Goal: Task Accomplishment & Management: Complete application form

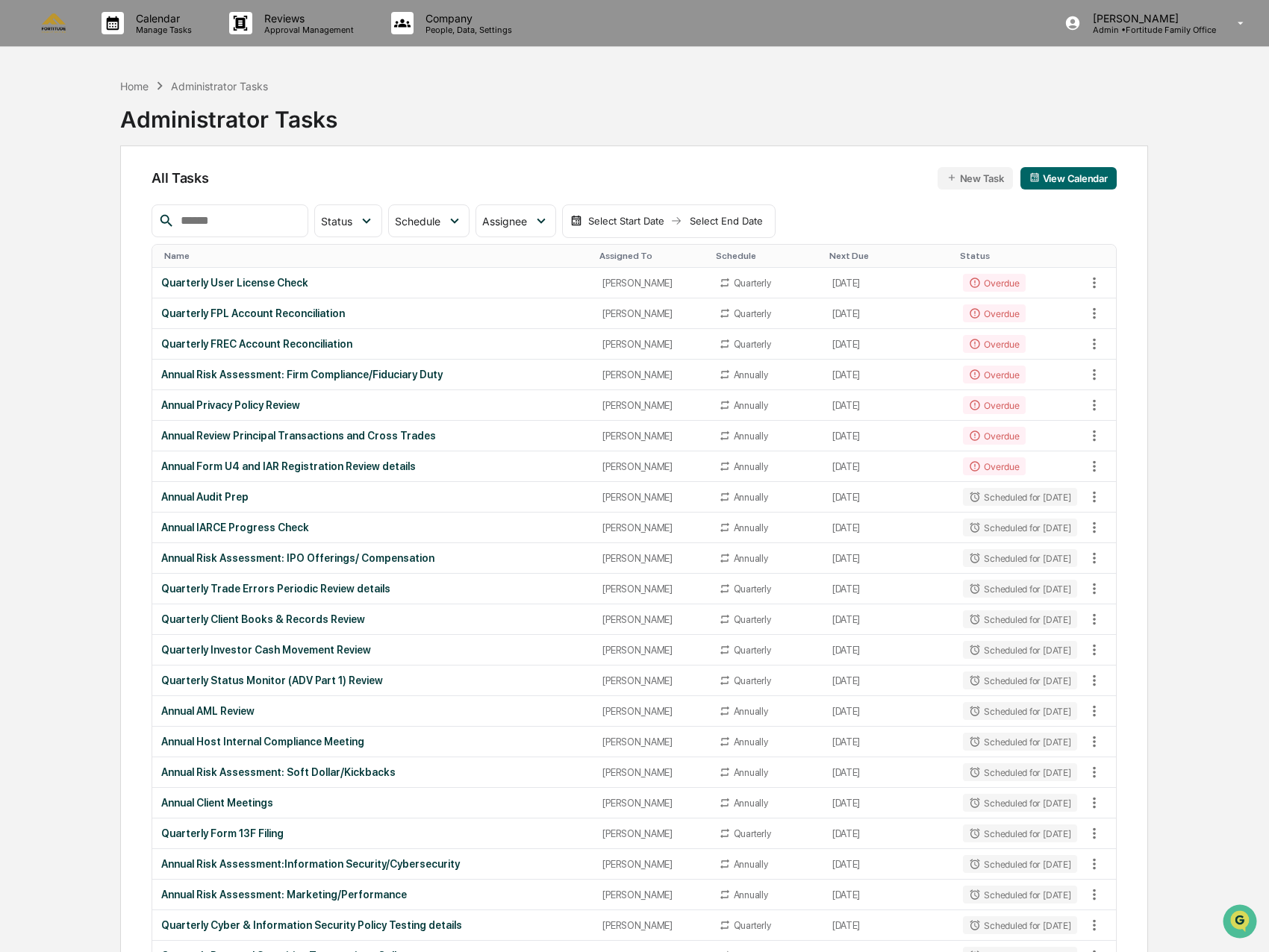
click at [483, 284] on div "Quarterly User License Check" at bounding box center [373, 283] width 423 height 12
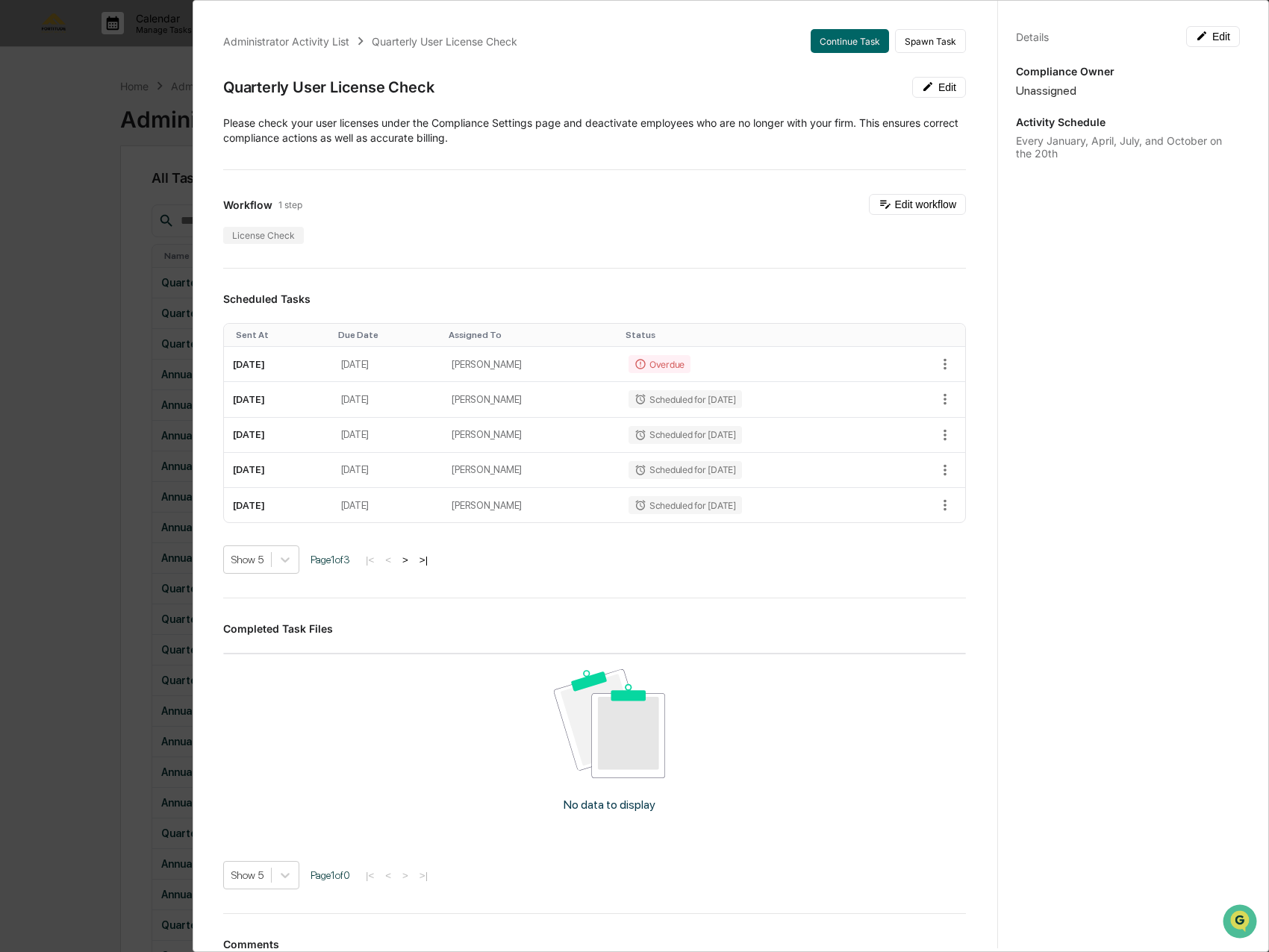
click at [94, 308] on div "Administrator Activity List Quarterly User License Check Continue Task Spawn Ta…" at bounding box center [634, 476] width 1269 height 952
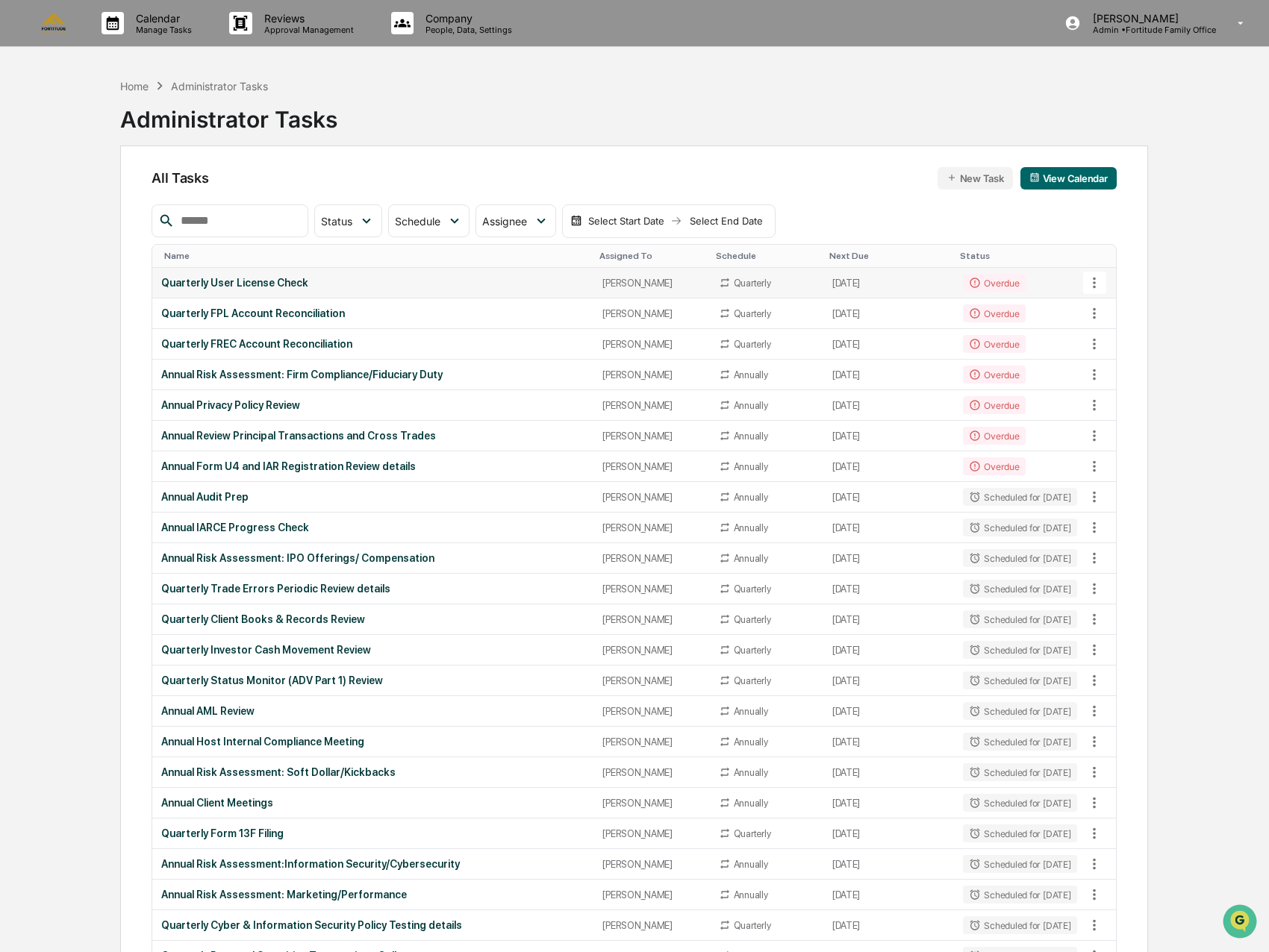
click at [615, 290] on td "[PERSON_NAME]" at bounding box center [651, 283] width 115 height 30
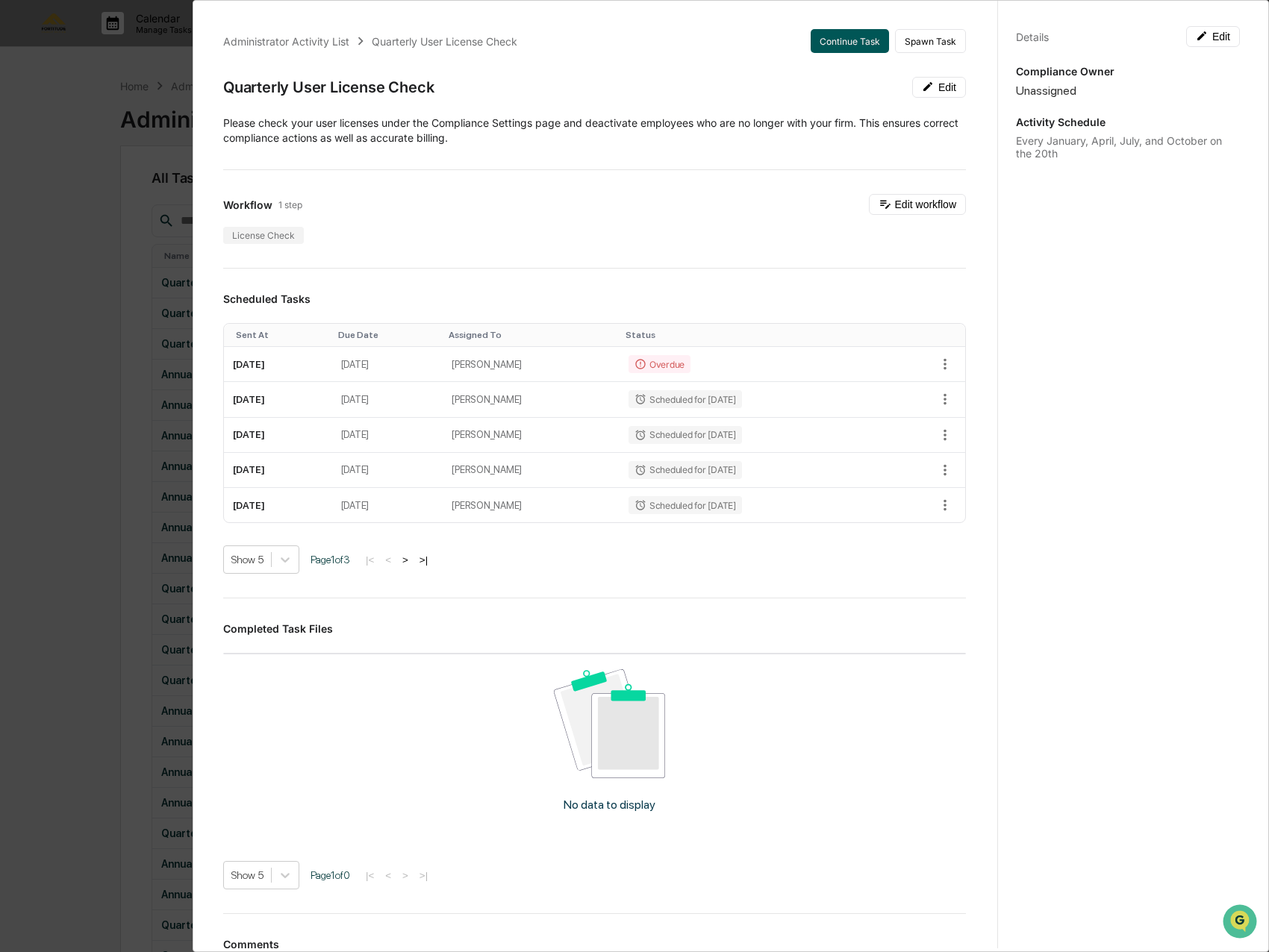
click at [840, 40] on button "Continue Task" at bounding box center [849, 42] width 78 height 24
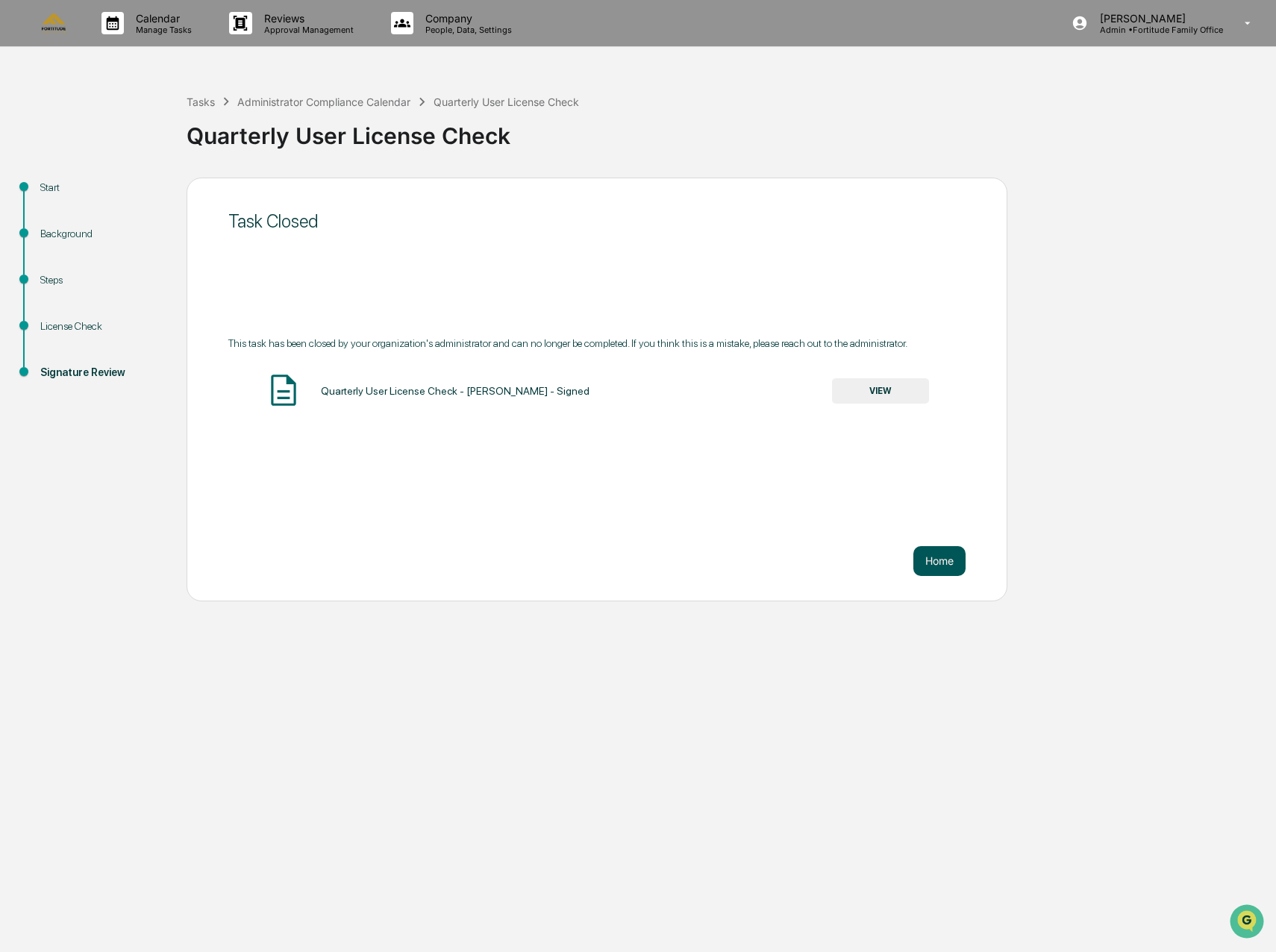
click at [939, 558] on button "Home" at bounding box center [939, 561] width 52 height 29
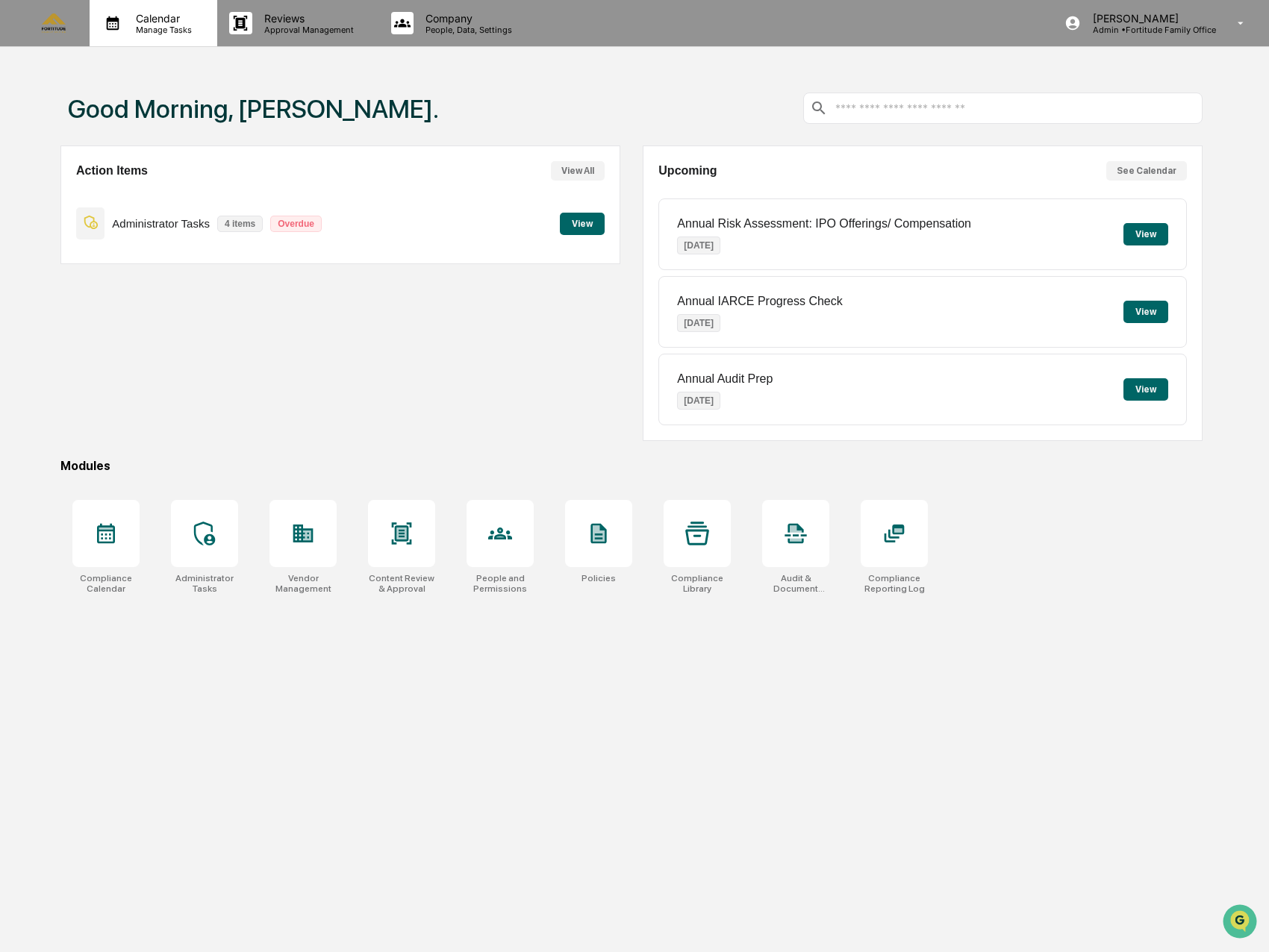
click at [184, 29] on p "Manage Tasks" at bounding box center [161, 29] width 75 height 10
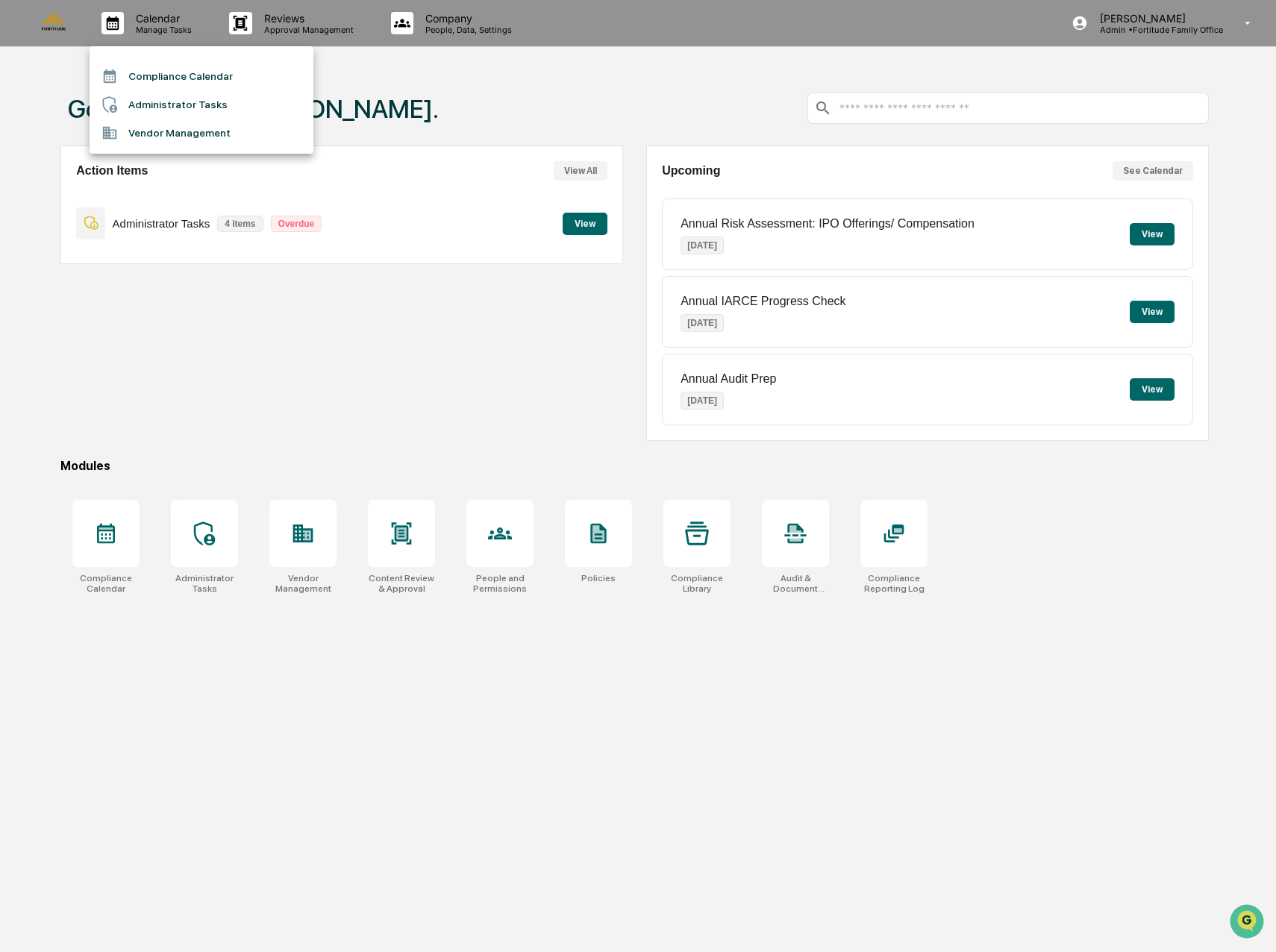
click at [177, 101] on li "Administrator Tasks" at bounding box center [201, 104] width 224 height 29
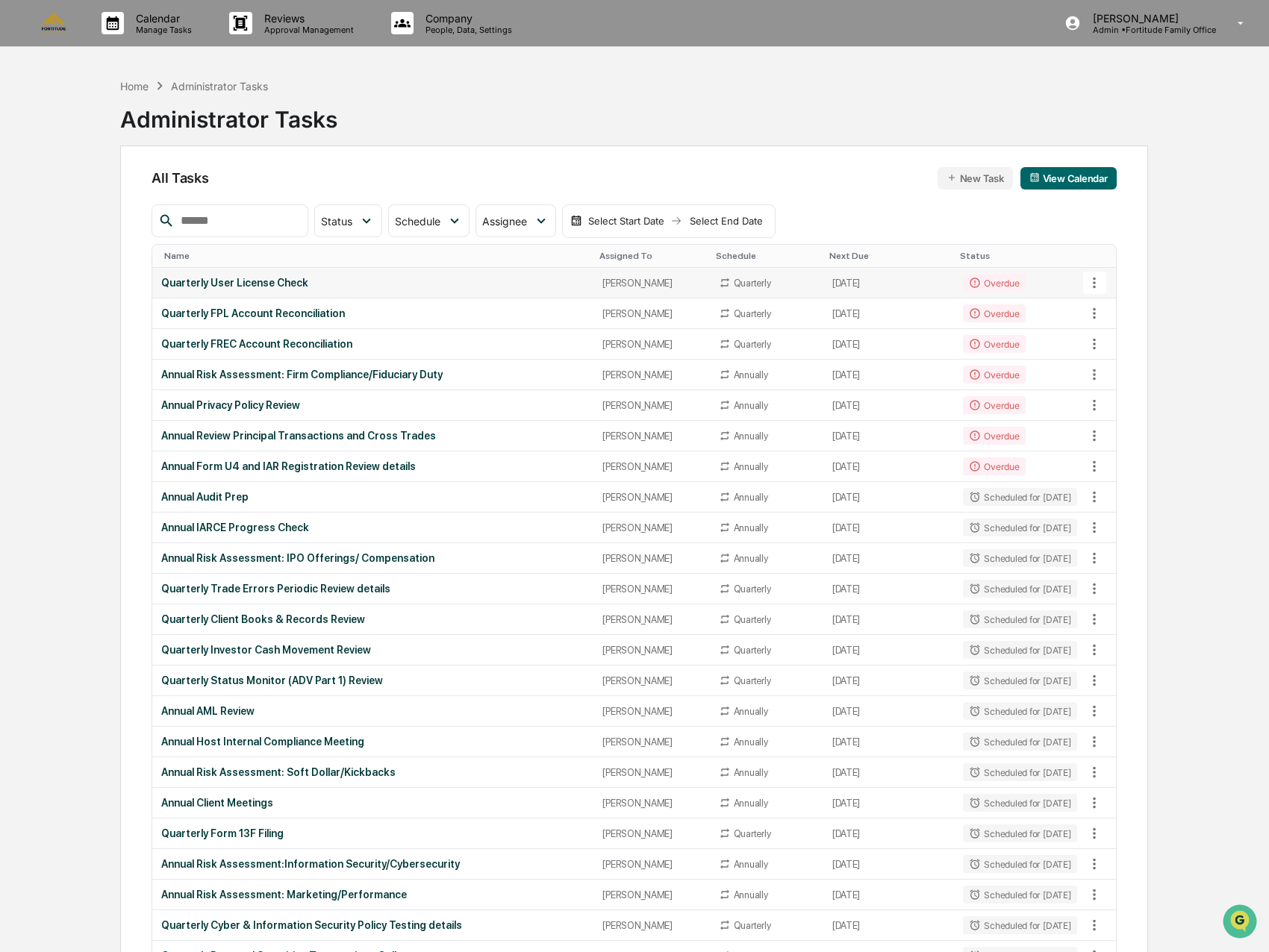
click at [372, 282] on div "Quarterly User License Check" at bounding box center [373, 283] width 423 height 12
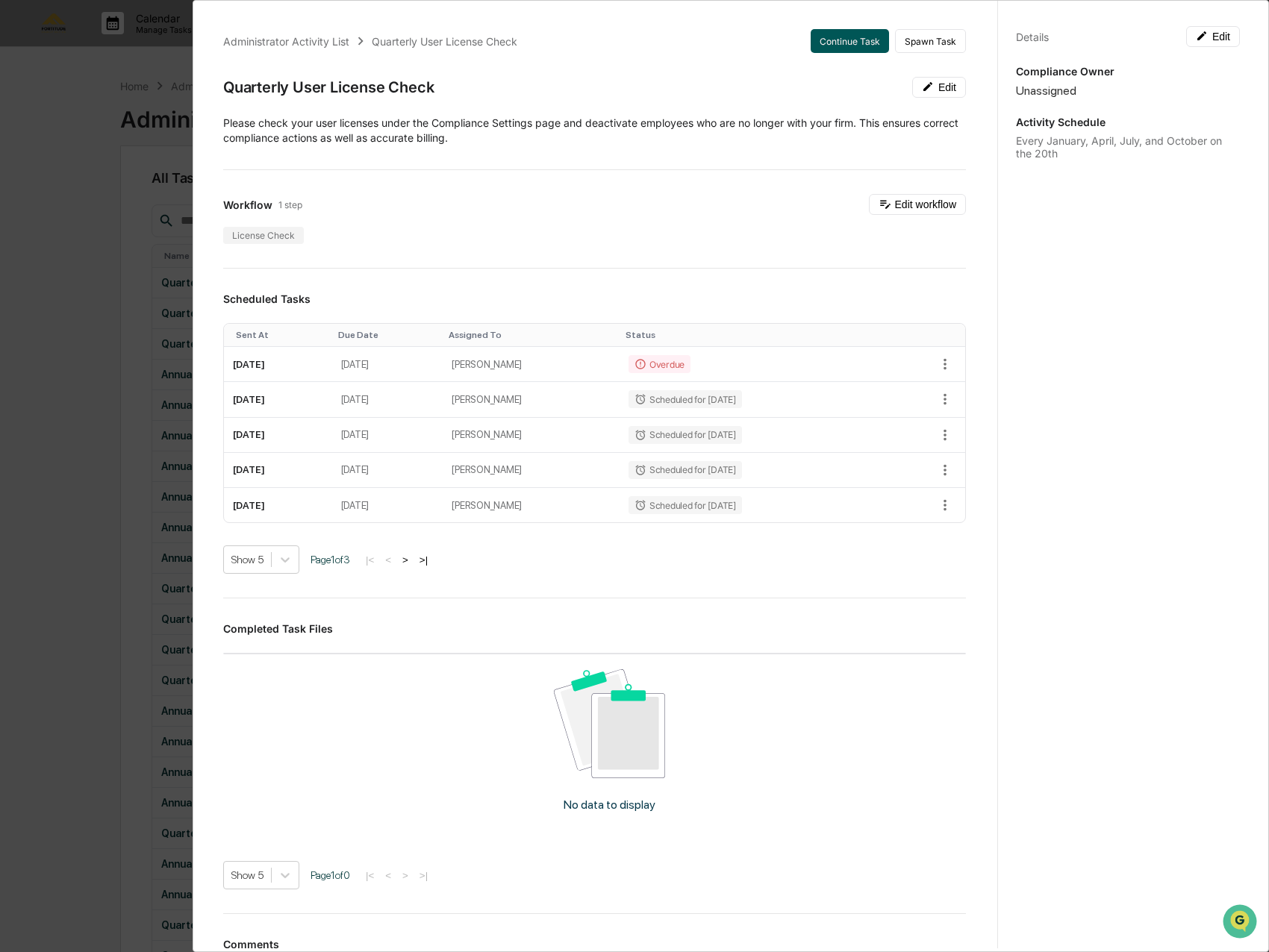
click at [832, 29] on button "Continue Task" at bounding box center [849, 42] width 78 height 24
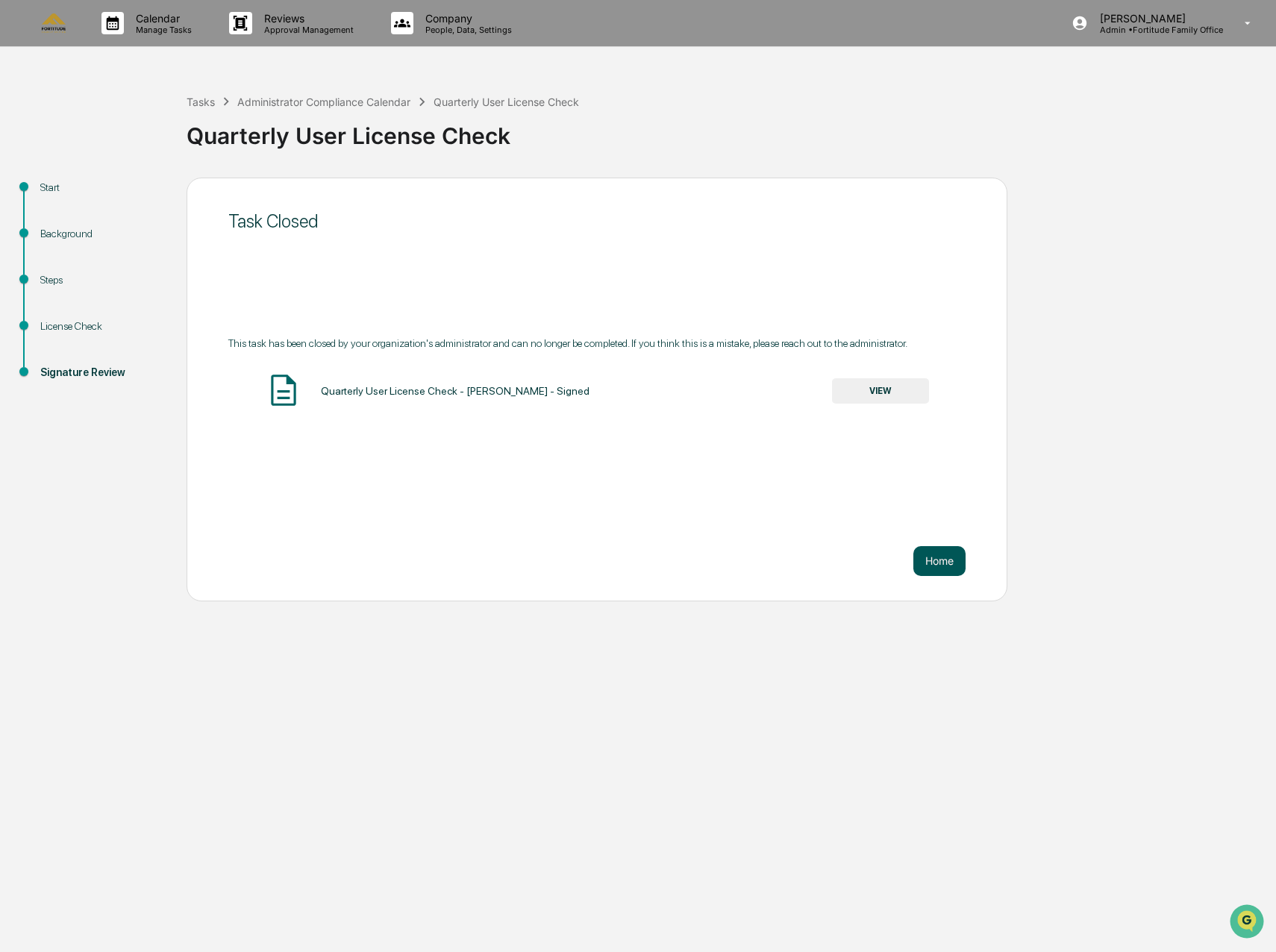
click at [951, 557] on button "Home" at bounding box center [939, 561] width 52 height 29
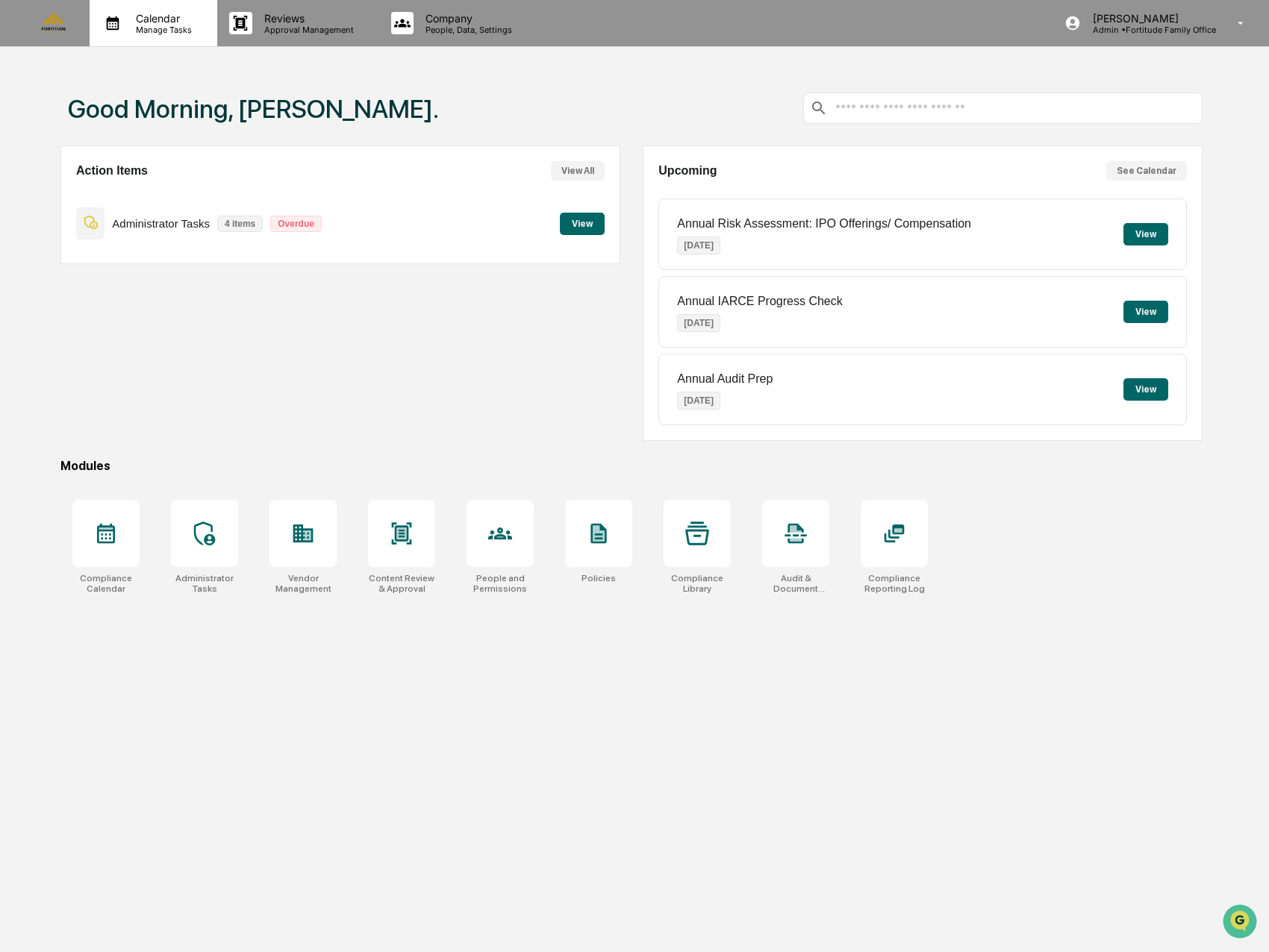
click at [190, 37] on div "Calendar Manage Tasks" at bounding box center [153, 23] width 128 height 46
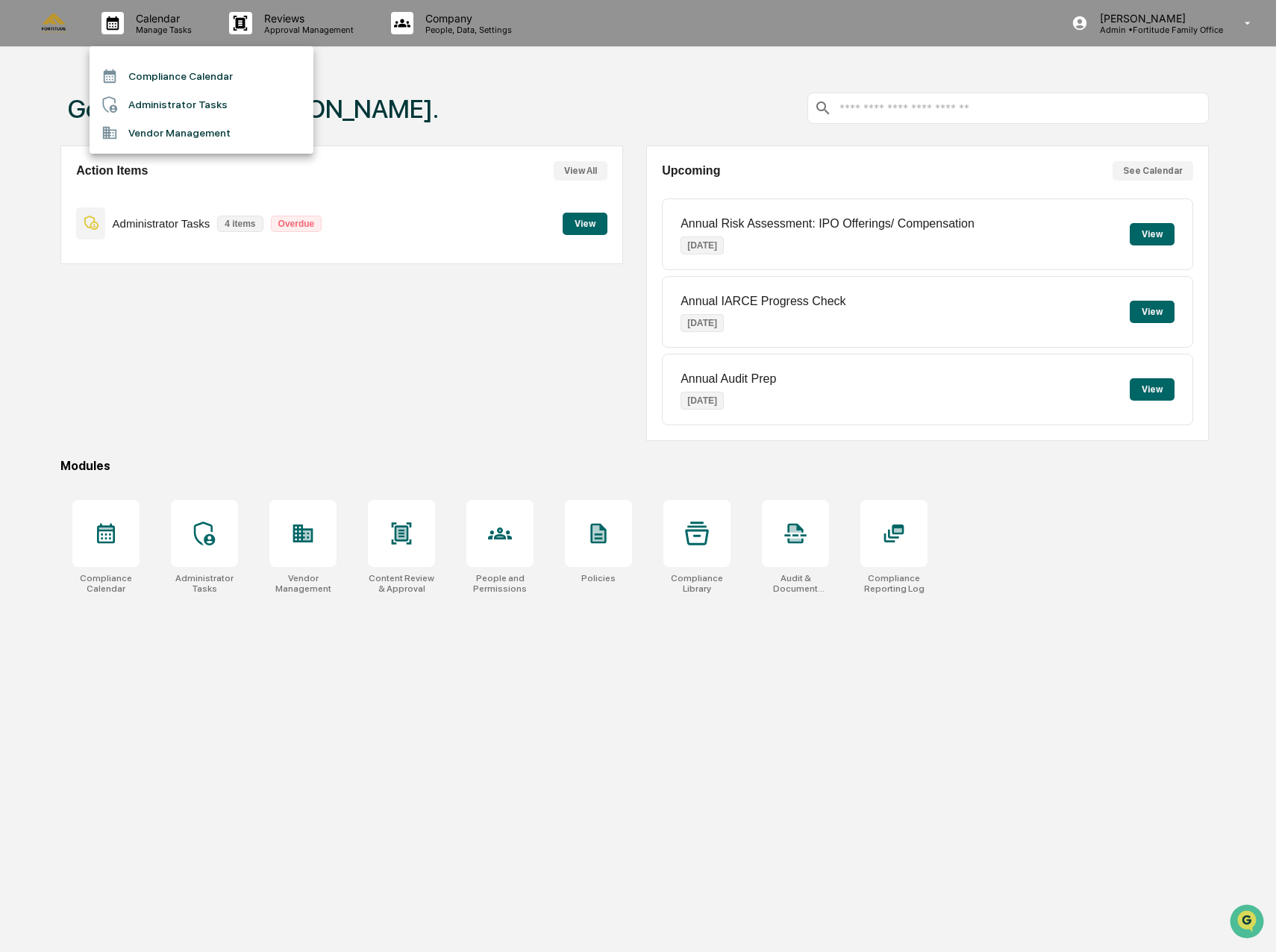
click at [211, 106] on li "Administrator Tasks" at bounding box center [201, 104] width 224 height 29
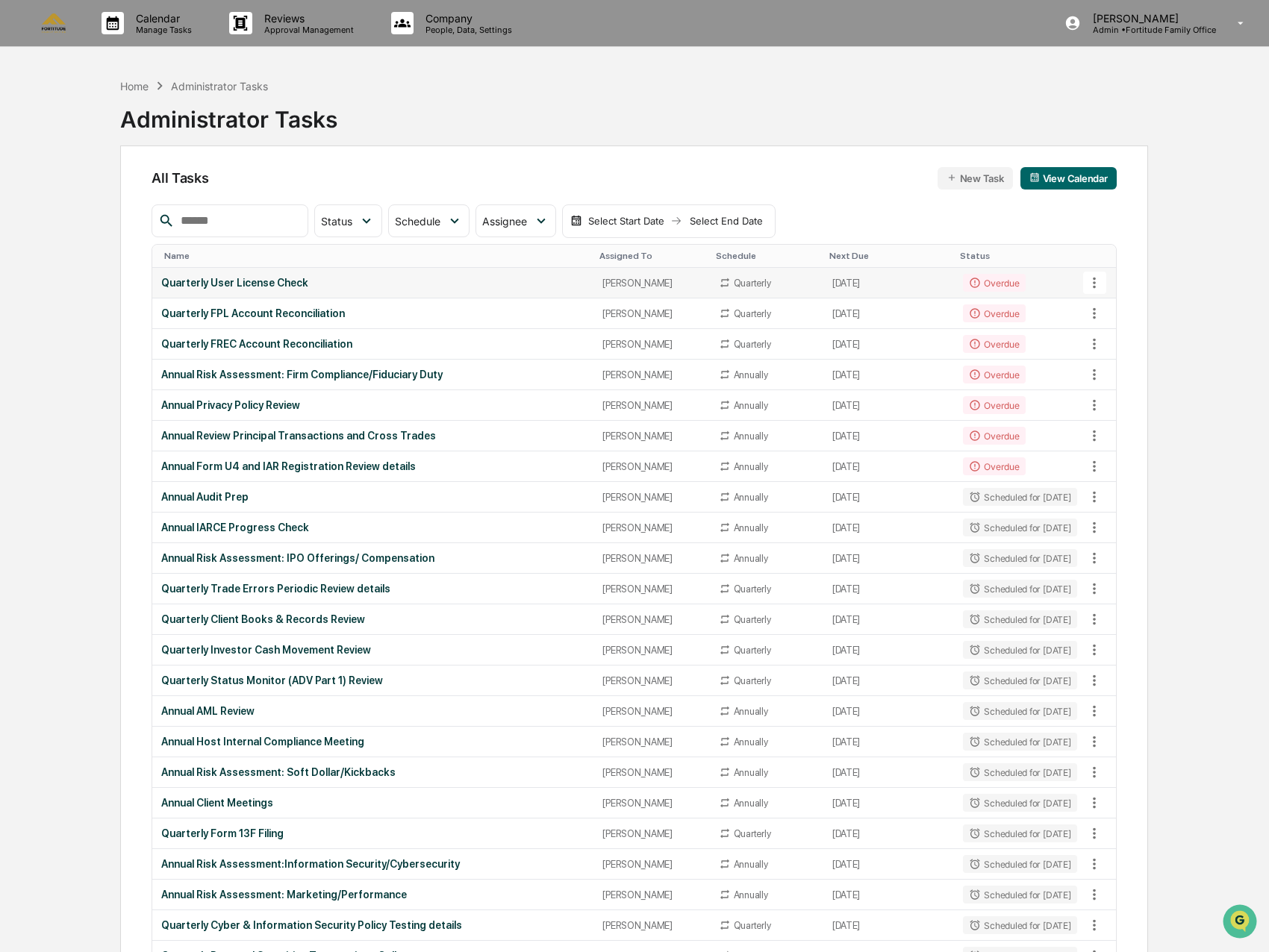
click at [1095, 285] on icon at bounding box center [1094, 283] width 16 height 16
click at [412, 288] on div at bounding box center [638, 476] width 1276 height 952
click at [640, 278] on div "[PERSON_NAME]" at bounding box center [651, 283] width 98 height 11
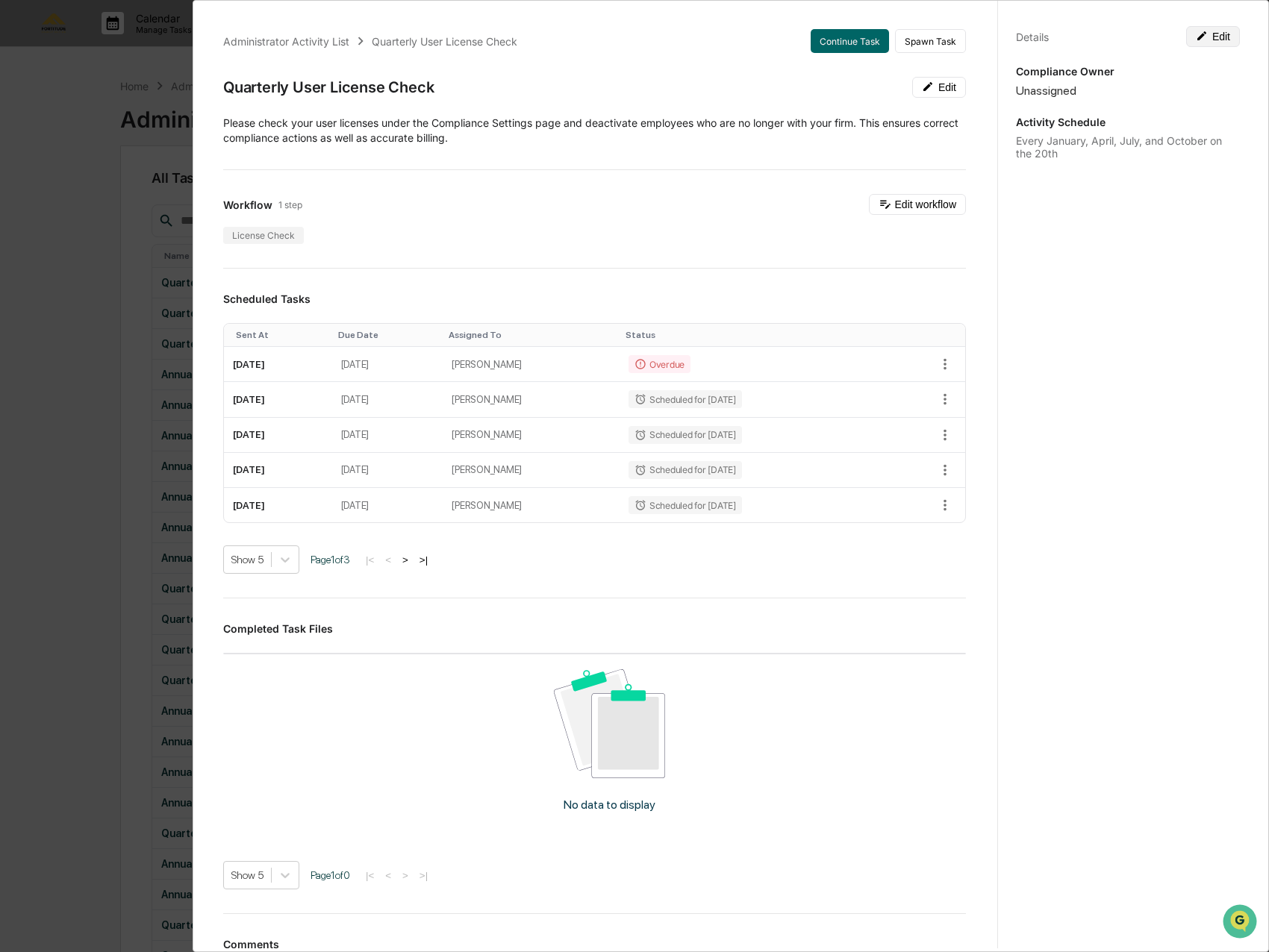
click at [1207, 35] on button "Edit" at bounding box center [1213, 36] width 54 height 21
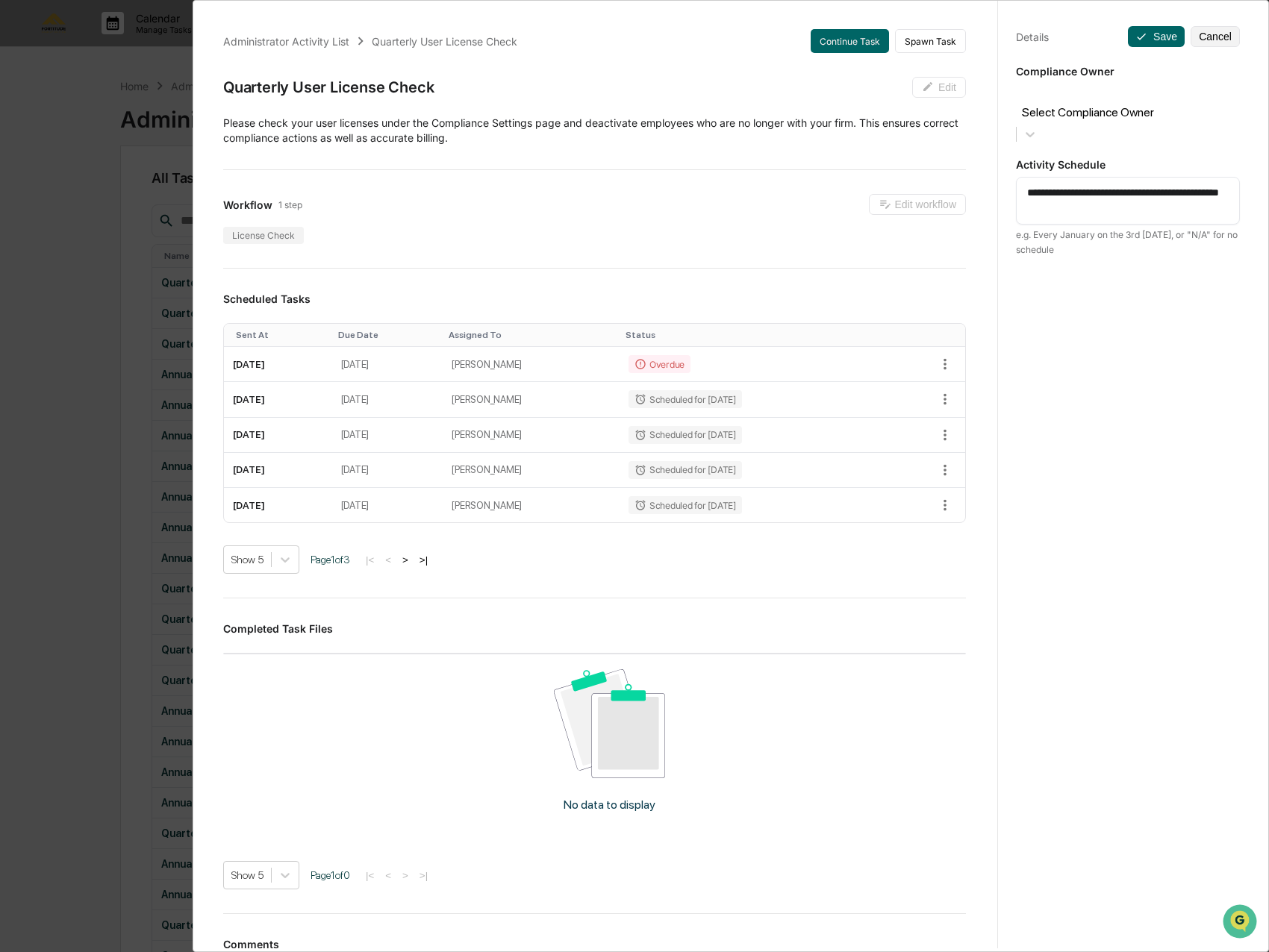
click at [1139, 98] on div at bounding box center [1127, 95] width 209 height 17
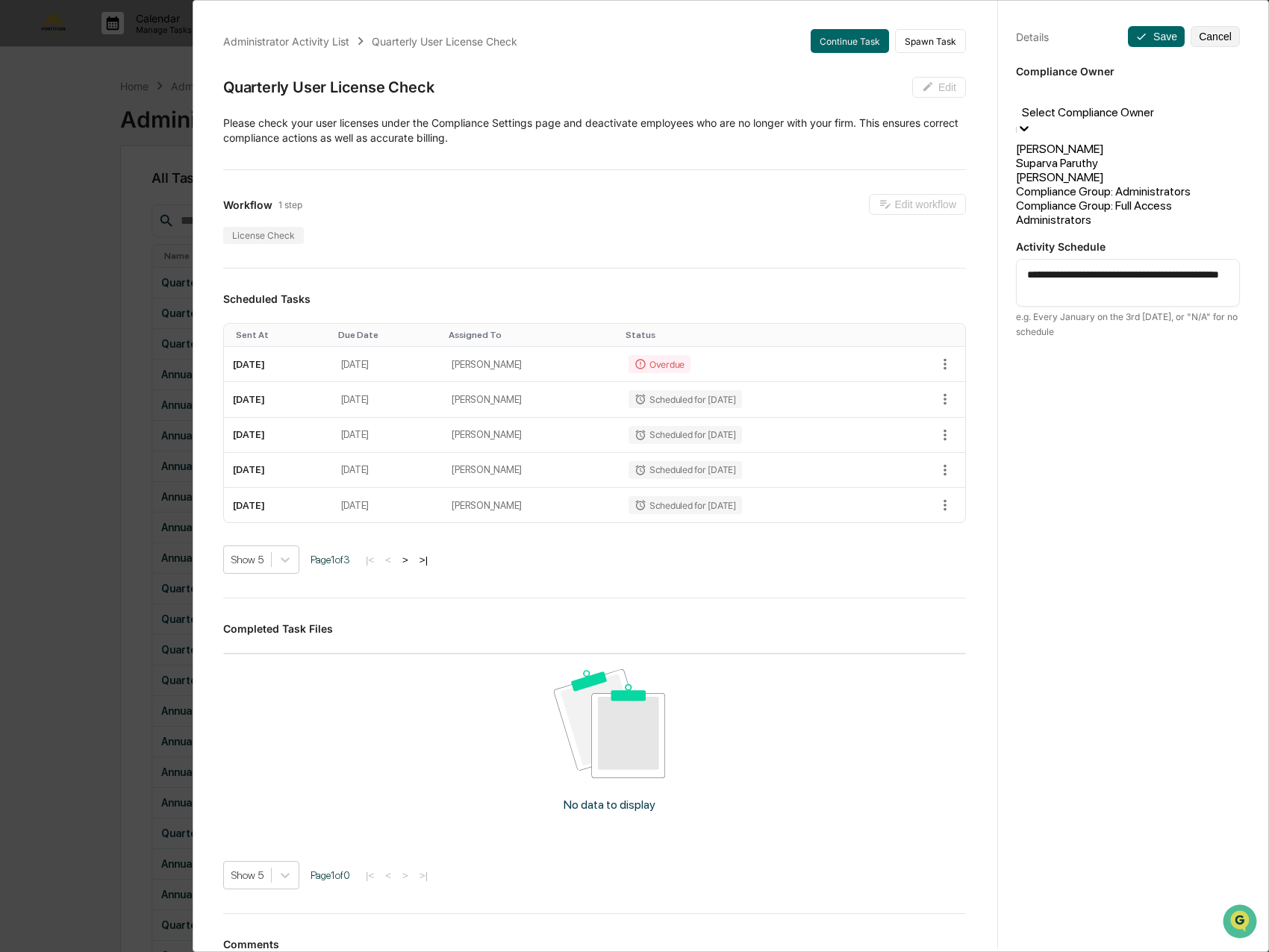
click at [1131, 141] on div "[PERSON_NAME]" at bounding box center [1128, 148] width 224 height 14
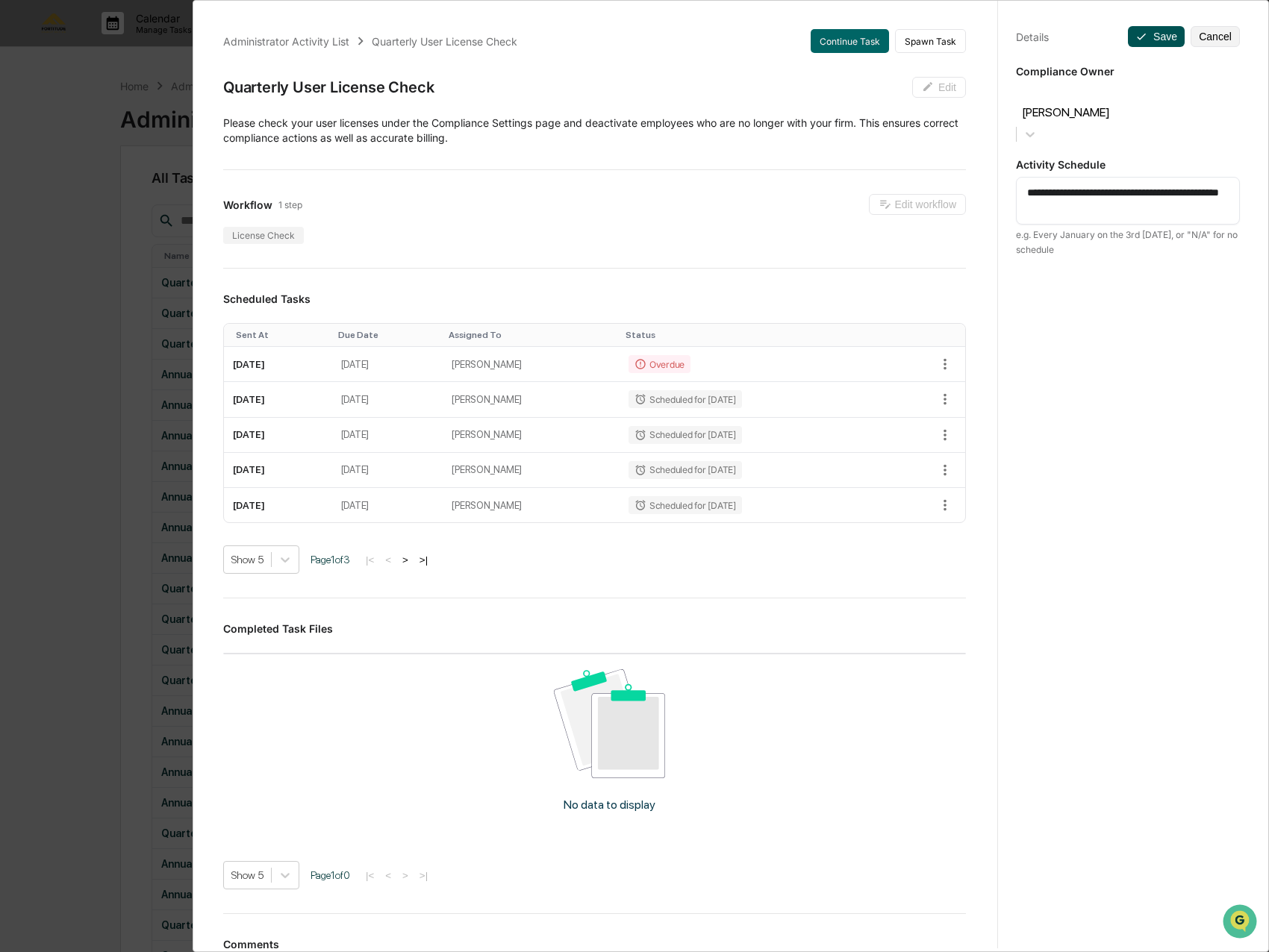
click at [1141, 45] on button "Save" at bounding box center [1155, 36] width 56 height 21
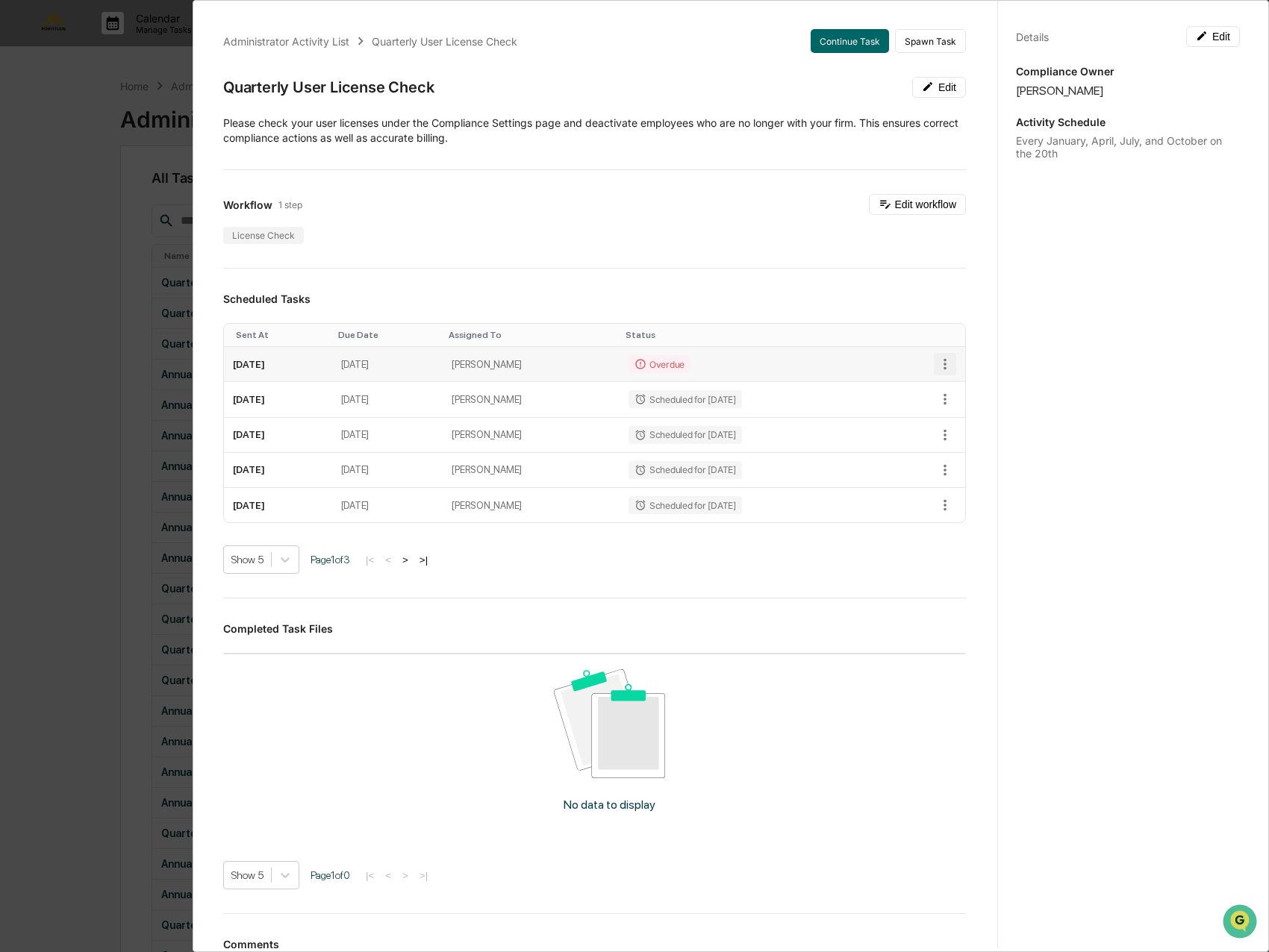
click at [937, 360] on icon "button" at bounding box center [945, 363] width 16 height 16
click at [831, 42] on div at bounding box center [638, 476] width 1276 height 952
click at [827, 42] on button "Continue Task" at bounding box center [849, 42] width 78 height 24
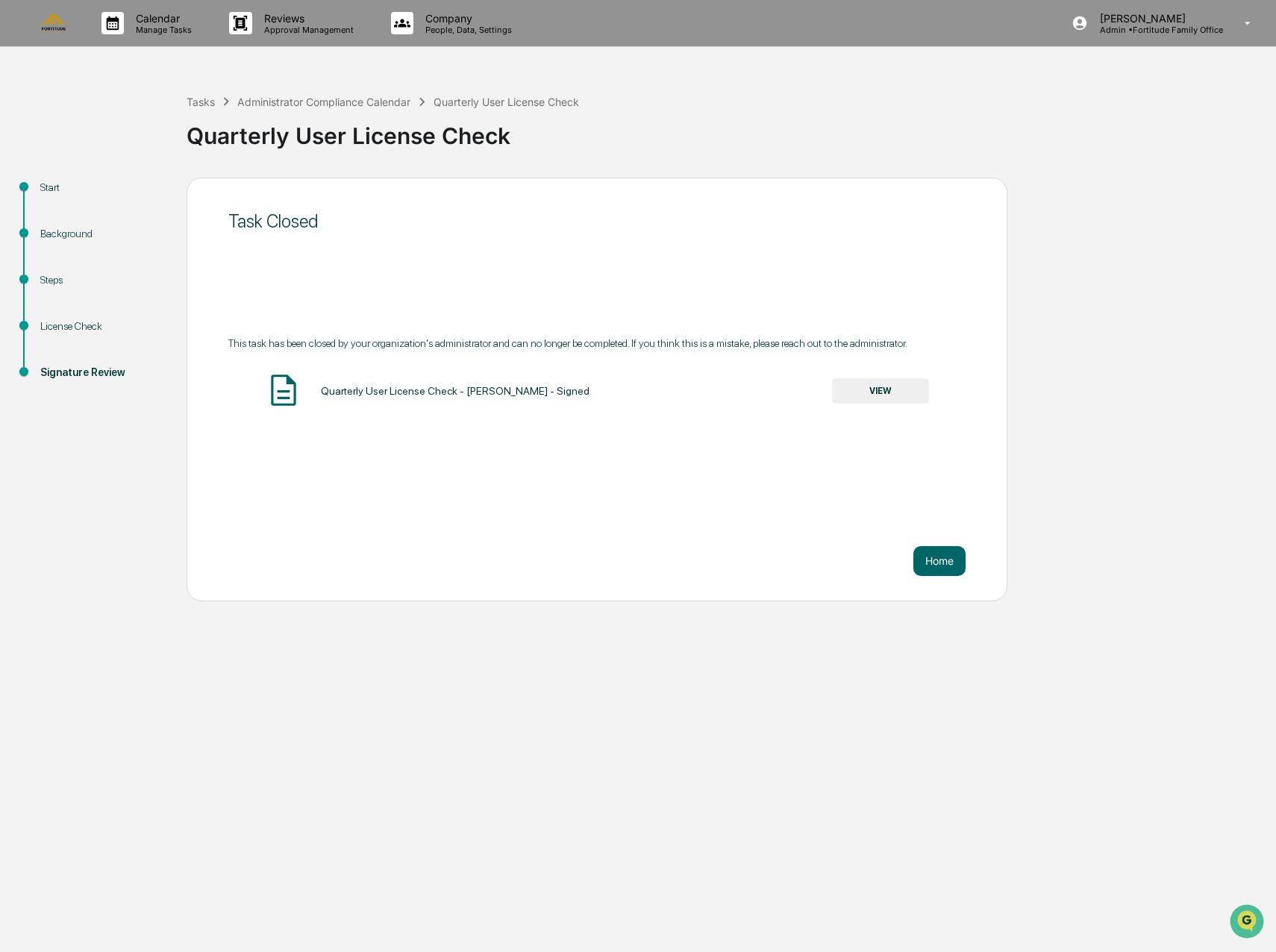
click at [42, 189] on div "Start" at bounding box center [101, 187] width 122 height 16
click at [860, 394] on button "VIEW" at bounding box center [880, 390] width 97 height 25
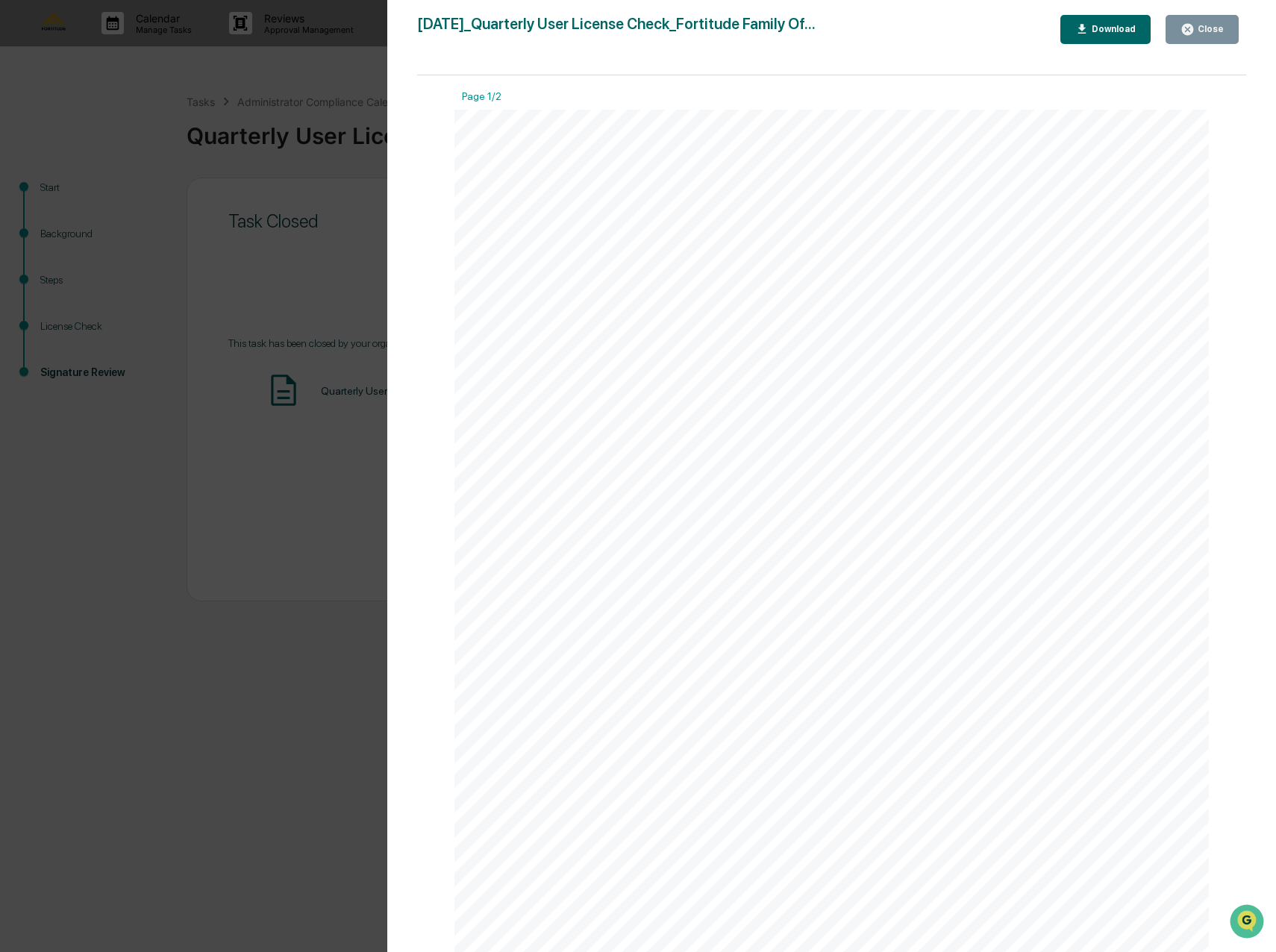
click at [1204, 32] on div "Close" at bounding box center [1209, 29] width 29 height 10
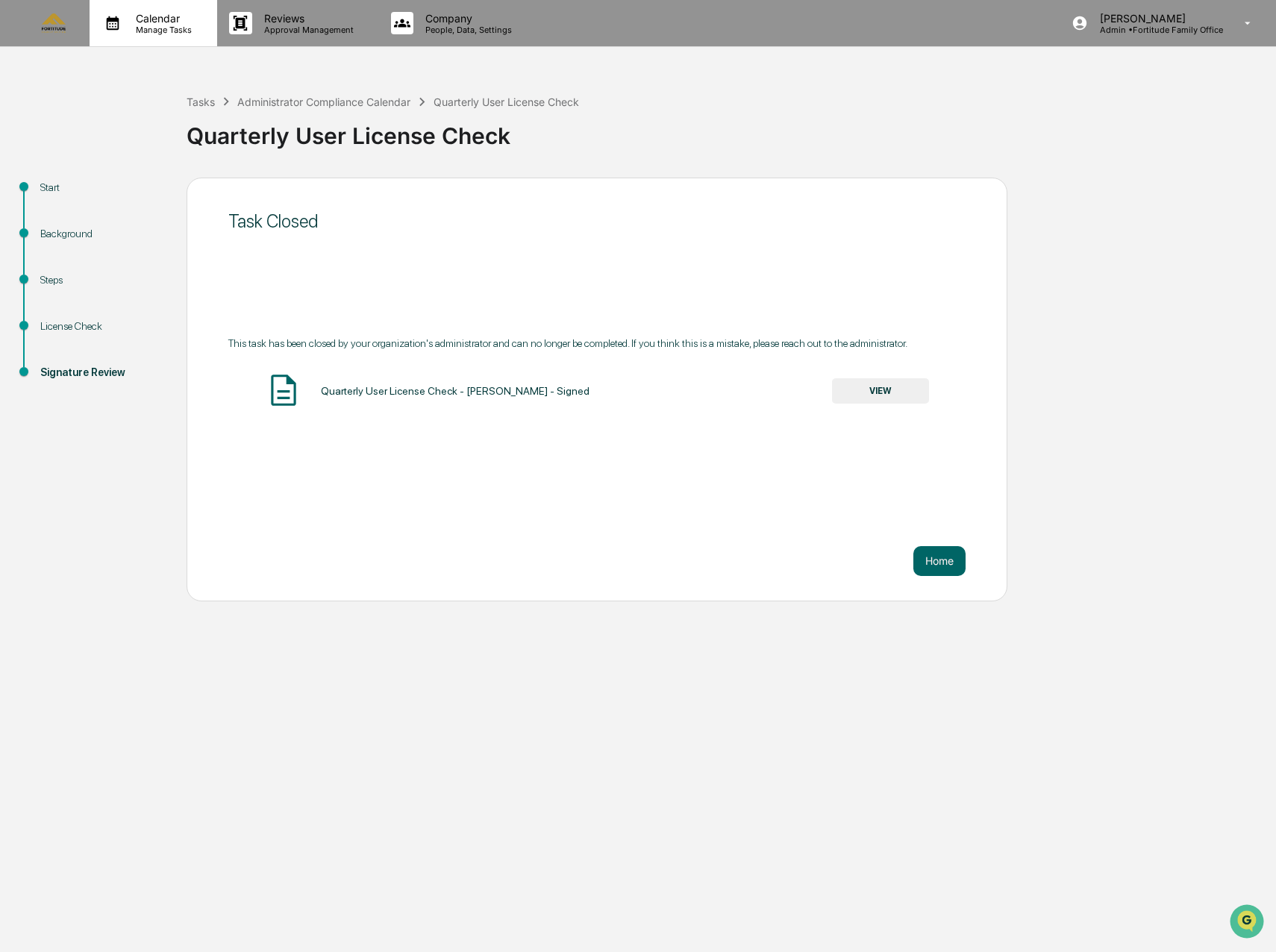
click at [160, 18] on p "Calendar" at bounding box center [161, 18] width 75 height 13
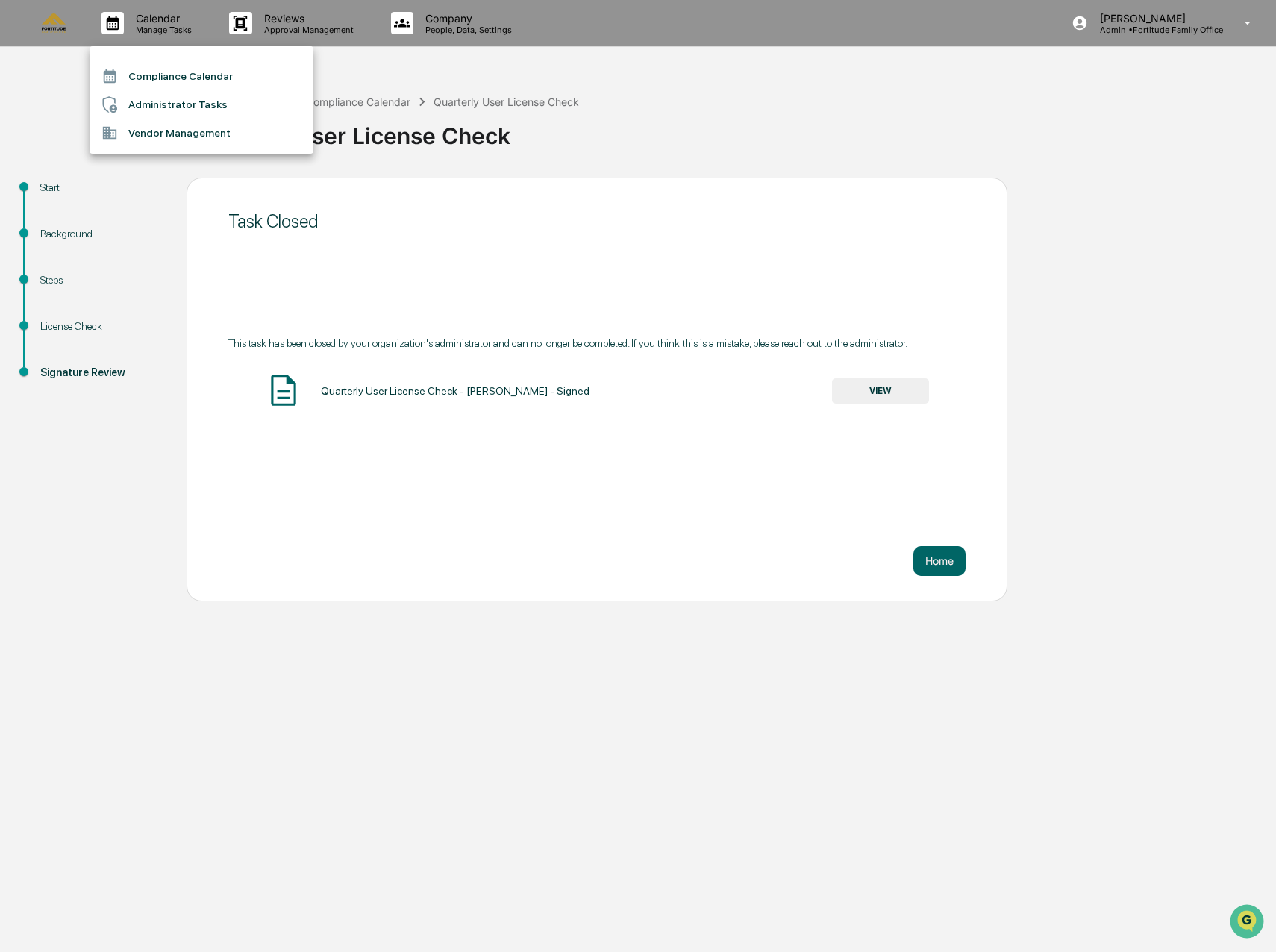
click at [157, 97] on li "Administrator Tasks" at bounding box center [201, 104] width 224 height 29
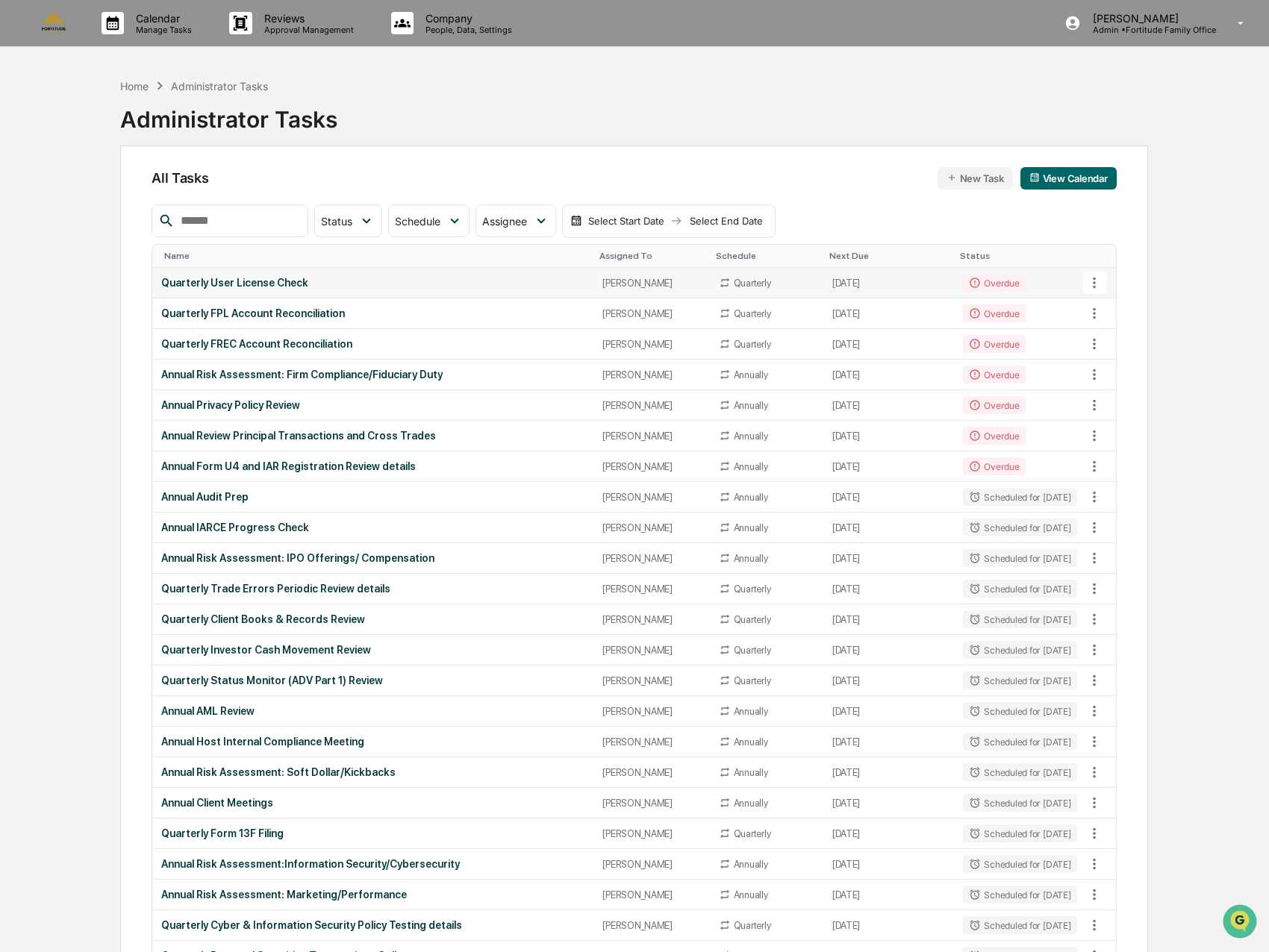
click at [1089, 284] on icon at bounding box center [1094, 283] width 16 height 16
click at [852, 284] on div at bounding box center [638, 476] width 1276 height 952
click at [543, 286] on div "Quarterly User License Check" at bounding box center [373, 283] width 423 height 12
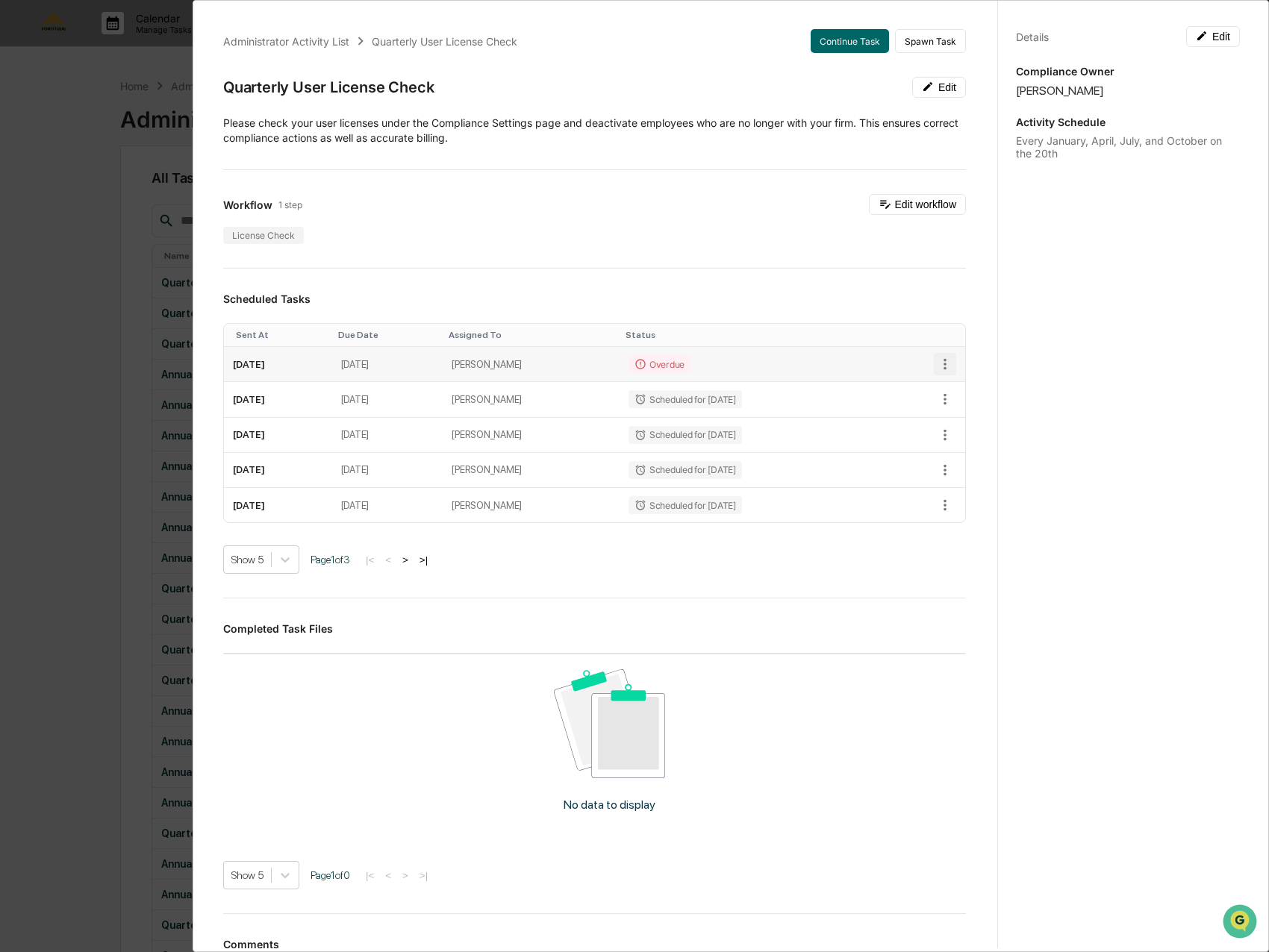
click at [937, 362] on icon "button" at bounding box center [945, 363] width 16 height 16
click at [957, 383] on li "Mark as Completed" at bounding box center [988, 388] width 123 height 24
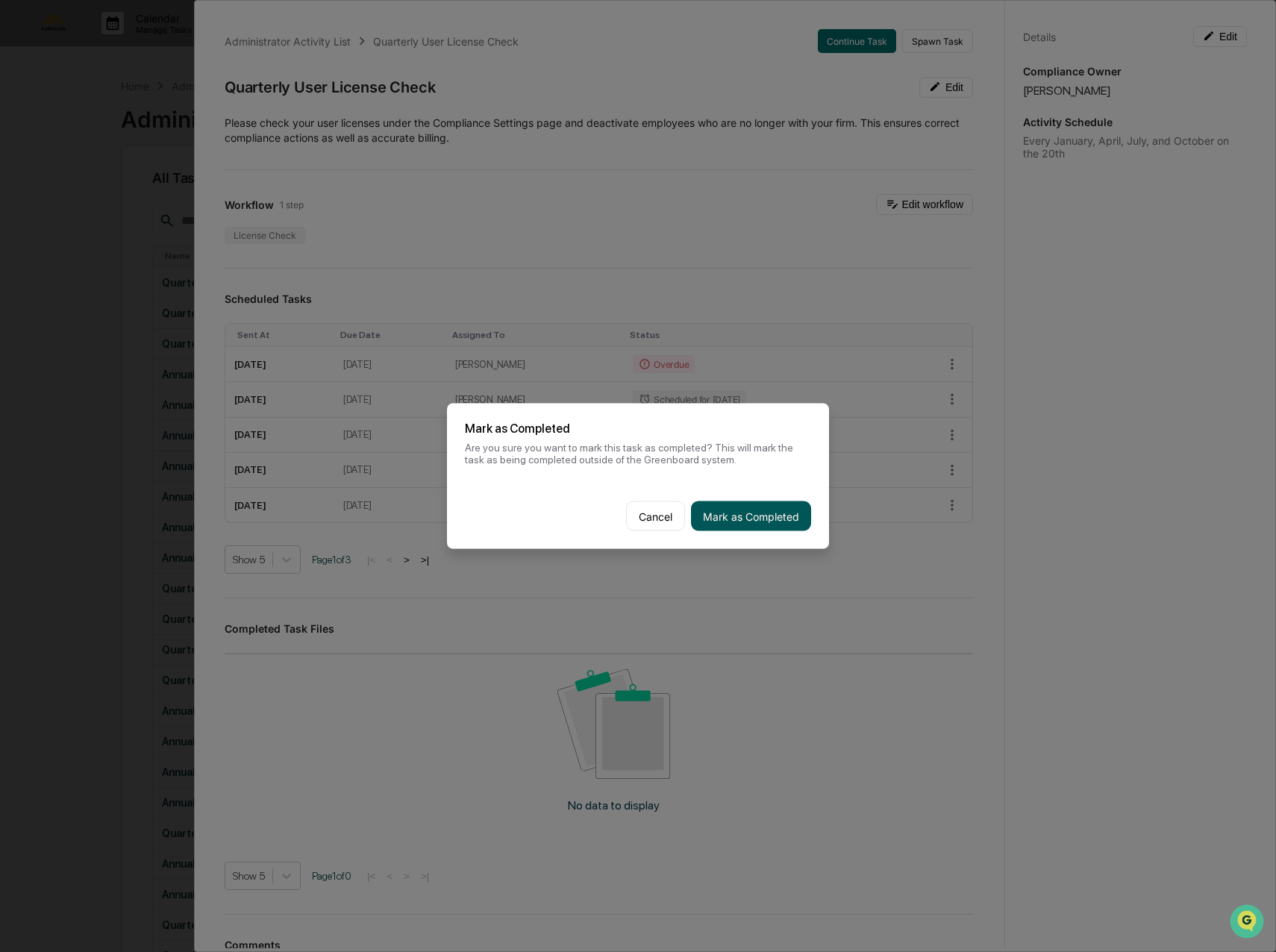
click at [745, 510] on button "Mark as Completed" at bounding box center [751, 516] width 121 height 29
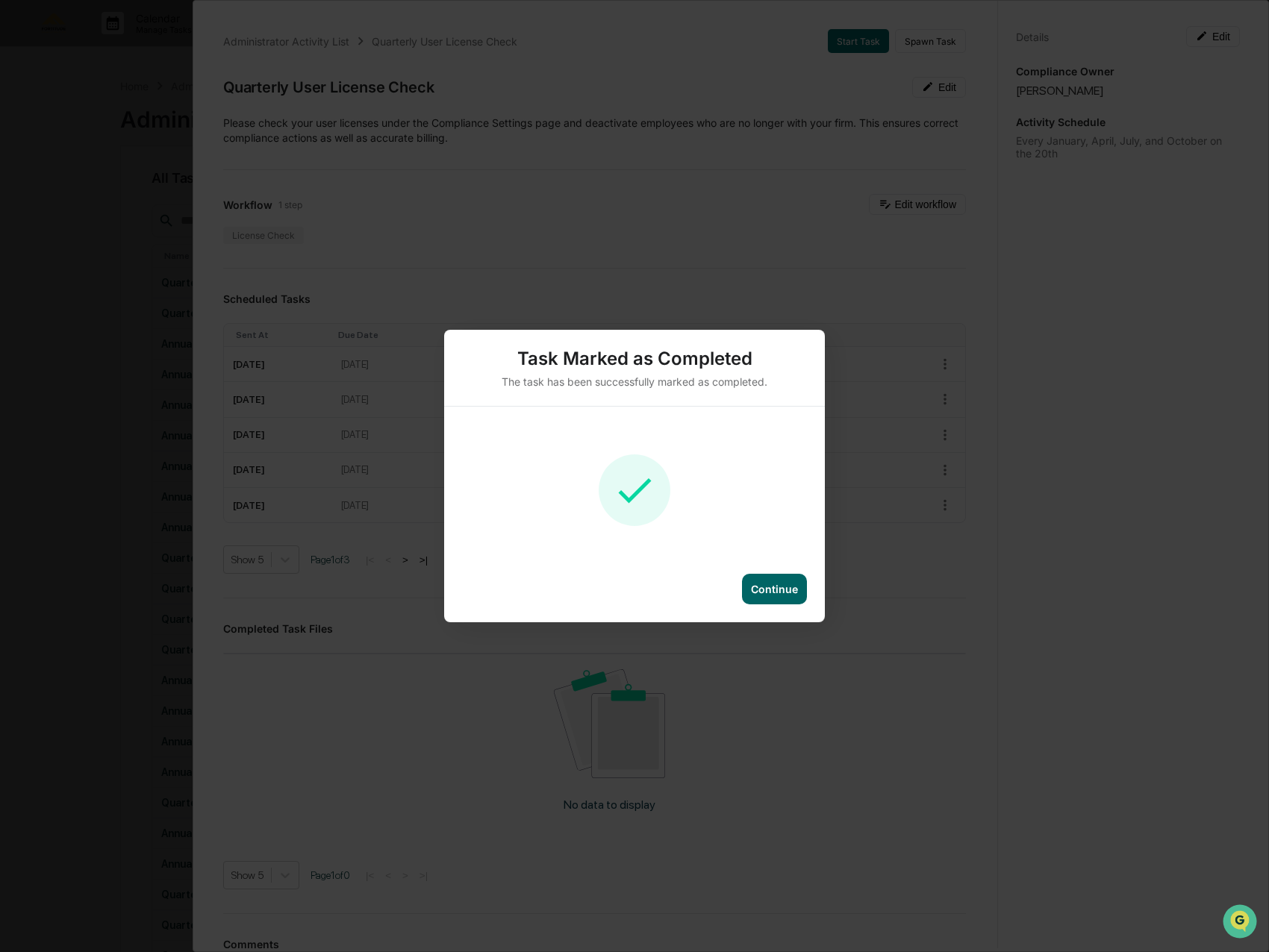
click at [761, 590] on div "Continue" at bounding box center [774, 589] width 47 height 13
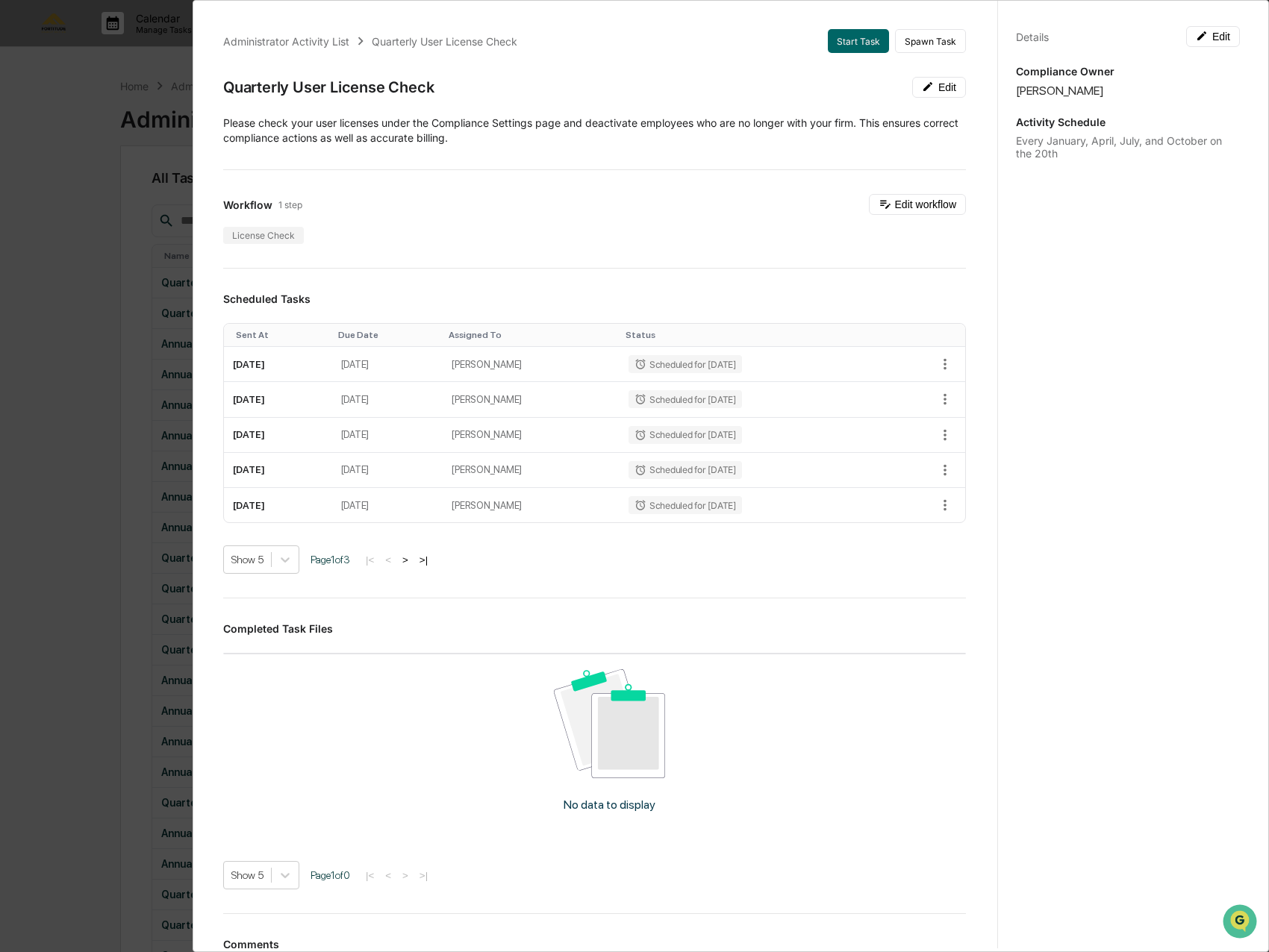
click at [128, 80] on div "Administrator Activity List Quarterly User License Check Start Task Spawn Task …" at bounding box center [634, 476] width 1269 height 952
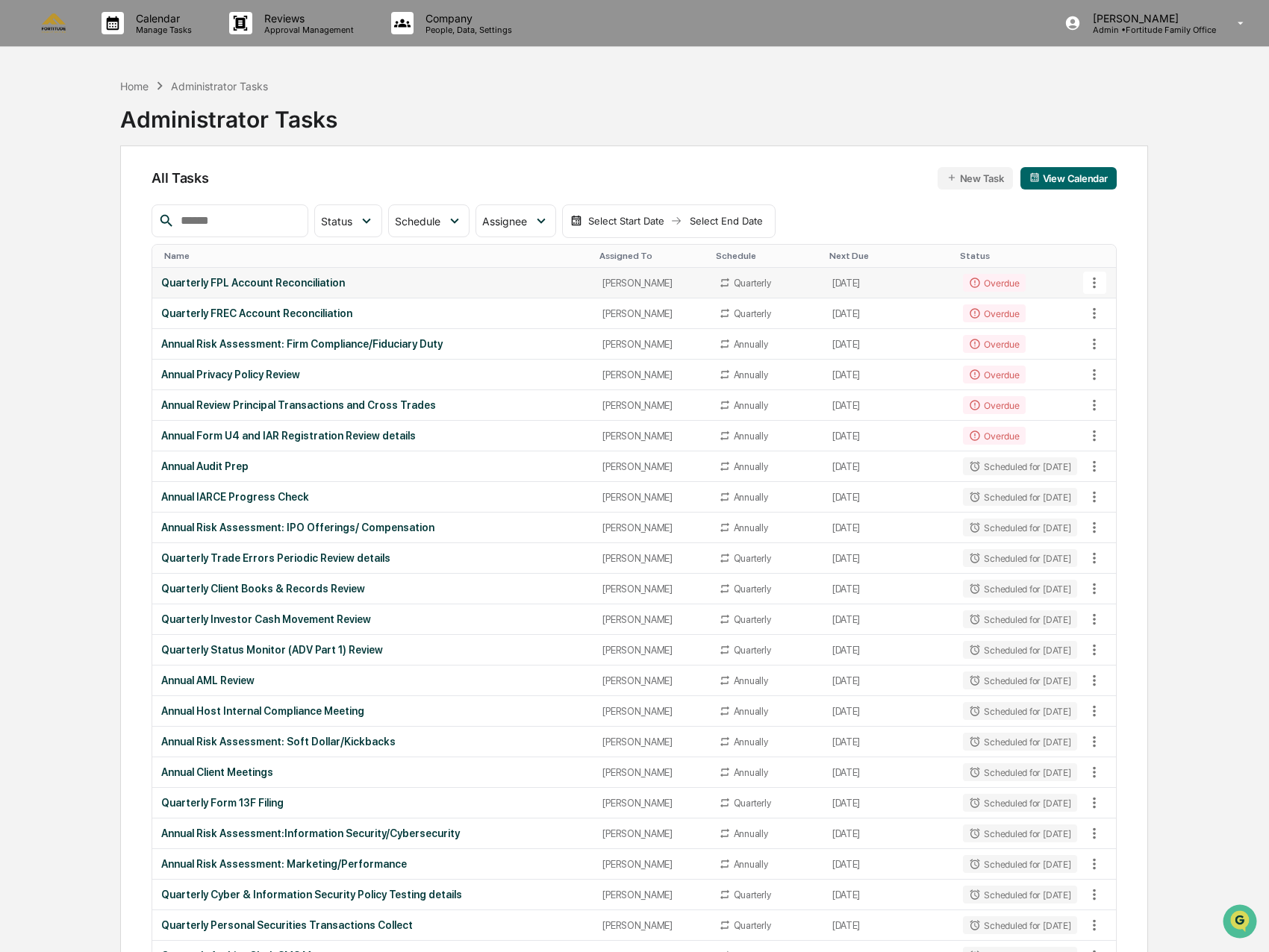
click at [317, 281] on div "Quarterly FPL Account Reconciliation" at bounding box center [373, 283] width 423 height 12
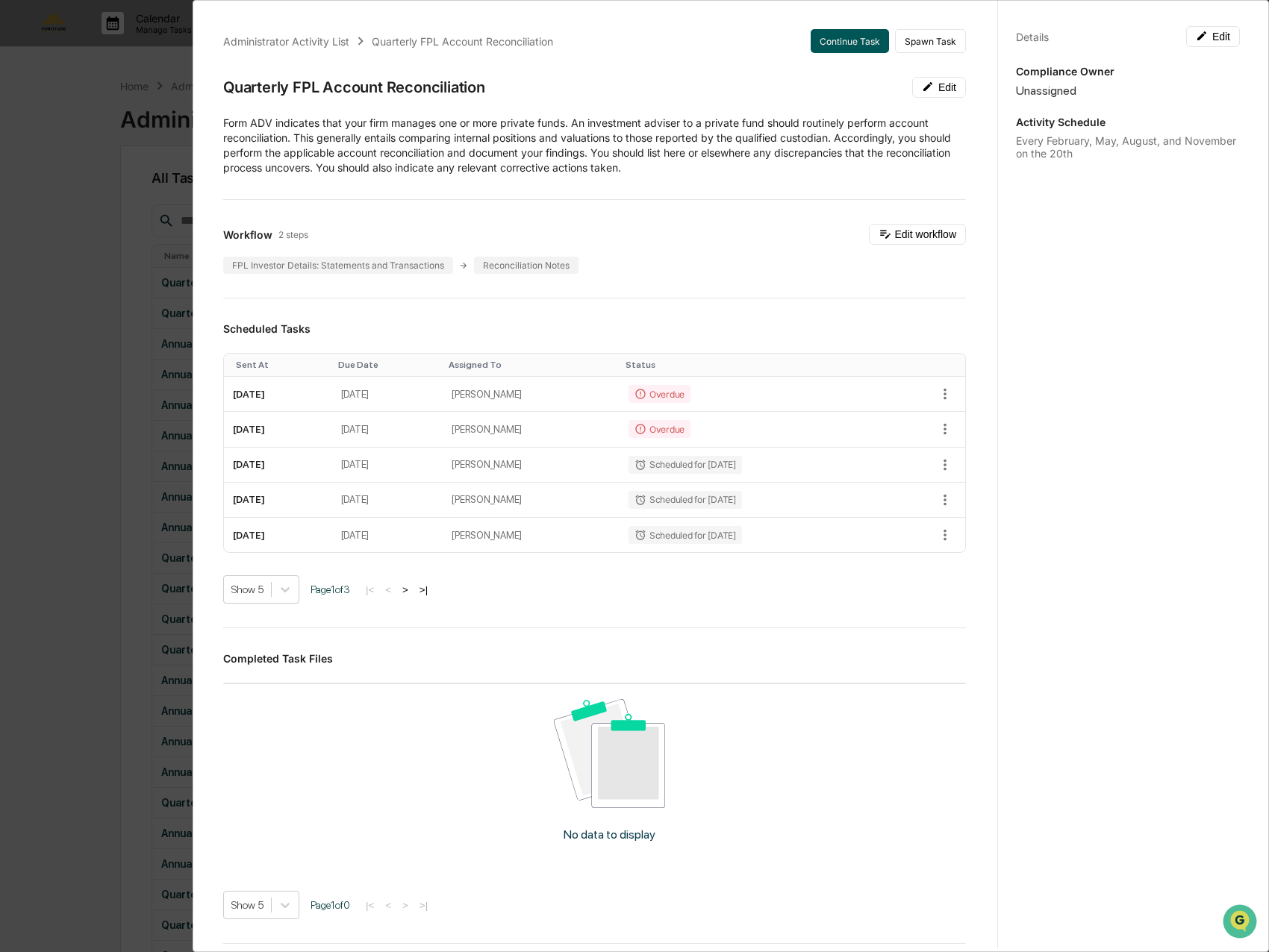
click at [864, 49] on button "Continue Task" at bounding box center [849, 42] width 78 height 24
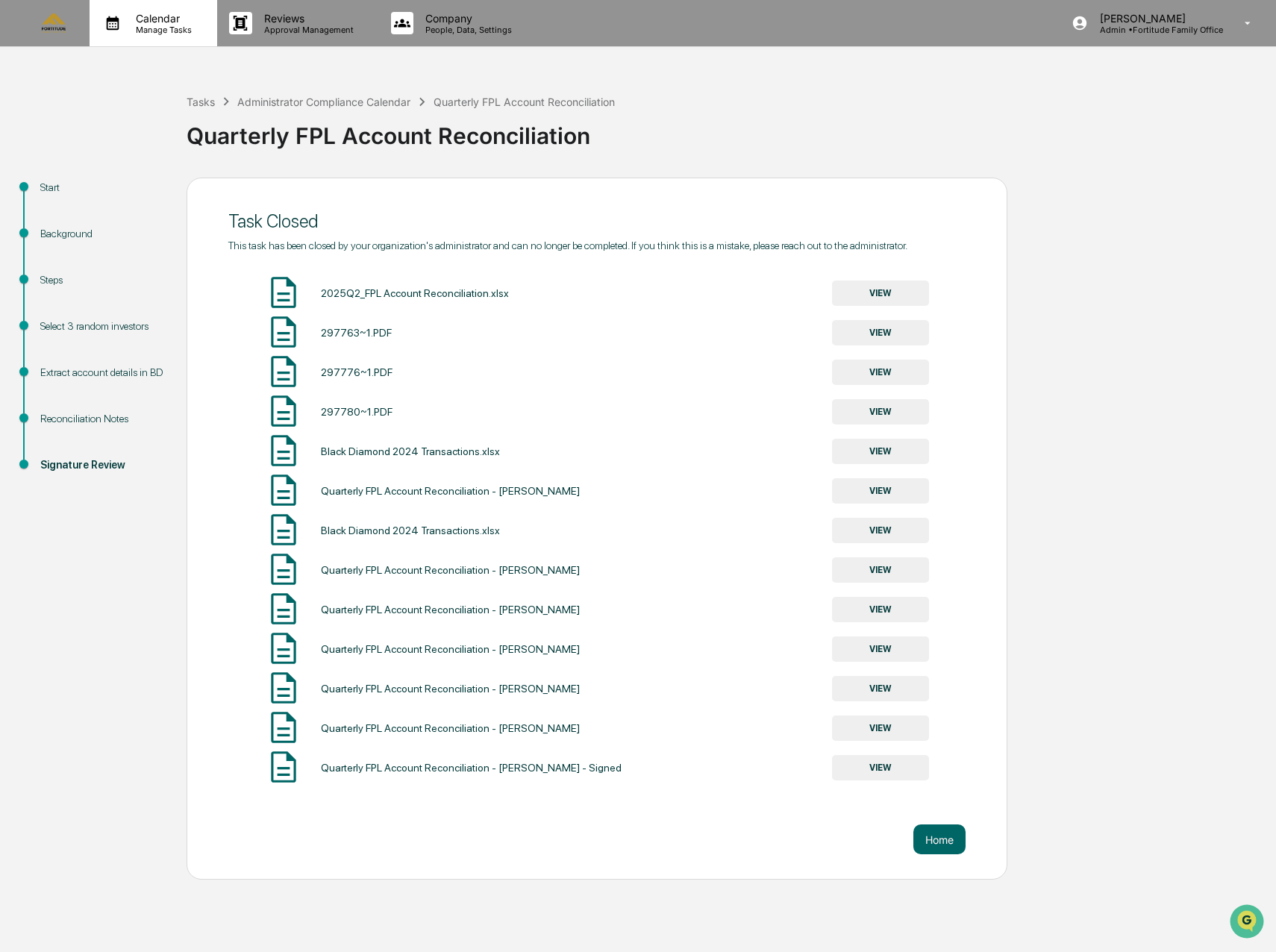
click at [155, 26] on p "Manage Tasks" at bounding box center [161, 29] width 75 height 10
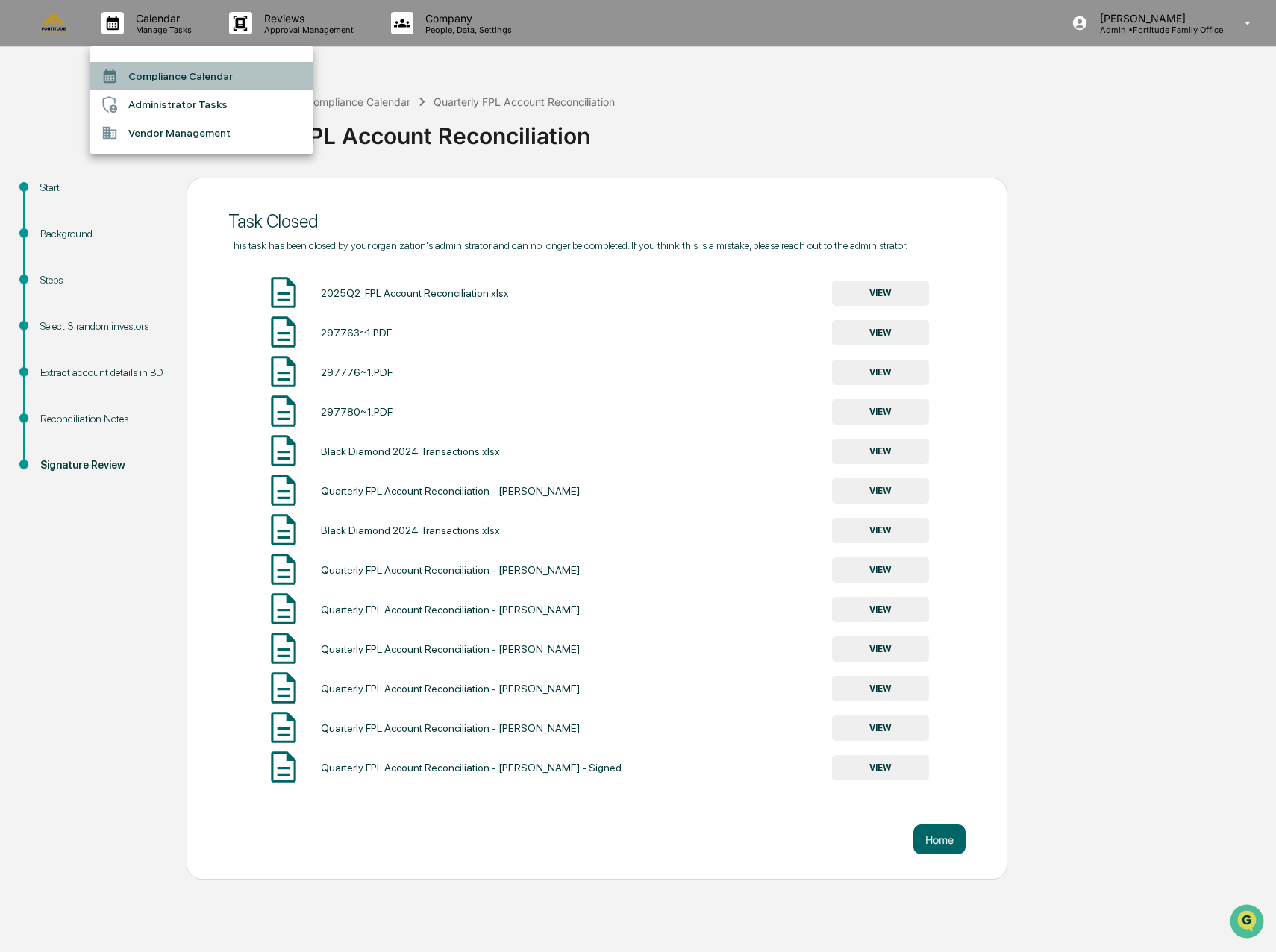
click at [171, 67] on li "Compliance Calendar" at bounding box center [201, 75] width 224 height 29
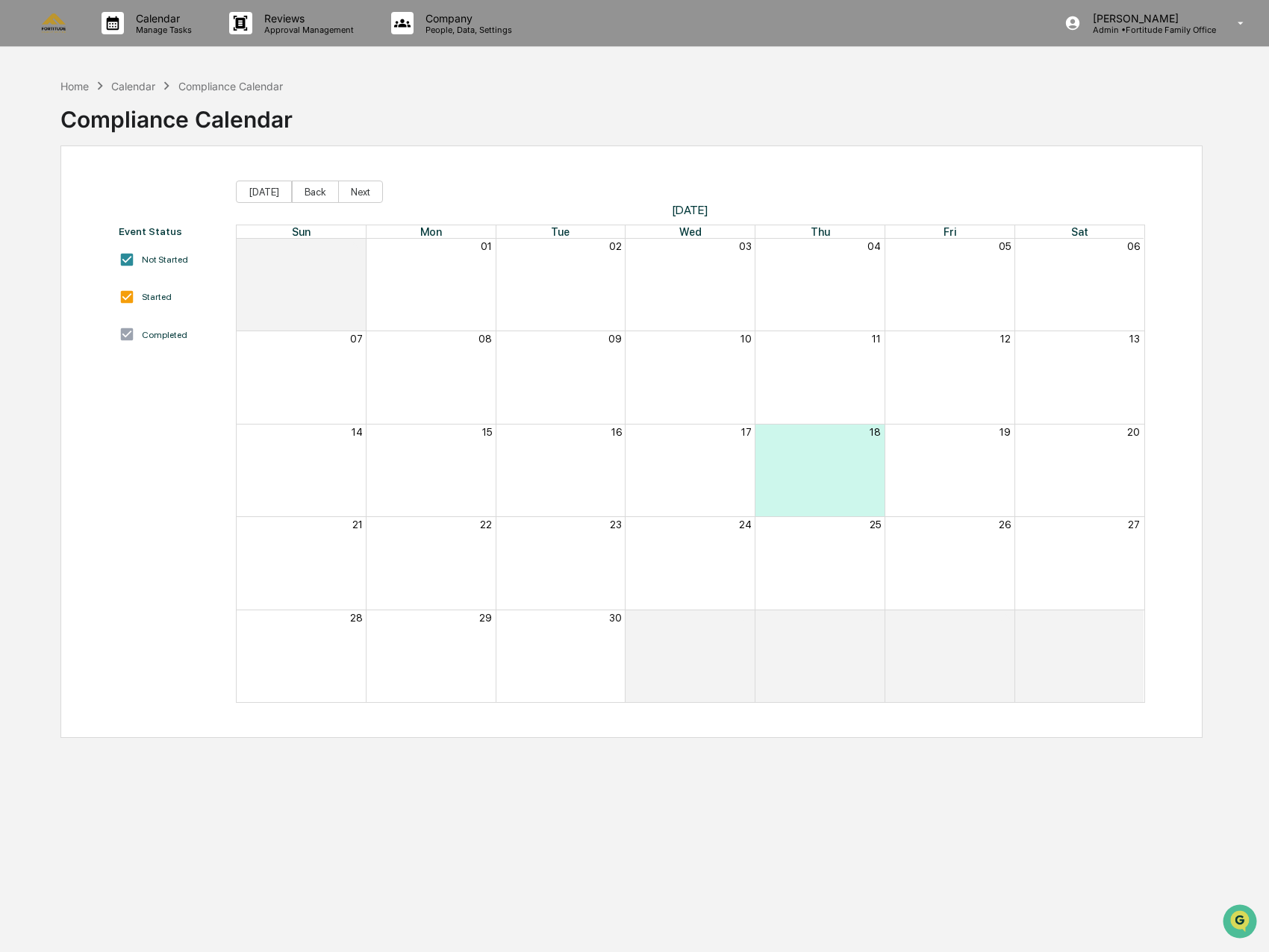
click at [139, 82] on div "Calendar" at bounding box center [133, 86] width 44 height 13
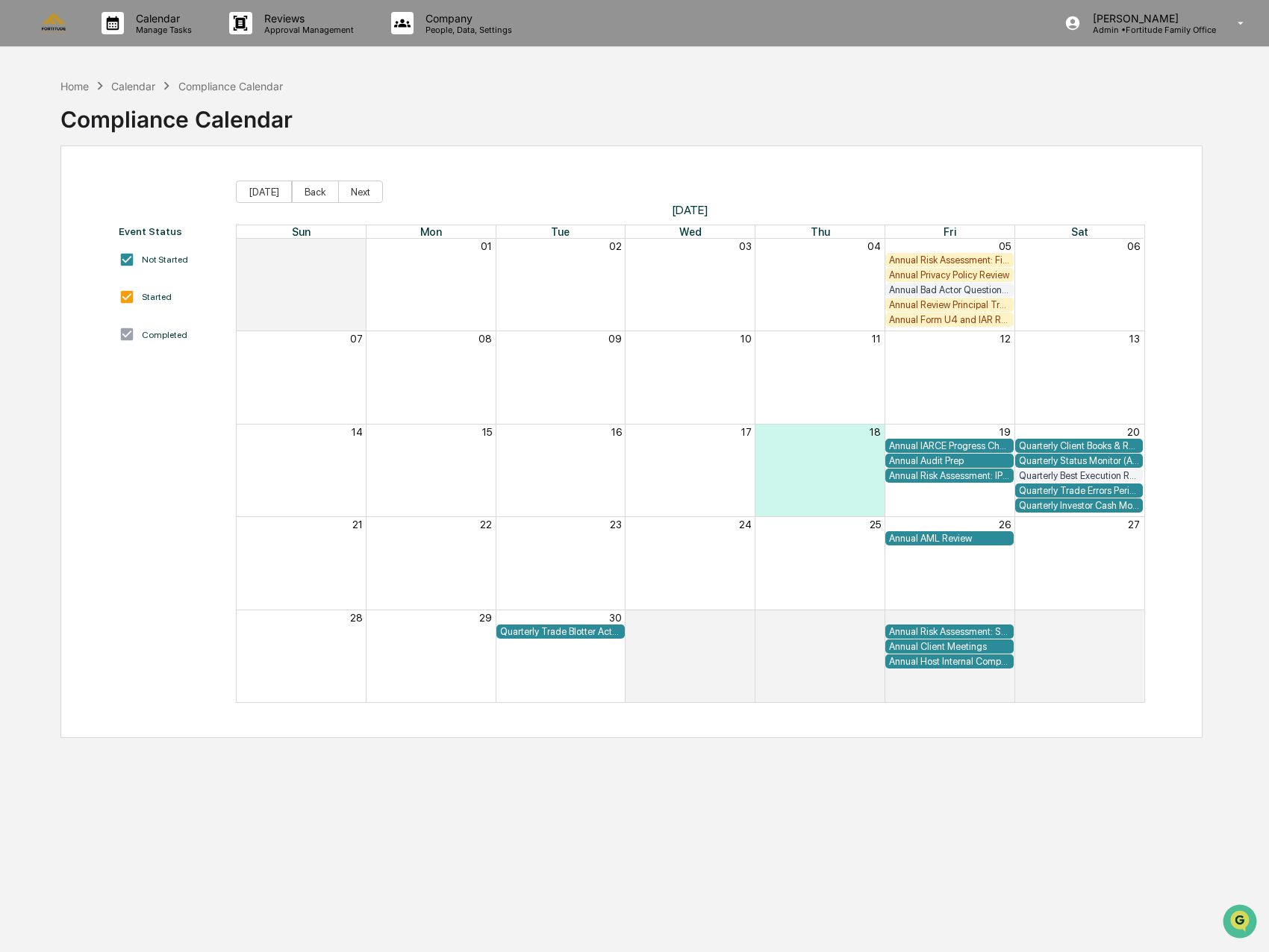
click at [147, 87] on div "Calendar" at bounding box center [133, 86] width 44 height 13
click at [143, 35] on div "Calendar Manage Tasks" at bounding box center [153, 23] width 128 height 46
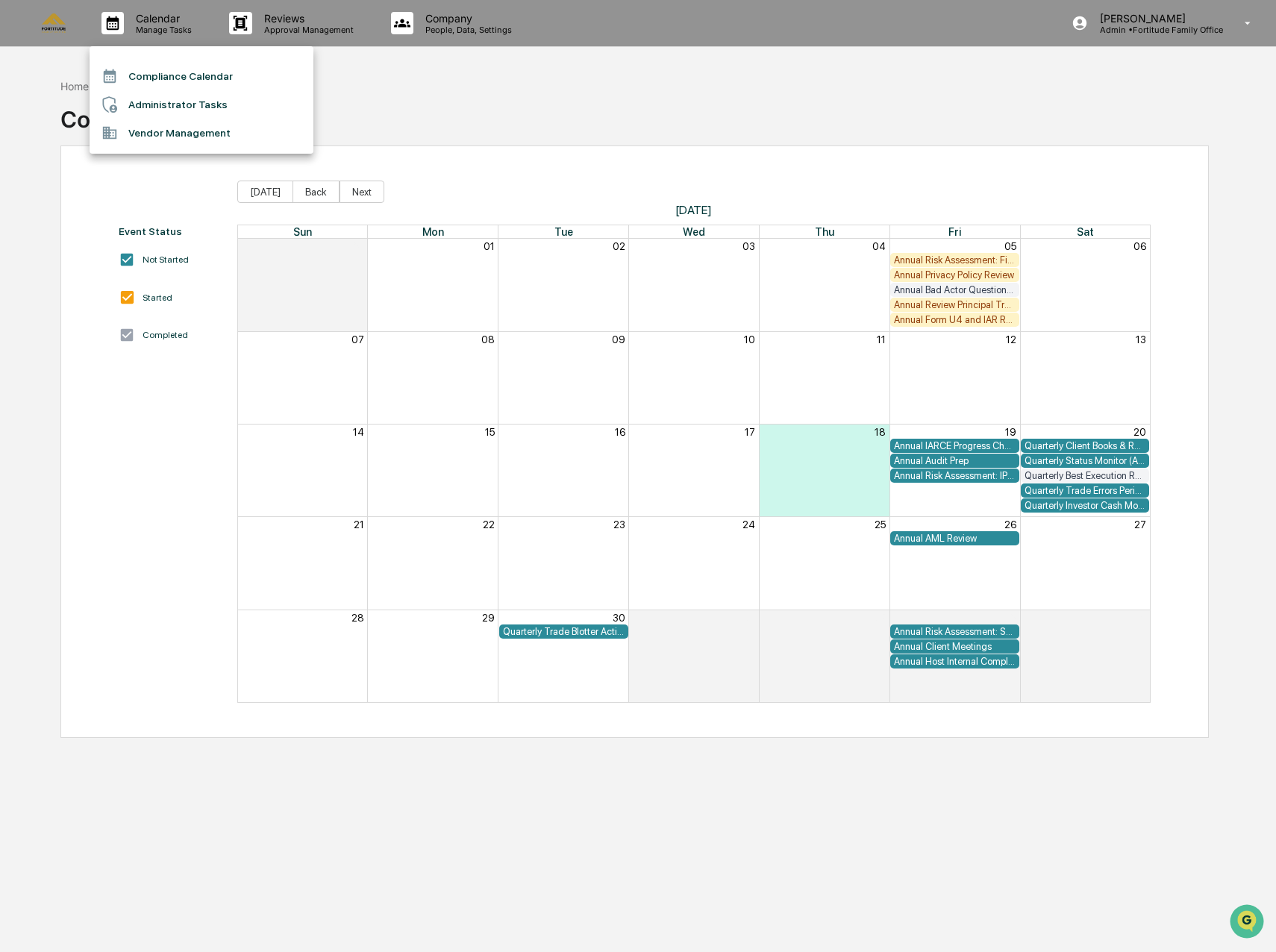
click at [168, 117] on li "Administrator Tasks" at bounding box center [201, 104] width 224 height 29
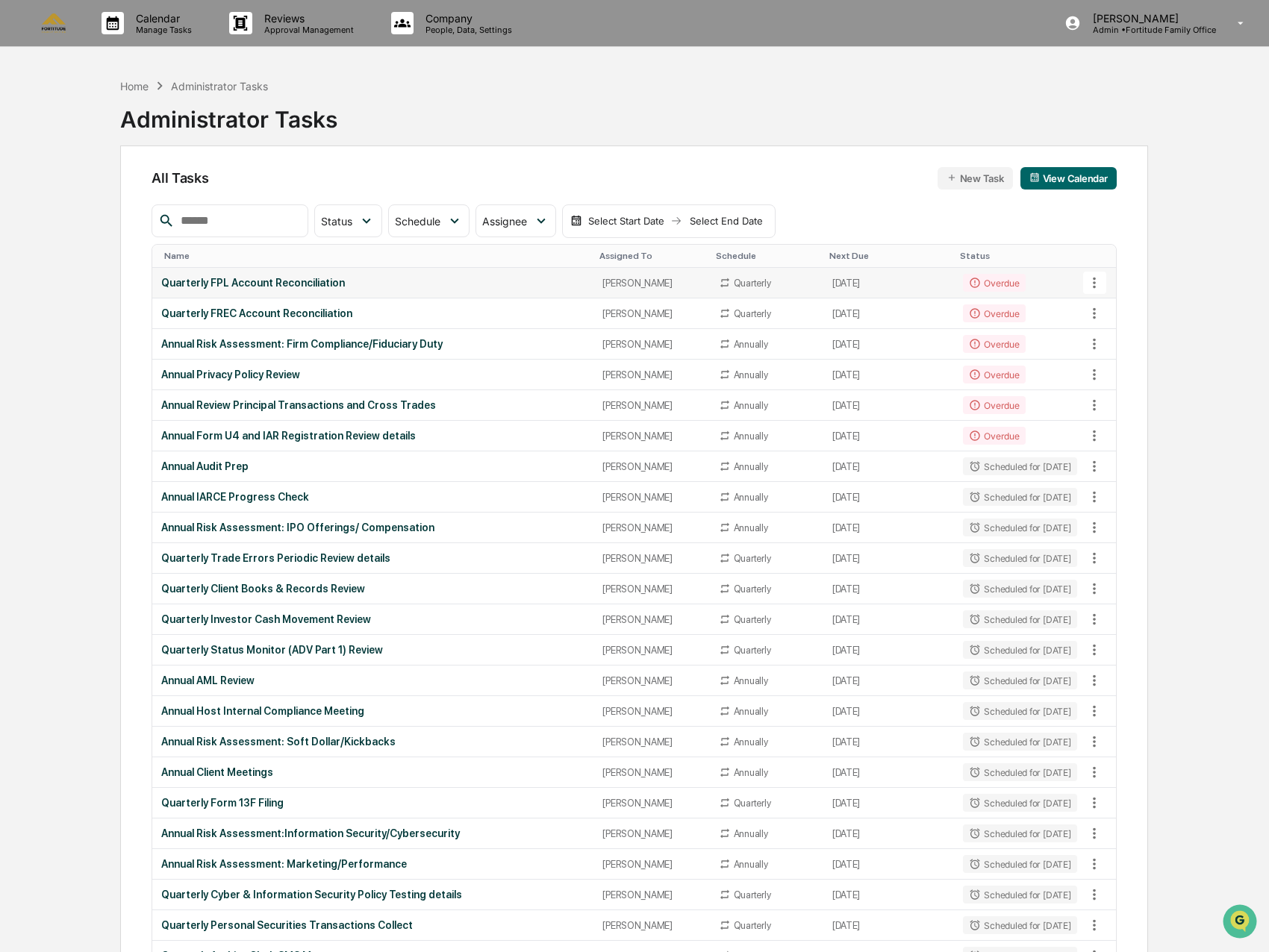
click at [572, 290] on td "Quarterly FPL Account Reconciliation" at bounding box center [373, 283] width 441 height 30
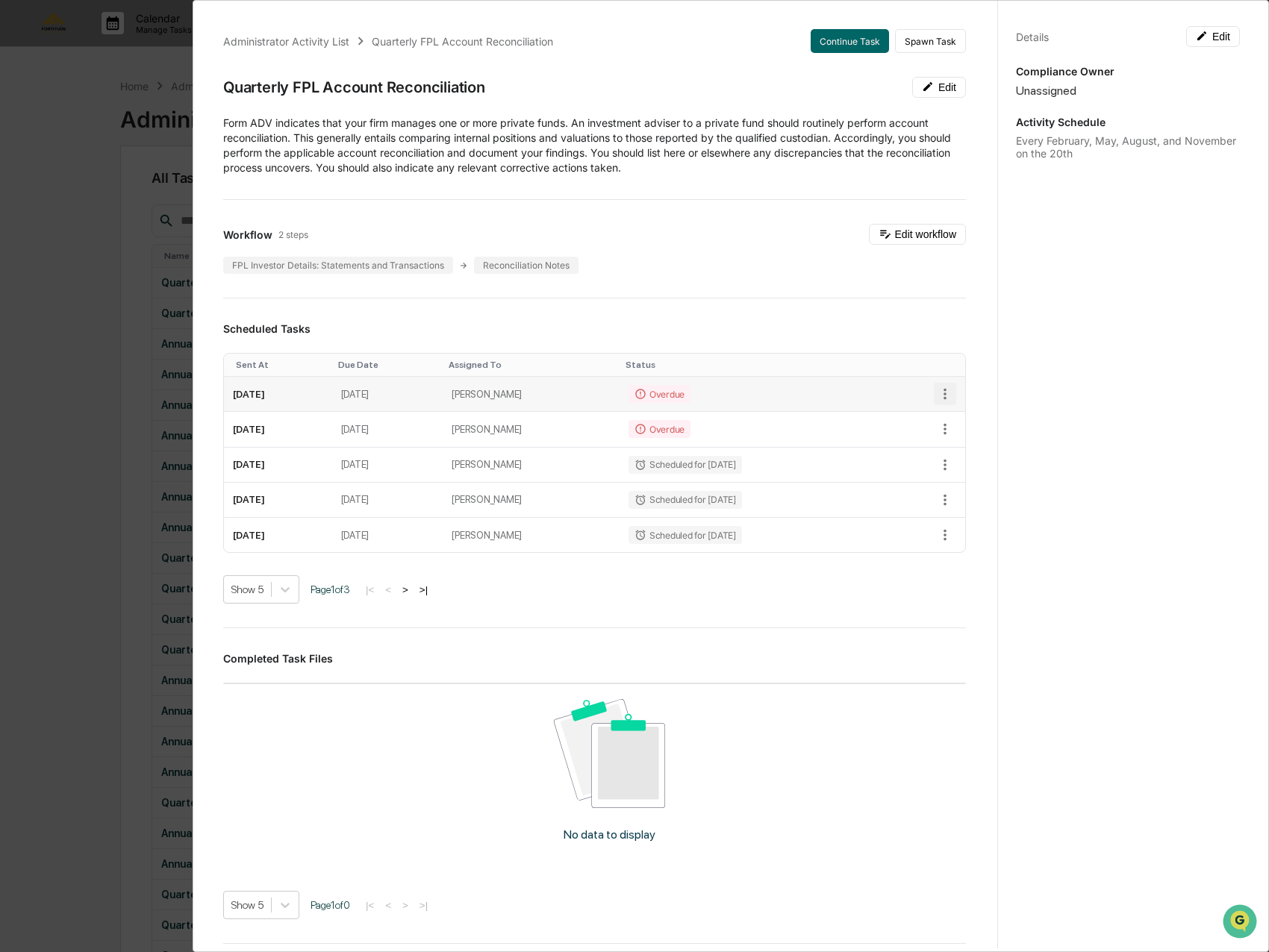
click at [937, 392] on icon "button" at bounding box center [945, 394] width 16 height 16
click at [977, 421] on li "Mark as Completed" at bounding box center [988, 418] width 123 height 24
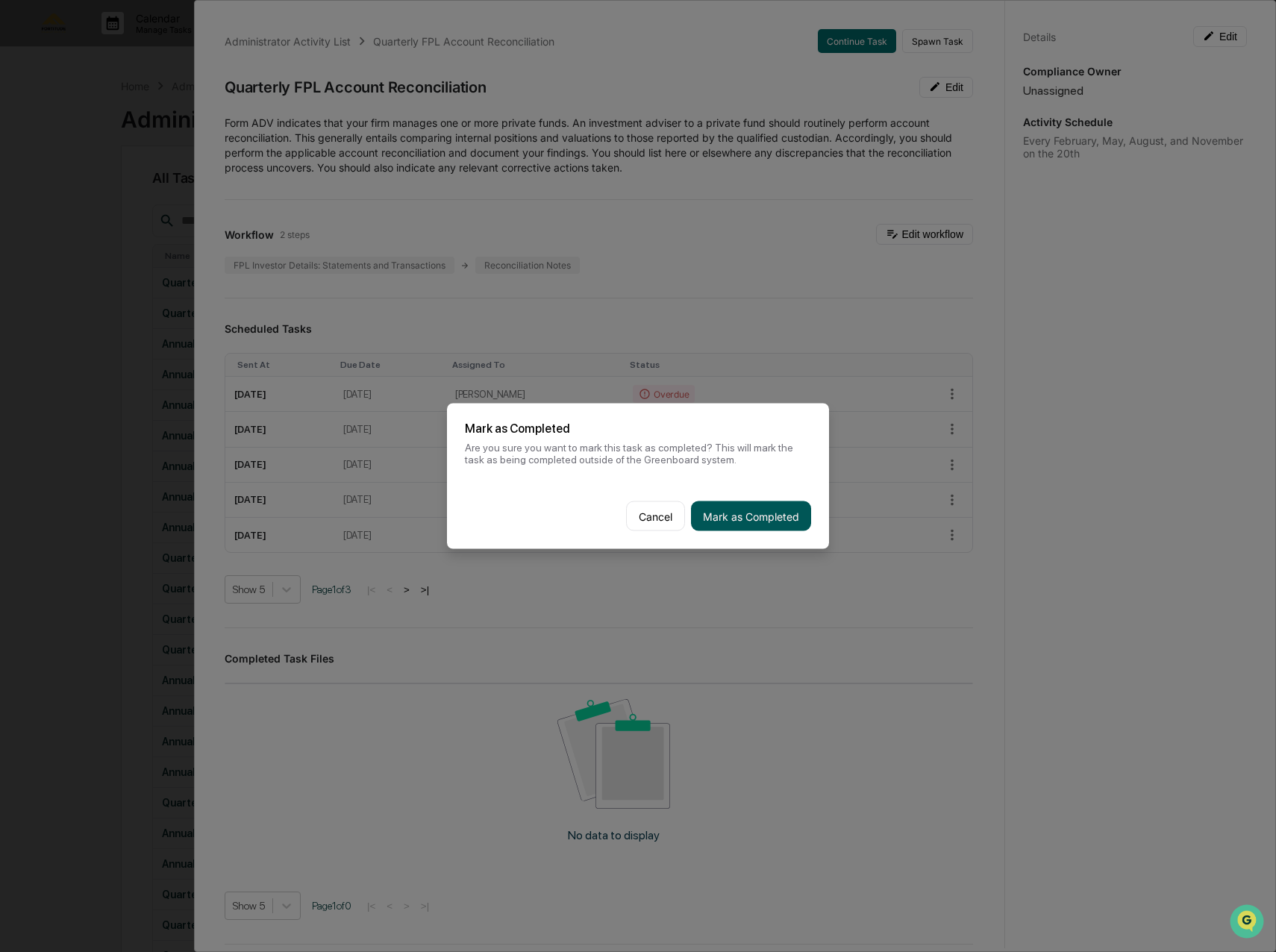
click at [782, 524] on button "Mark as Completed" at bounding box center [751, 516] width 121 height 29
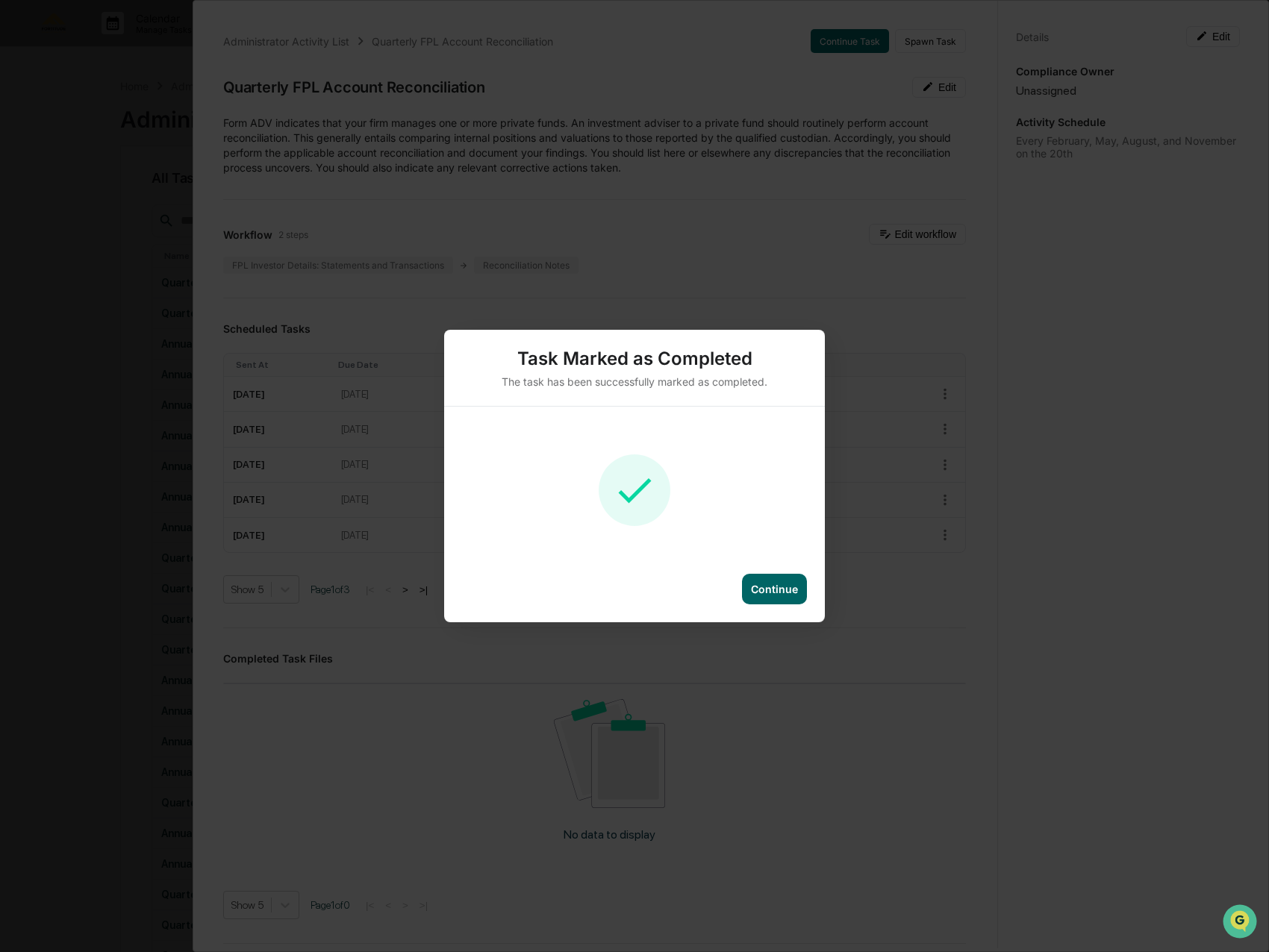
click at [771, 585] on div "Continue" at bounding box center [774, 589] width 47 height 13
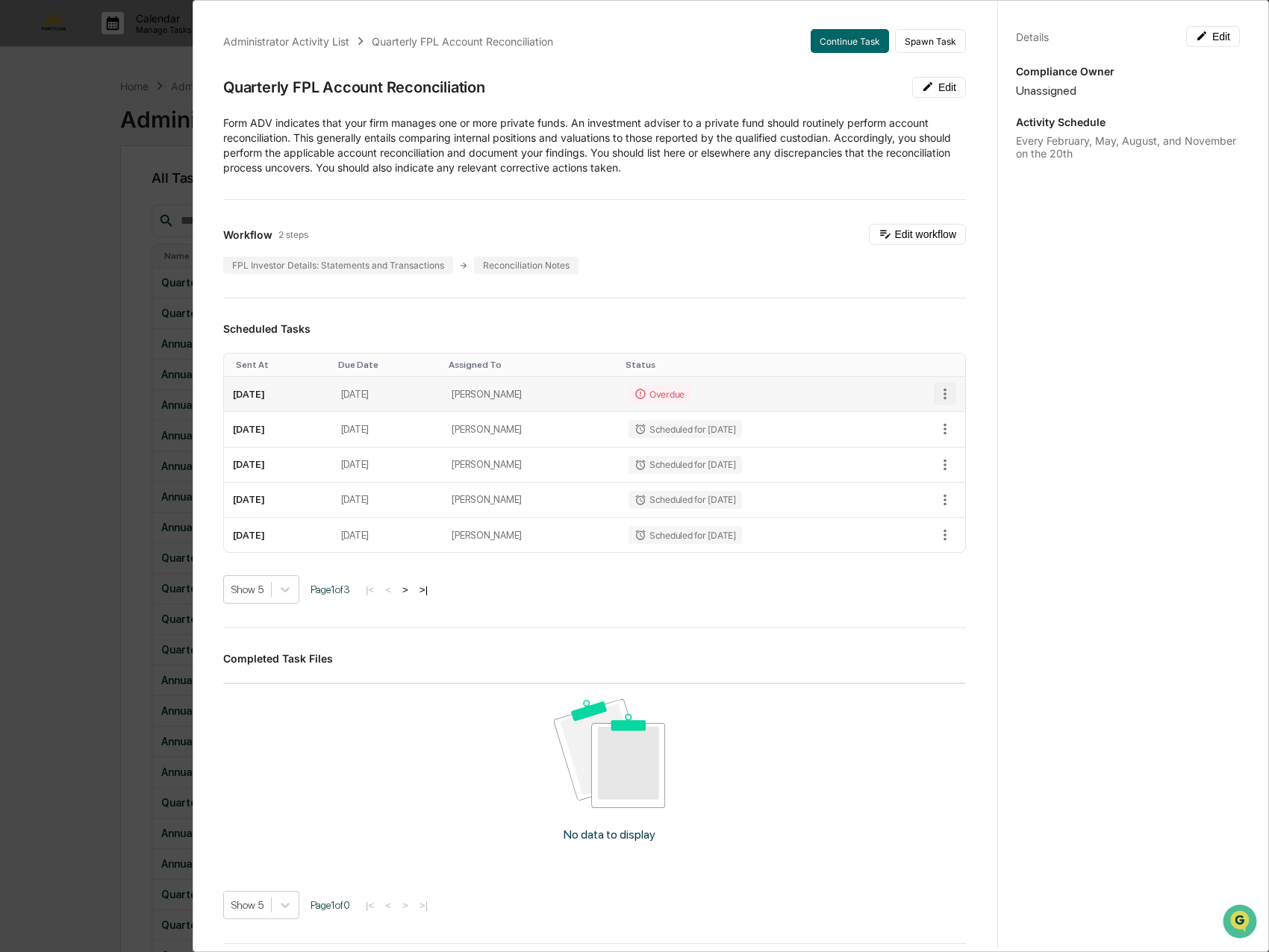
click at [937, 393] on icon "button" at bounding box center [945, 394] width 16 height 16
click at [959, 419] on li "Mark as Completed" at bounding box center [988, 418] width 123 height 24
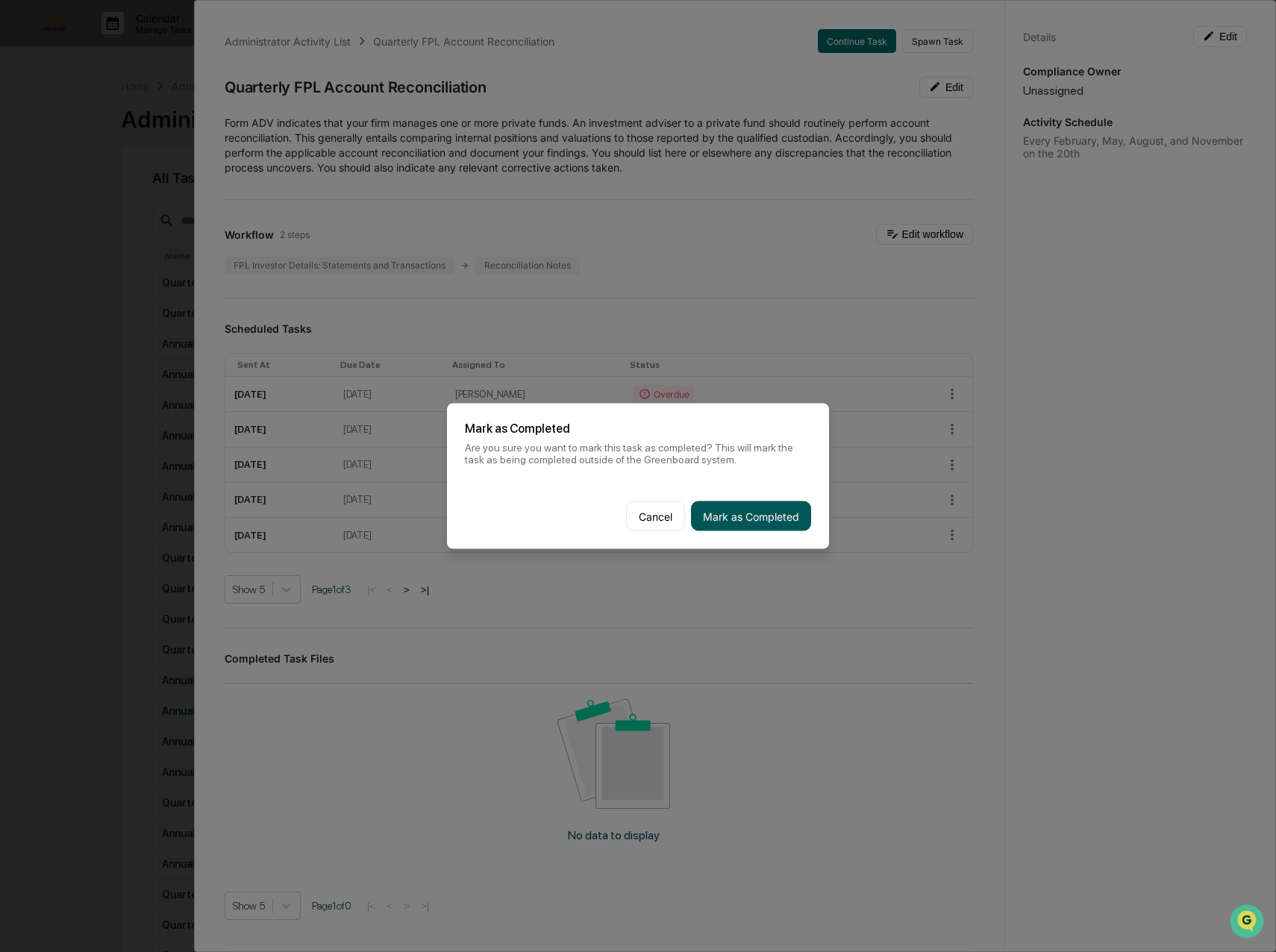
click at [752, 518] on button "Mark as Completed" at bounding box center [751, 516] width 121 height 29
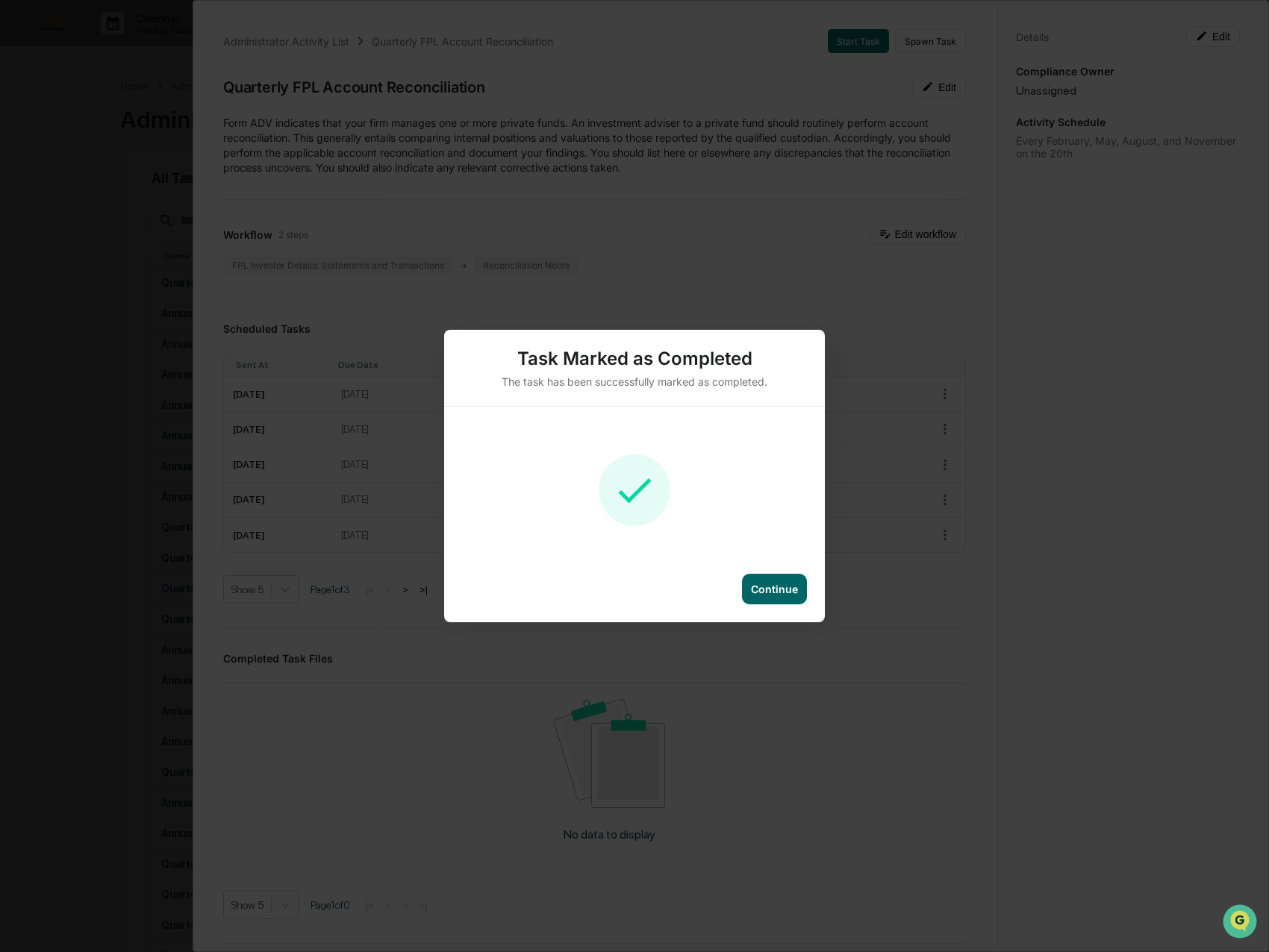
click at [782, 584] on div "Continue" at bounding box center [774, 589] width 47 height 13
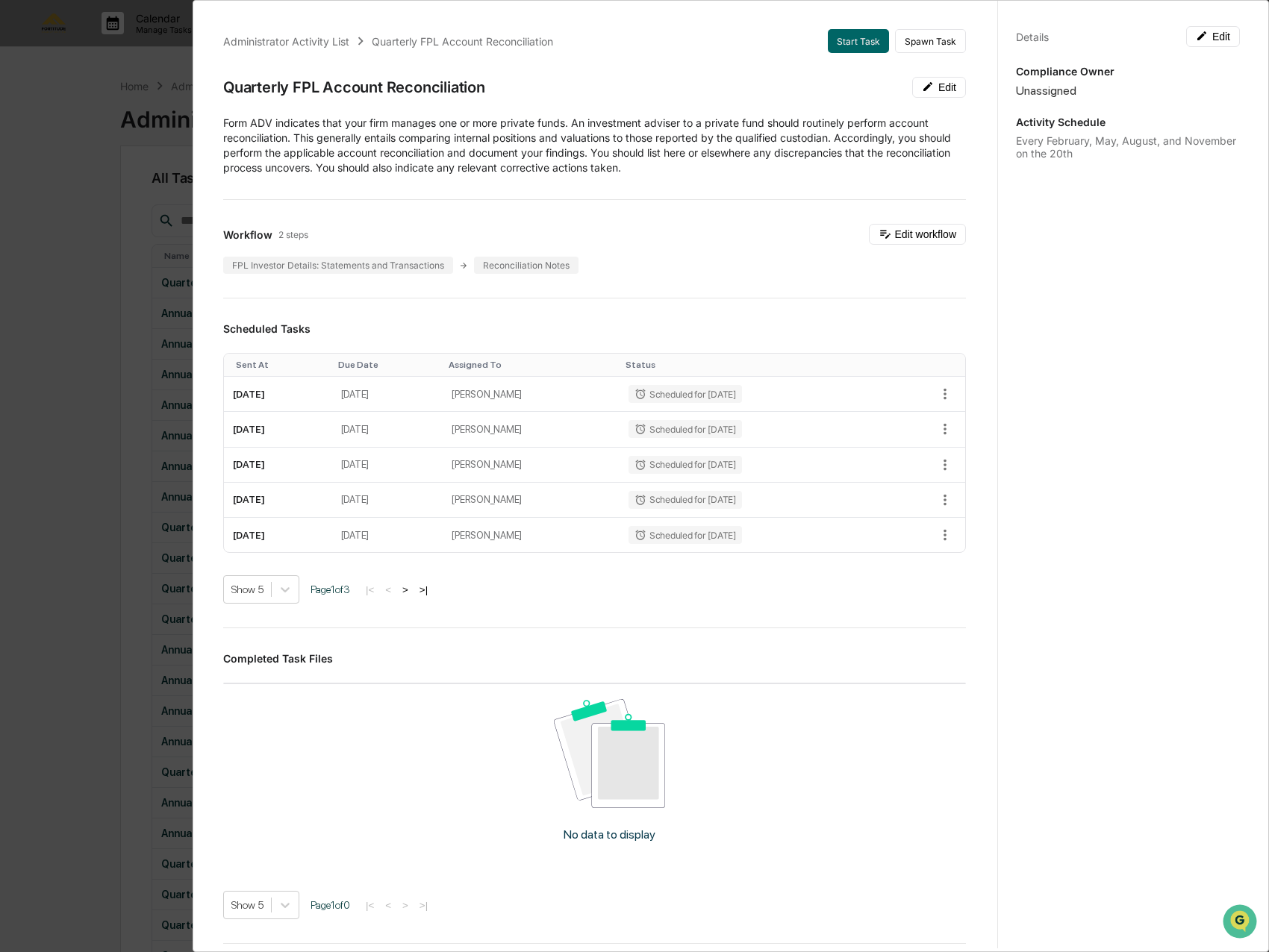
click at [152, 270] on div "Administrator Activity List Quarterly FPL Account Reconciliation Start Task Spa…" at bounding box center [634, 476] width 1269 height 952
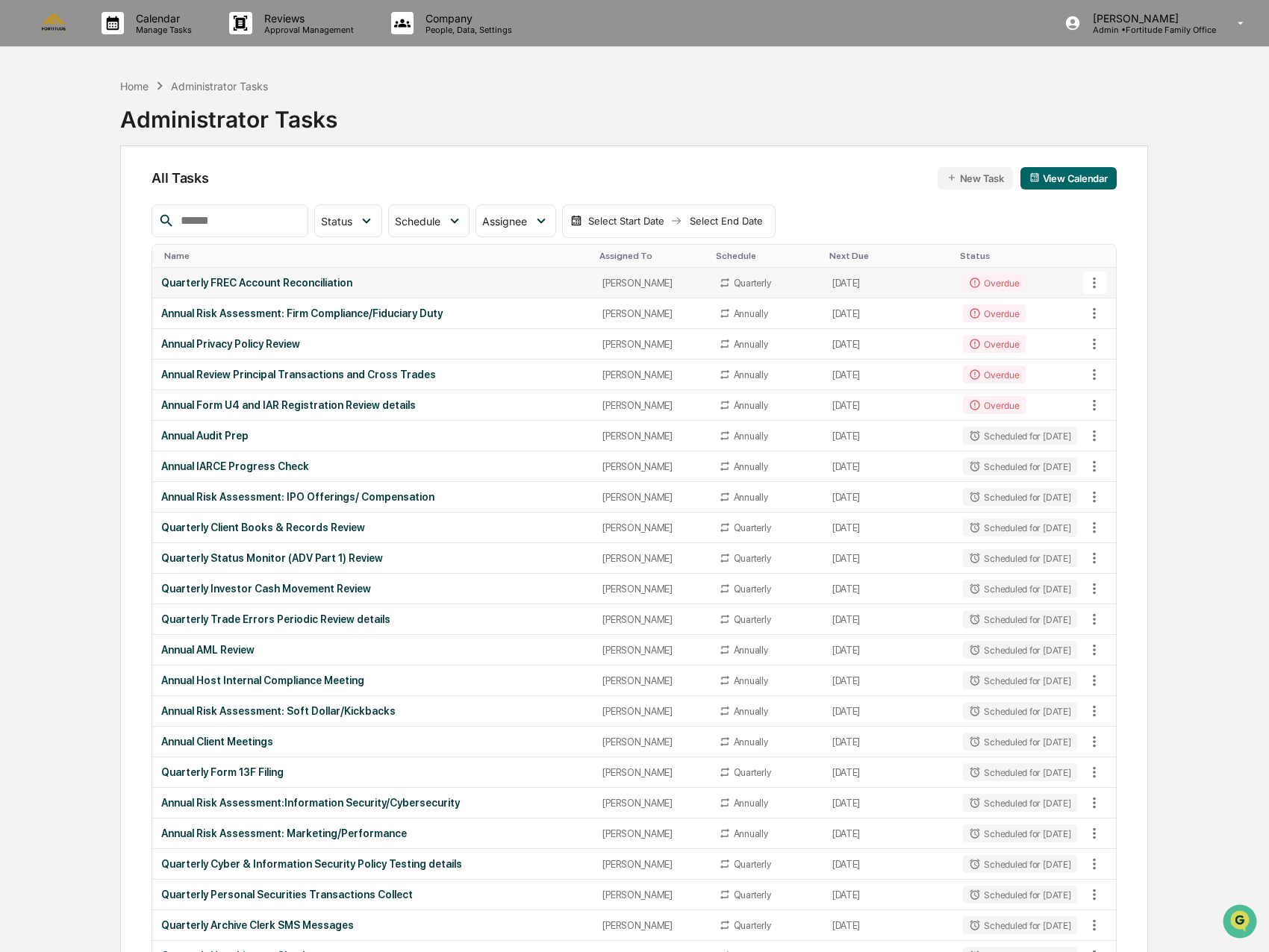
click at [314, 278] on div "Quarterly FREC Account Reconciliation" at bounding box center [373, 283] width 423 height 12
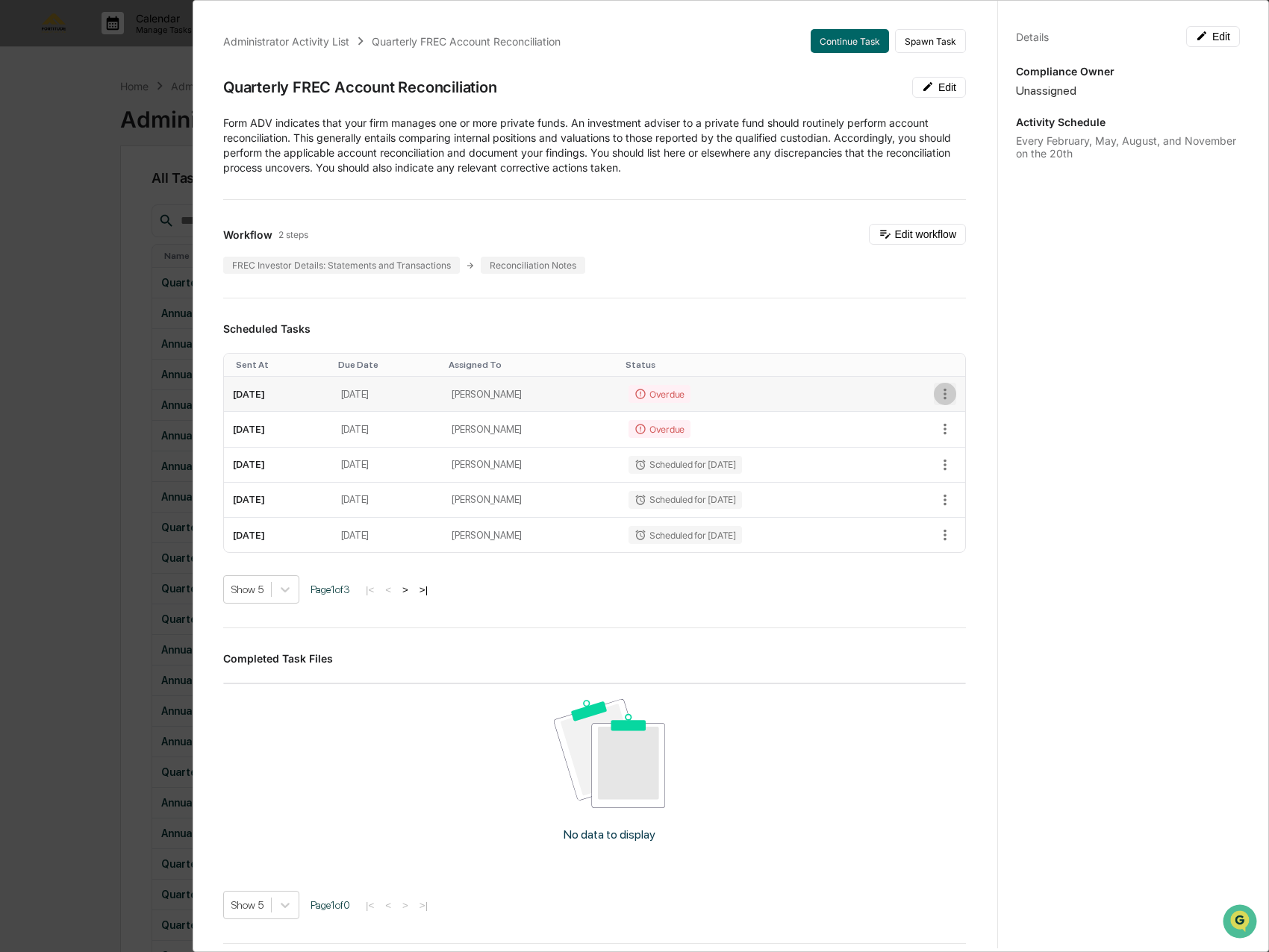
click at [937, 396] on icon "button" at bounding box center [945, 394] width 16 height 16
click at [971, 413] on li "Mark as Completed" at bounding box center [988, 418] width 123 height 24
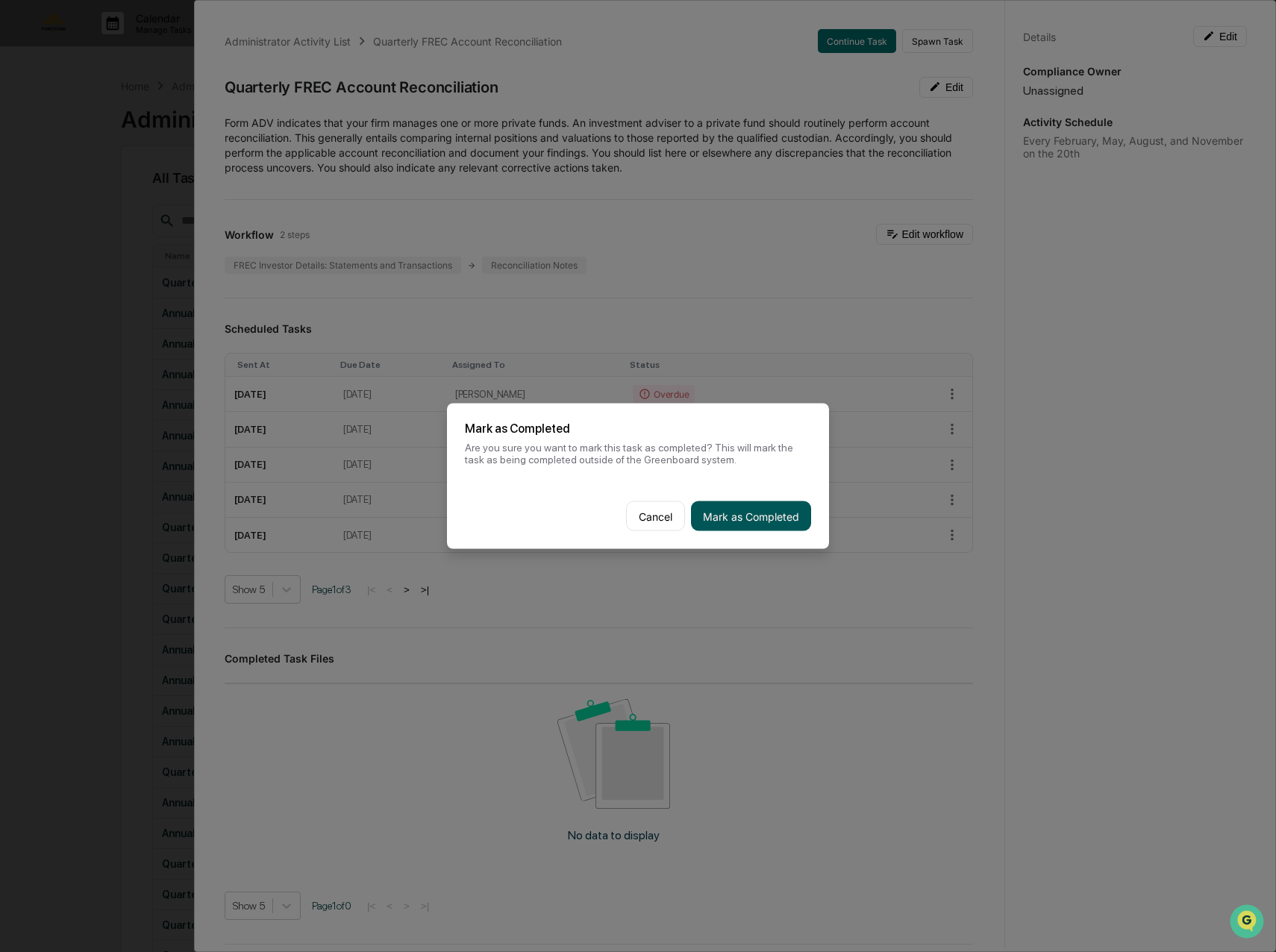
click at [789, 506] on button "Mark as Completed" at bounding box center [751, 516] width 121 height 29
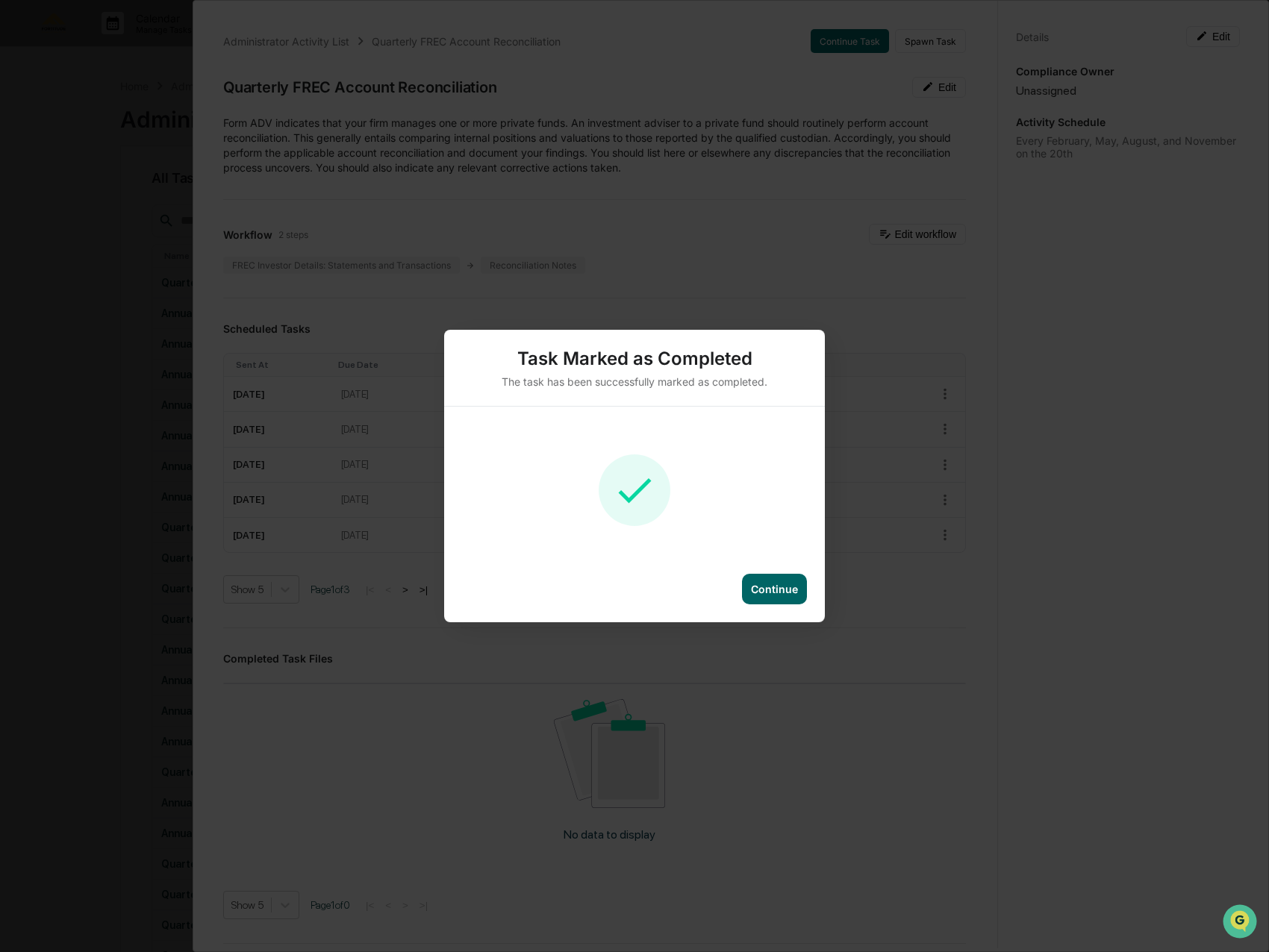
click at [791, 577] on div "Continue" at bounding box center [774, 589] width 65 height 30
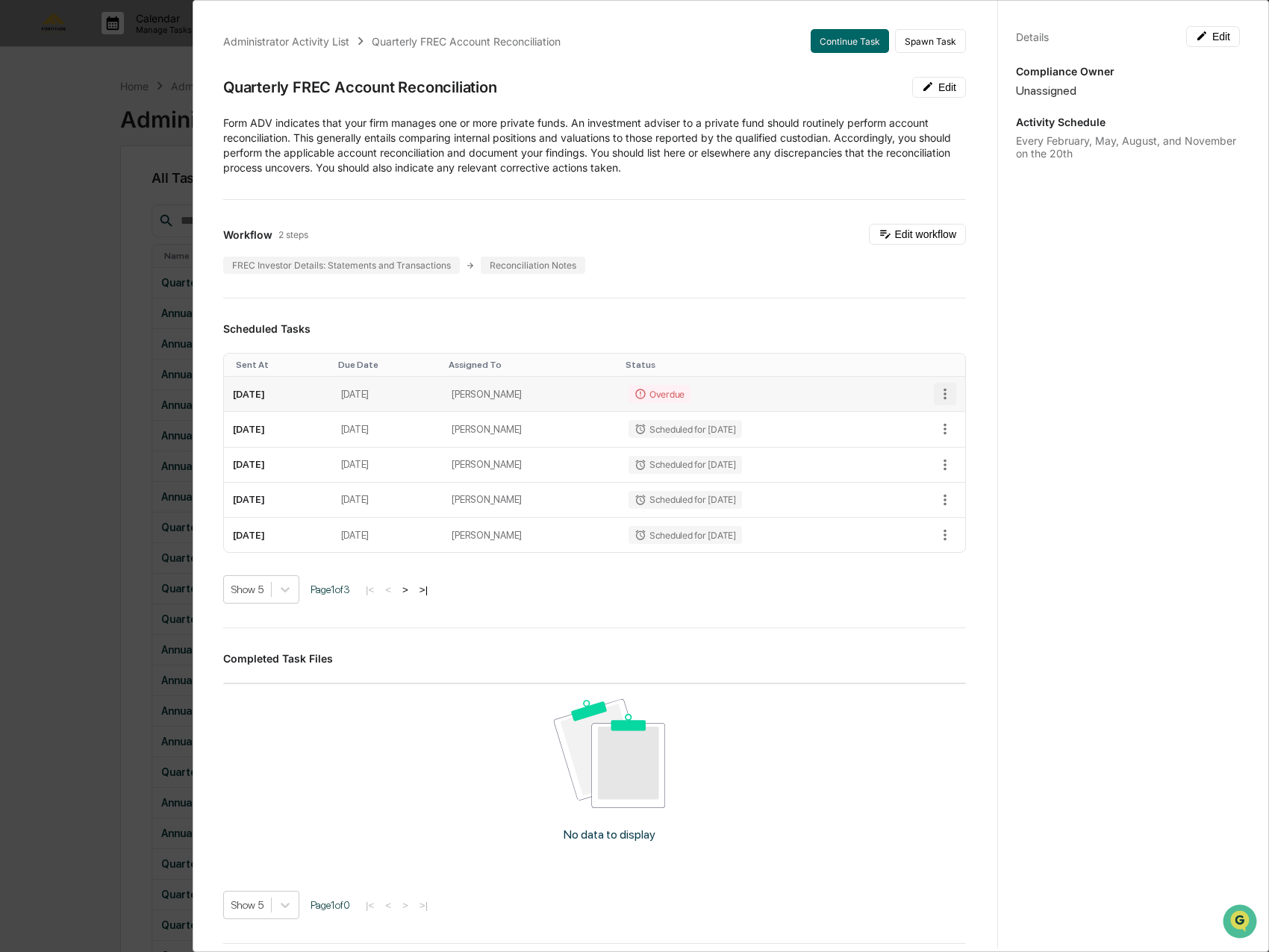
click at [937, 397] on icon "button" at bounding box center [945, 394] width 16 height 16
click at [991, 421] on li "Mark as Completed" at bounding box center [988, 418] width 123 height 24
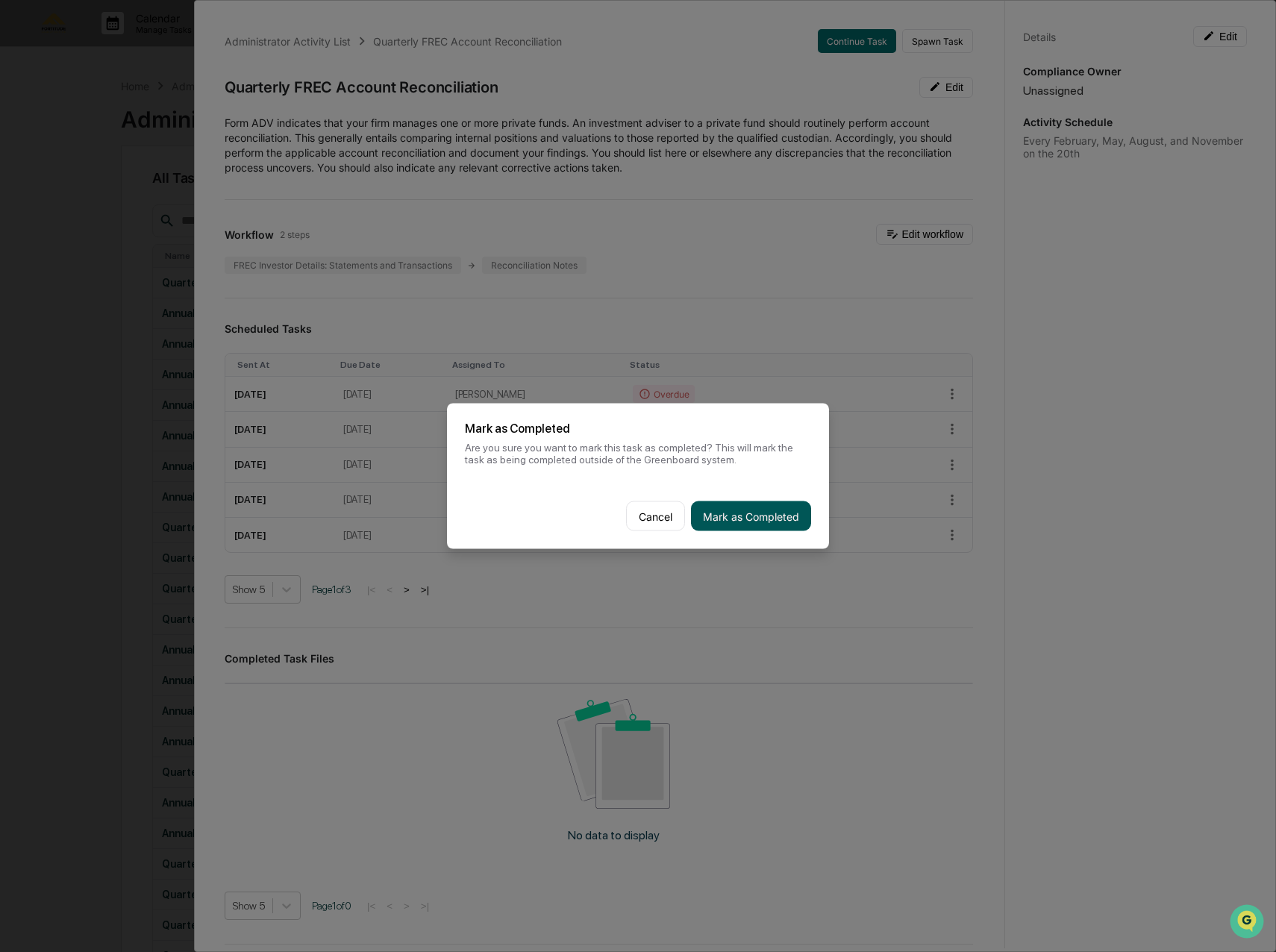
click at [787, 510] on button "Mark as Completed" at bounding box center [751, 516] width 121 height 29
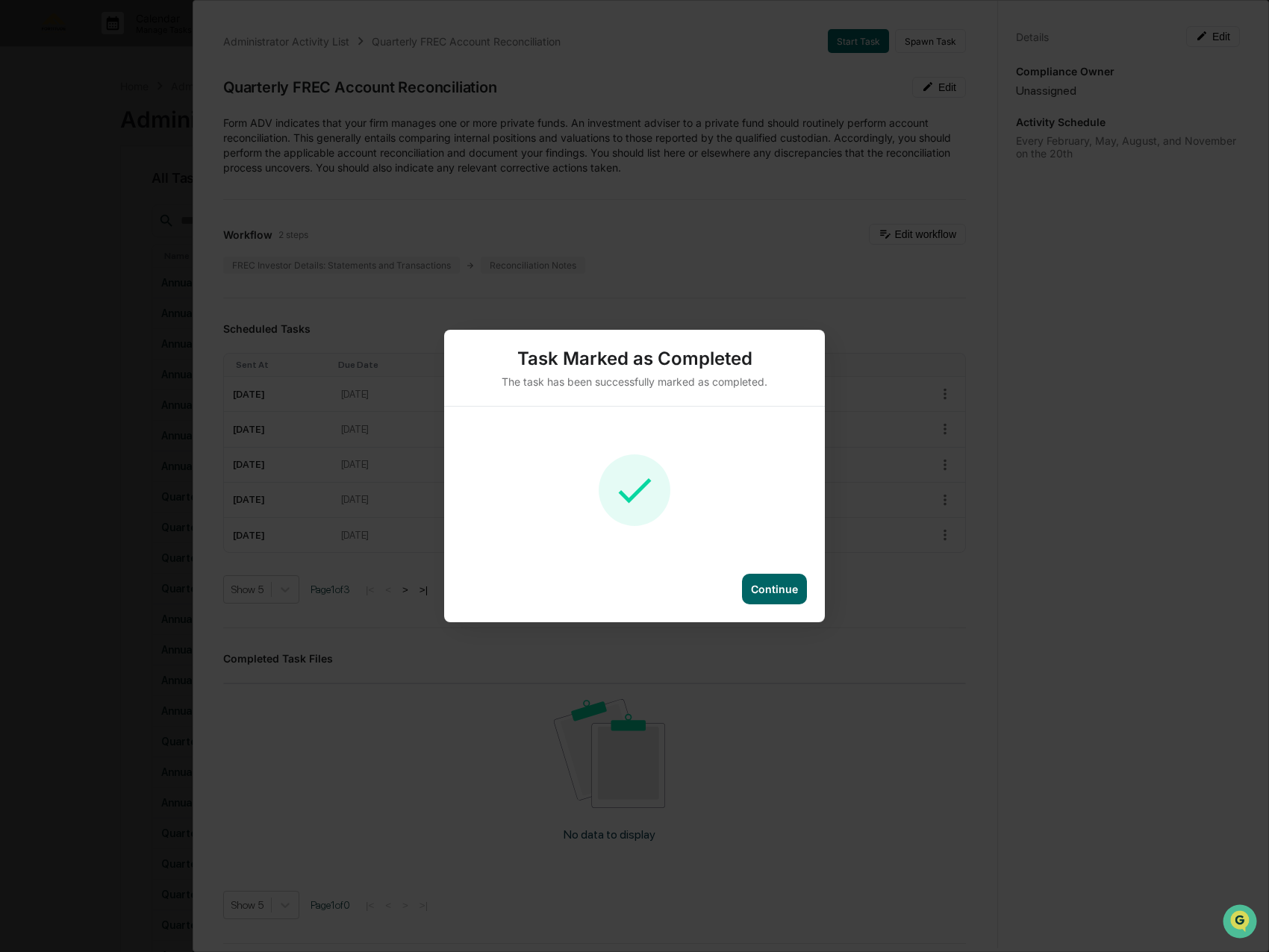
click at [791, 579] on div "Continue" at bounding box center [774, 589] width 65 height 30
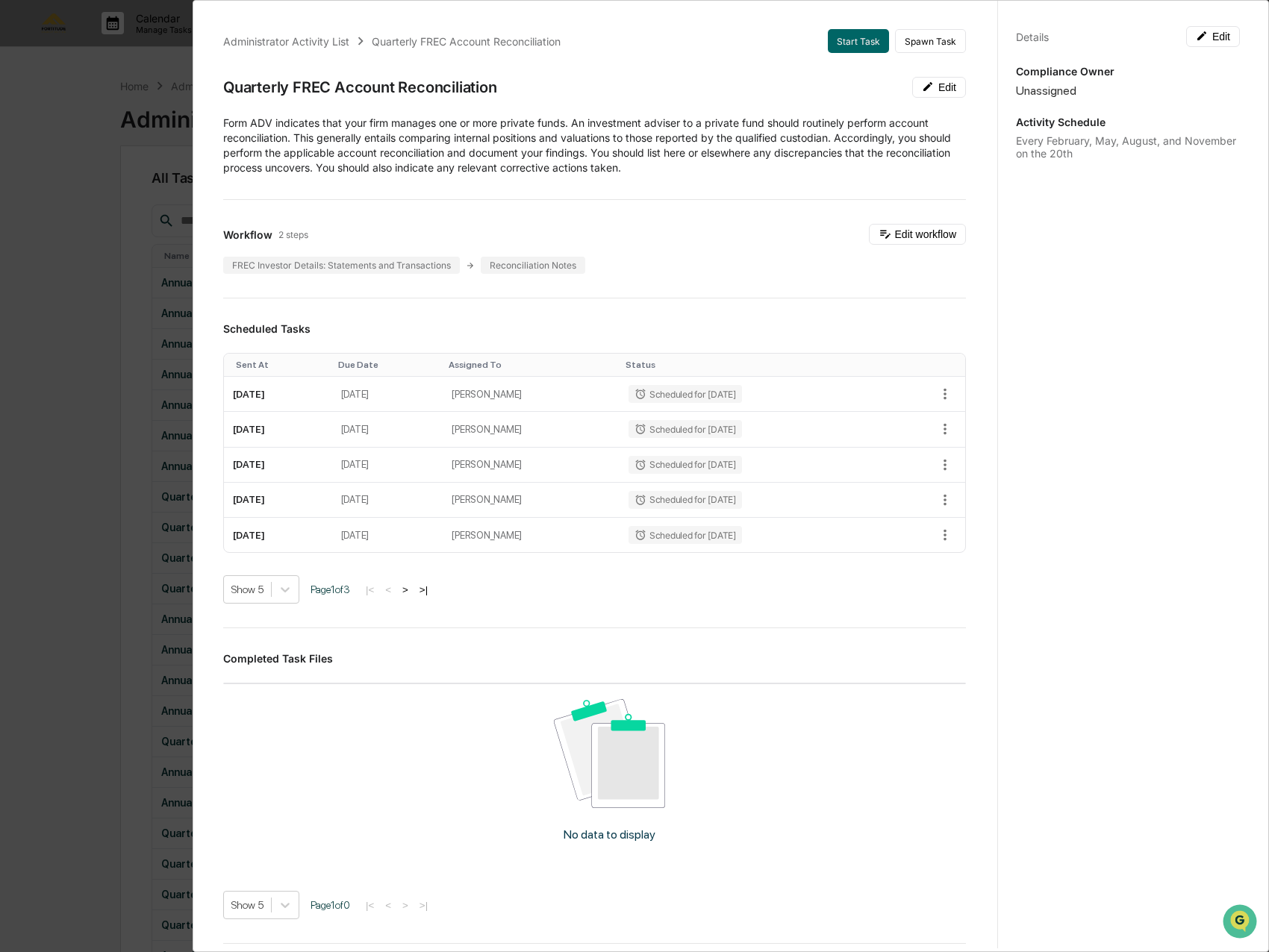
click at [149, 313] on div "Administrator Activity List Quarterly FREC Account Reconciliation Start Task Sp…" at bounding box center [634, 476] width 1269 height 952
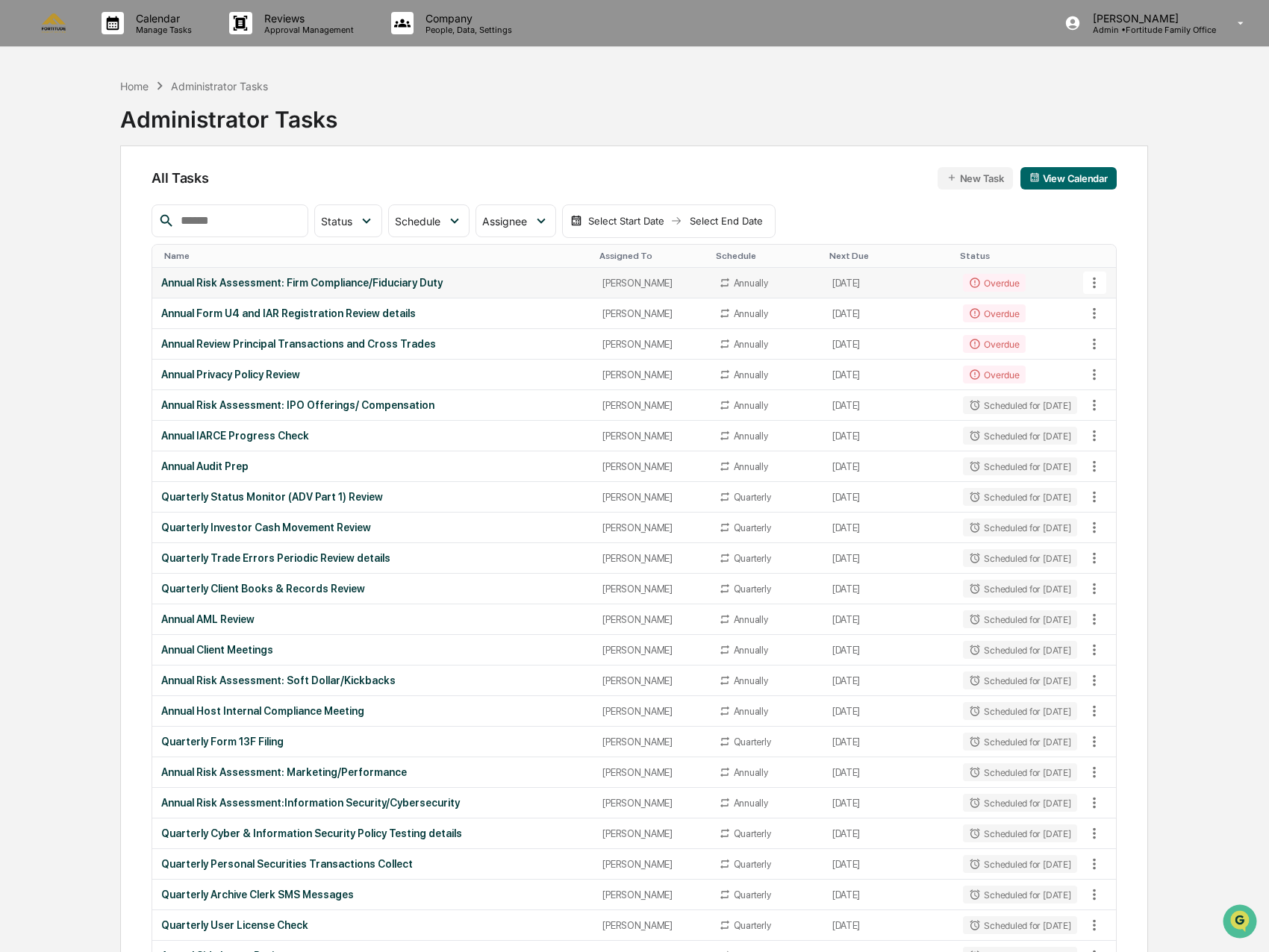
click at [364, 287] on div "Annual Risk Assessment: Firm Compliance/Fiduciary Duty" at bounding box center [373, 283] width 423 height 12
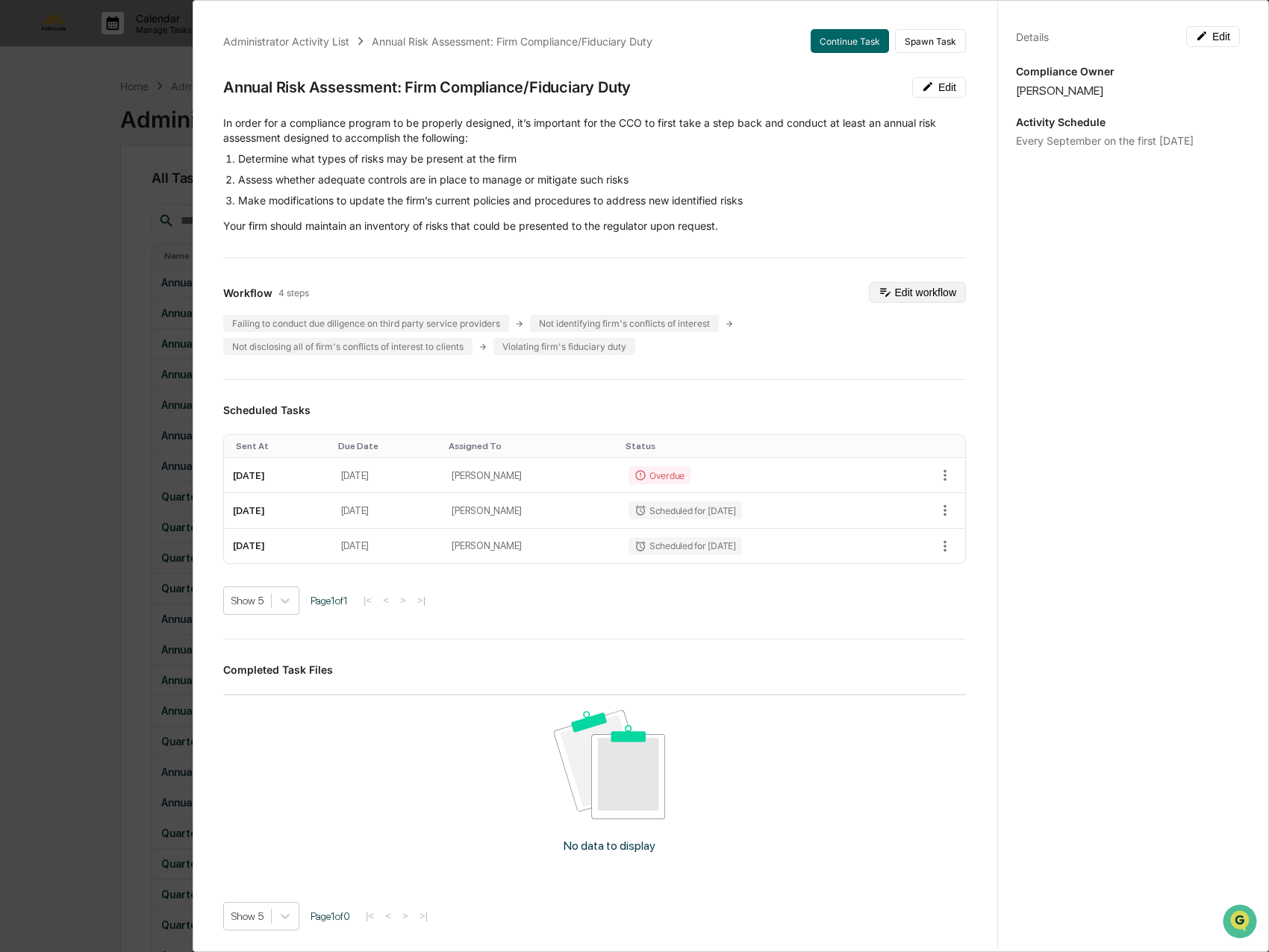
click at [881, 300] on button "Edit workflow" at bounding box center [917, 292] width 97 height 21
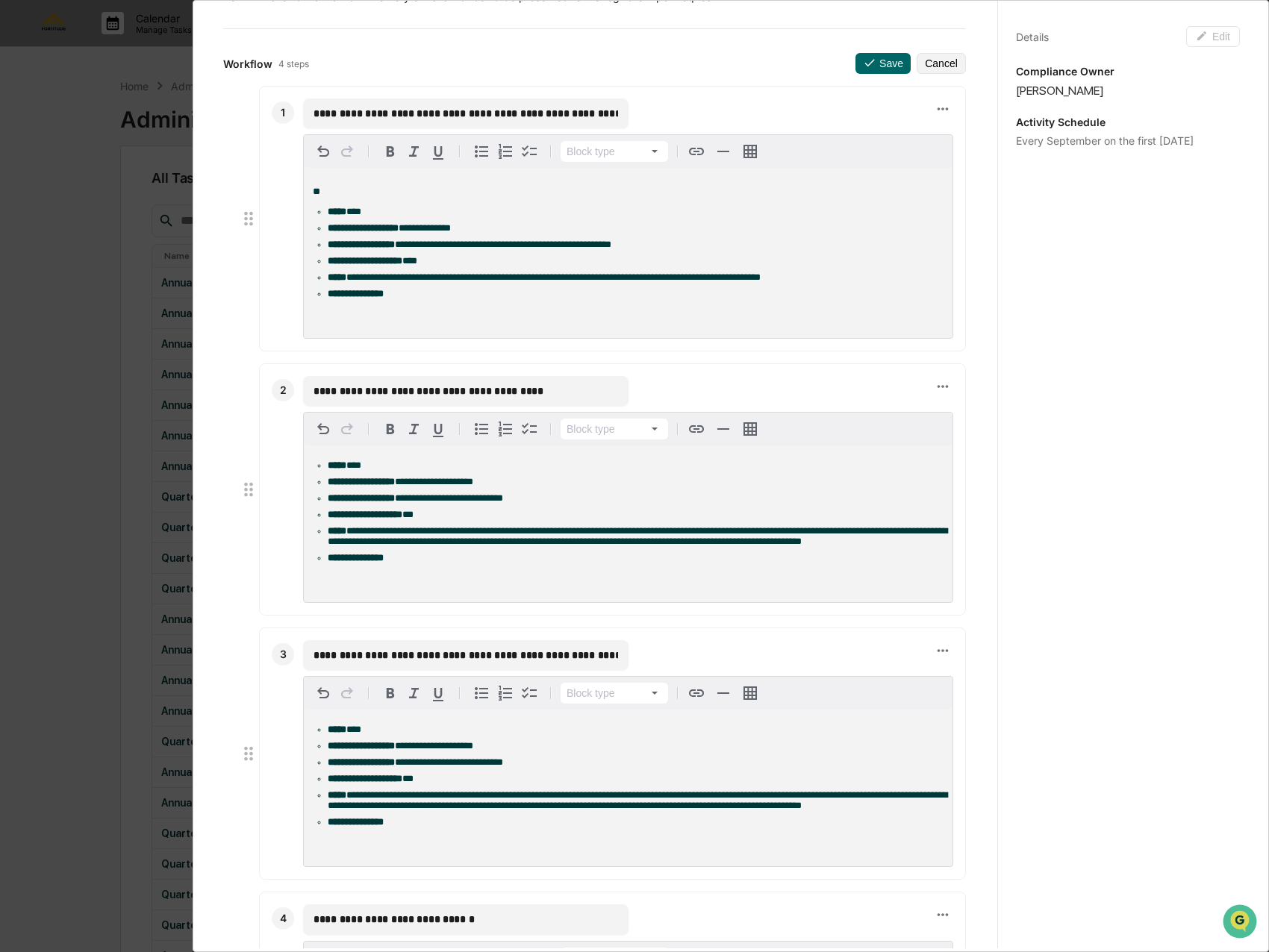
scroll to position [224, 0]
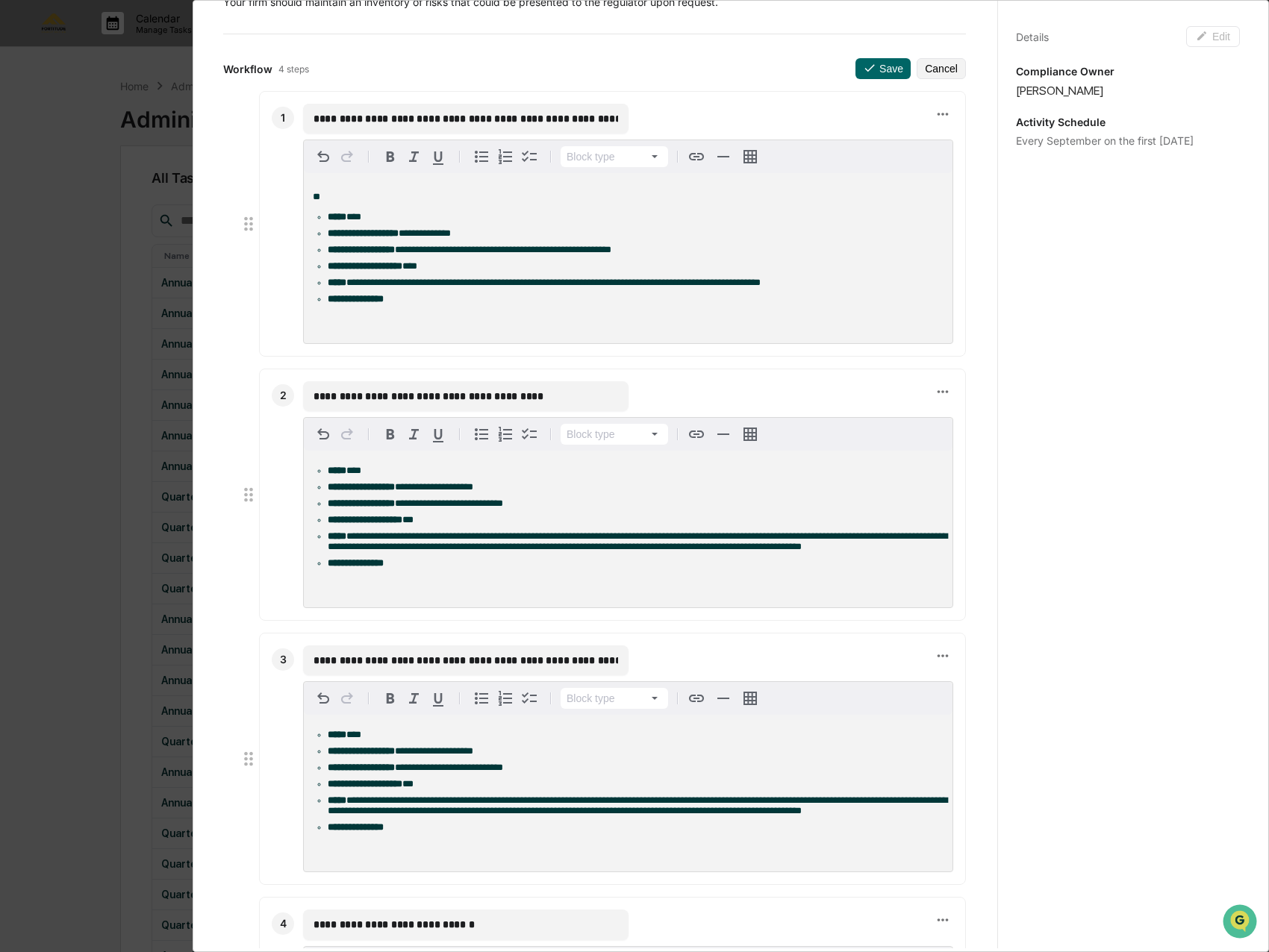
click at [782, 287] on li "**********" at bounding box center [636, 283] width 616 height 10
click at [762, 551] on span "**********" at bounding box center [638, 541] width 619 height 20
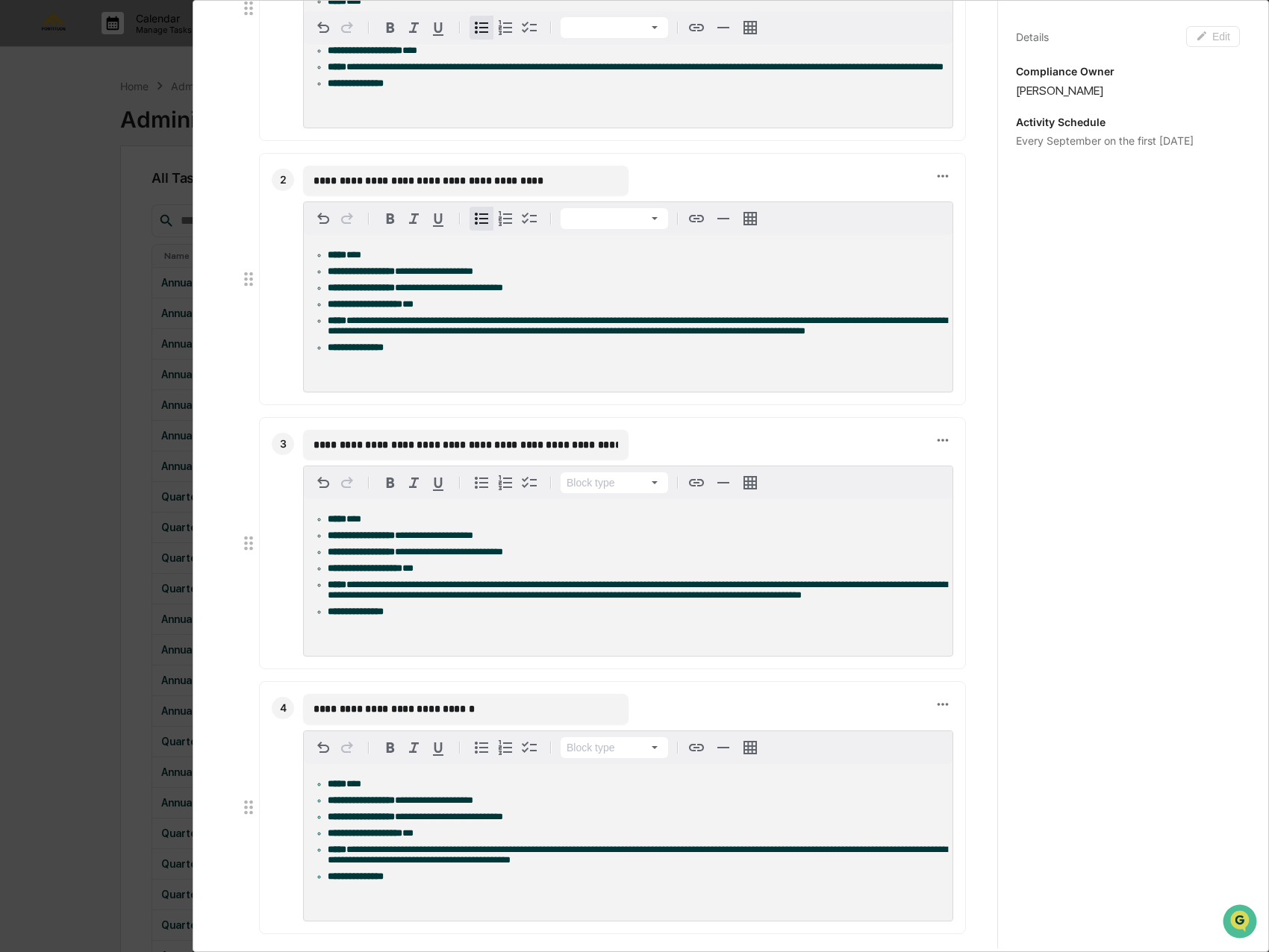
scroll to position [447, 0]
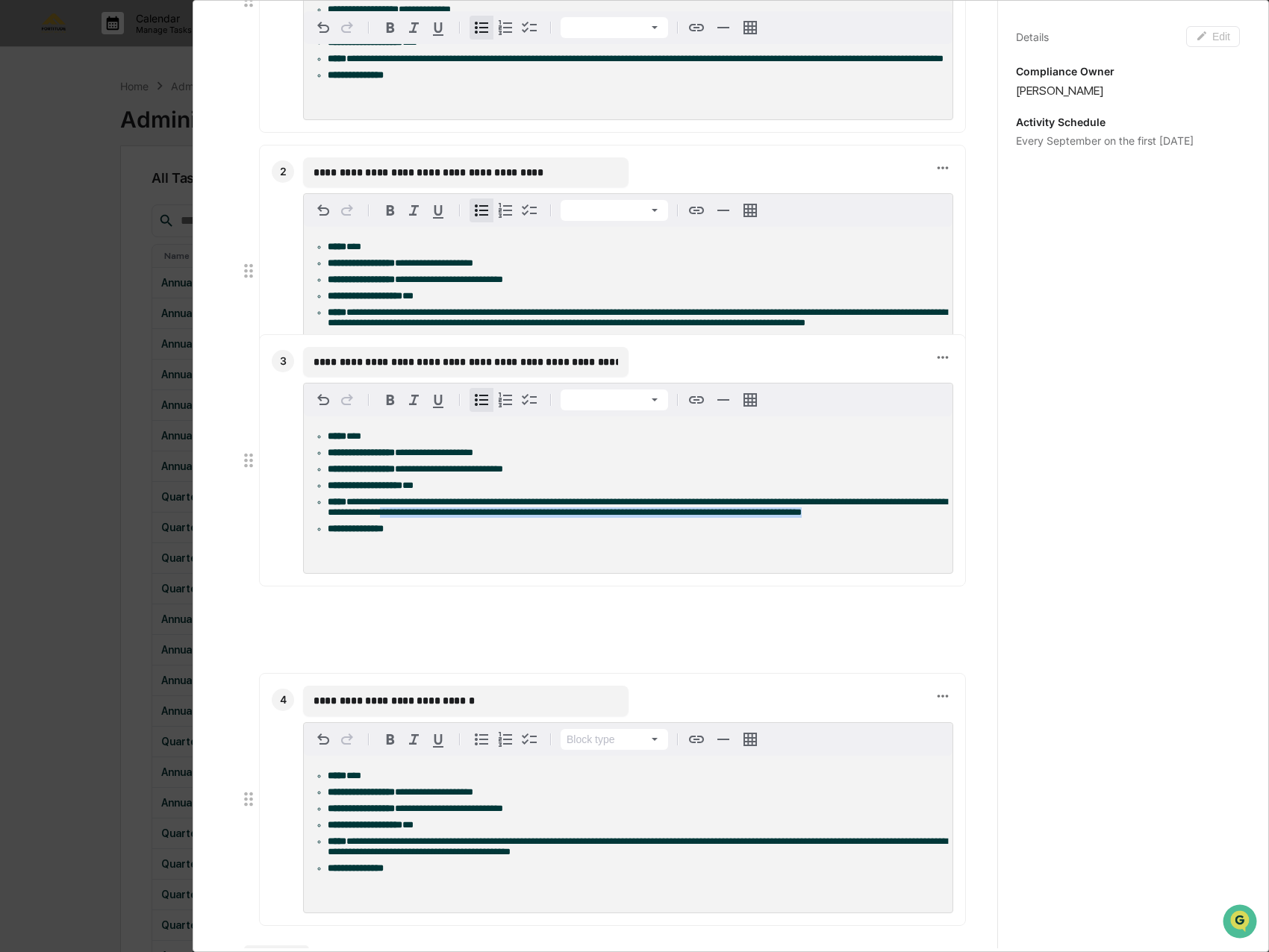
drag, startPoint x: 873, startPoint y: 610, endPoint x: 417, endPoint y: 533, distance: 462.5
click at [417, 518] on li "**********" at bounding box center [636, 507] width 616 height 21
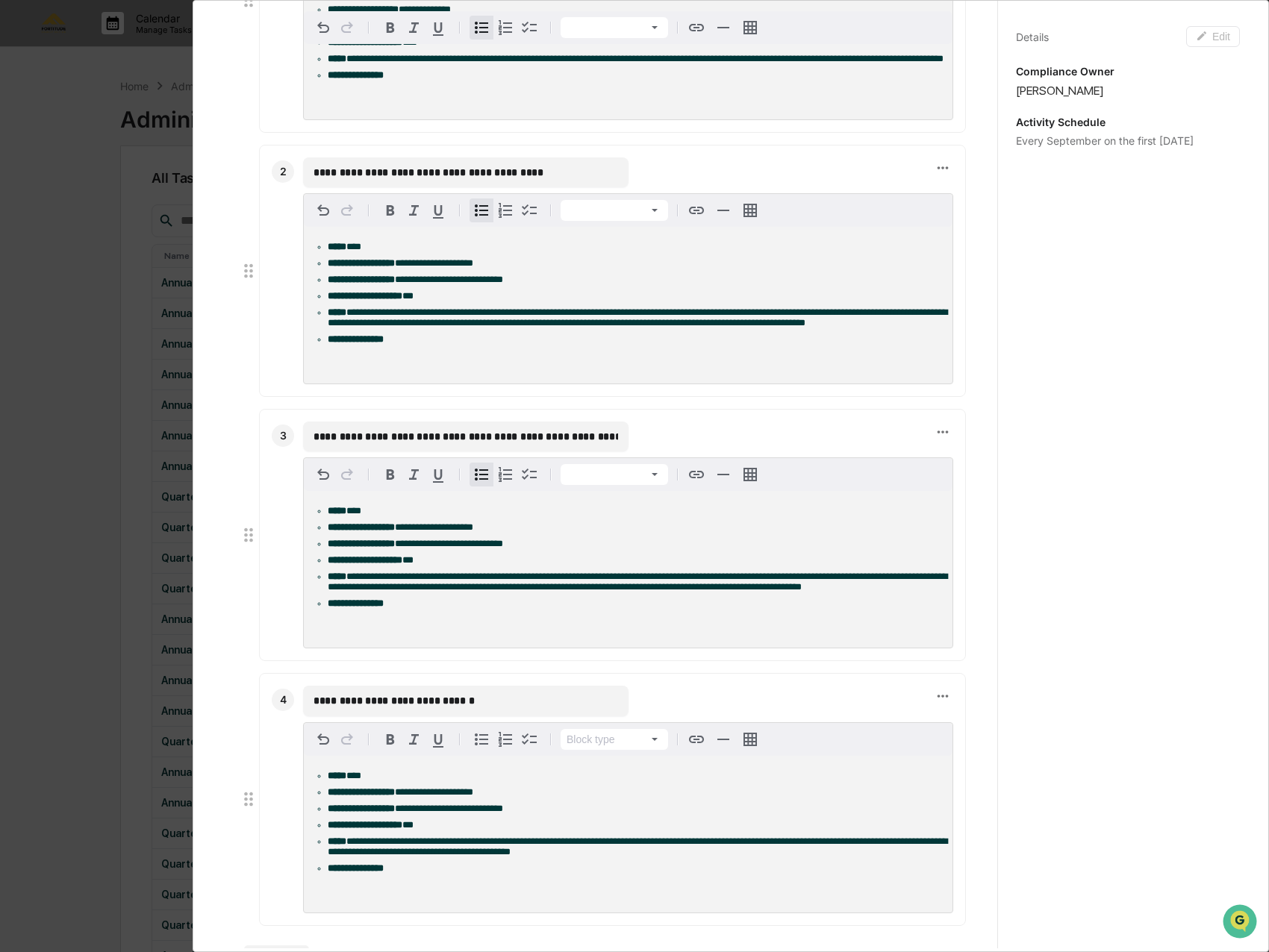
click at [822, 591] on span "**********" at bounding box center [638, 581] width 619 height 20
click at [717, 591] on span "**********" at bounding box center [638, 581] width 619 height 20
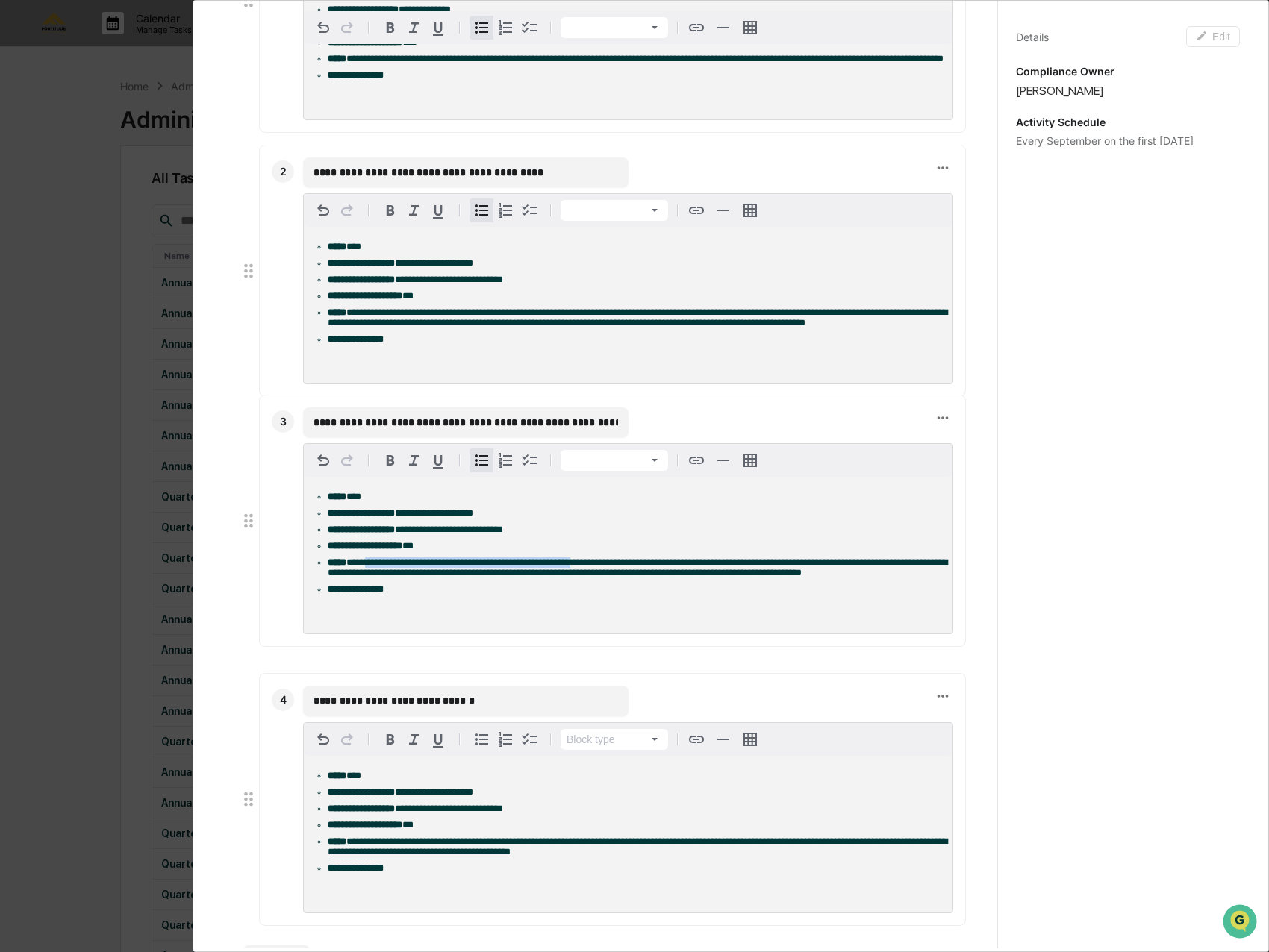
drag, startPoint x: 573, startPoint y: 606, endPoint x: 370, endPoint y: 590, distance: 203.6
click at [370, 577] on span "**********" at bounding box center [638, 567] width 619 height 20
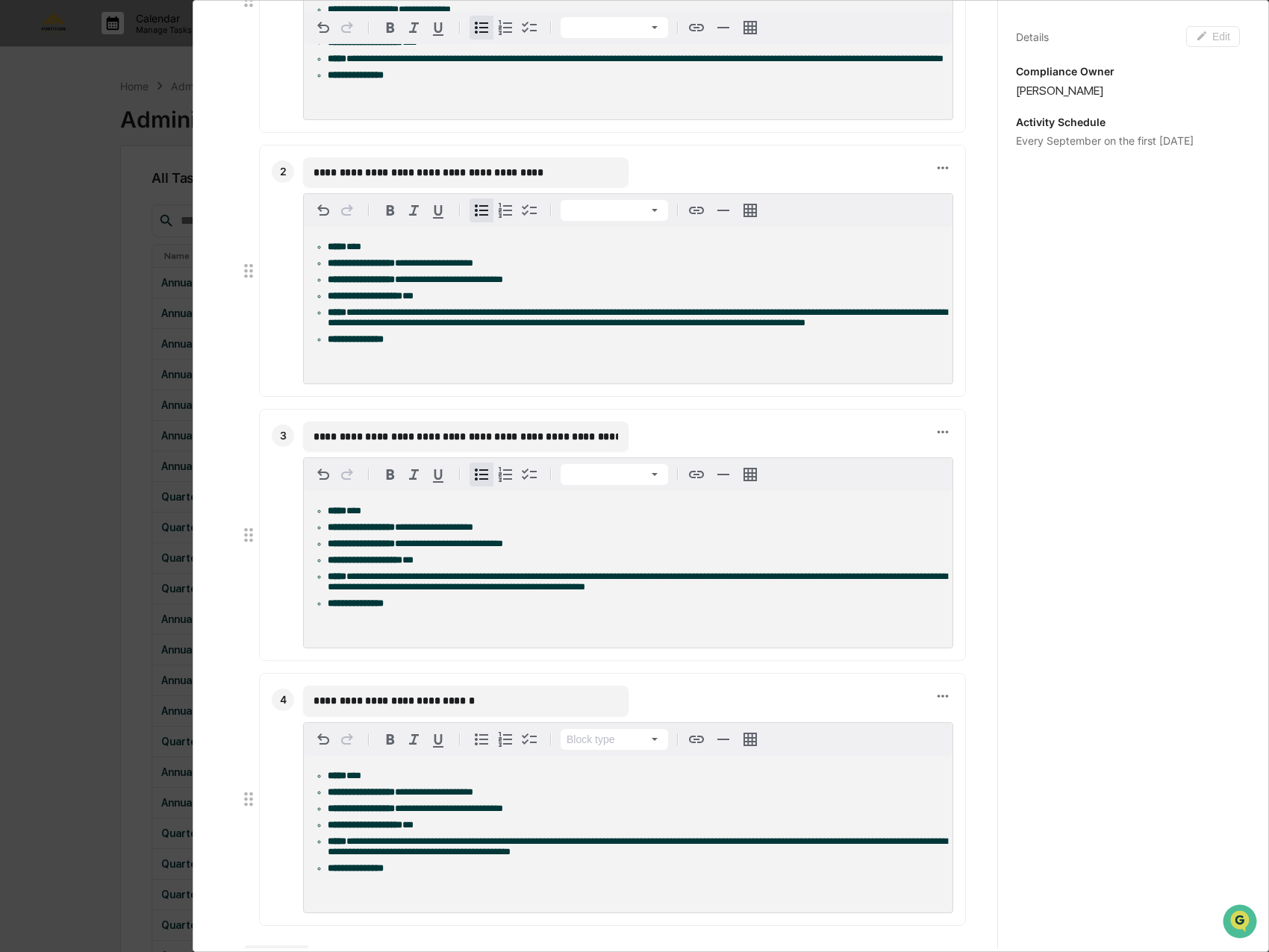
click at [649, 592] on li "**********" at bounding box center [636, 582] width 616 height 21
click at [573, 328] on span "**********" at bounding box center [638, 316] width 619 height 20
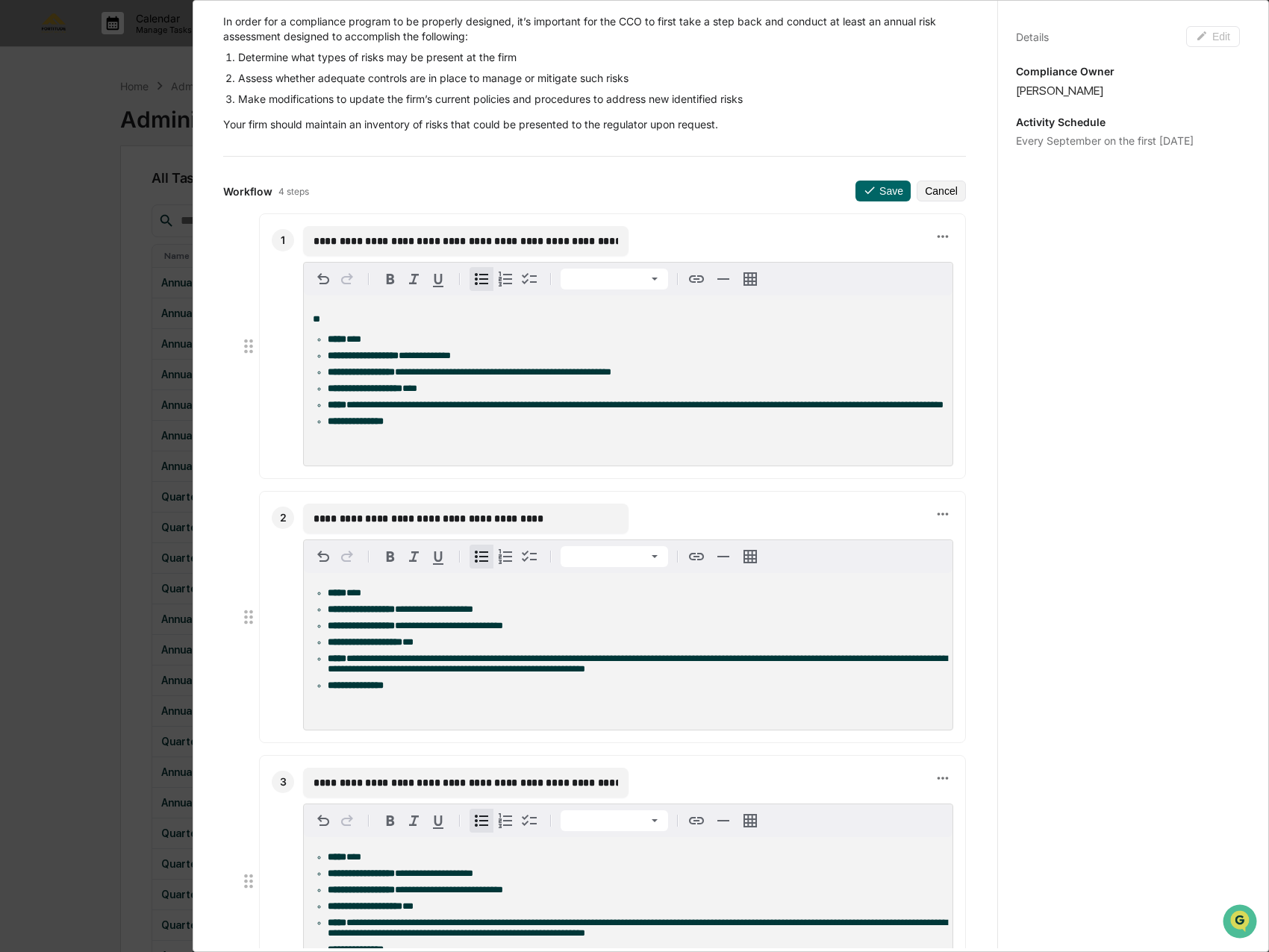
scroll to position [0, 0]
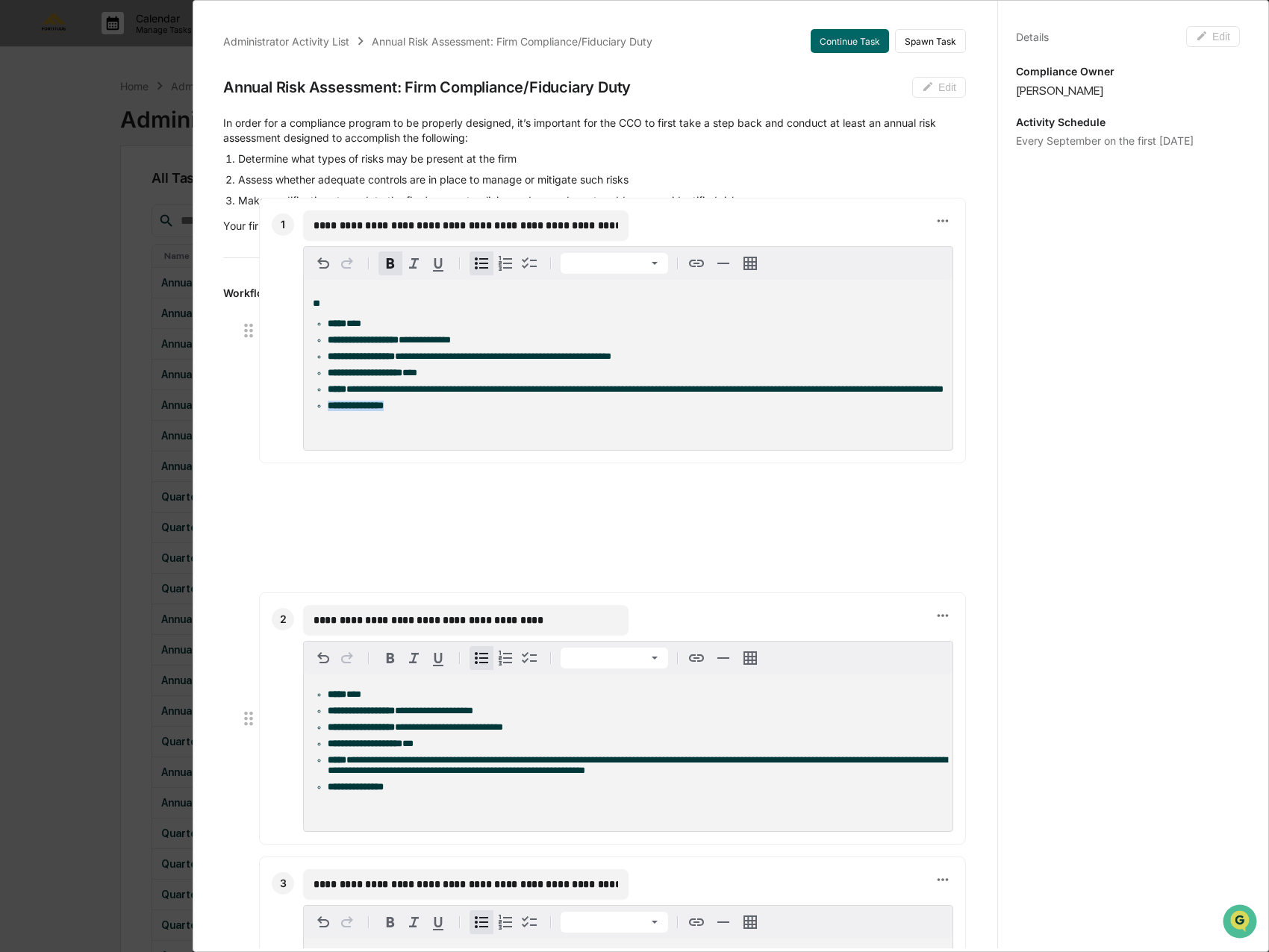
drag, startPoint x: 416, startPoint y: 538, endPoint x: 297, endPoint y: 421, distance: 166.9
click at [297, 421] on div "**********" at bounding box center [612, 330] width 707 height 265
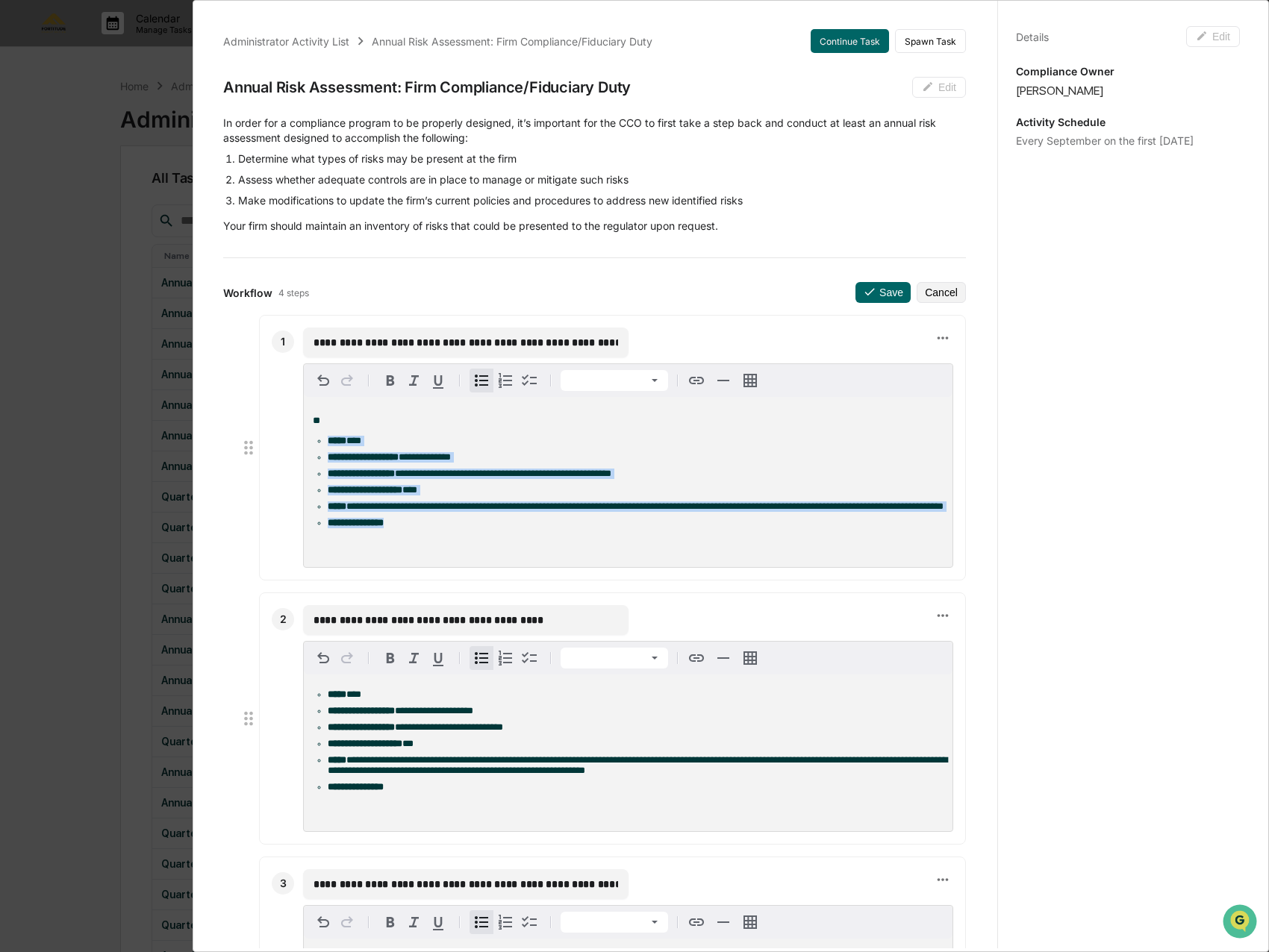
copy ul "**********"
click at [430, 792] on li "**********" at bounding box center [636, 787] width 616 height 10
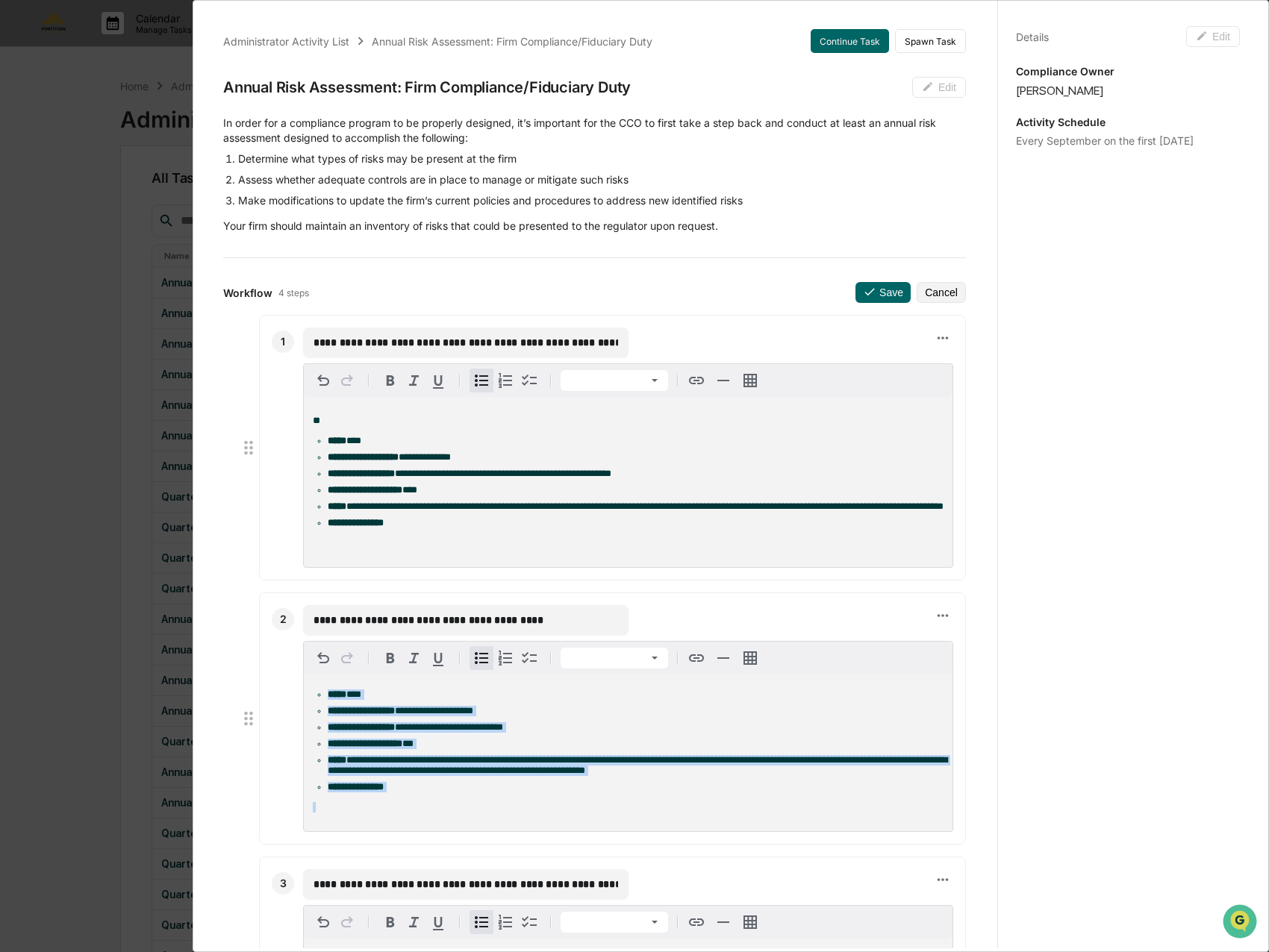
copy ul "**********"
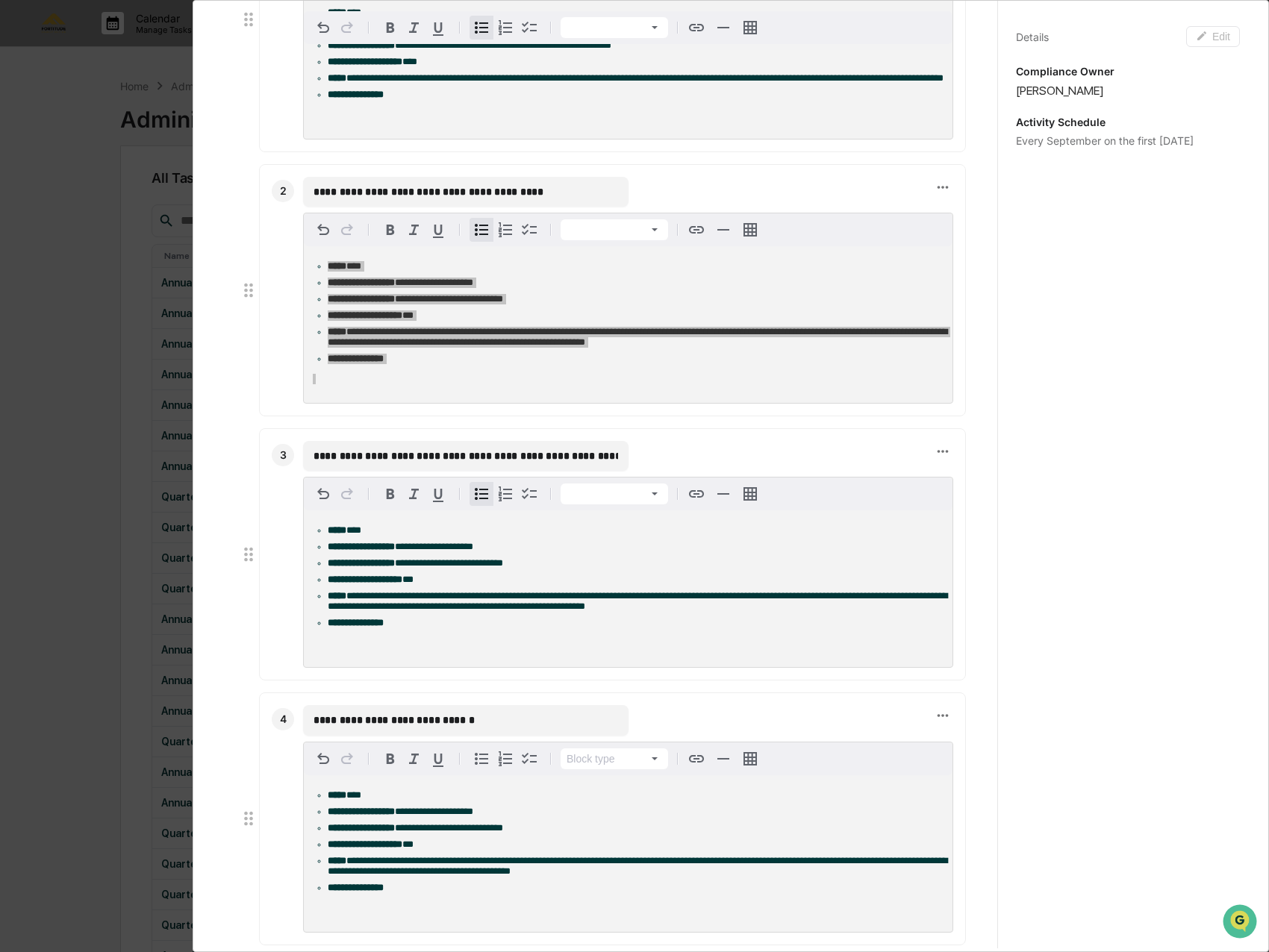
scroll to position [447, 0]
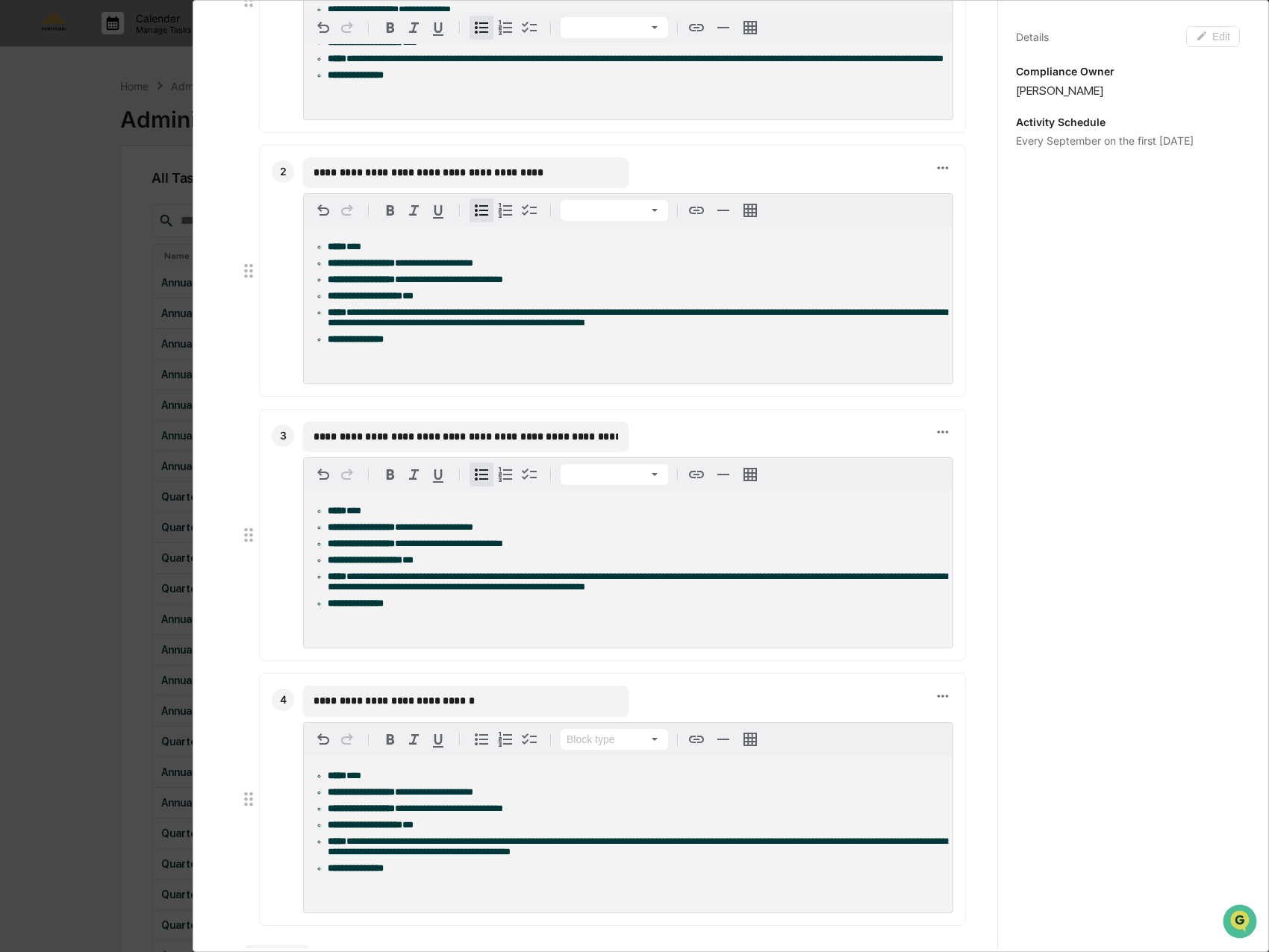
click at [418, 609] on li "**********" at bounding box center [636, 603] width 616 height 10
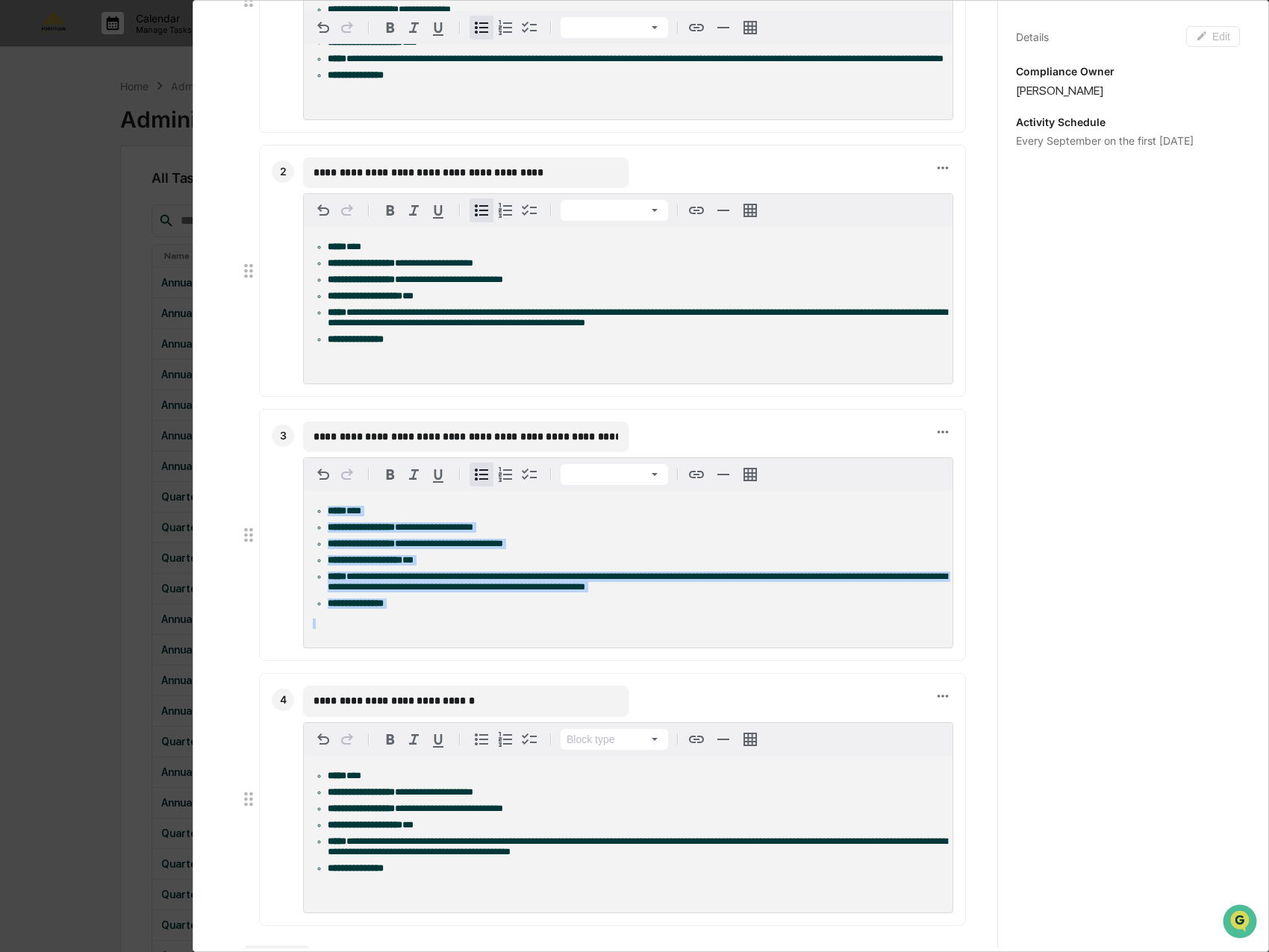
copy ul "**********"
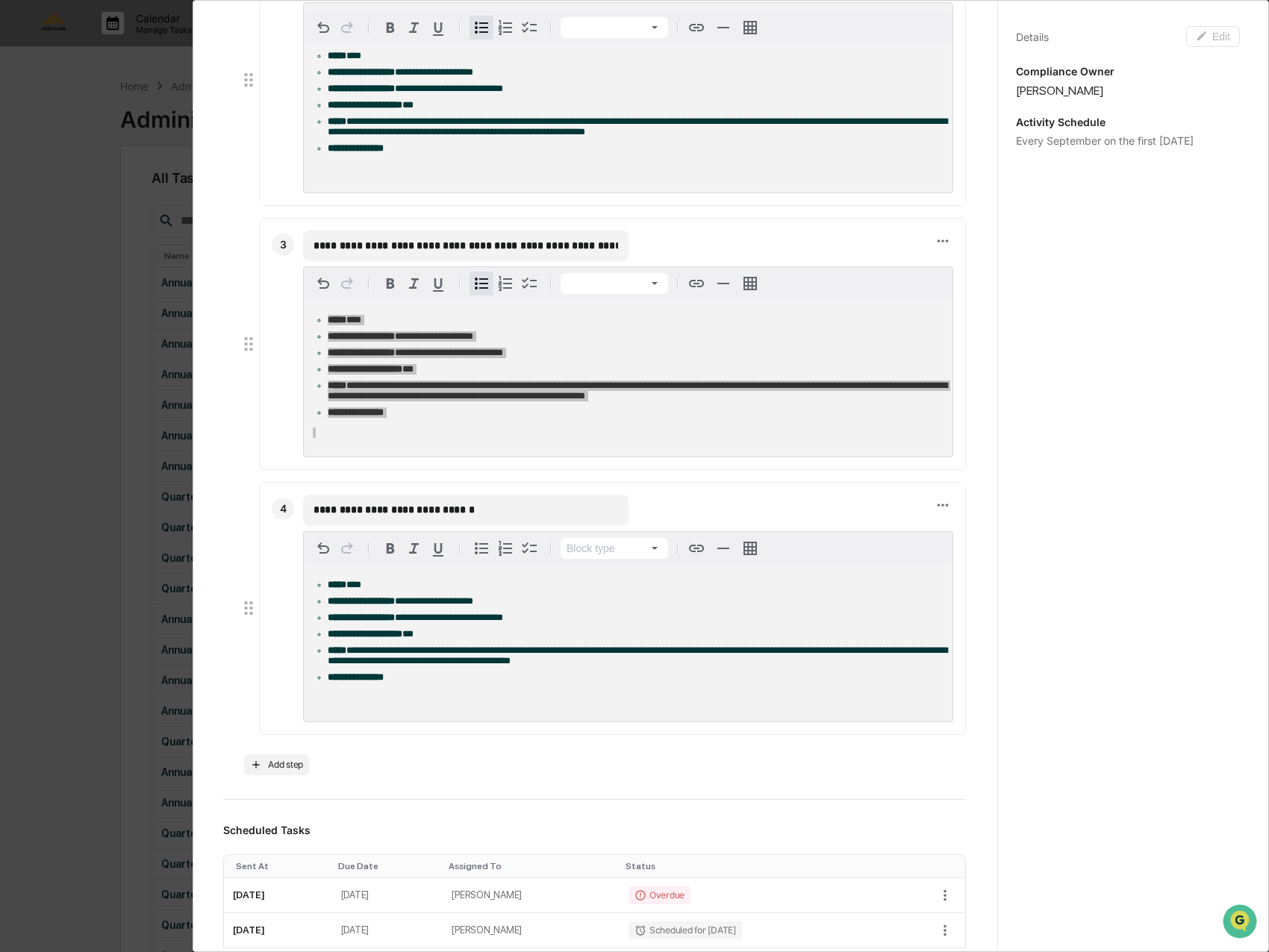
scroll to position [671, 0]
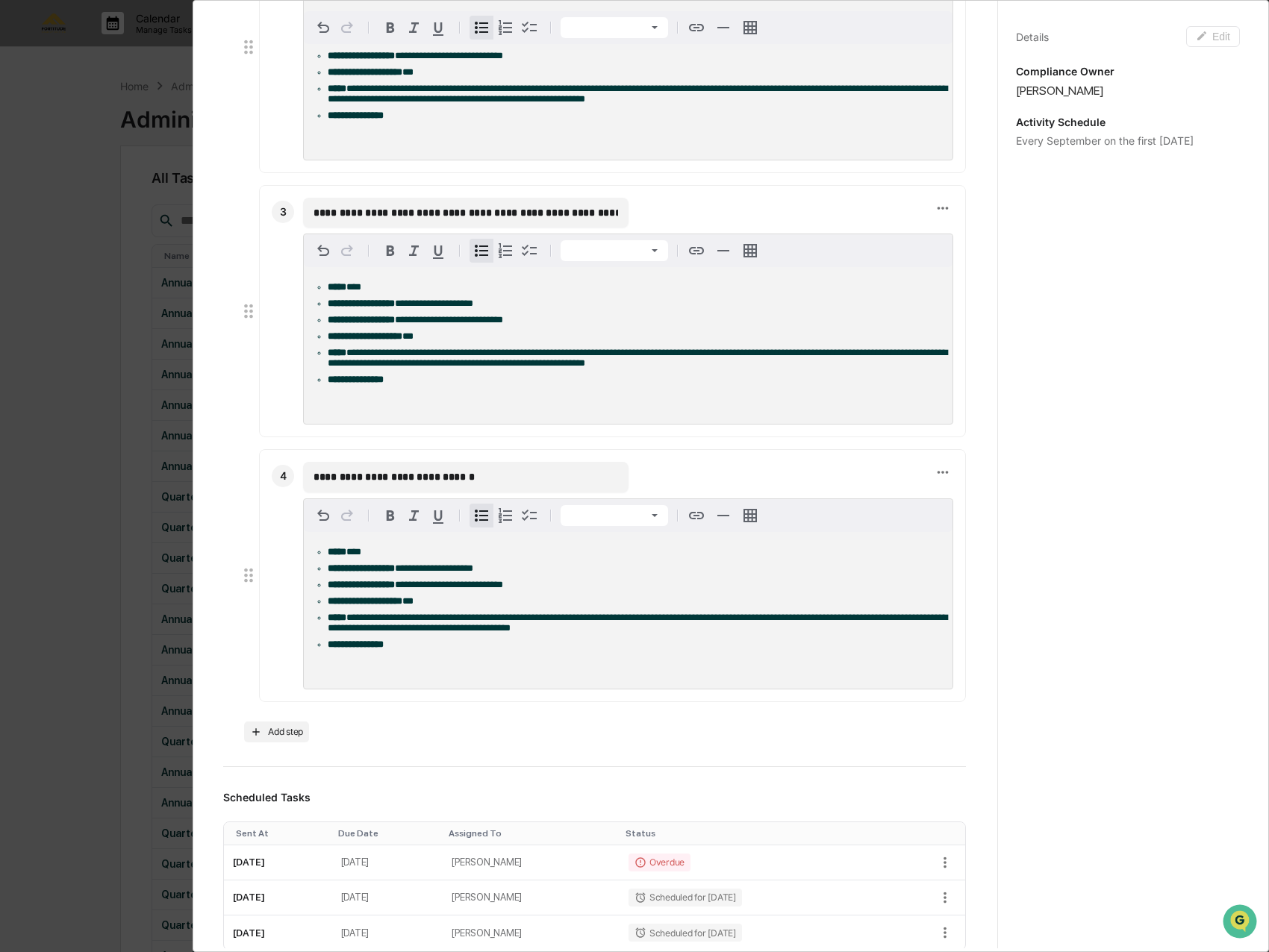
click at [421, 633] on span "**********" at bounding box center [638, 622] width 619 height 20
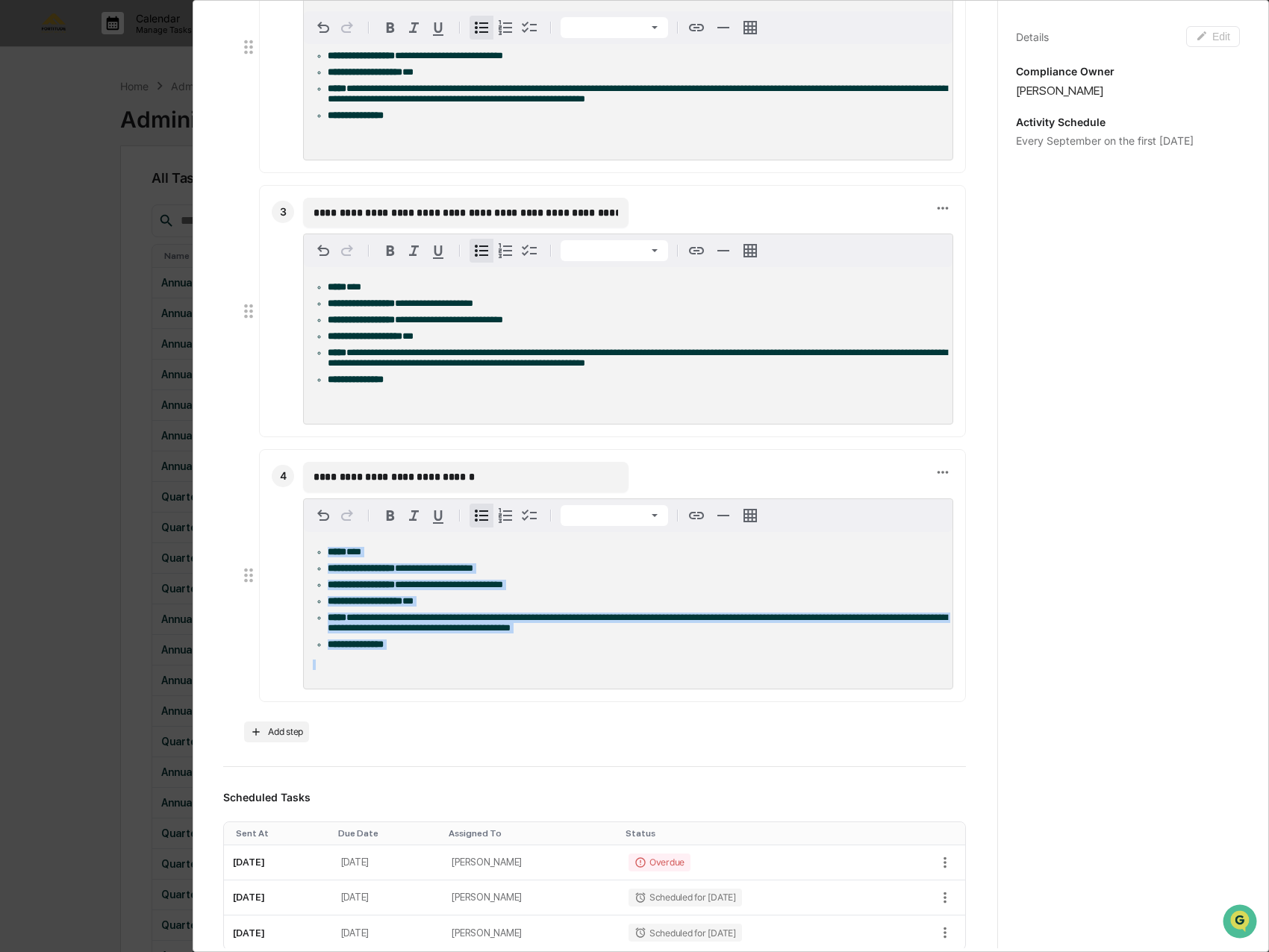
copy ul "**********"
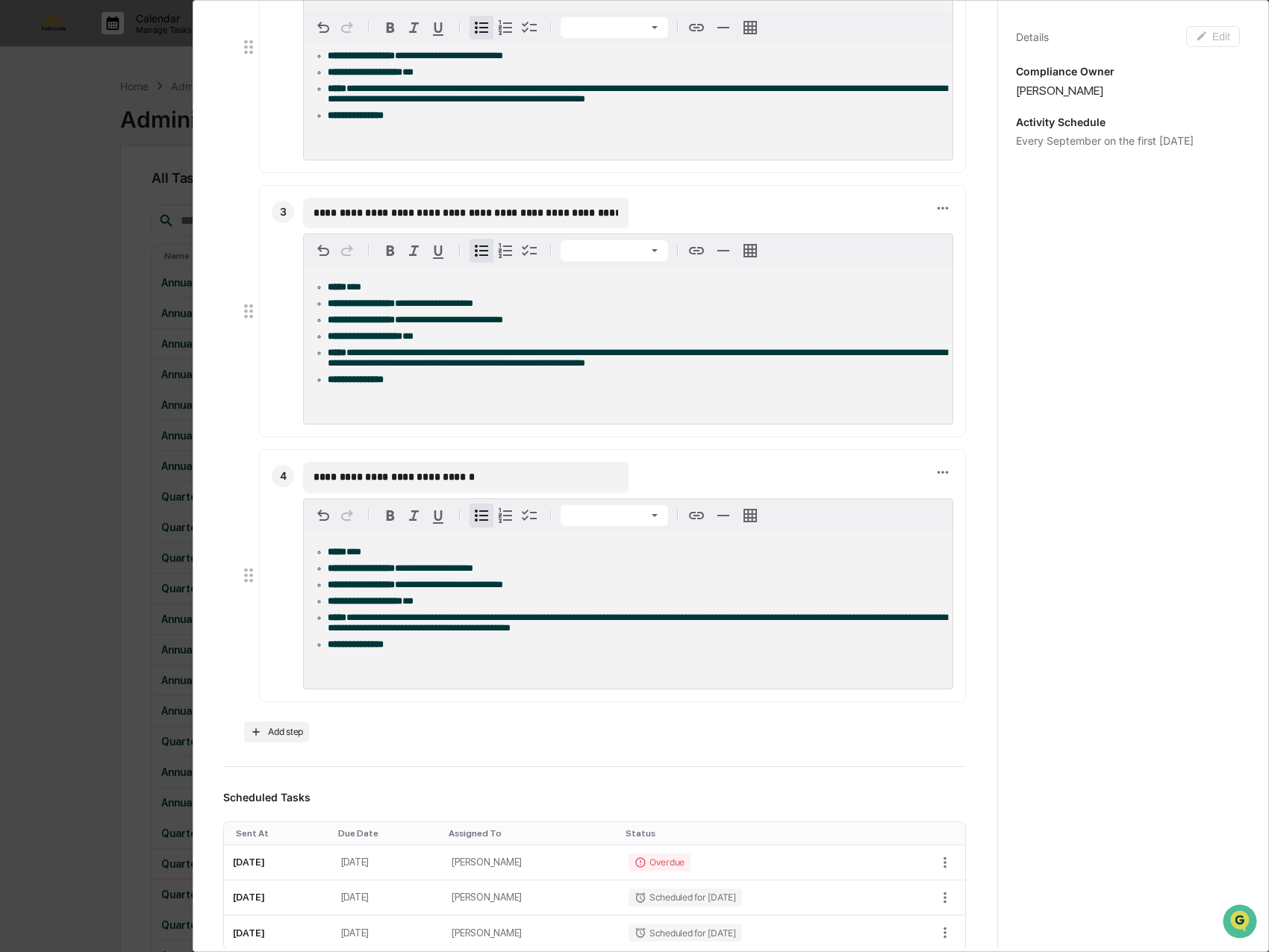
drag, startPoint x: 997, startPoint y: 383, endPoint x: 1021, endPoint y: 368, distance: 28.3
click at [999, 381] on div "Details Edit Compliance Owner [PERSON_NAME] Activity Schedule Every September o…" at bounding box center [1127, 490] width 260 height 988
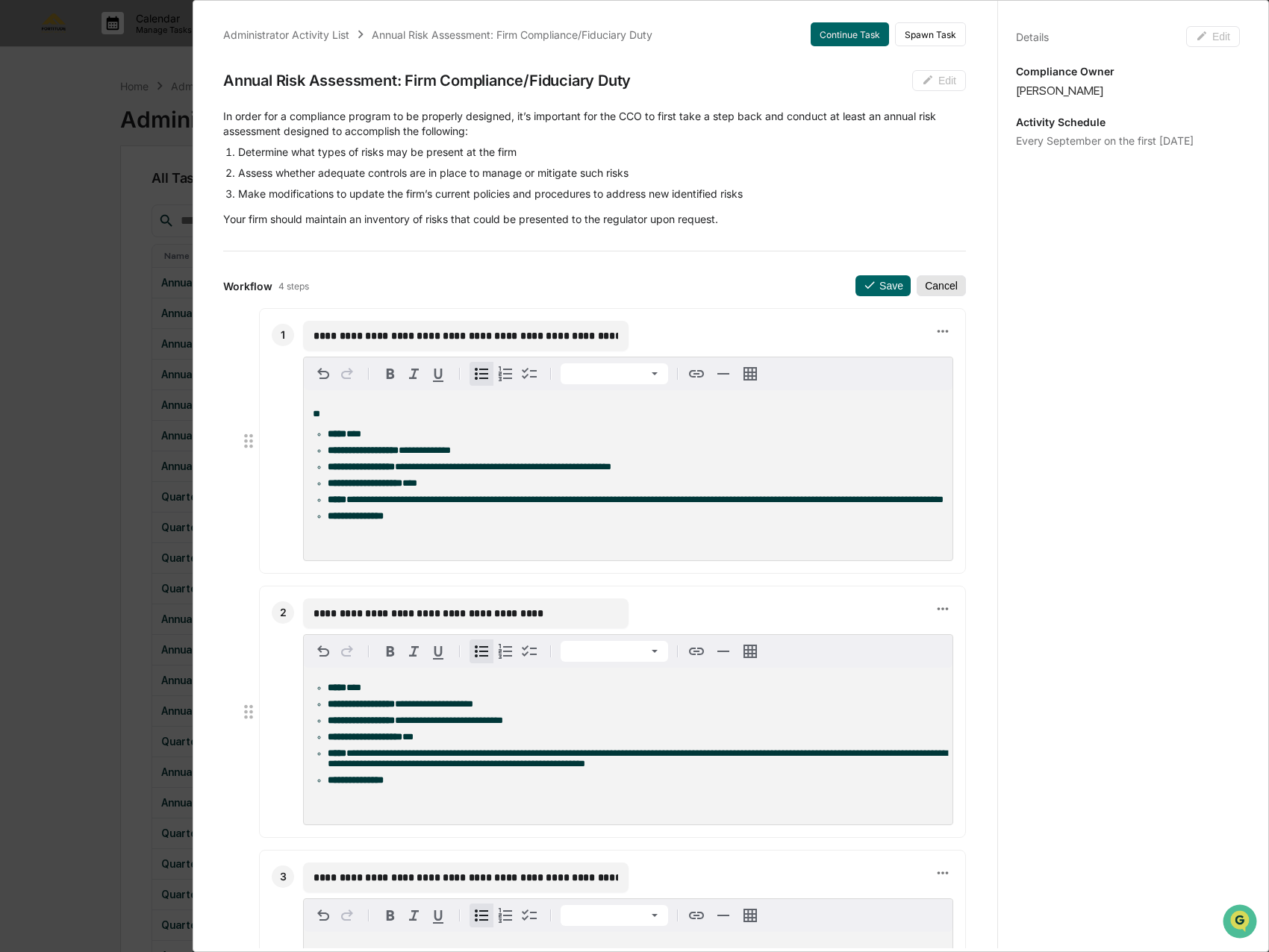
scroll to position [0, 0]
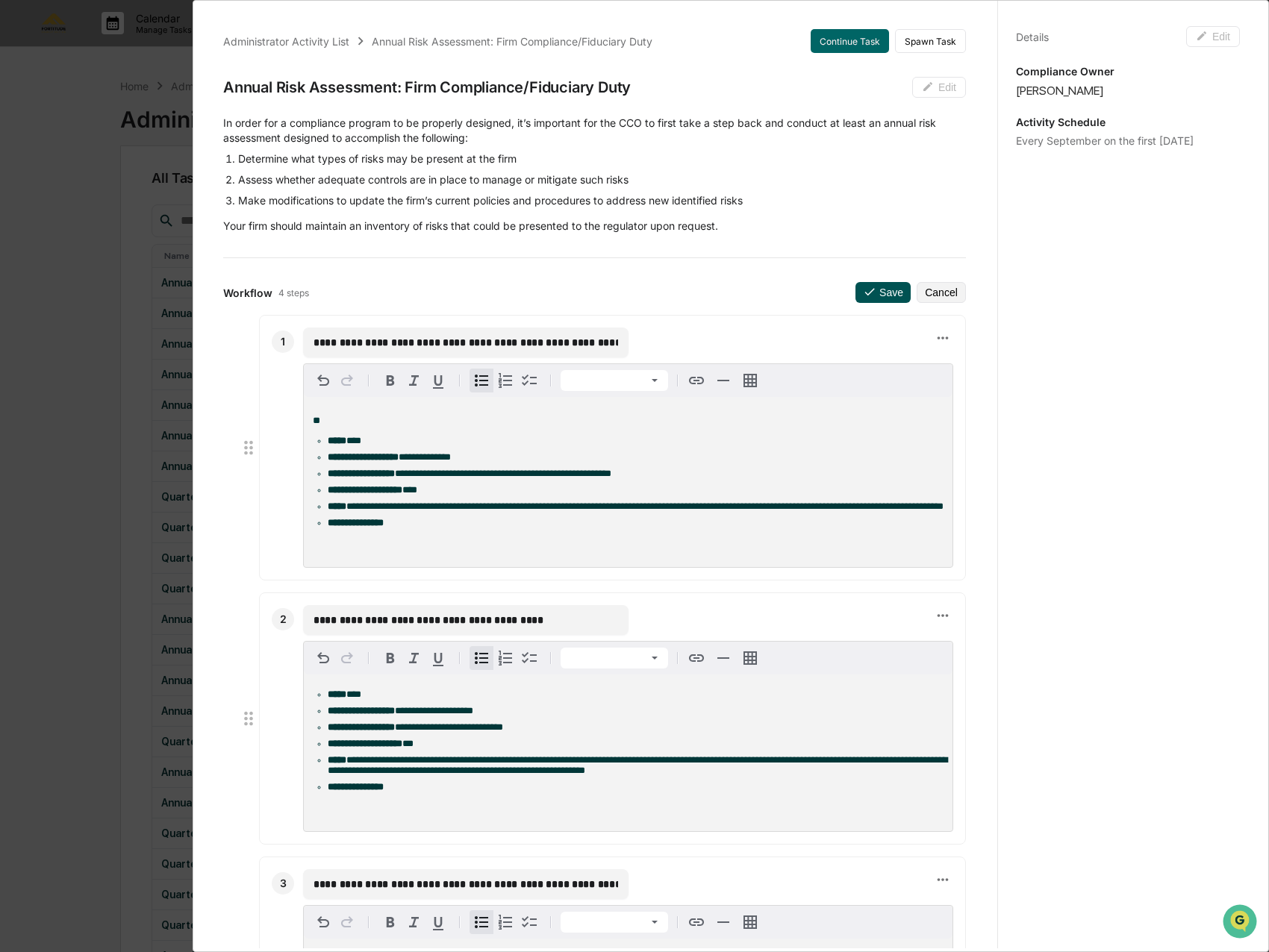
click at [870, 286] on button "Save" at bounding box center [883, 292] width 56 height 21
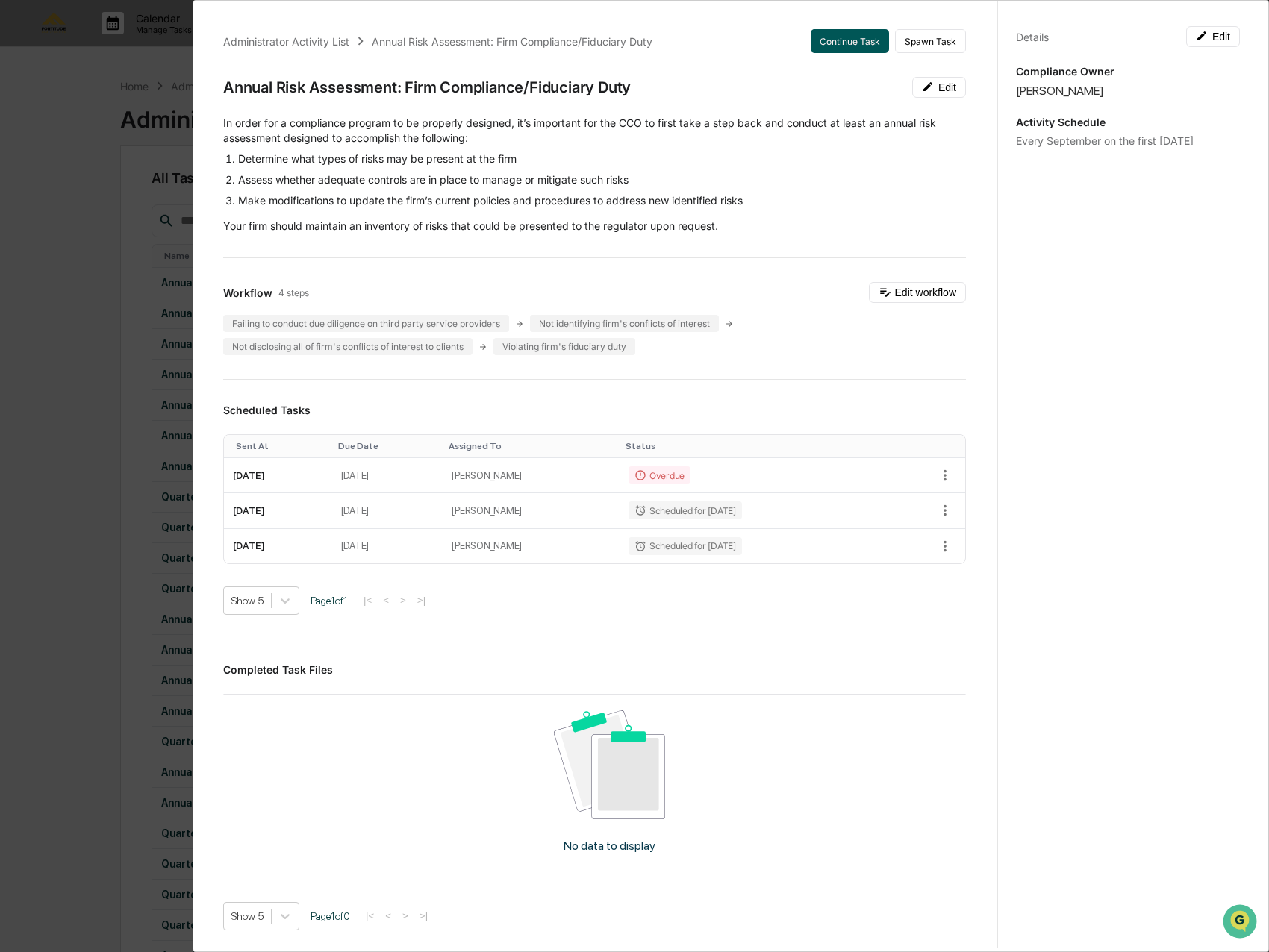
click at [827, 44] on button "Continue Task" at bounding box center [849, 42] width 78 height 24
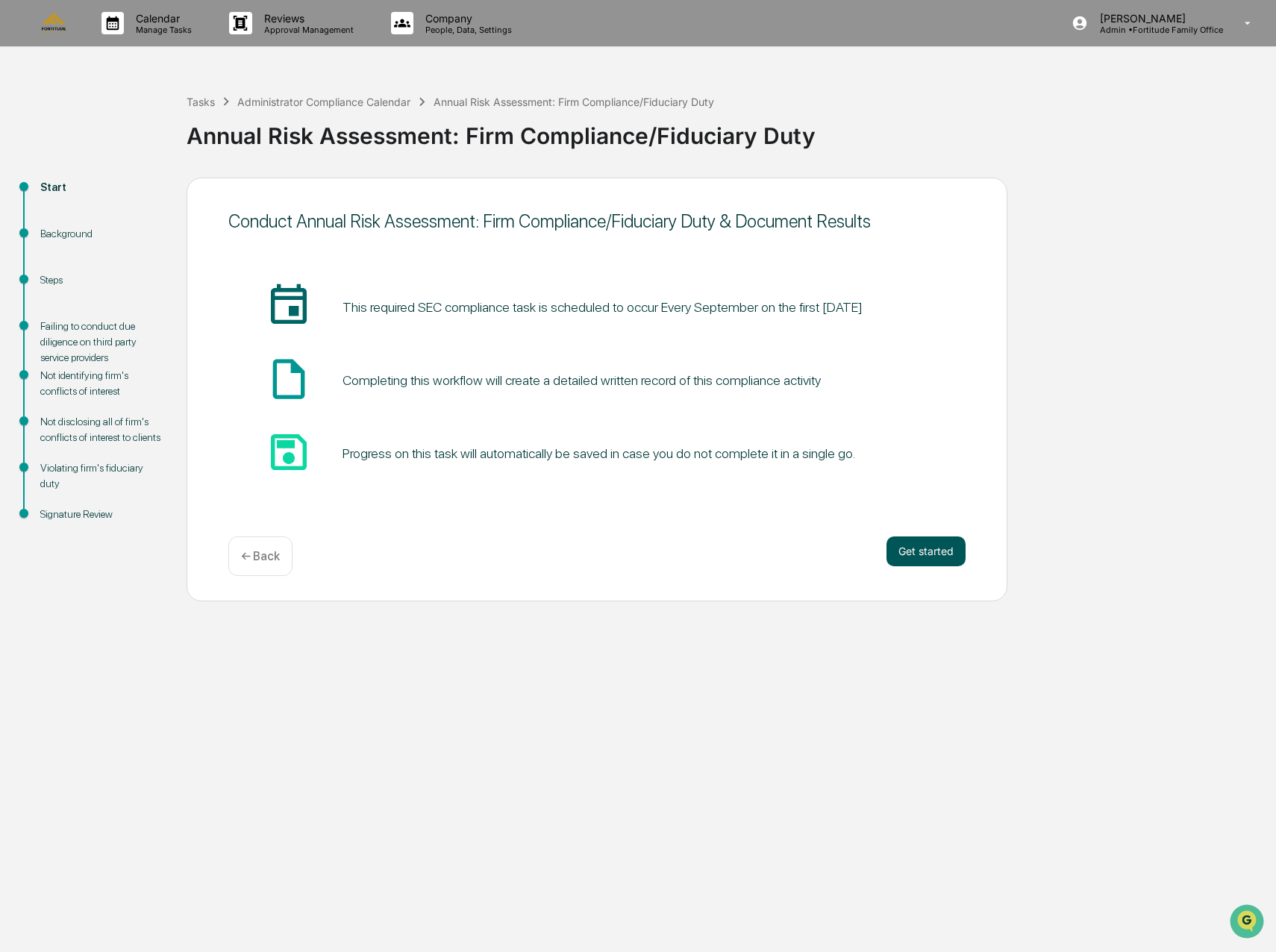
click at [918, 562] on button "Get started" at bounding box center [926, 551] width 79 height 29
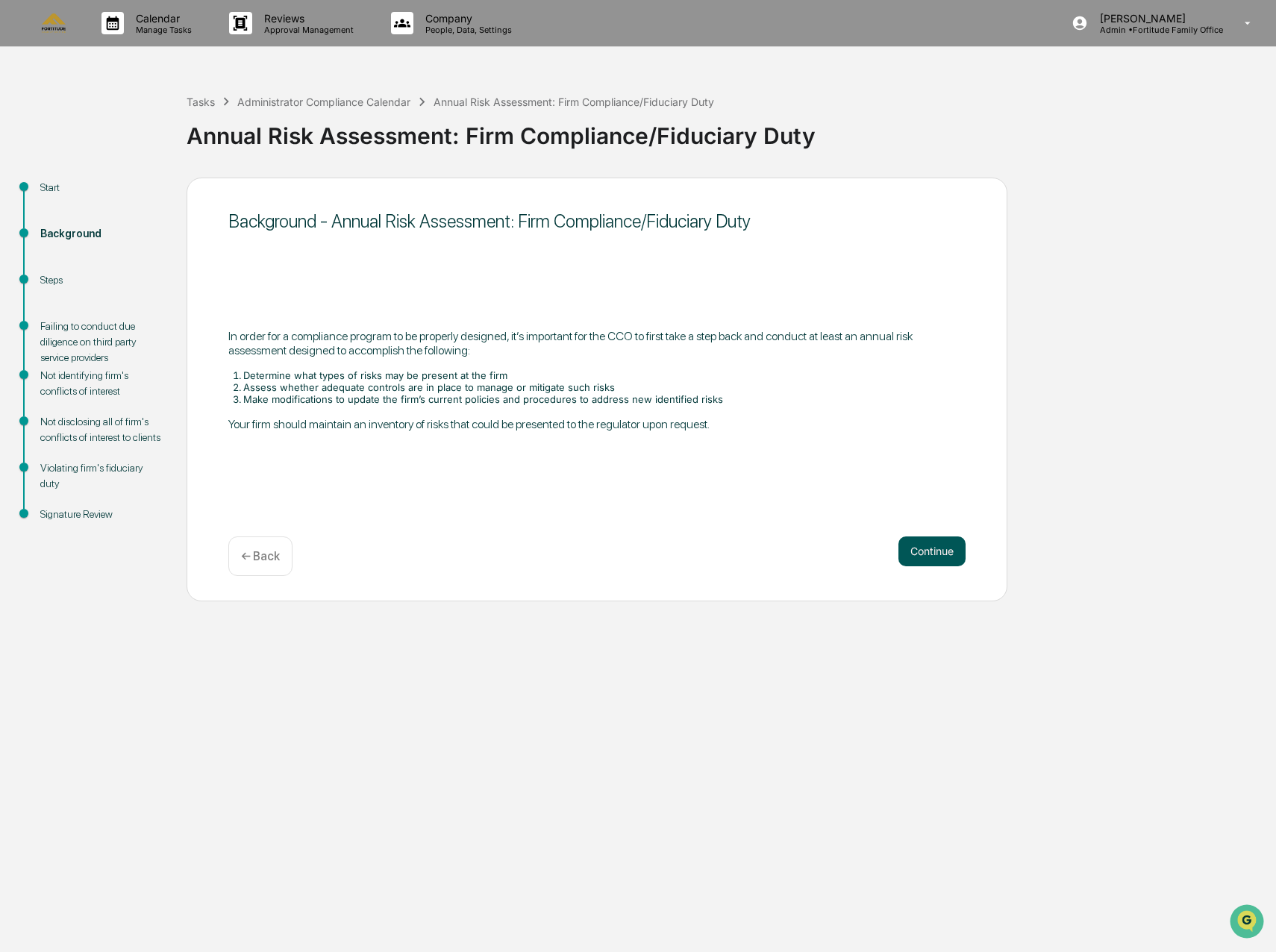
click at [926, 552] on button "Continue" at bounding box center [932, 551] width 67 height 29
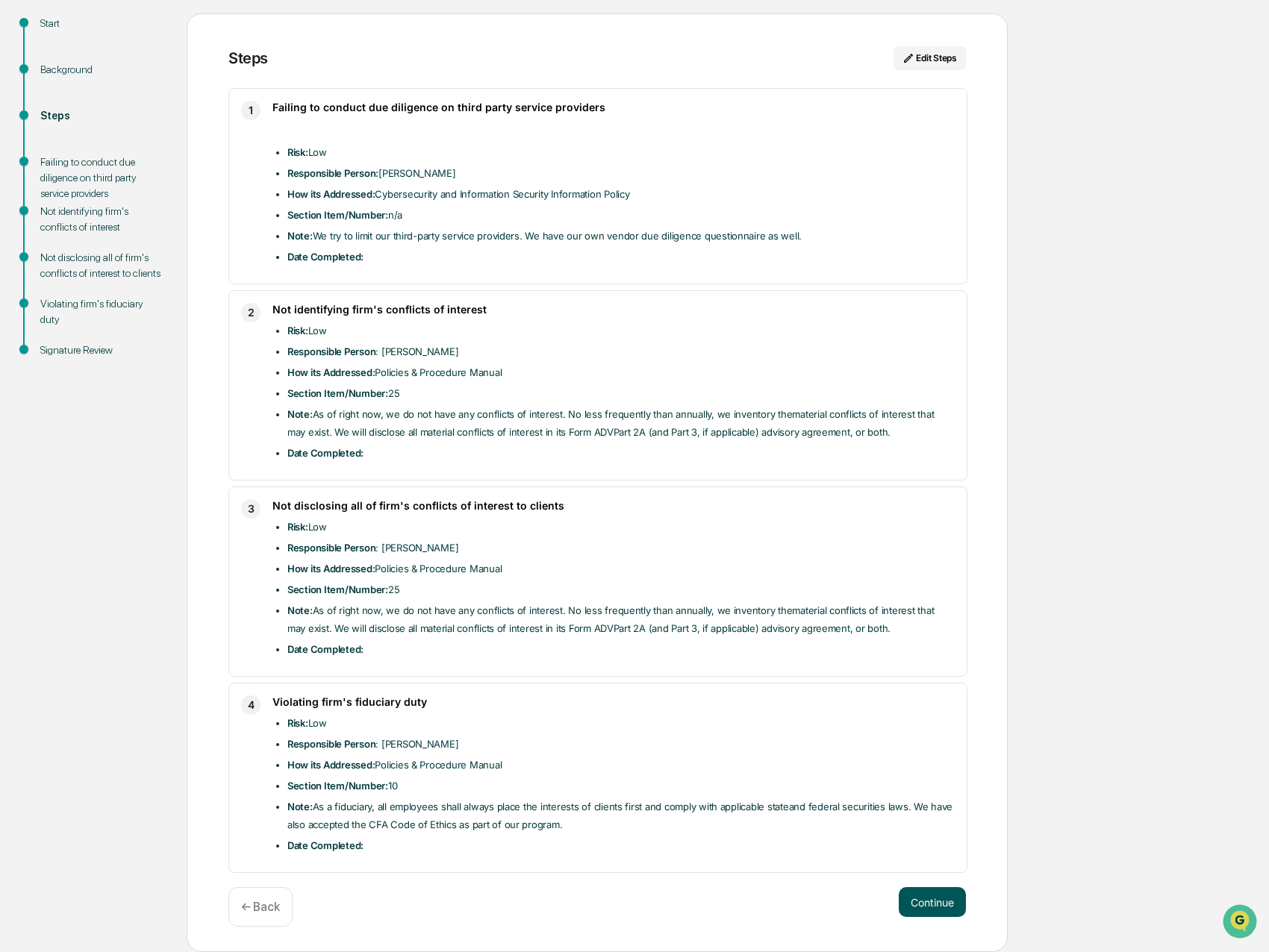
click at [936, 909] on button "Continue" at bounding box center [932, 902] width 67 height 29
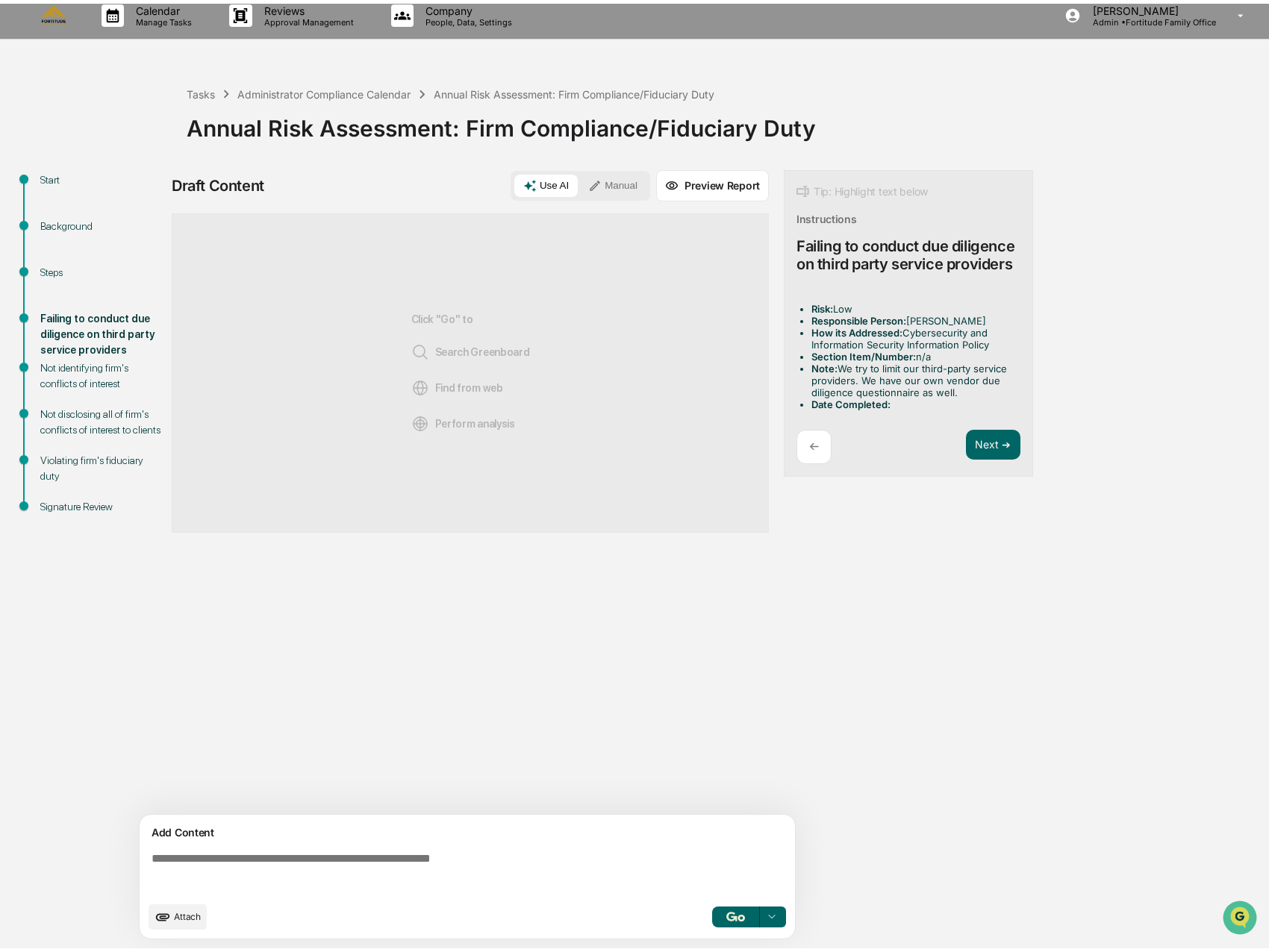
scroll to position [11, 0]
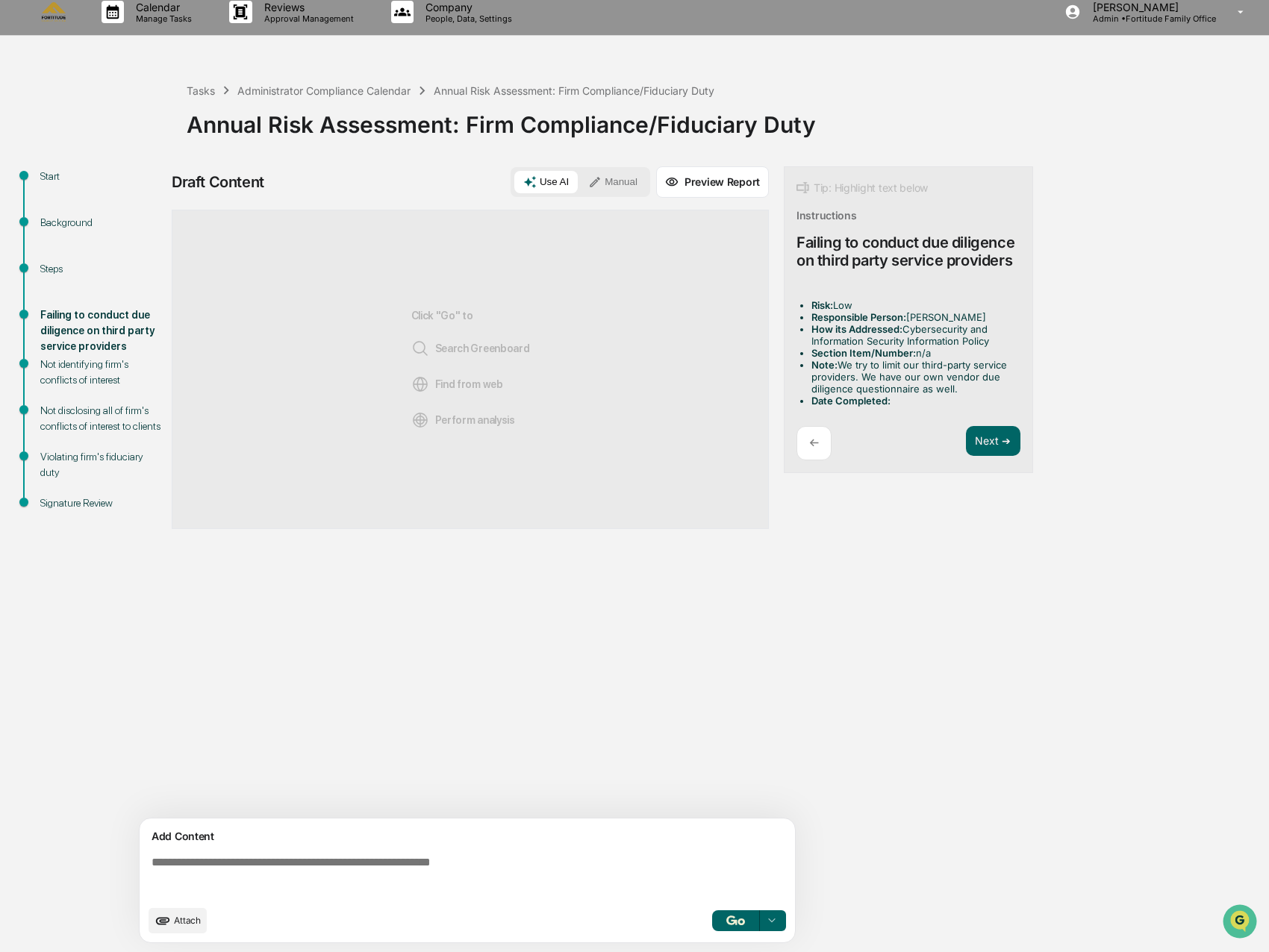
click at [633, 178] on button "Manual" at bounding box center [612, 182] width 67 height 23
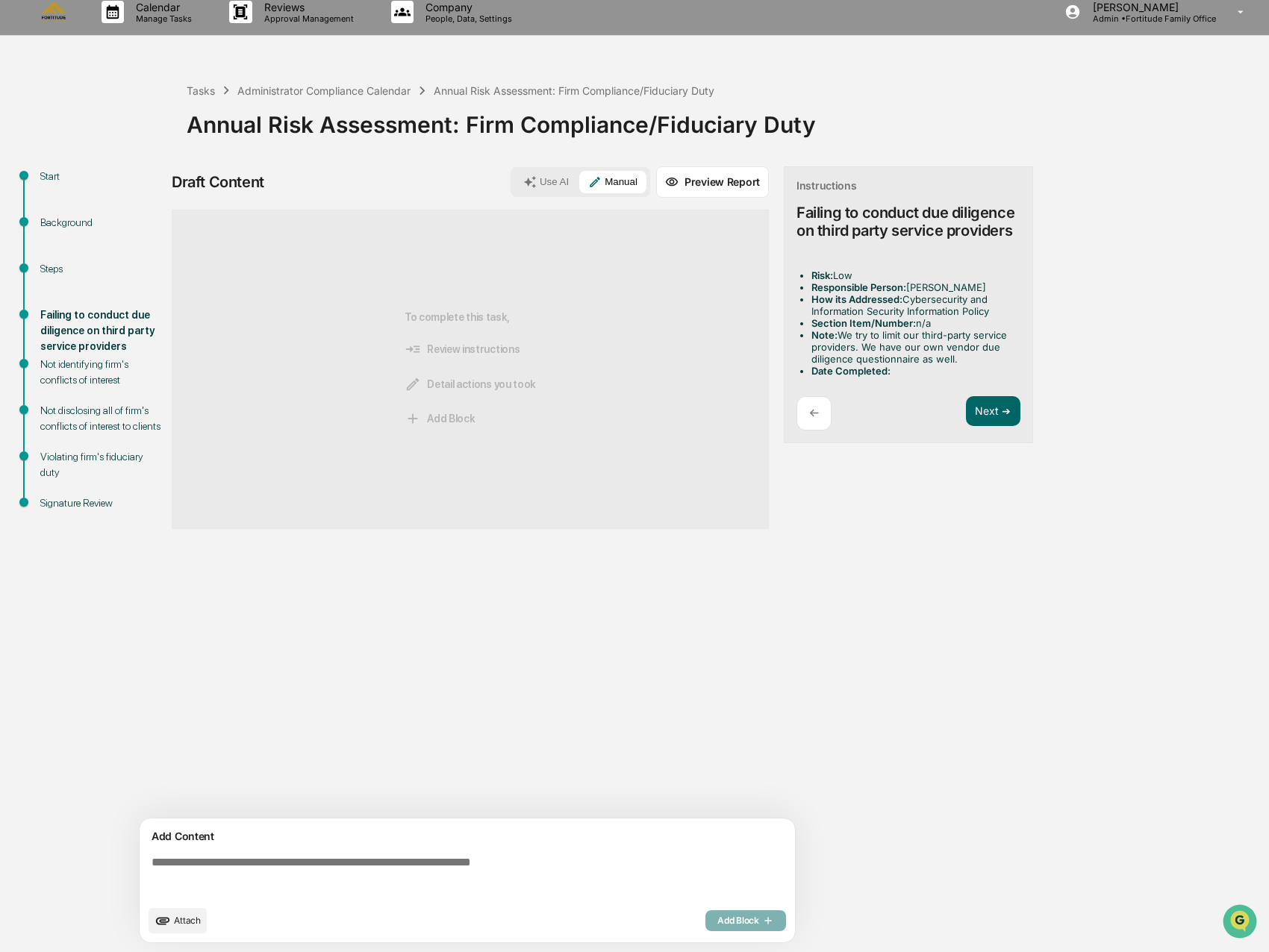
click at [208, 873] on textarea at bounding box center [470, 877] width 649 height 54
paste textarea "**********"
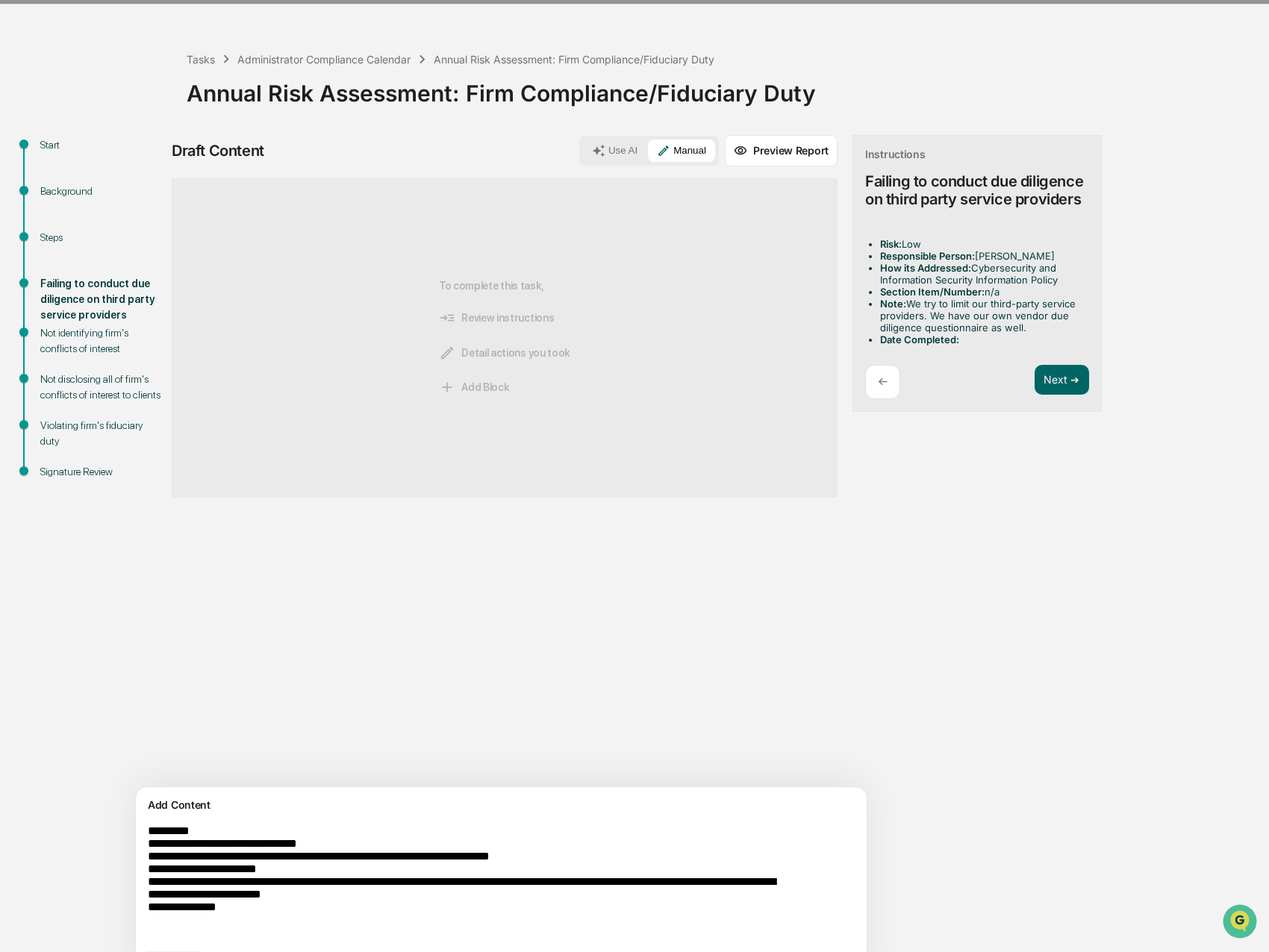
scroll to position [86, 0]
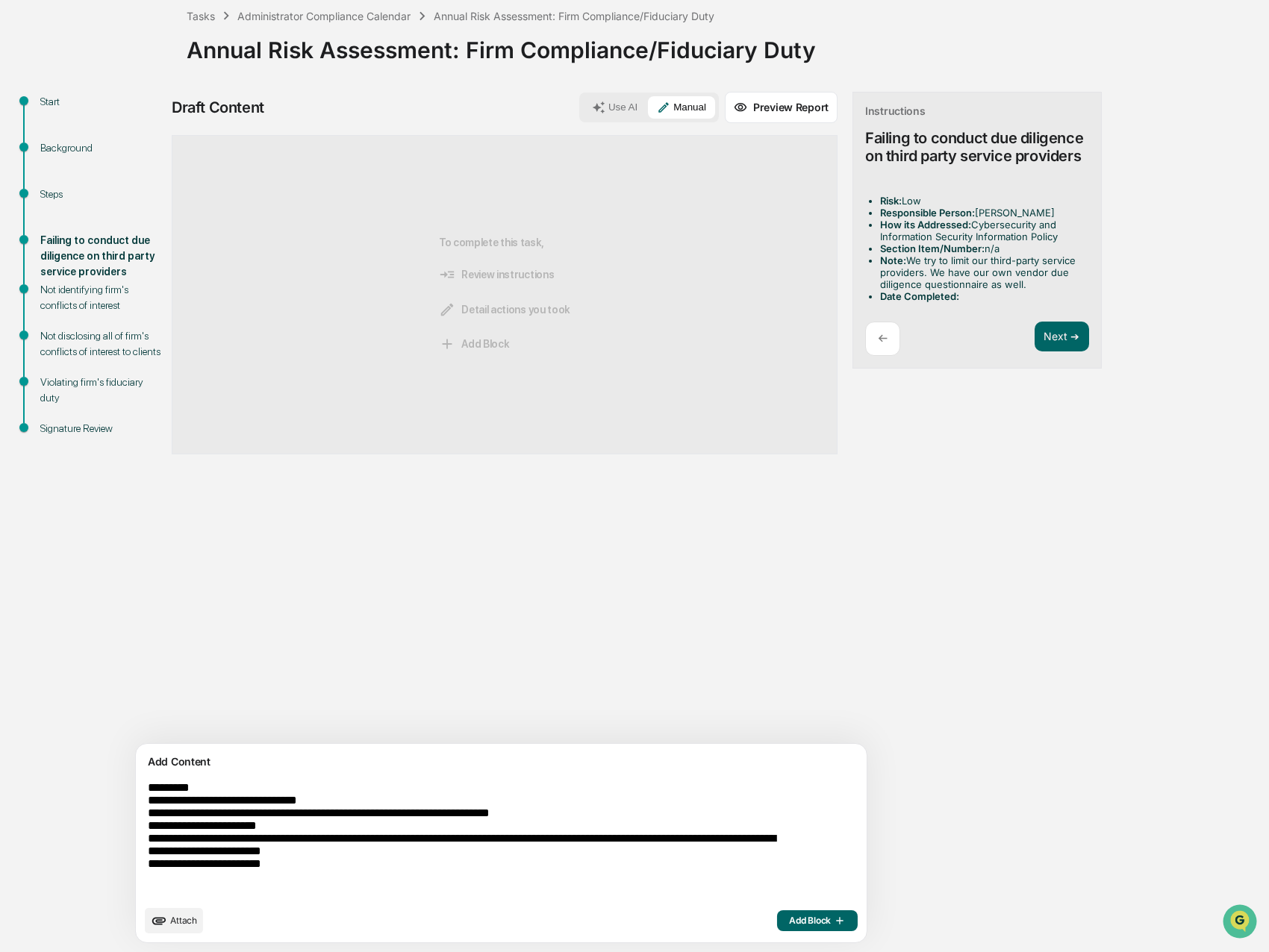
type textarea "**********"
click at [788, 925] on span "Add Block" at bounding box center [816, 921] width 56 height 12
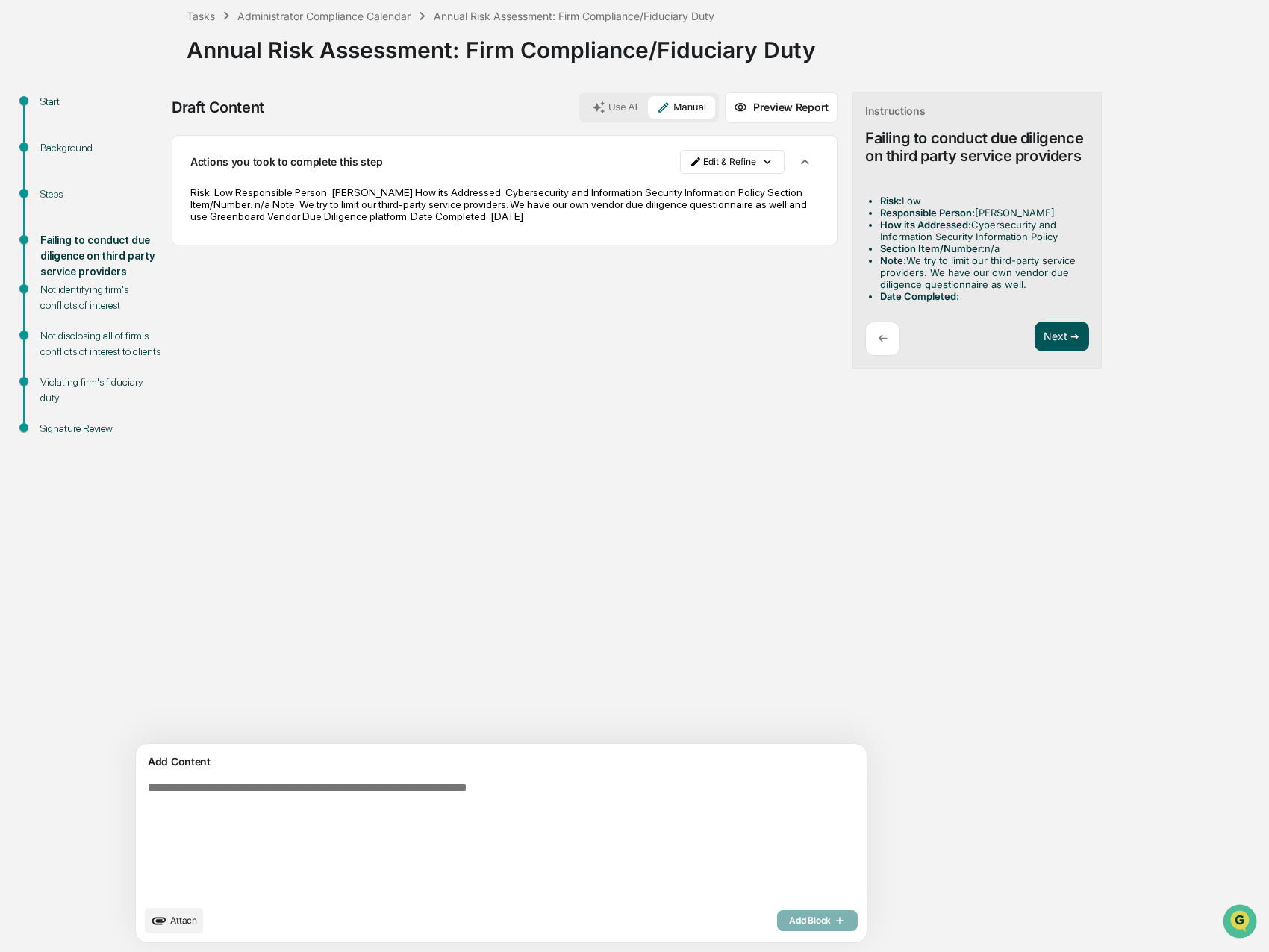
click at [1034, 341] on button "Next ➔" at bounding box center [1061, 336] width 55 height 30
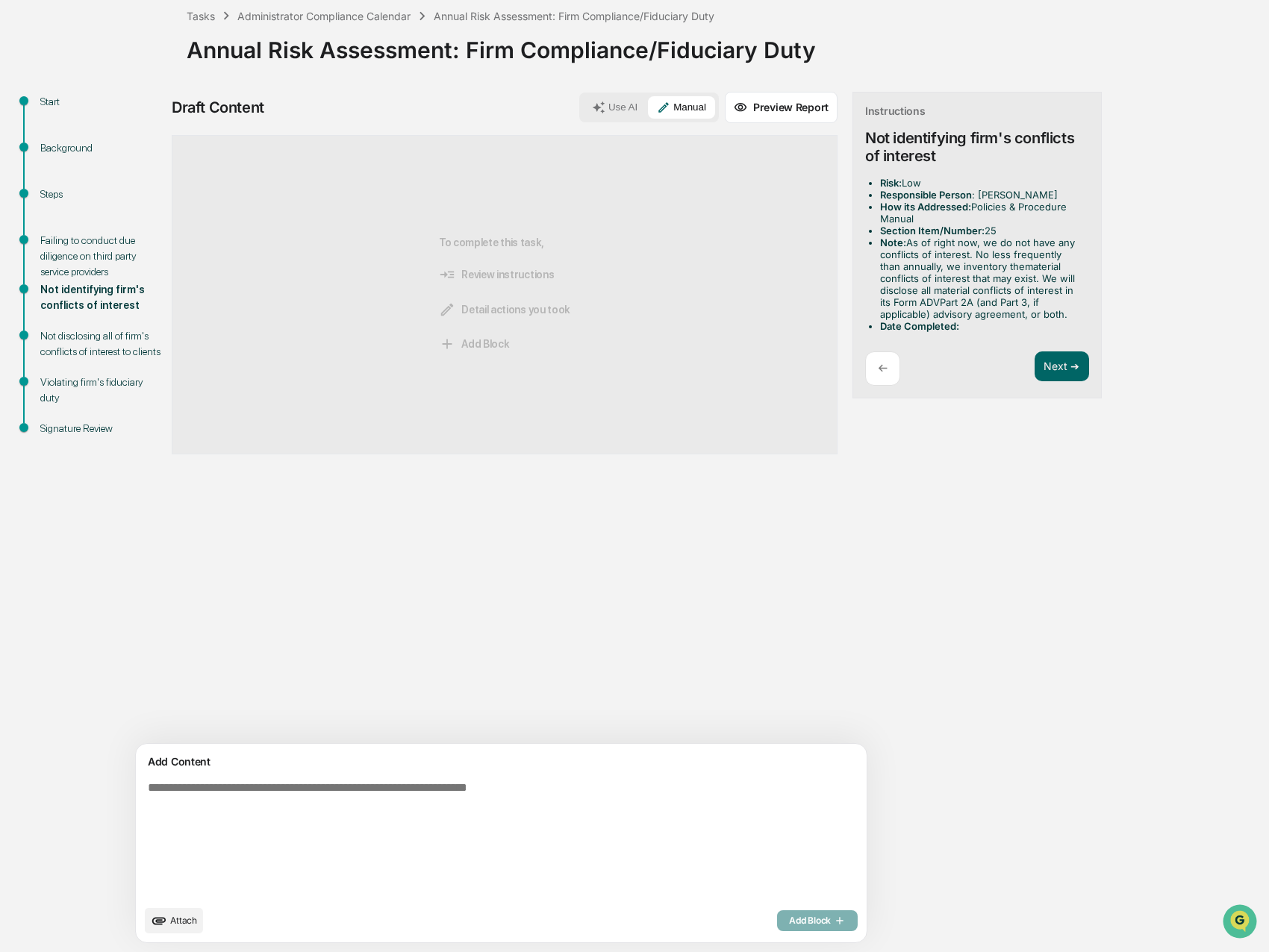
click at [166, 796] on textarea at bounding box center [466, 839] width 649 height 128
paste textarea "**********"
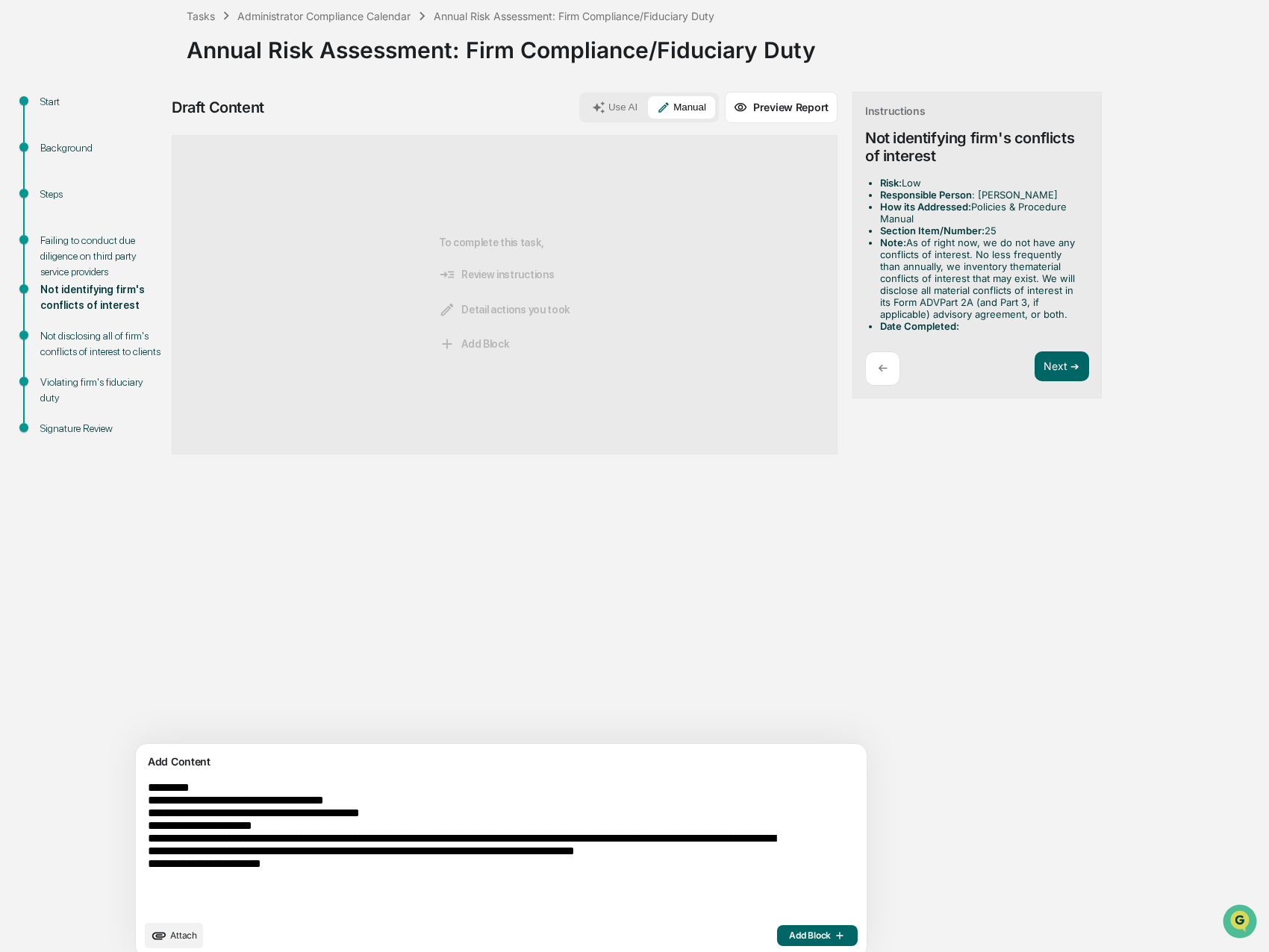
type textarea "**********"
drag, startPoint x: 723, startPoint y: 942, endPoint x: 770, endPoint y: 882, distance: 76.2
click at [777, 942] on button "Add Block" at bounding box center [817, 936] width 81 height 21
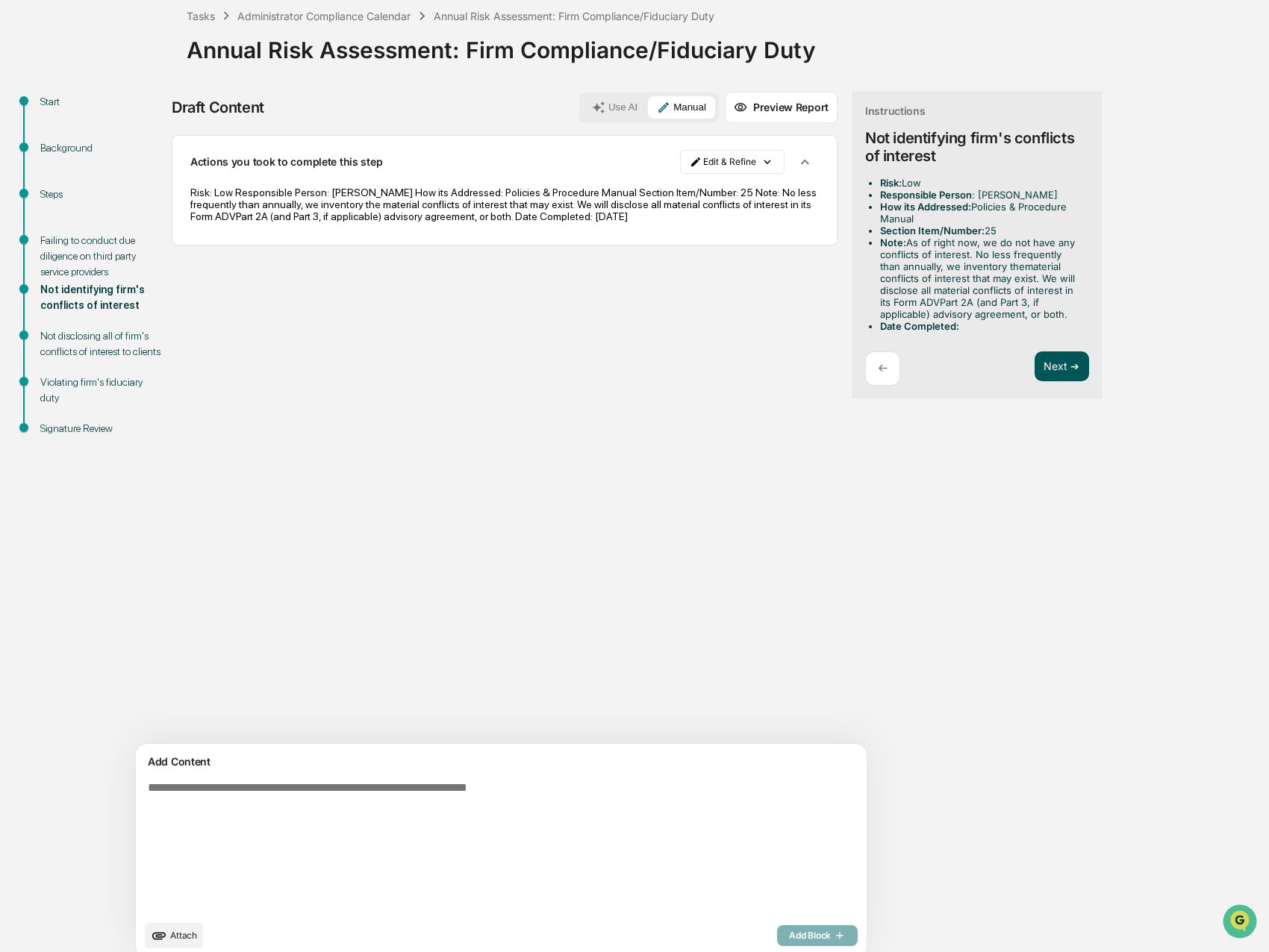
click at [1034, 375] on button "Next ➔" at bounding box center [1061, 366] width 55 height 30
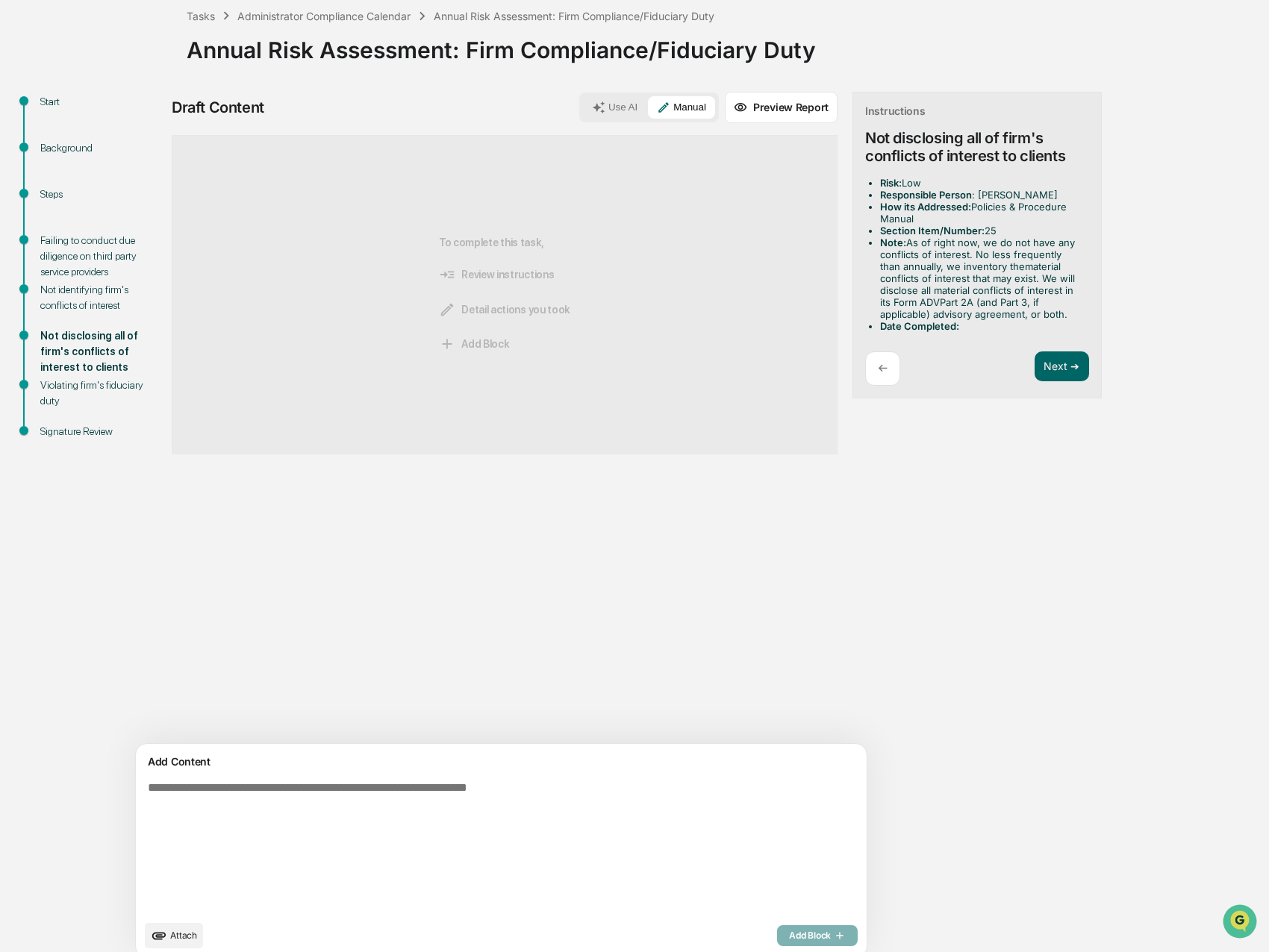
click at [363, 818] on textarea at bounding box center [466, 846] width 649 height 143
paste textarea "**********"
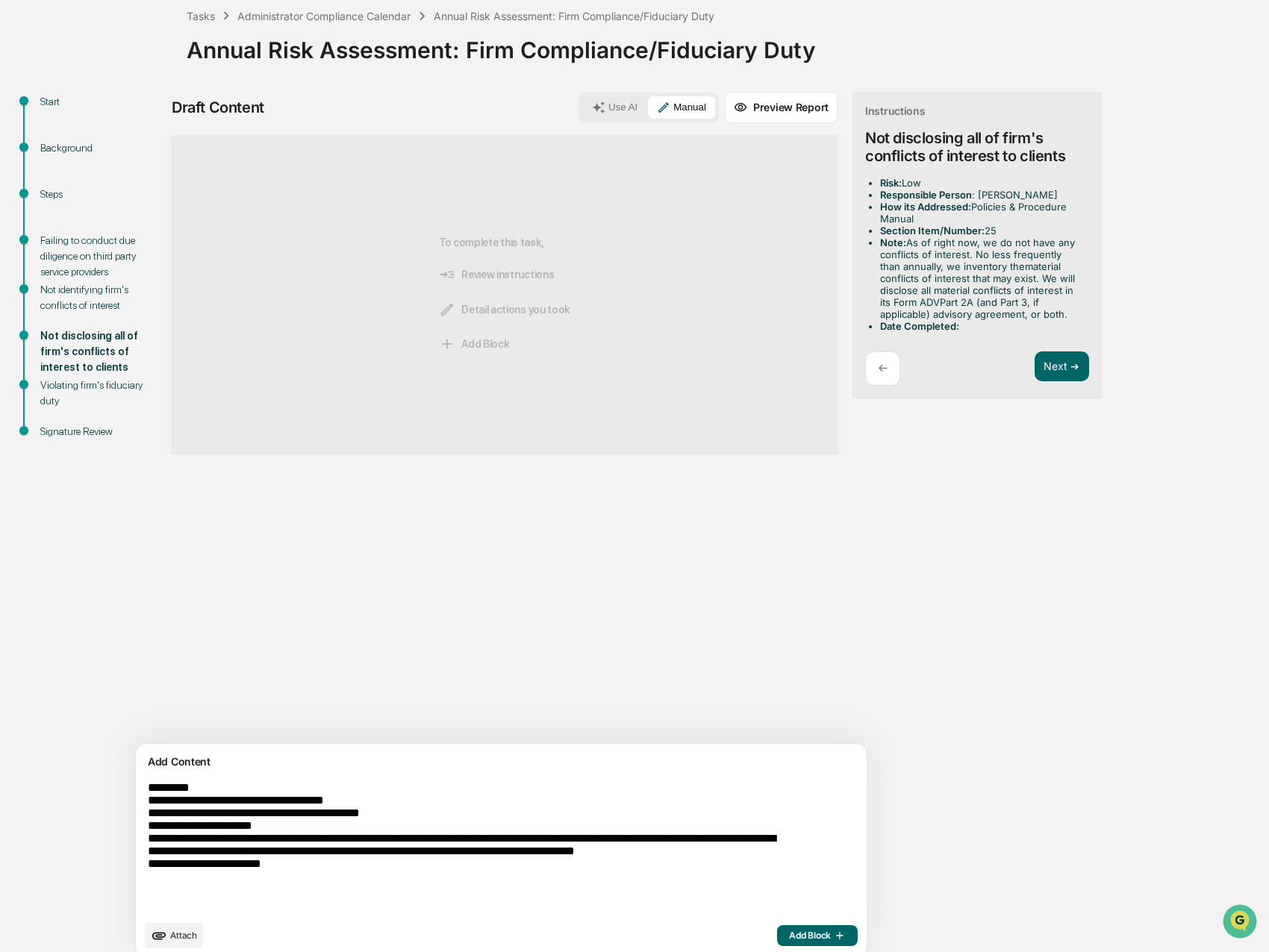
type textarea "**********"
click at [788, 932] on span "Add Block" at bounding box center [816, 936] width 56 height 12
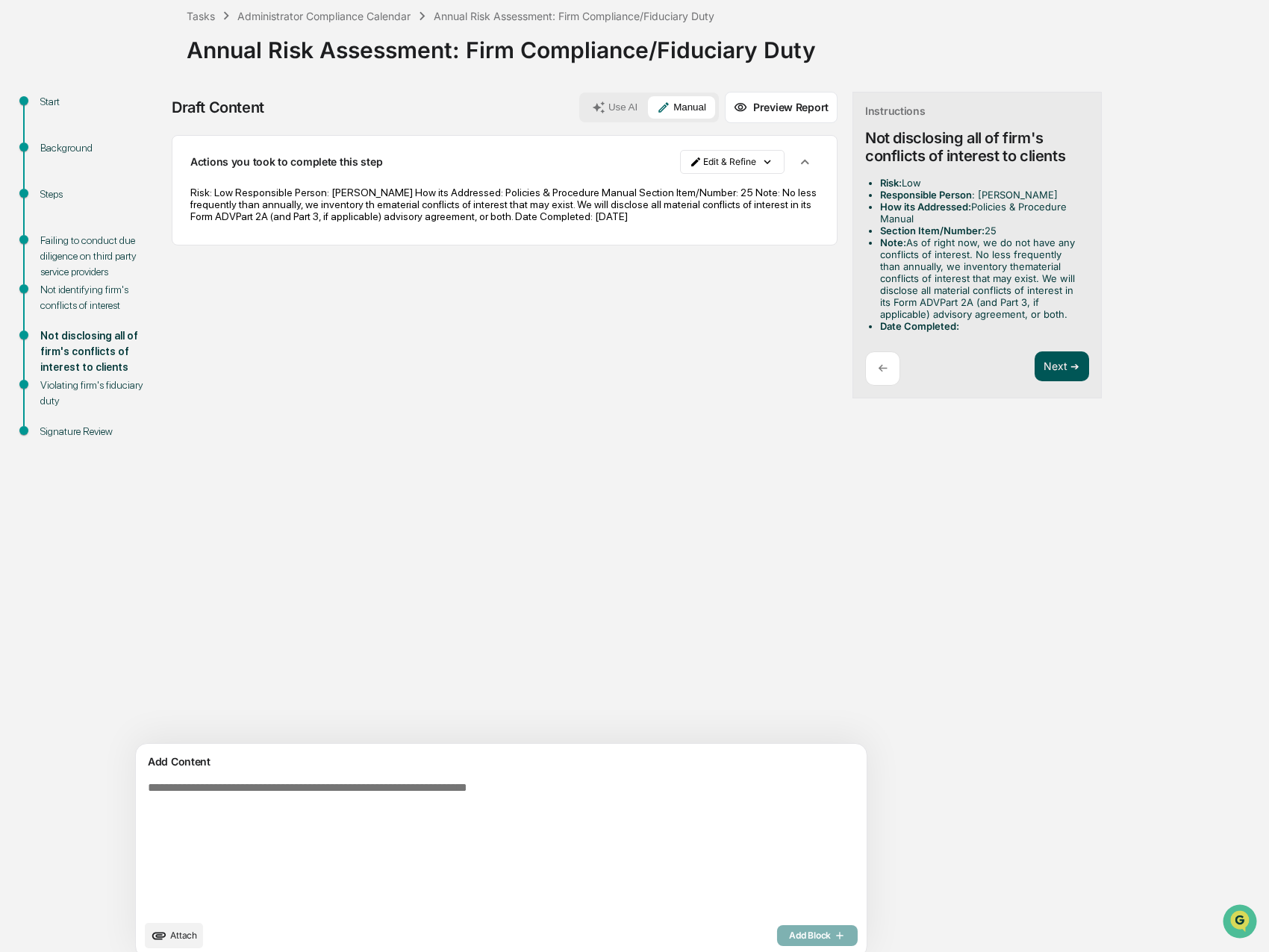
click at [1034, 376] on button "Next ➔" at bounding box center [1061, 366] width 55 height 30
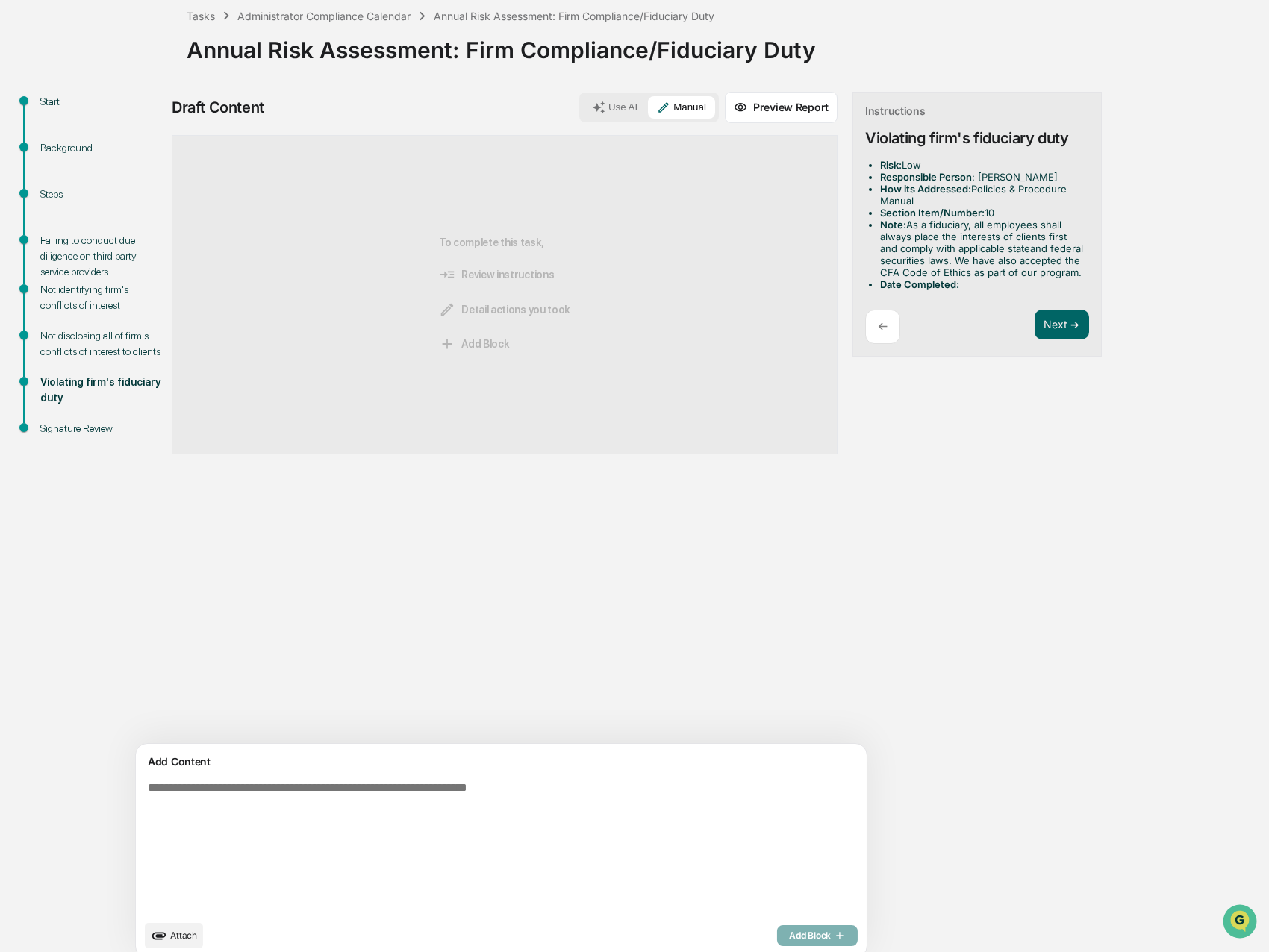
click at [203, 824] on textarea at bounding box center [466, 846] width 649 height 143
paste textarea "**********"
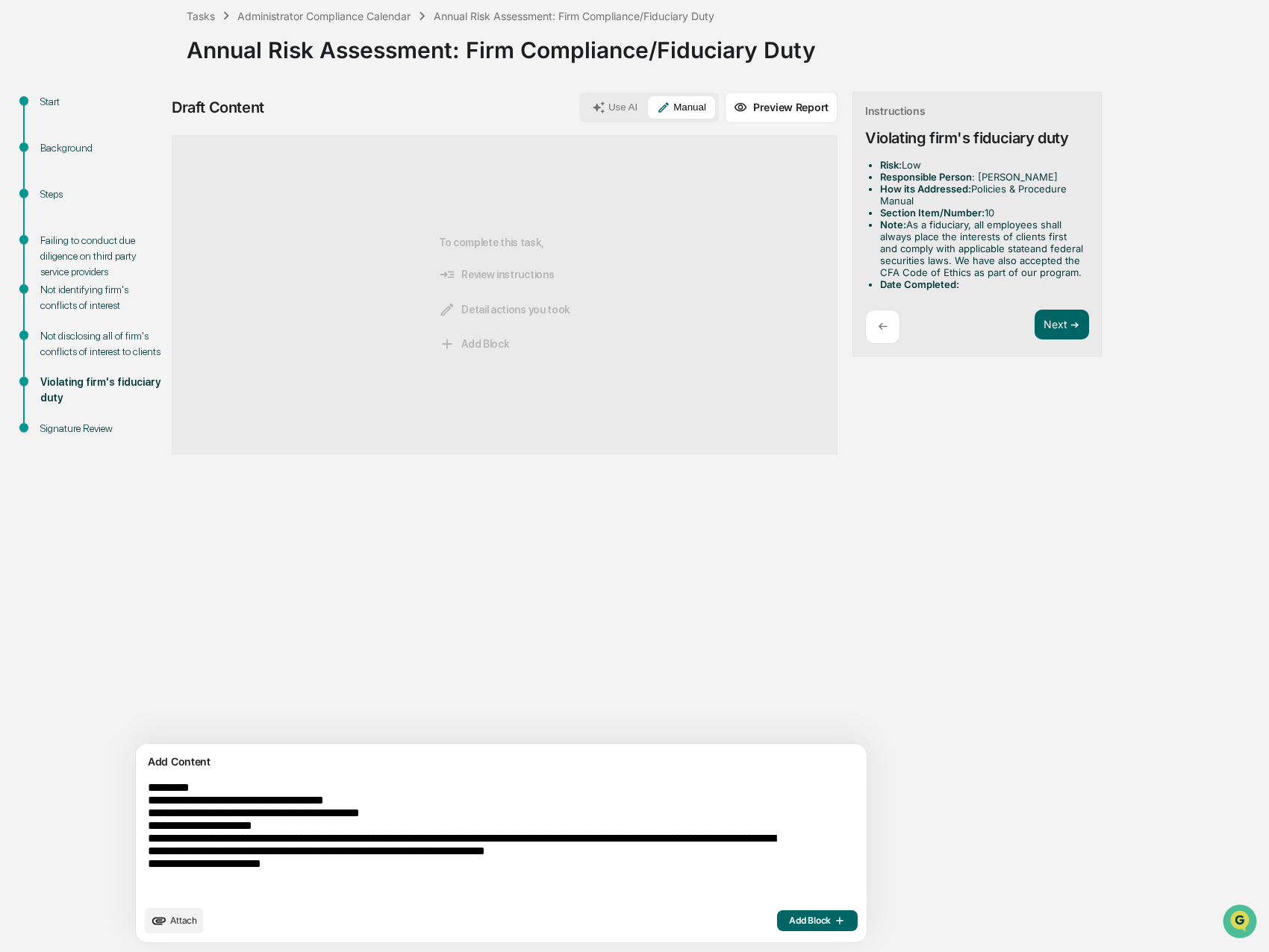
type textarea "**********"
click at [788, 920] on span "Add Block" at bounding box center [816, 921] width 56 height 12
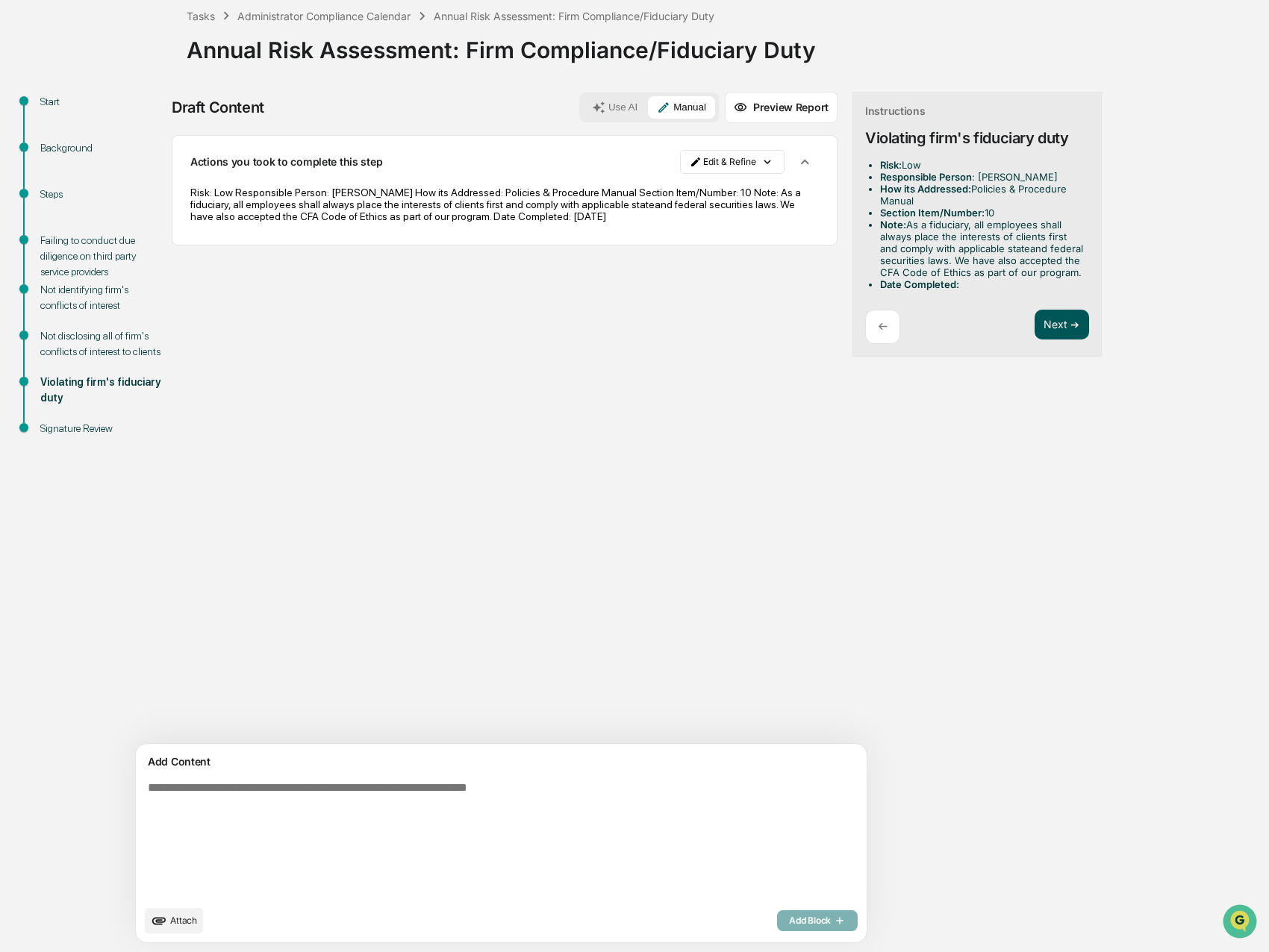
click at [1034, 323] on button "Next ➔" at bounding box center [1061, 324] width 55 height 30
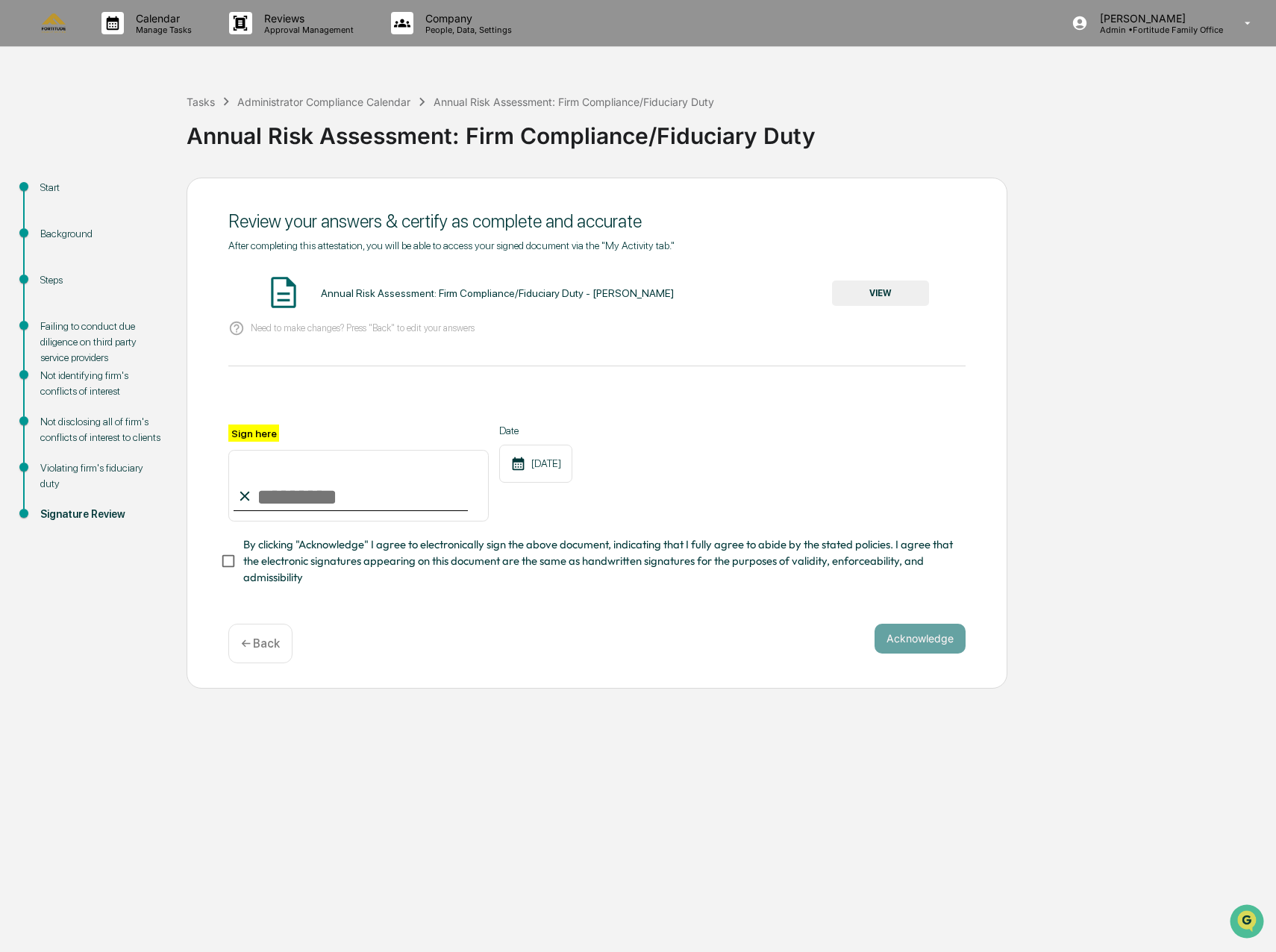
click at [884, 288] on button "VIEW" at bounding box center [880, 292] width 97 height 25
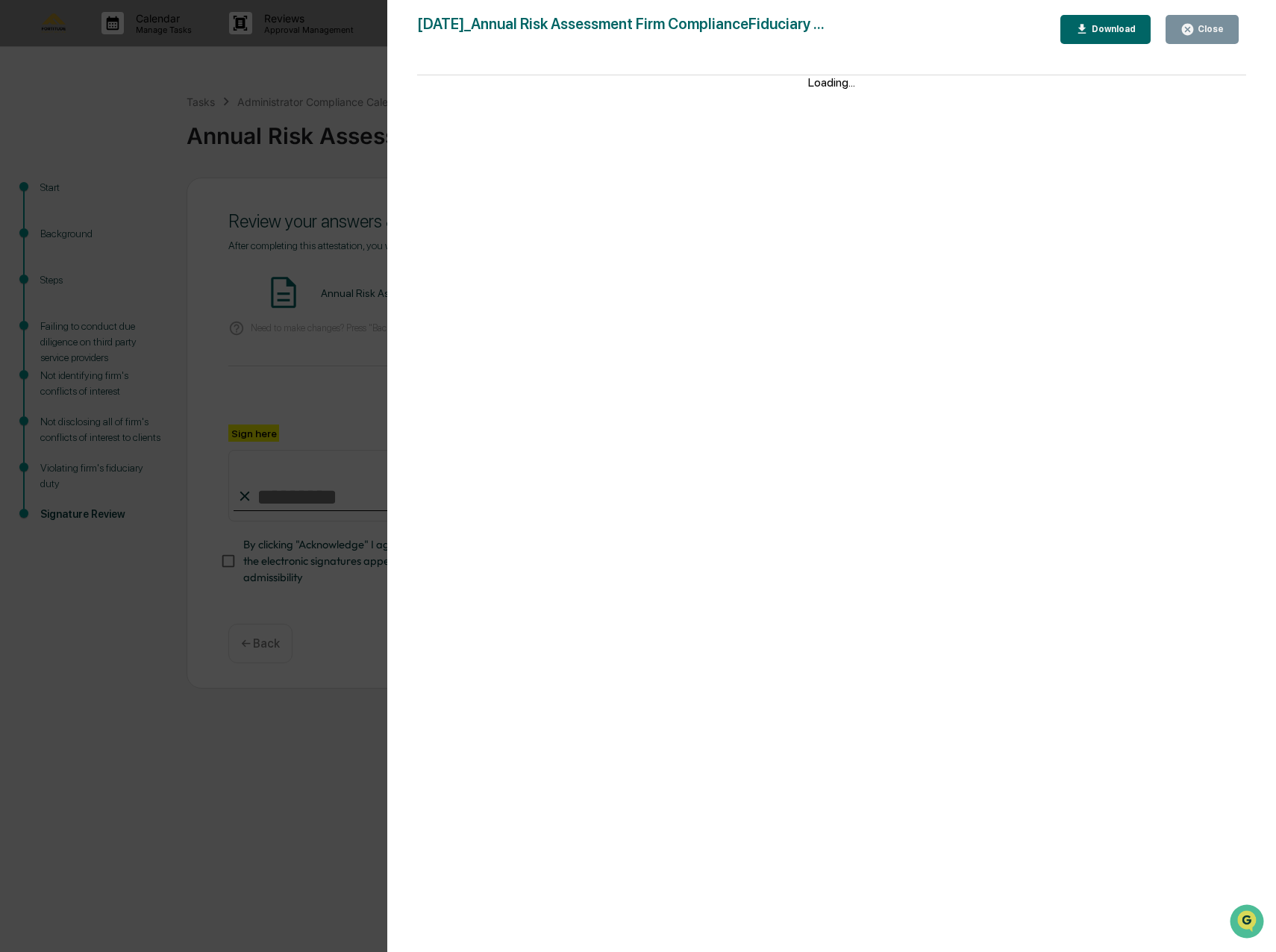
click at [344, 413] on div "Version History [DATE] 03:16 PM [PERSON_NAME] [DATE]_Annual Risk Assessment Fir…" at bounding box center [638, 476] width 1276 height 952
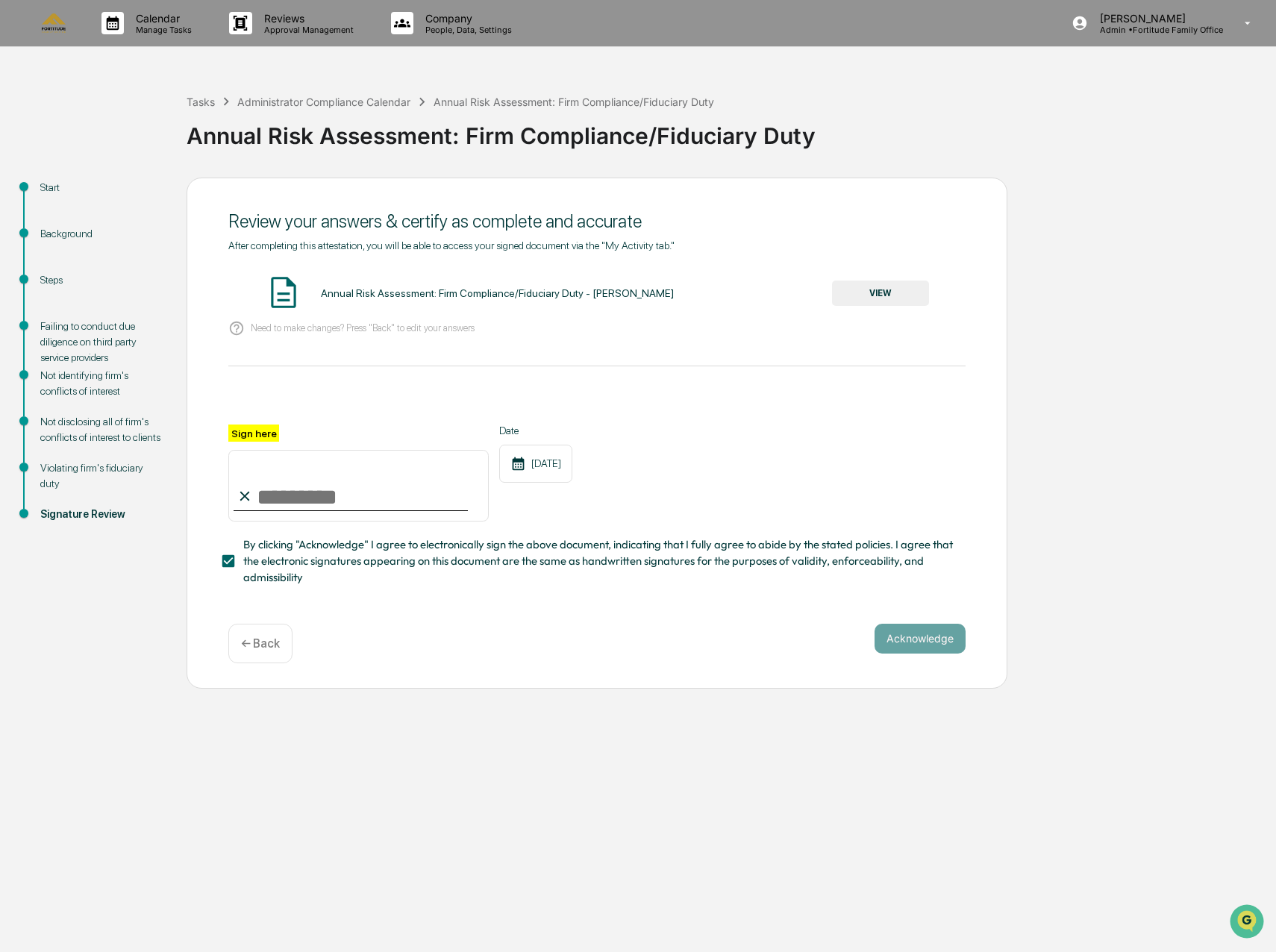
click at [285, 498] on input "Sign here" at bounding box center [358, 486] width 260 height 72
type input "**********"
click at [949, 464] on div "**********" at bounding box center [597, 473] width 737 height 97
click at [948, 631] on button "Acknowledge" at bounding box center [919, 638] width 91 height 29
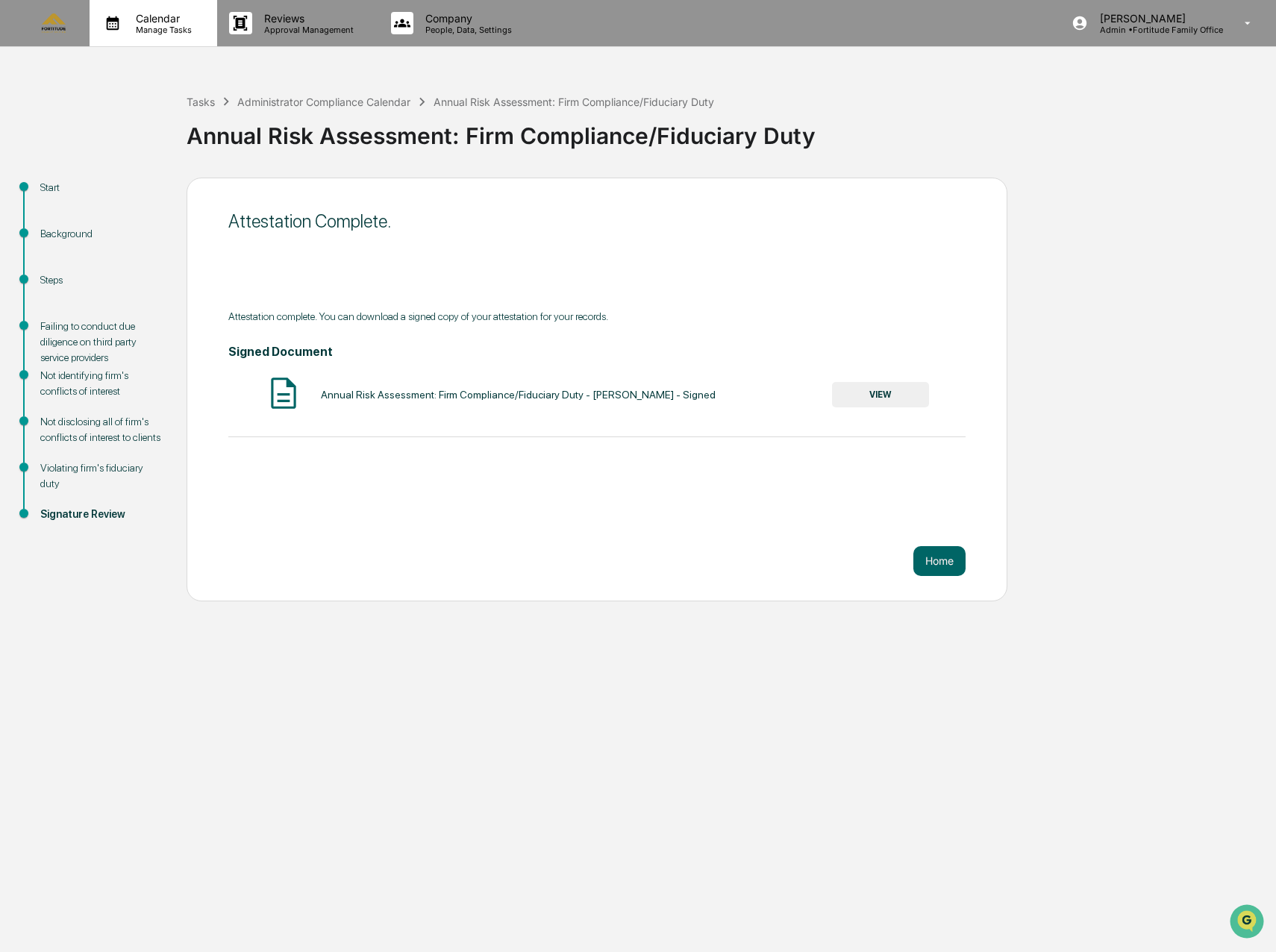
click at [173, 29] on p "Manage Tasks" at bounding box center [161, 29] width 75 height 10
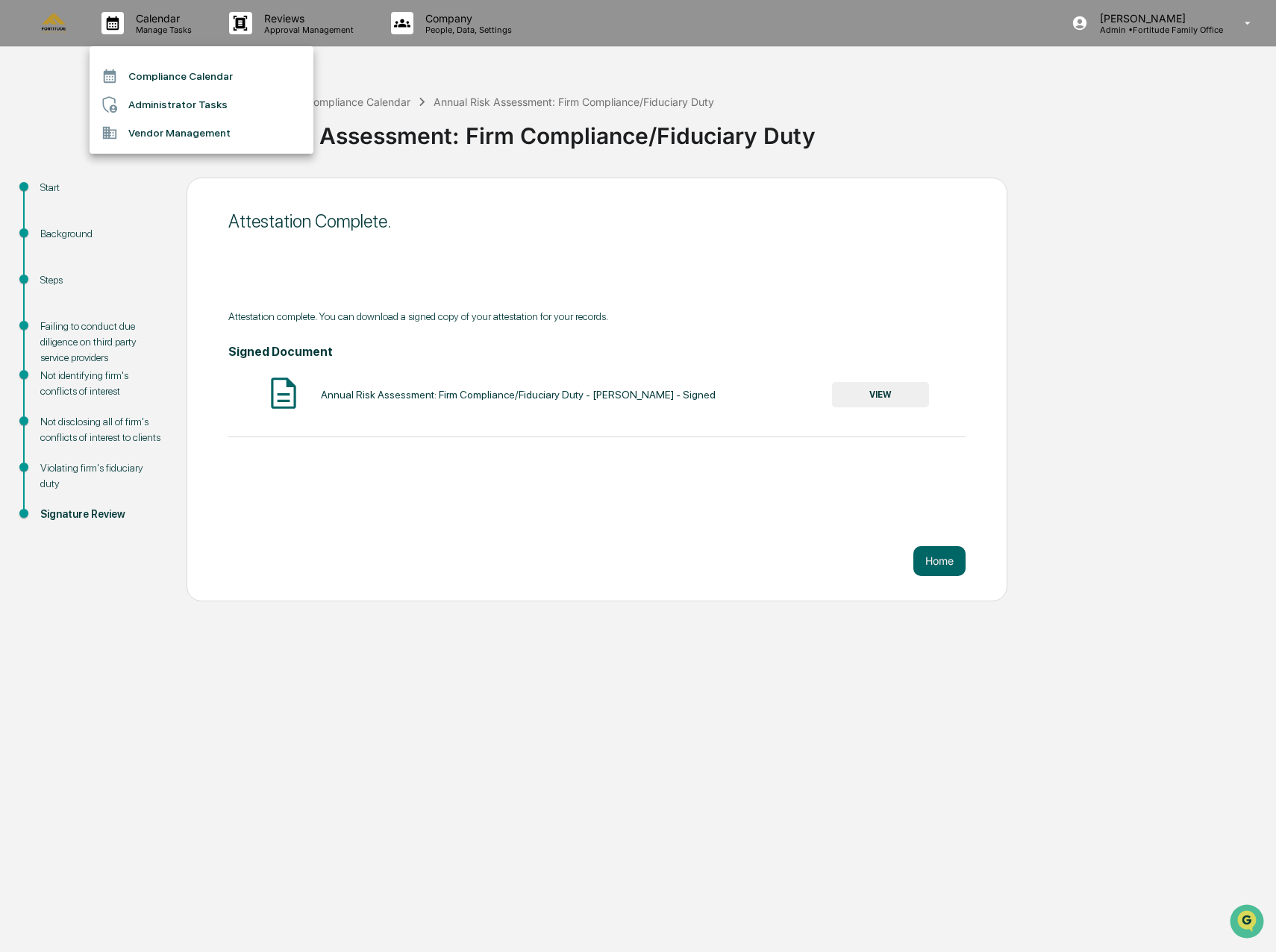
click at [170, 72] on li "Compliance Calendar" at bounding box center [201, 75] width 224 height 29
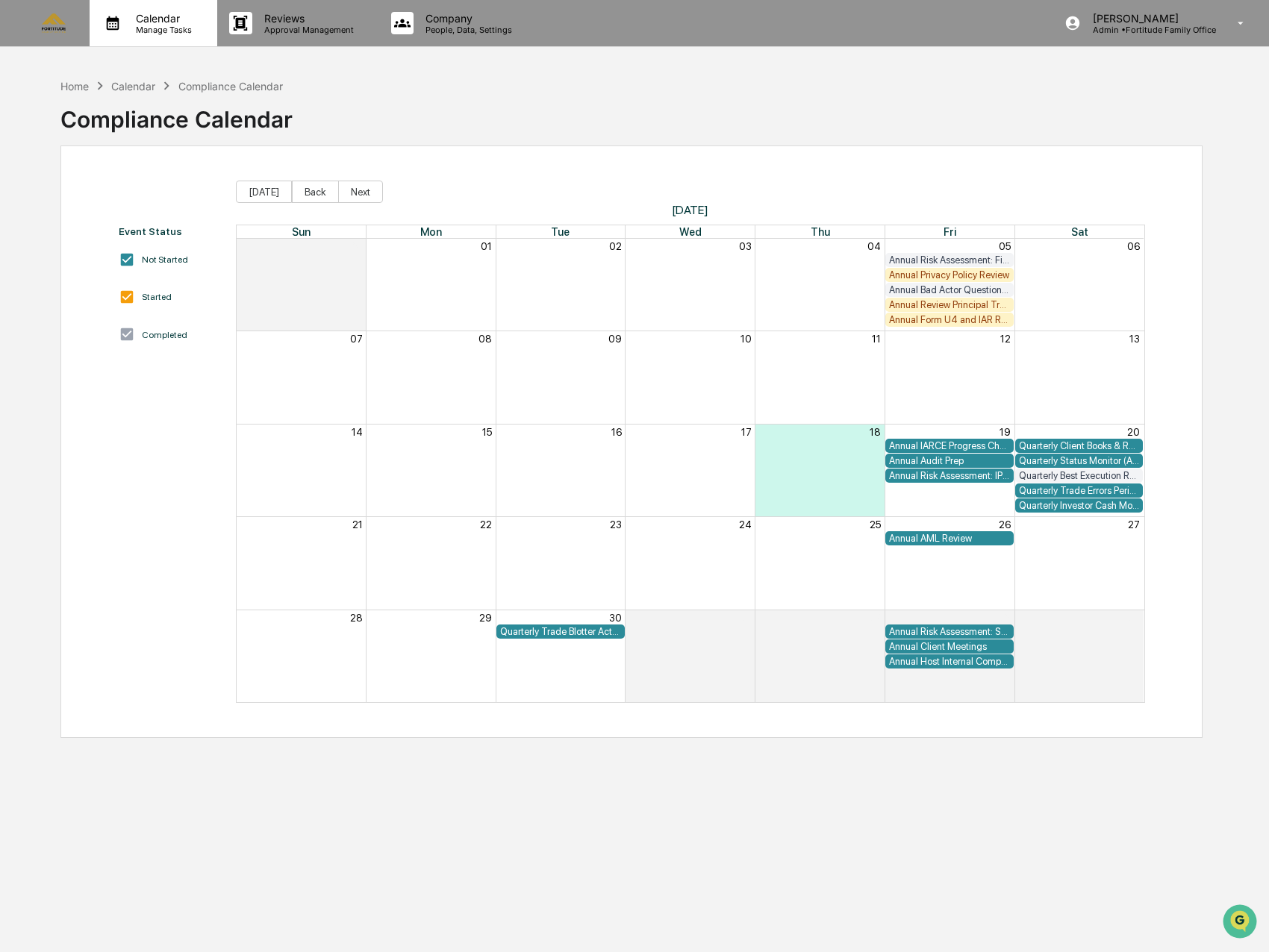
click at [175, 29] on p "Manage Tasks" at bounding box center [161, 29] width 75 height 10
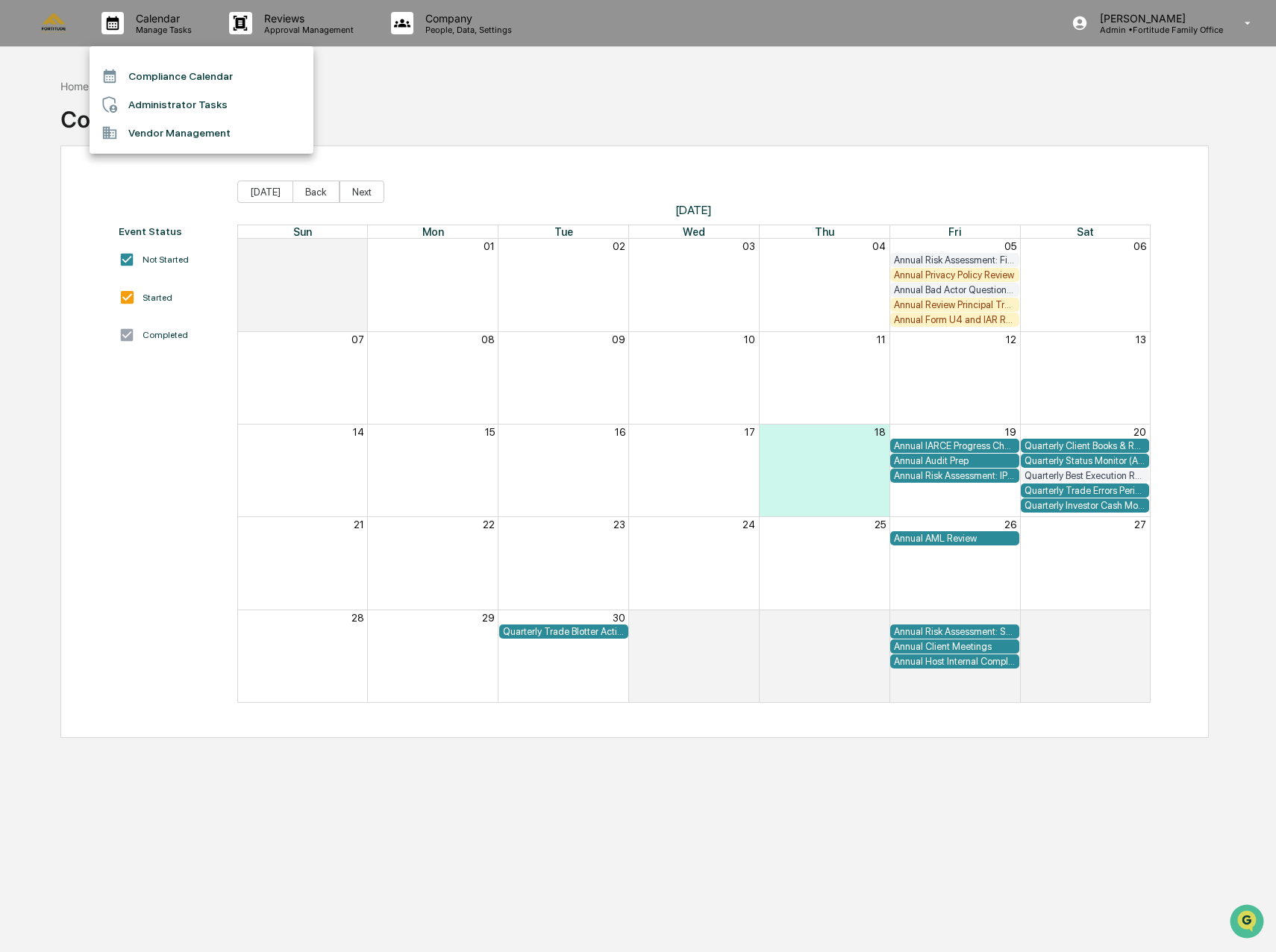
click at [194, 103] on li "Administrator Tasks" at bounding box center [201, 104] width 224 height 29
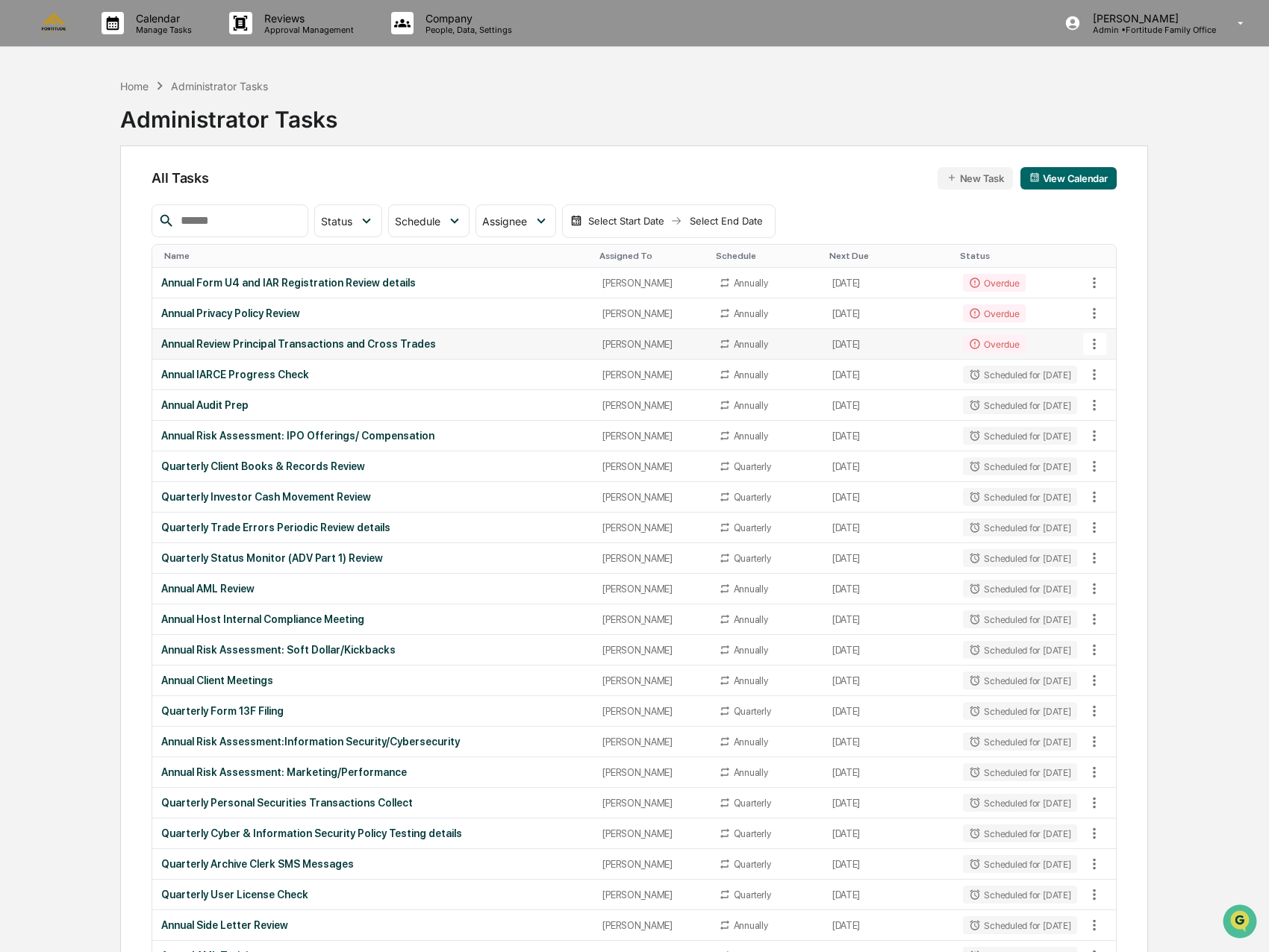
click at [333, 348] on div "Annual Review Principal Transactions and Cross Trades" at bounding box center [373, 344] width 423 height 12
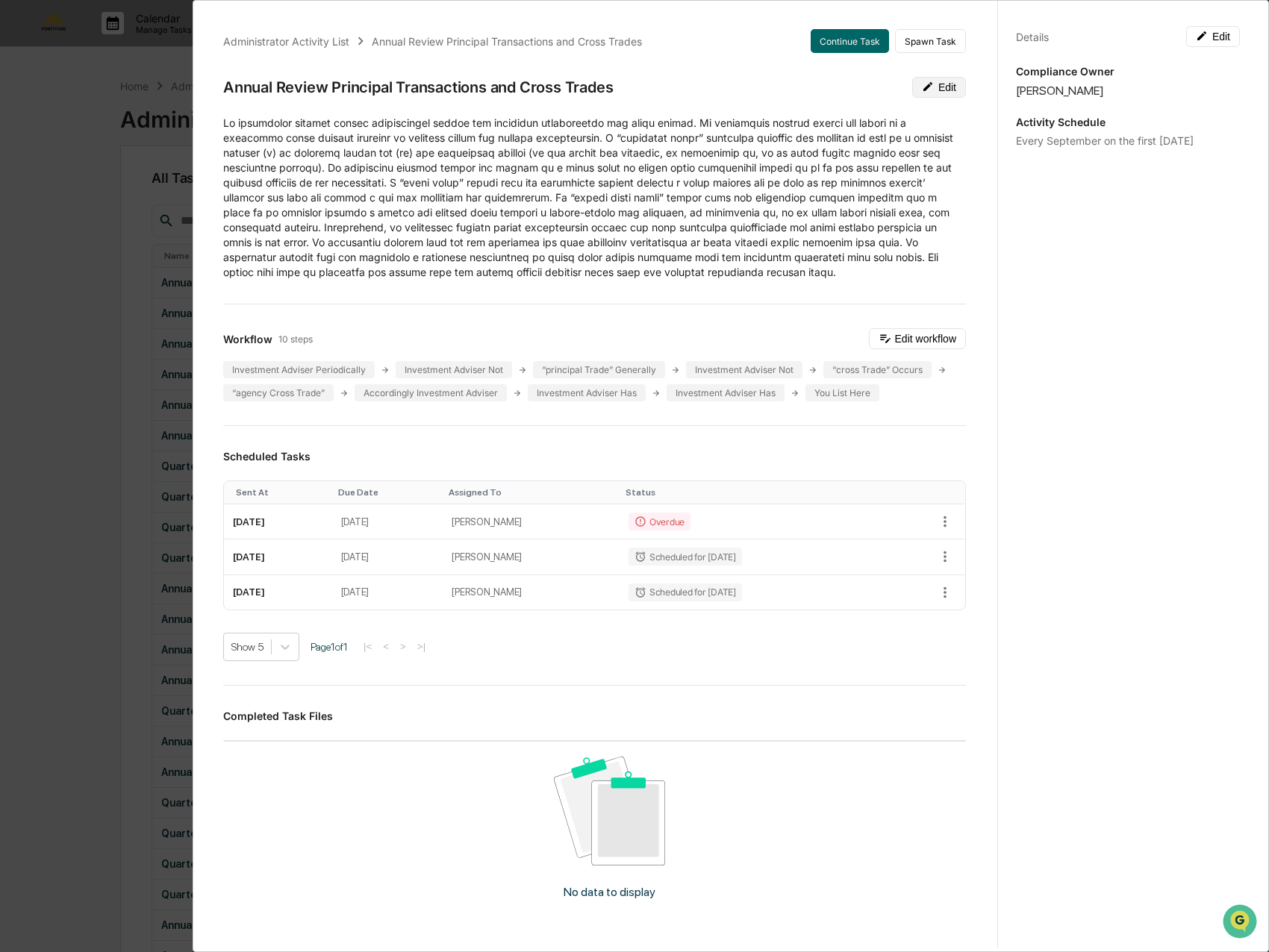
click at [927, 92] on button "Edit" at bounding box center [939, 88] width 54 height 21
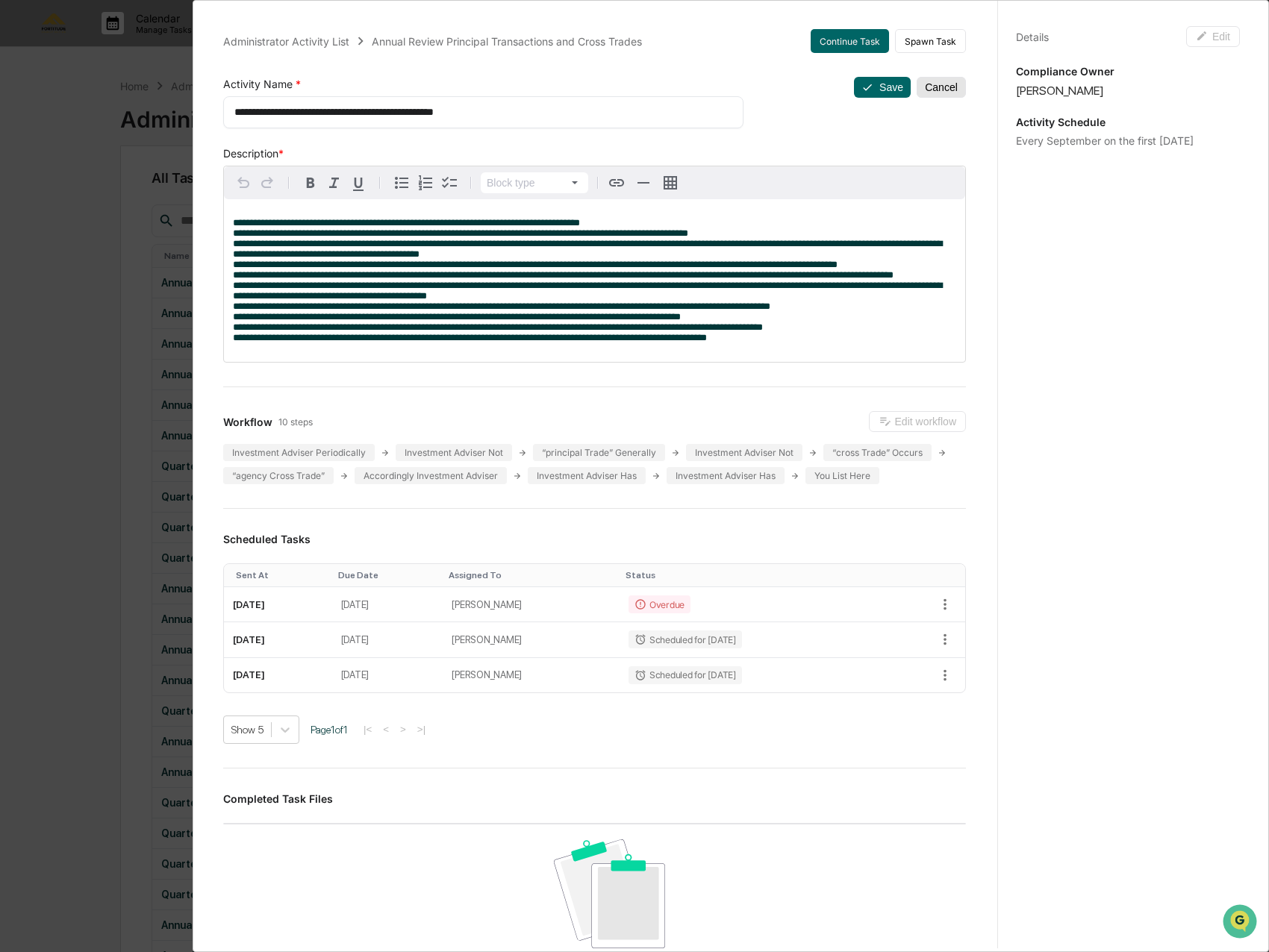
click at [916, 82] on button "Cancel" at bounding box center [940, 88] width 49 height 21
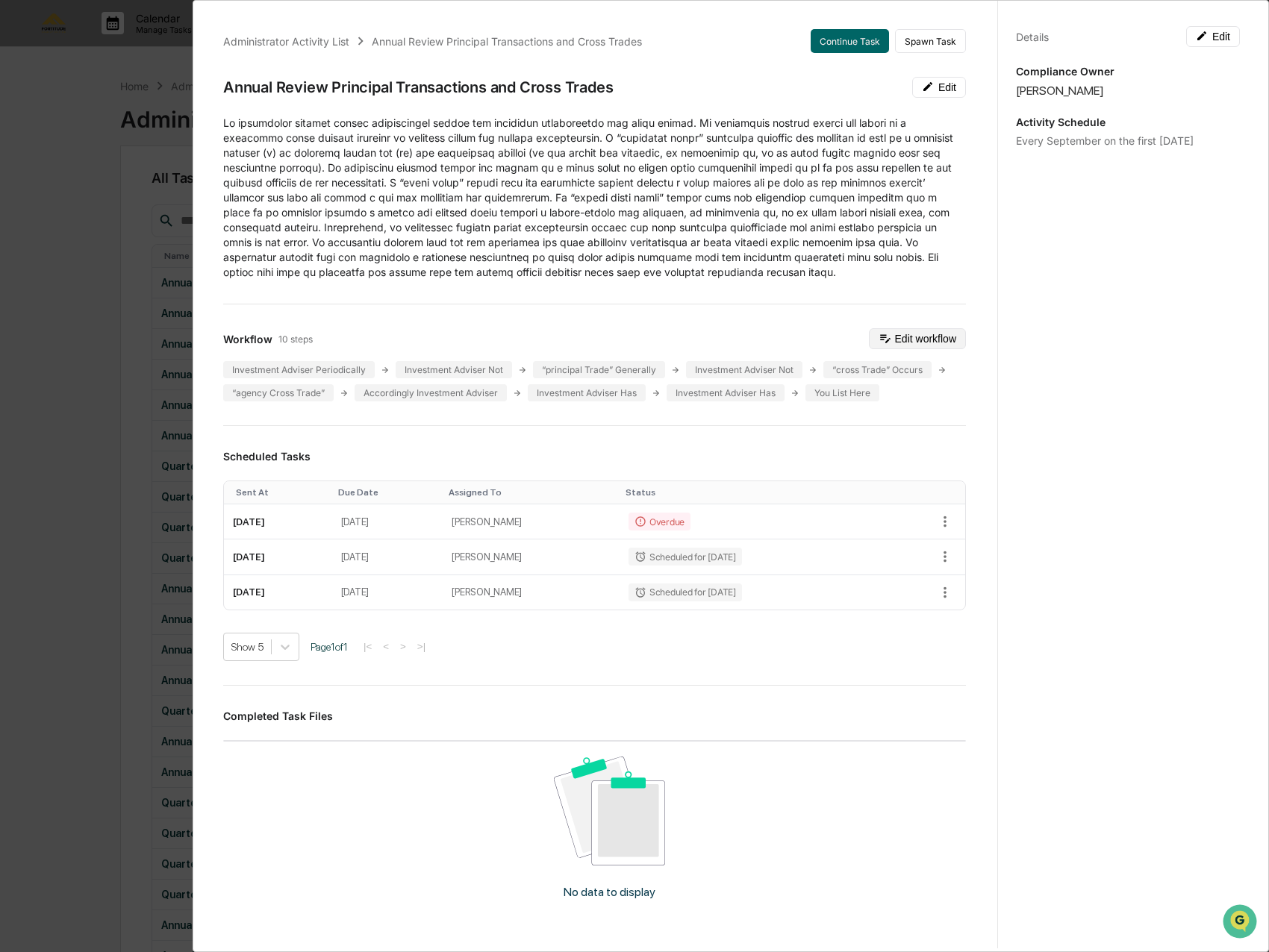
click at [916, 344] on button "Edit workflow" at bounding box center [917, 339] width 97 height 21
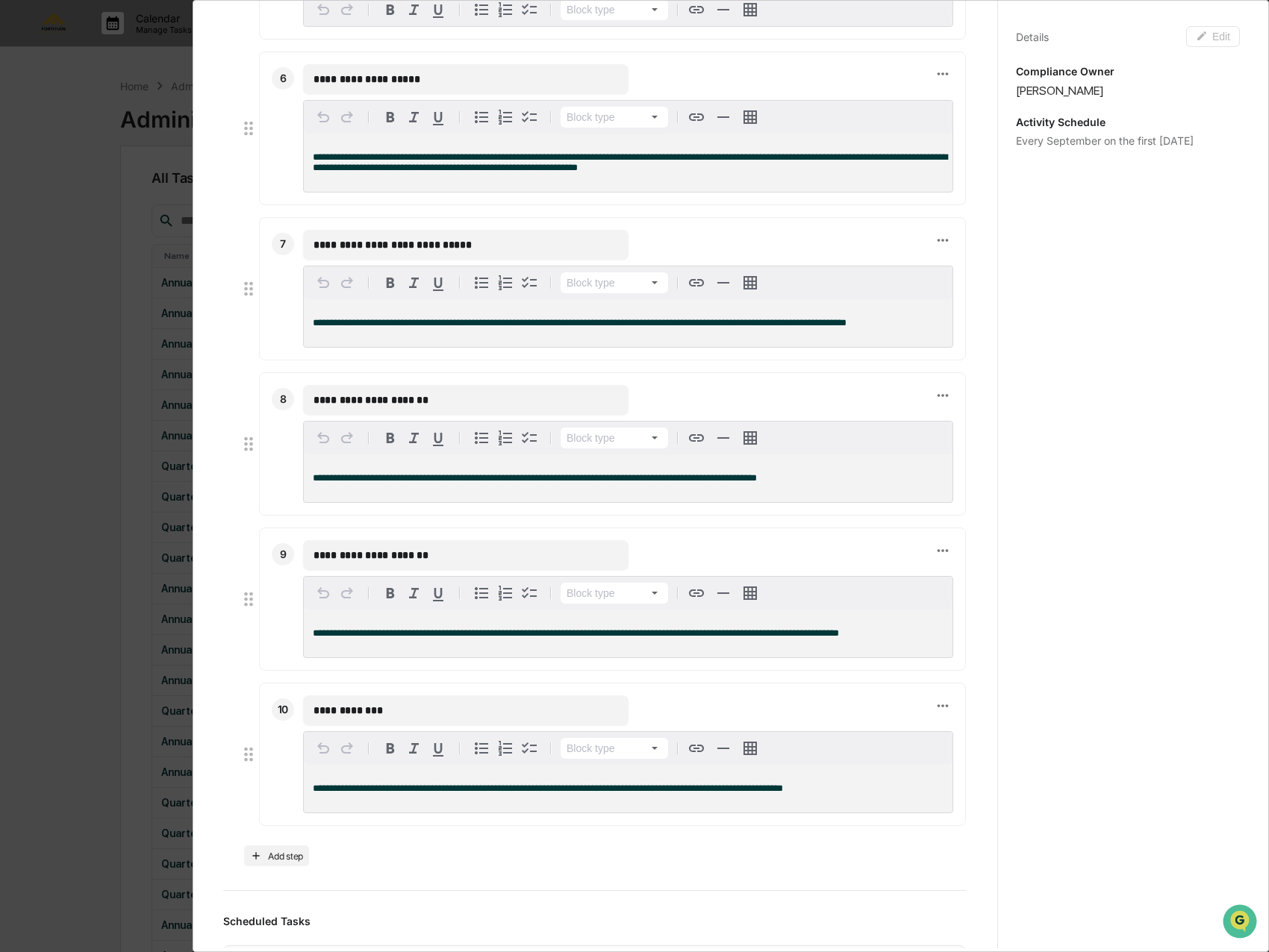
scroll to position [1118, 0]
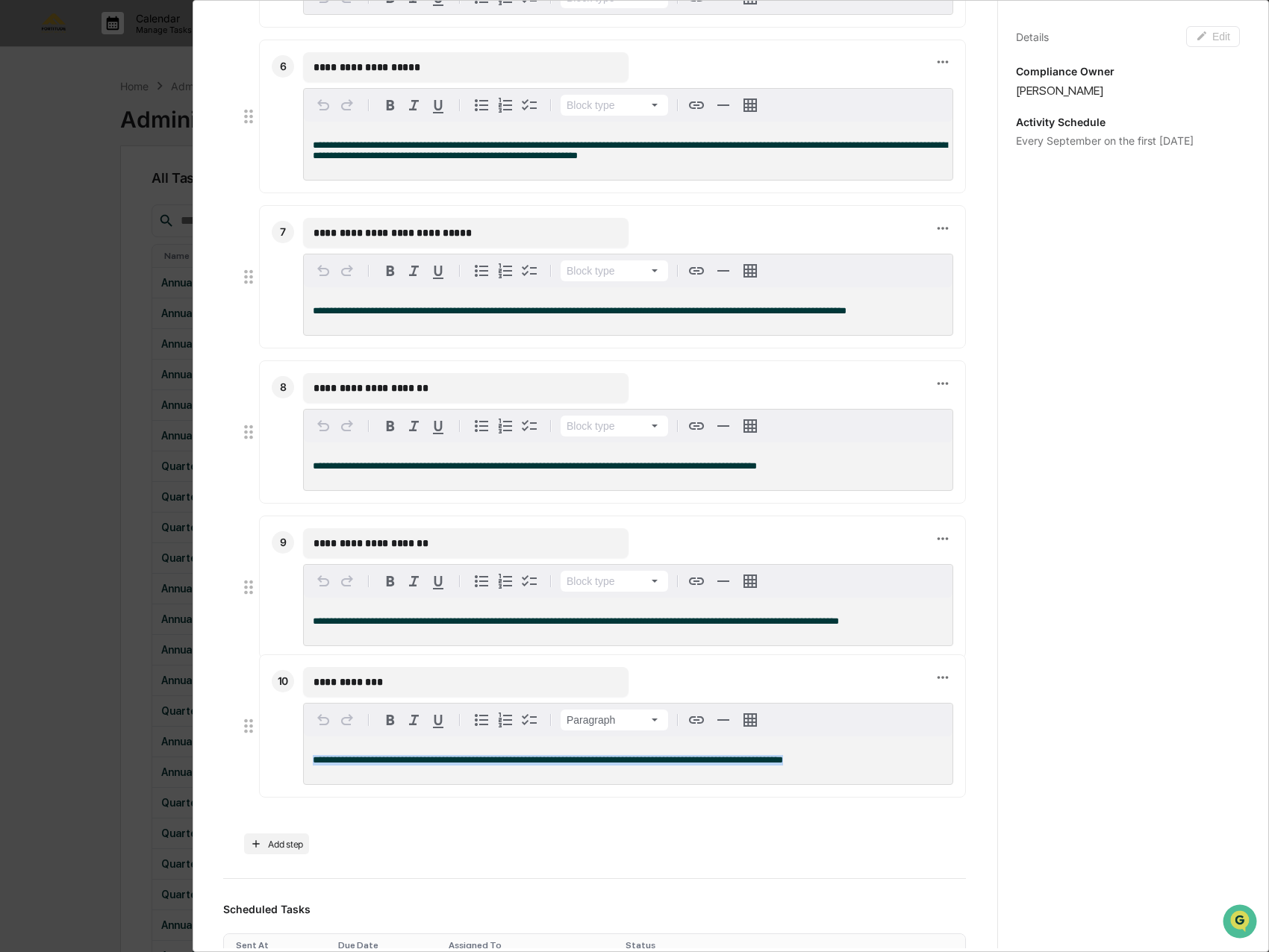
drag, startPoint x: 836, startPoint y: 792, endPoint x: 177, endPoint y: 777, distance: 659.2
click at [177, 777] on div "**********" at bounding box center [634, 476] width 1269 height 952
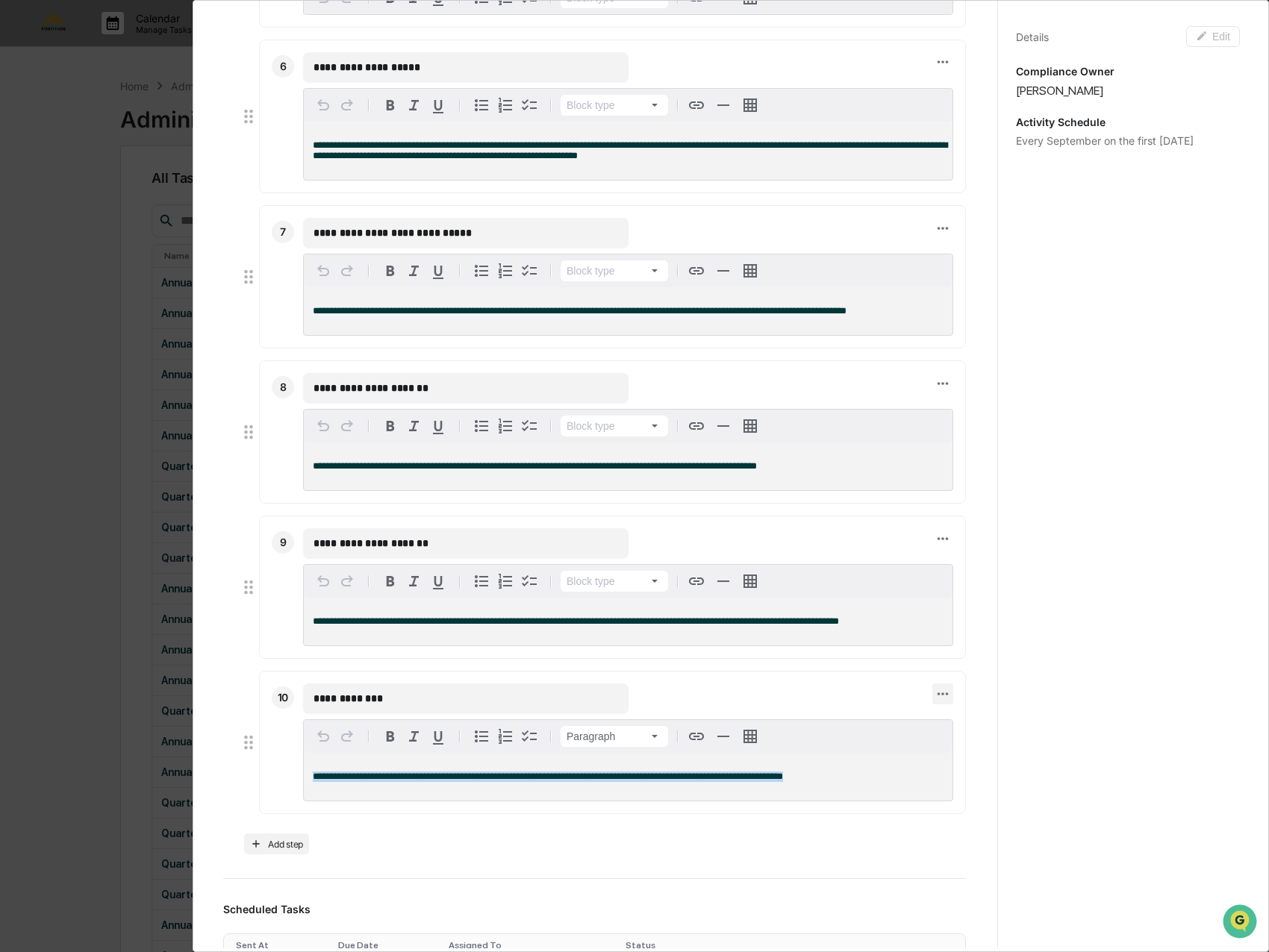
click at [934, 702] on icon at bounding box center [942, 694] width 16 height 16
click at [962, 720] on li "Delete step" at bounding box center [985, 727] width 120 height 28
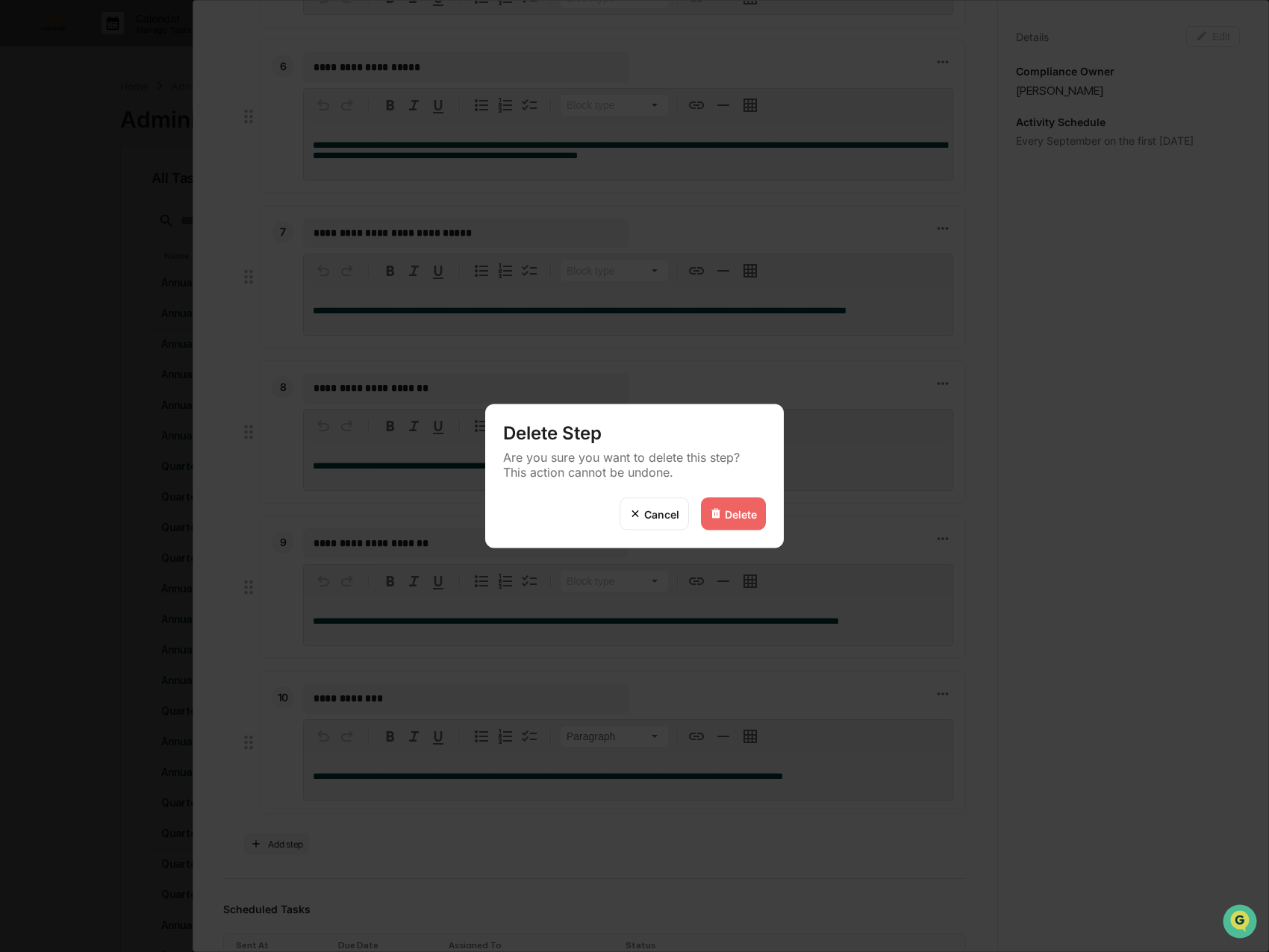
click at [726, 503] on div "Delete" at bounding box center [733, 514] width 65 height 33
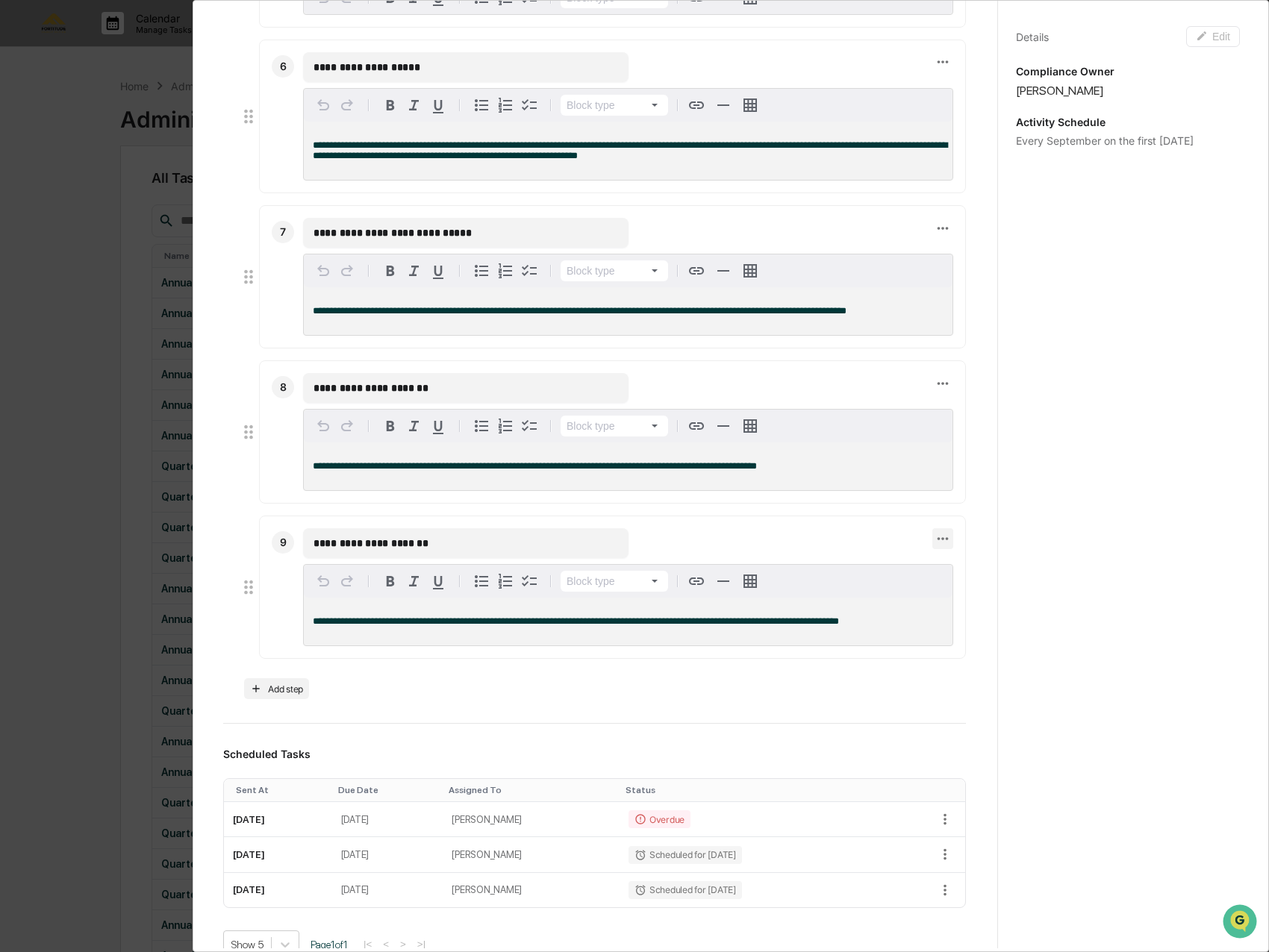
click at [934, 546] on icon at bounding box center [942, 538] width 16 height 16
click at [968, 571] on li "Delete step" at bounding box center [985, 572] width 120 height 28
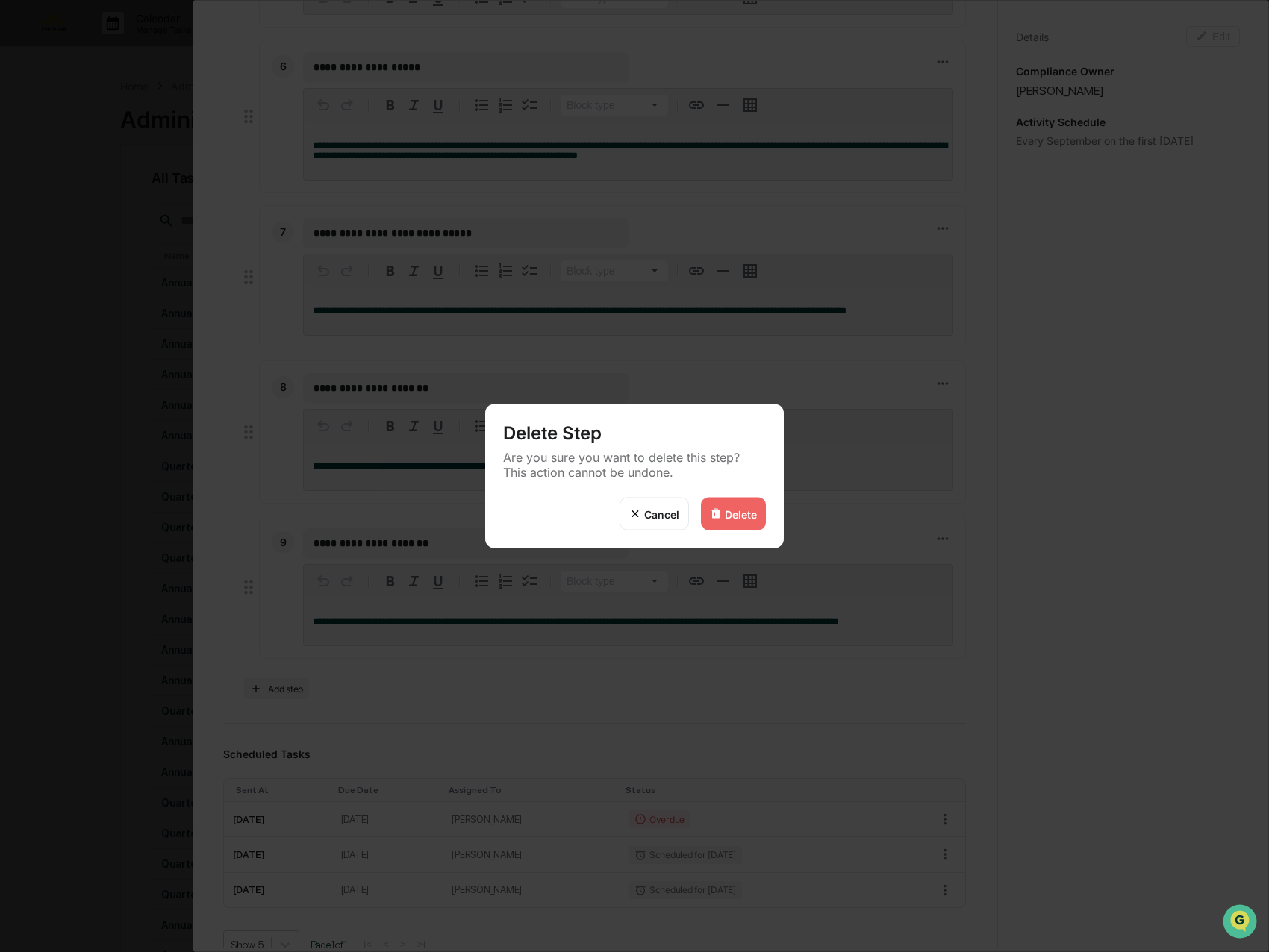
click at [729, 524] on div "Delete" at bounding box center [733, 514] width 65 height 33
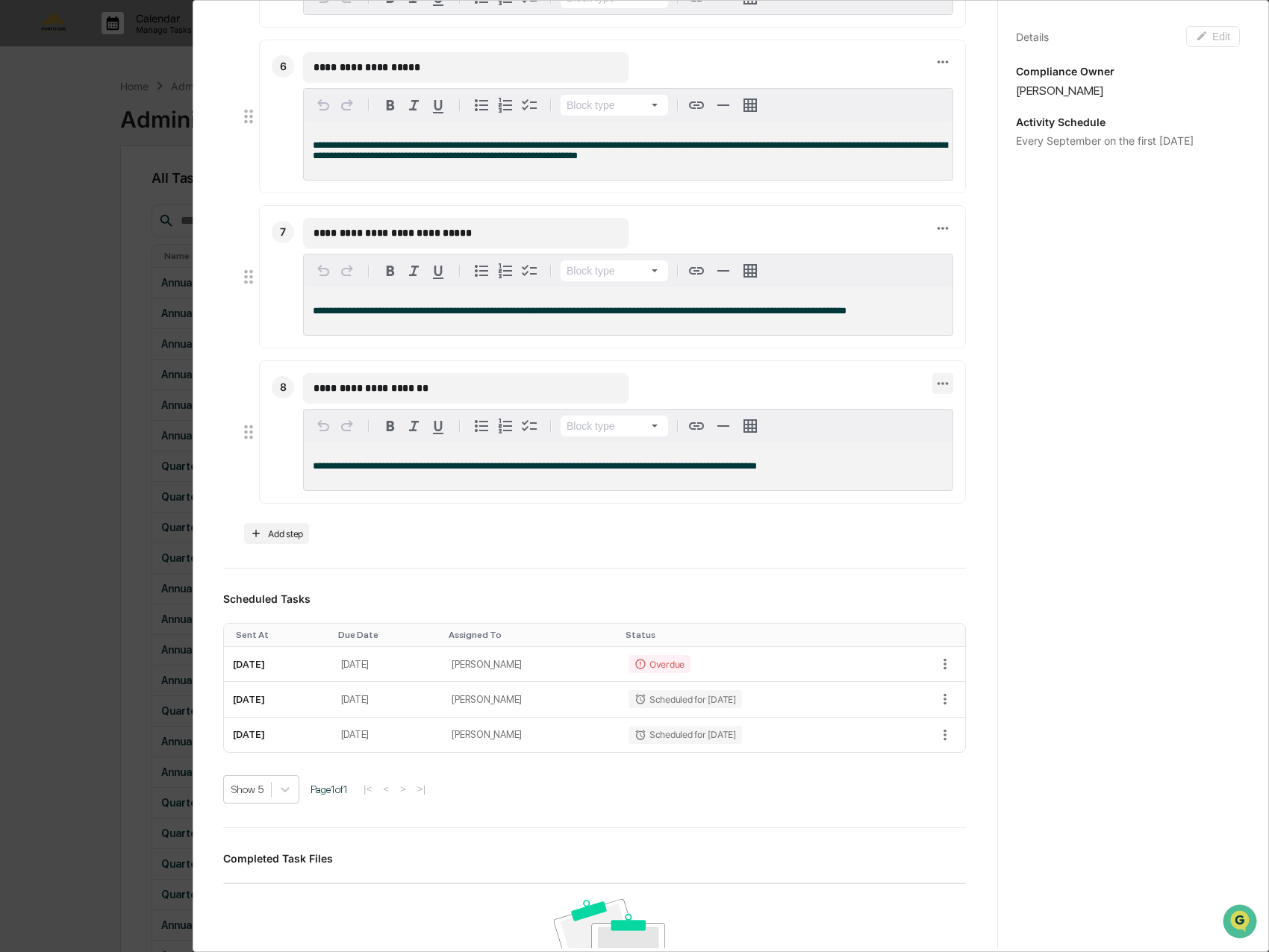
click at [934, 391] on icon at bounding box center [942, 383] width 16 height 16
click at [965, 414] on li "Delete step" at bounding box center [985, 416] width 120 height 28
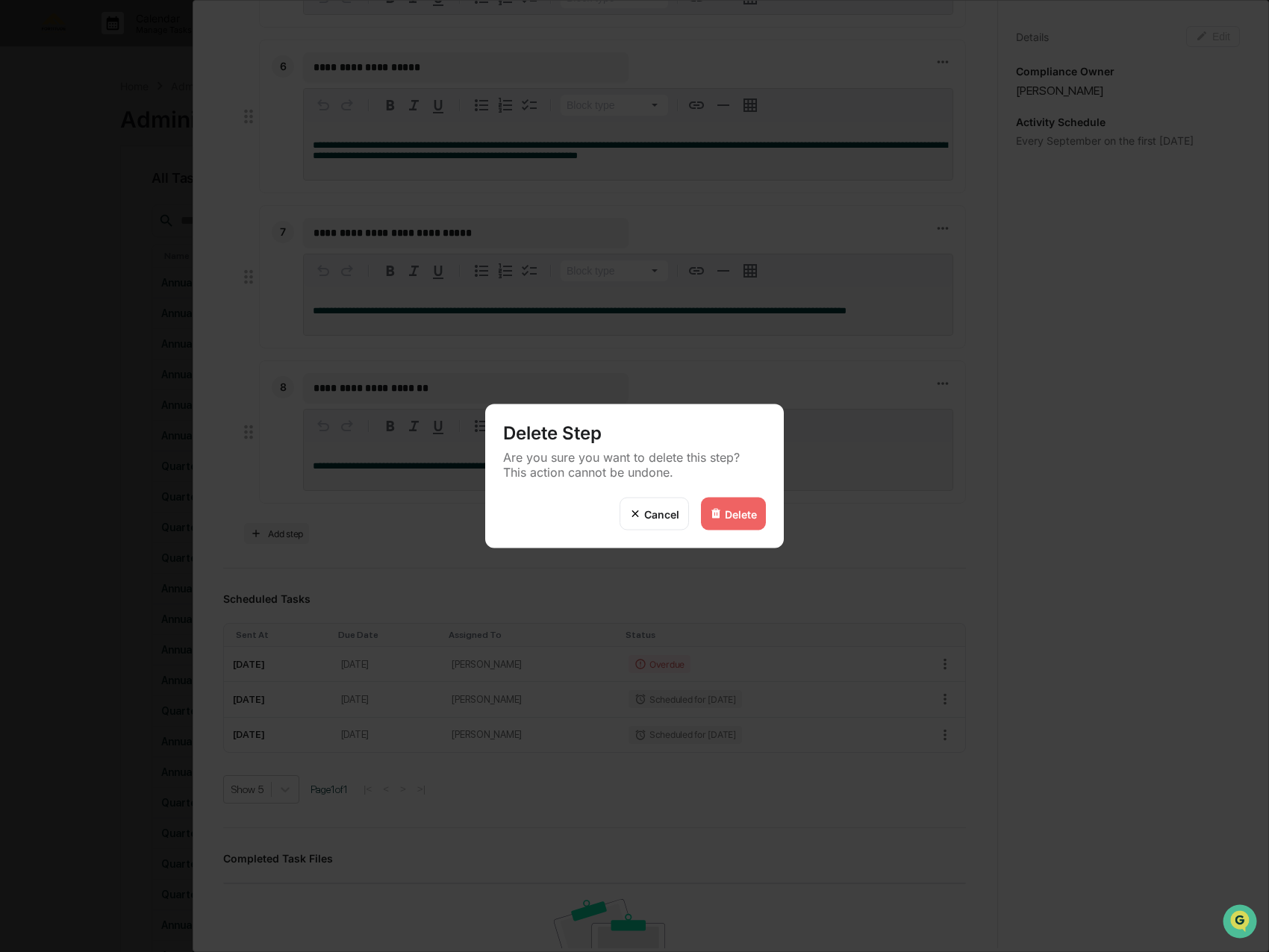
click at [754, 511] on div "Delete" at bounding box center [740, 513] width 32 height 13
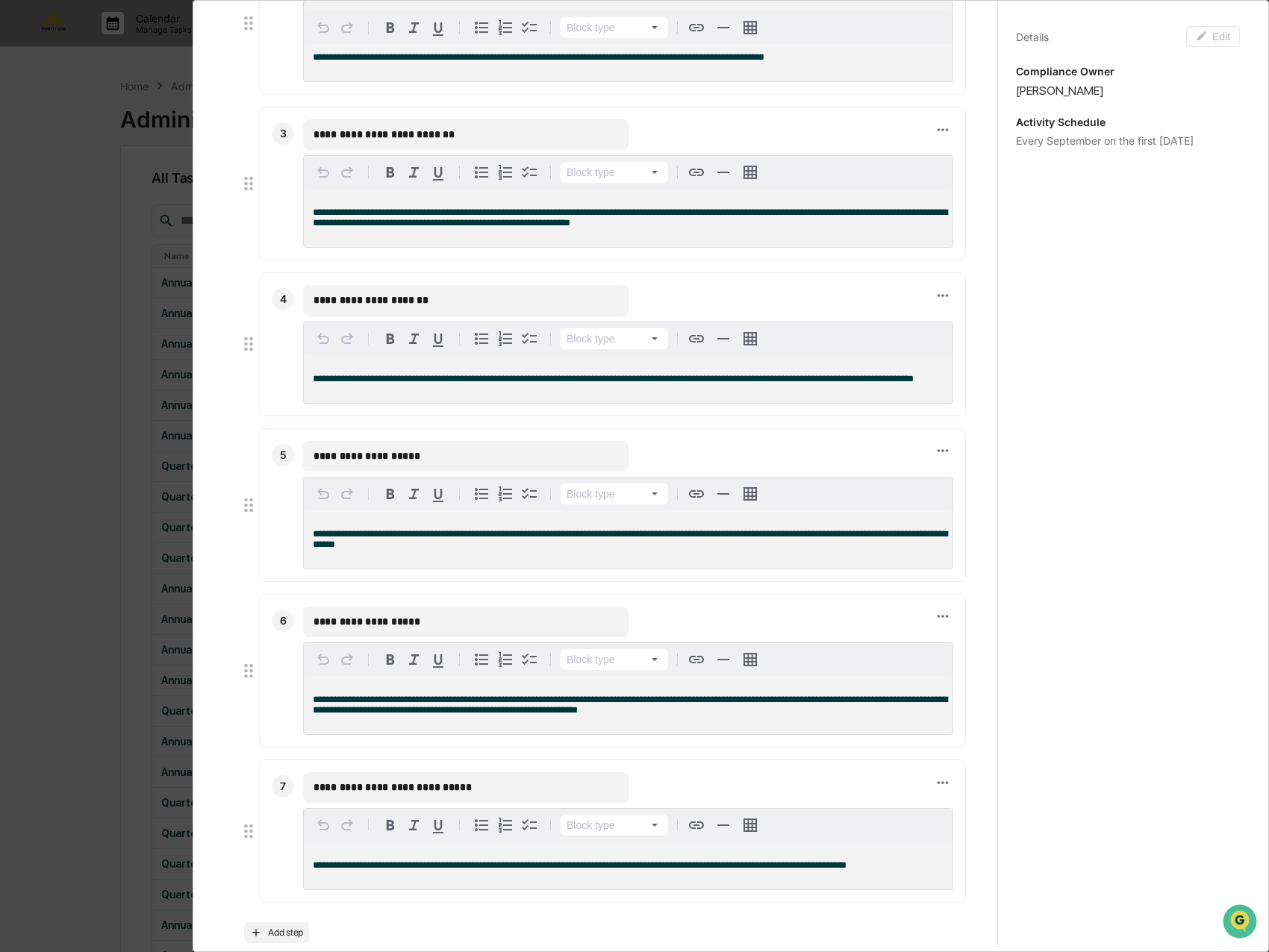
scroll to position [522, 0]
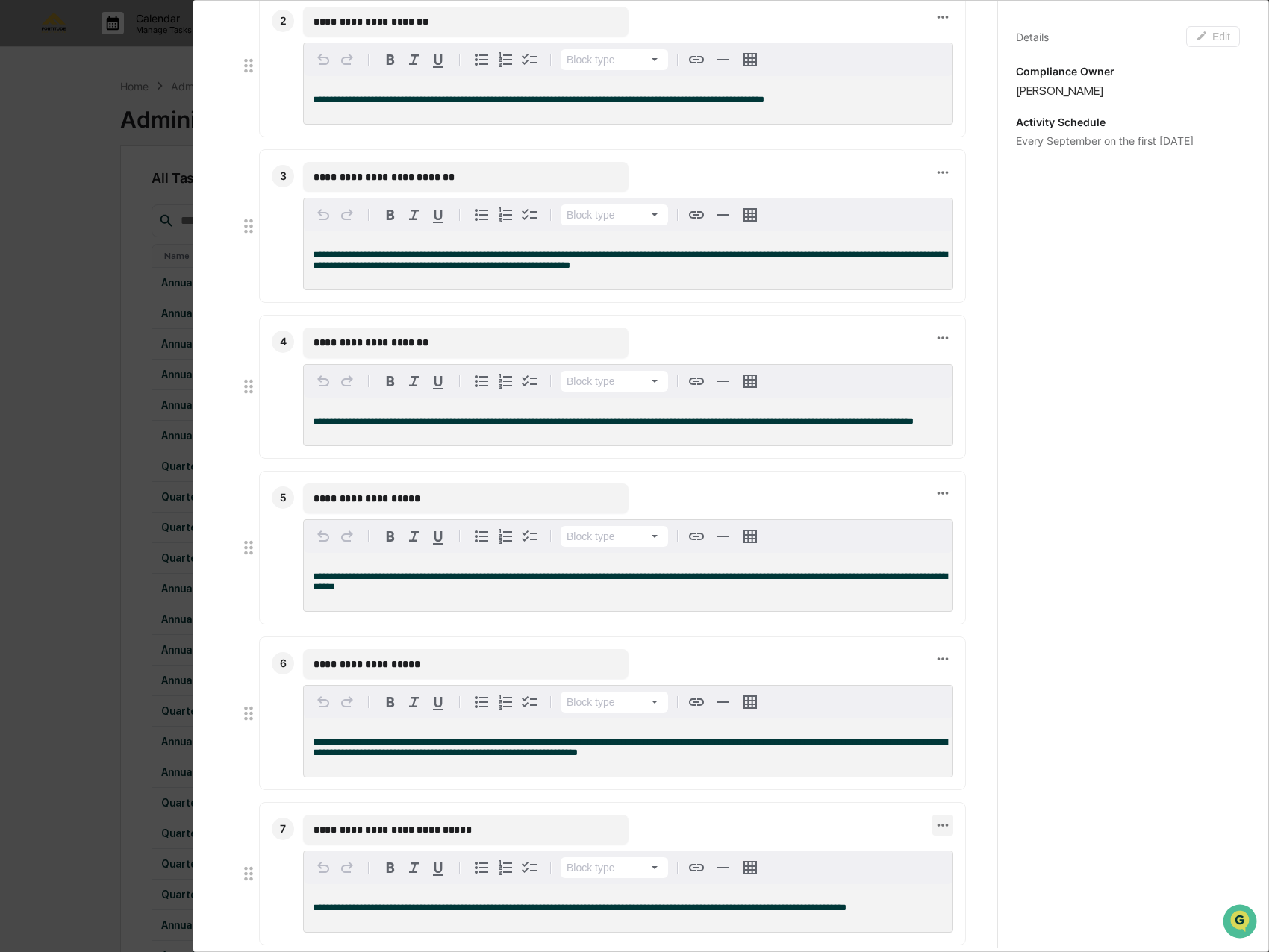
click at [934, 833] on icon at bounding box center [942, 825] width 16 height 16
click at [965, 851] on li "Delete step" at bounding box center [985, 857] width 120 height 28
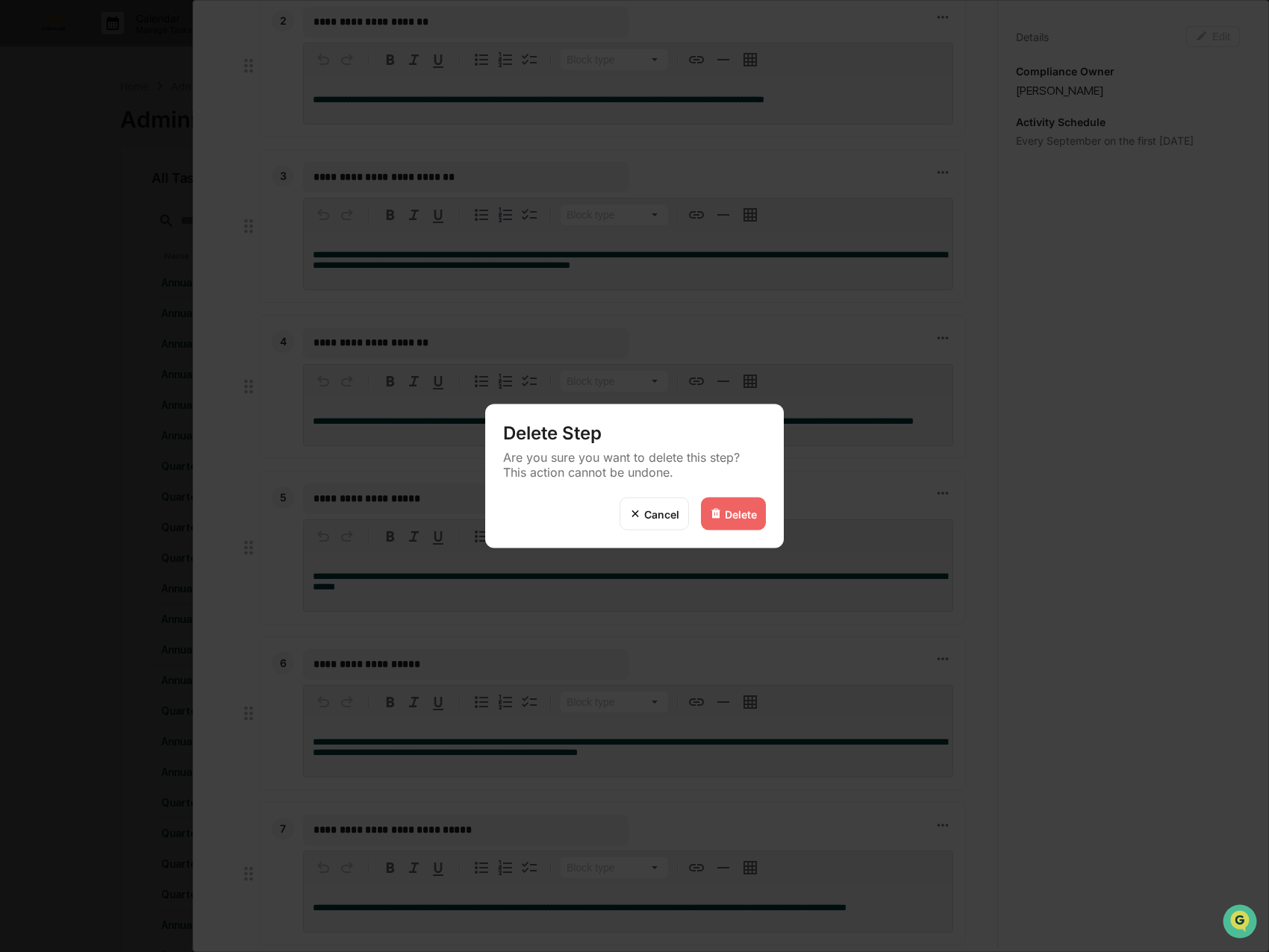
click at [751, 512] on div "Delete" at bounding box center [740, 513] width 32 height 13
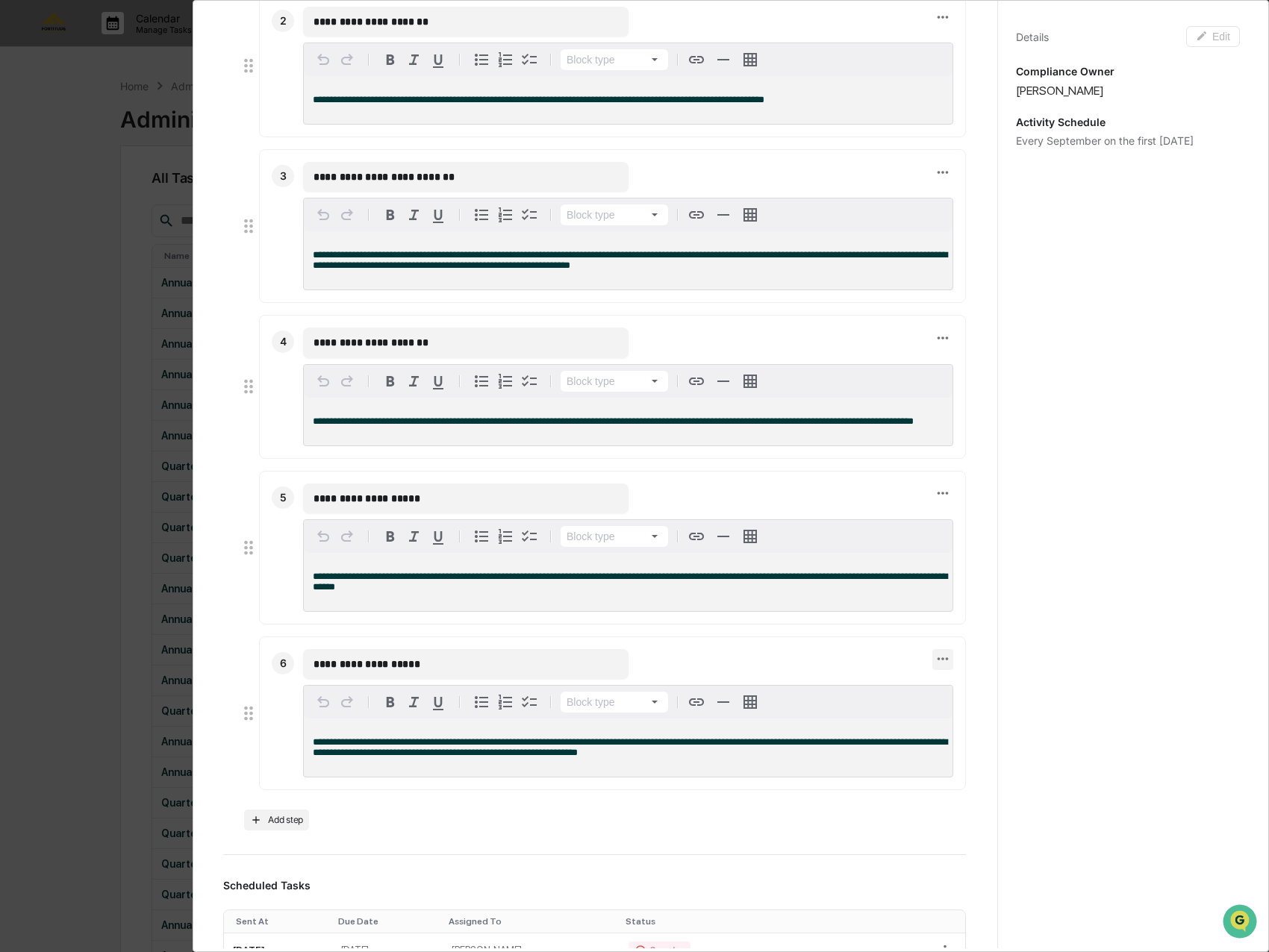
click at [934, 657] on icon at bounding box center [942, 658] width 16 height 16
click at [953, 678] on li "Delete step" at bounding box center [985, 689] width 120 height 28
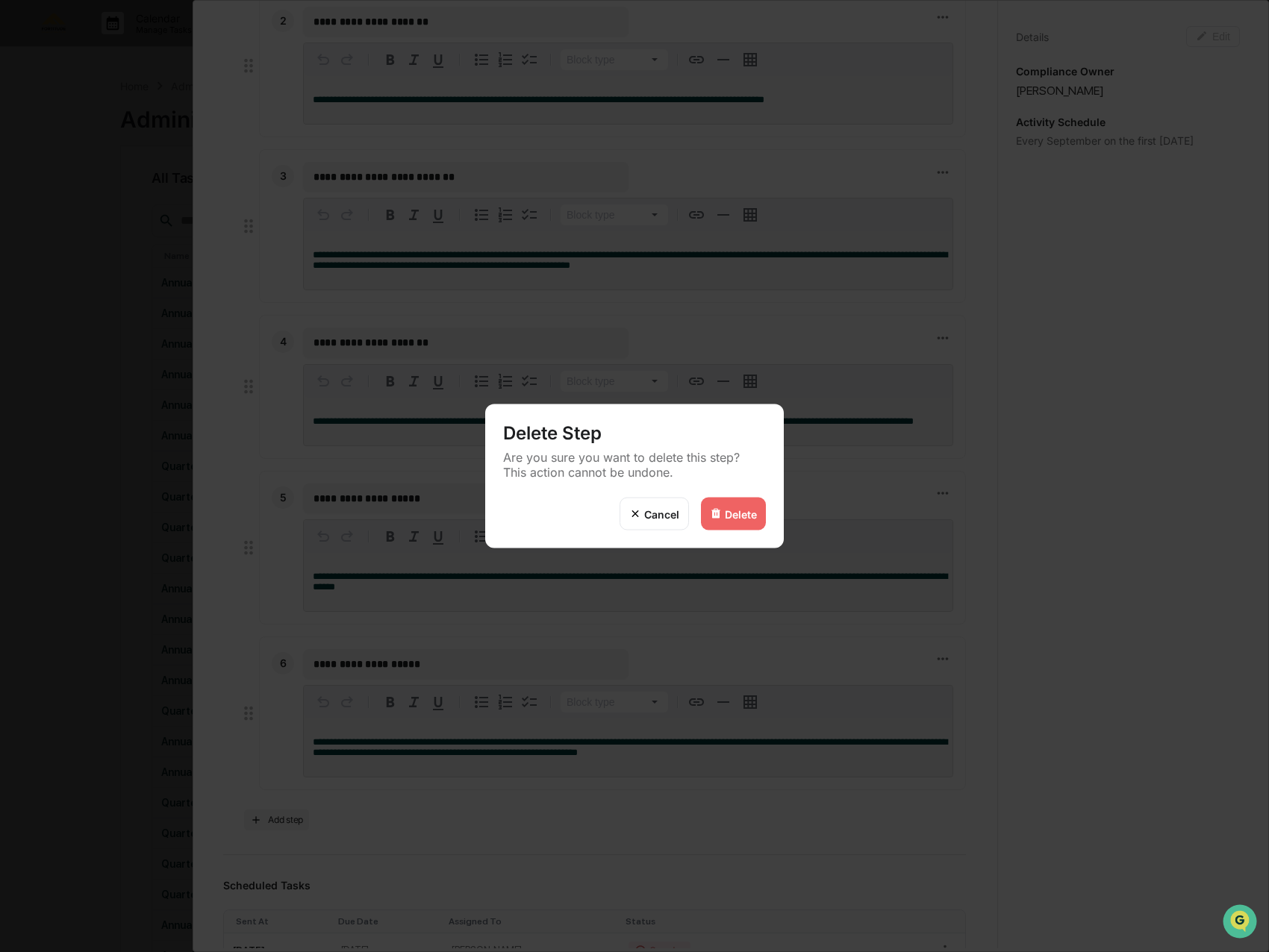
click at [749, 516] on div "Delete" at bounding box center [740, 513] width 32 height 13
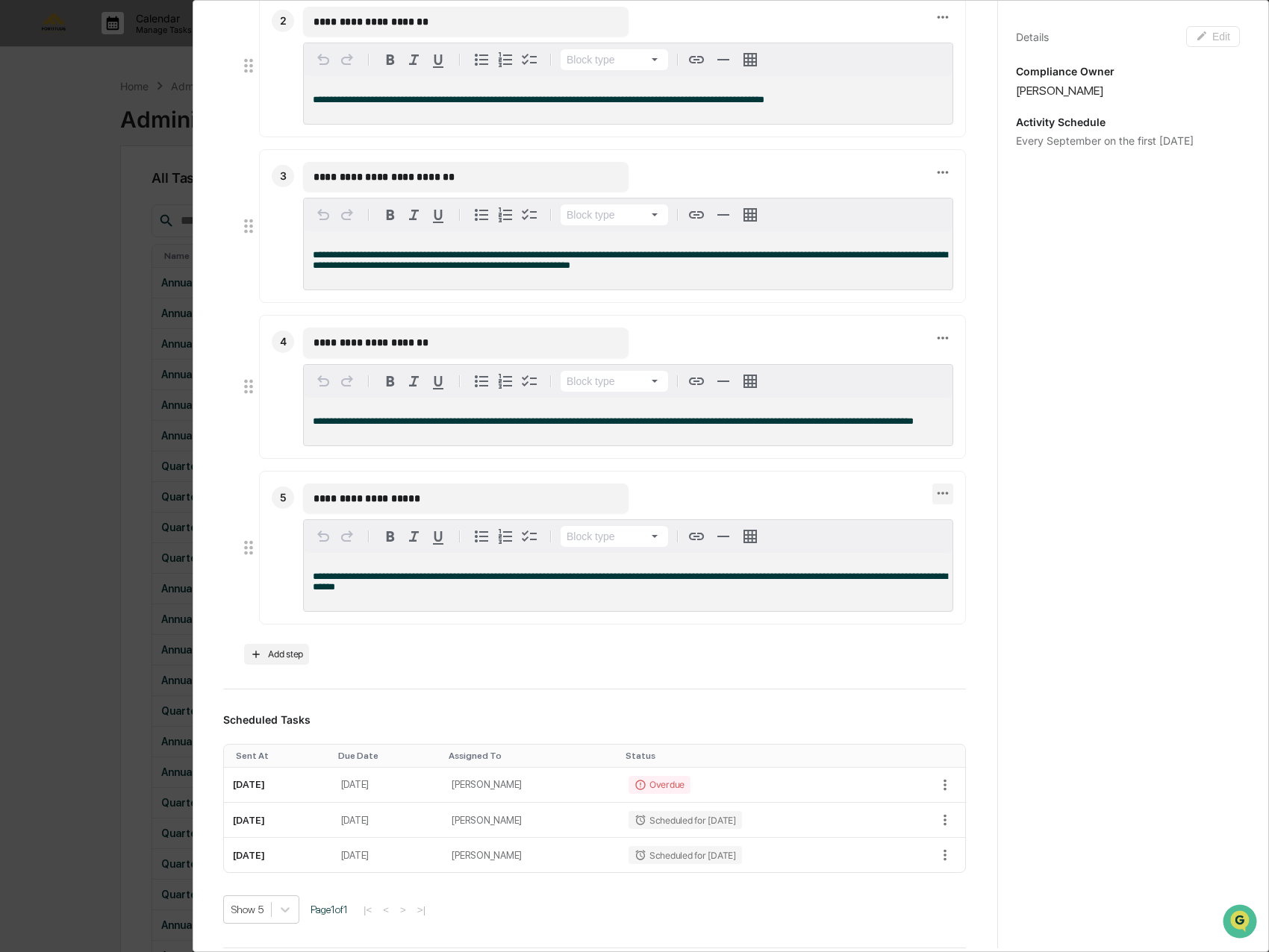
click at [934, 494] on icon at bounding box center [942, 492] width 16 height 16
click at [958, 526] on li "Delete step" at bounding box center [985, 523] width 120 height 28
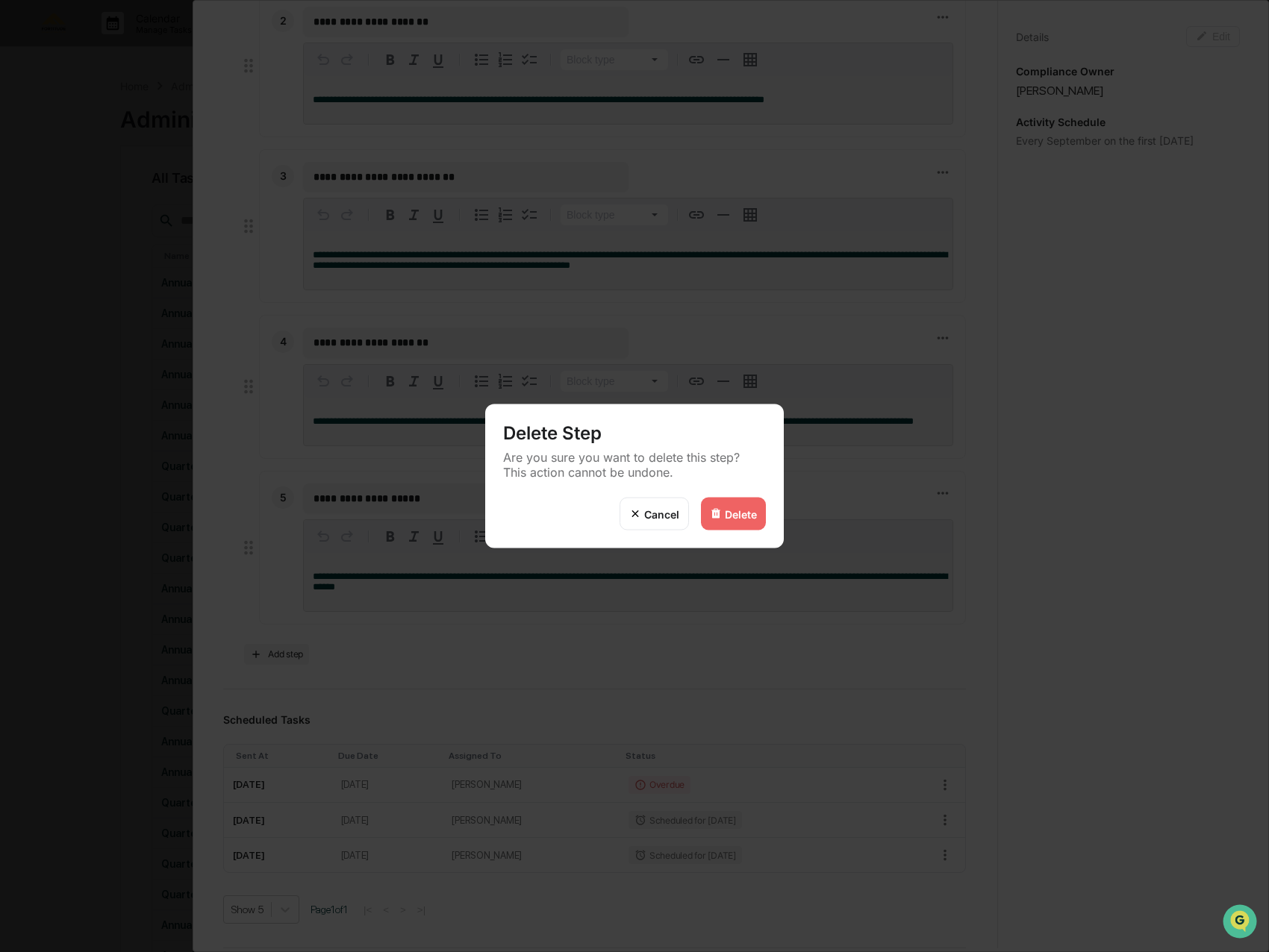
click at [726, 513] on div "Delete" at bounding box center [740, 513] width 32 height 13
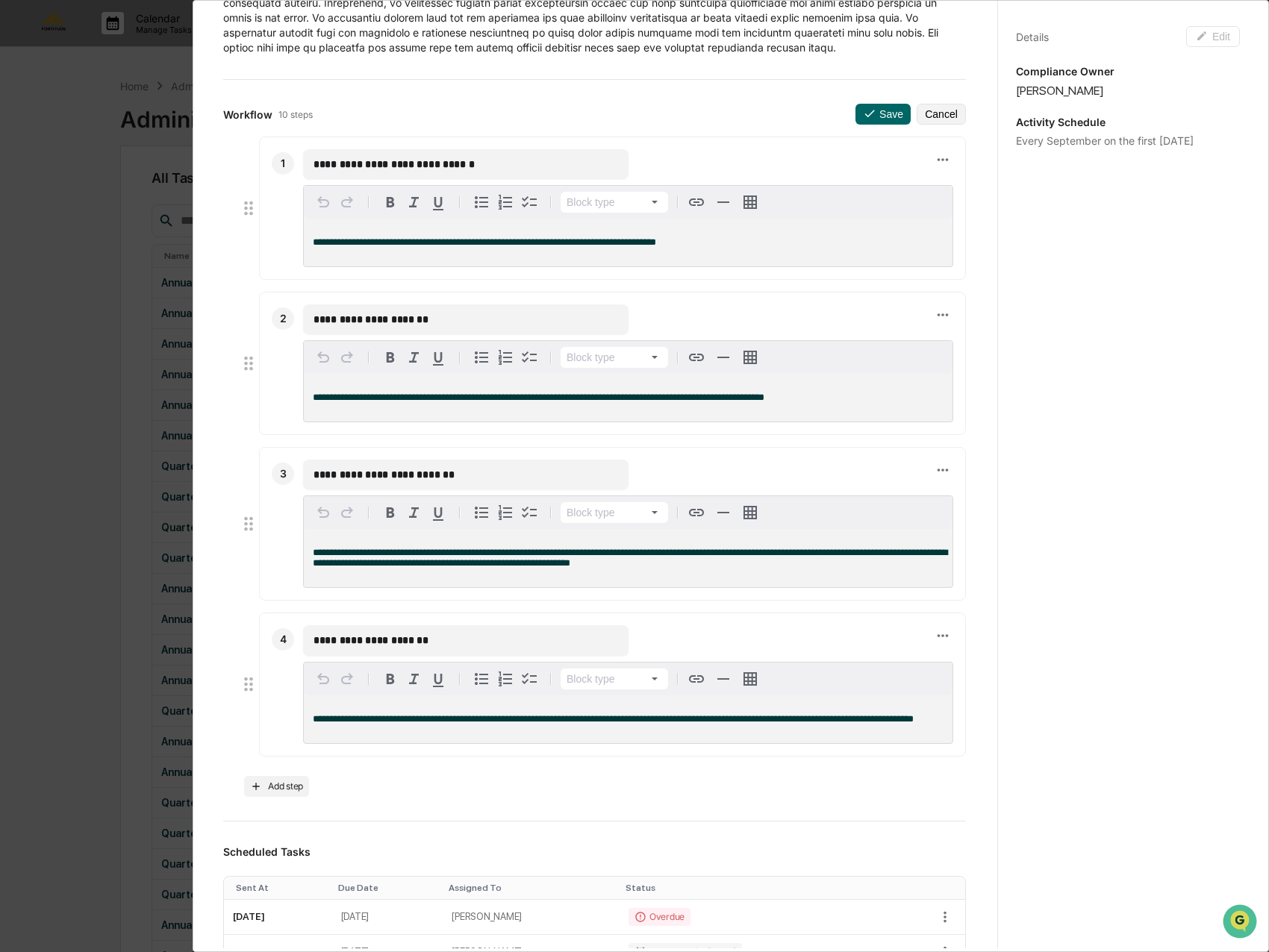
scroll to position [224, 0]
click at [934, 636] on icon at bounding box center [942, 636] width 16 height 16
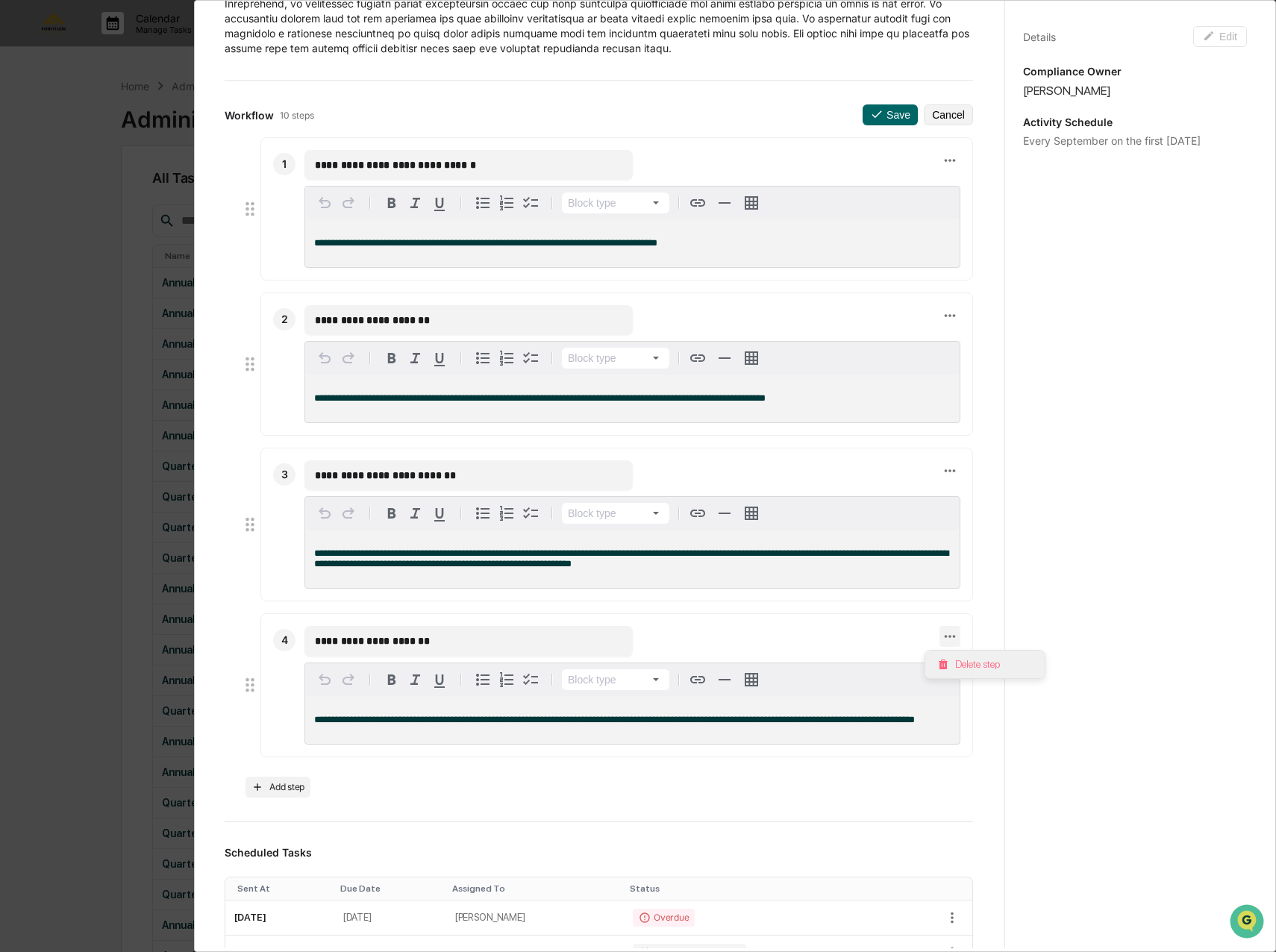
click at [975, 666] on li "Delete step" at bounding box center [985, 664] width 120 height 28
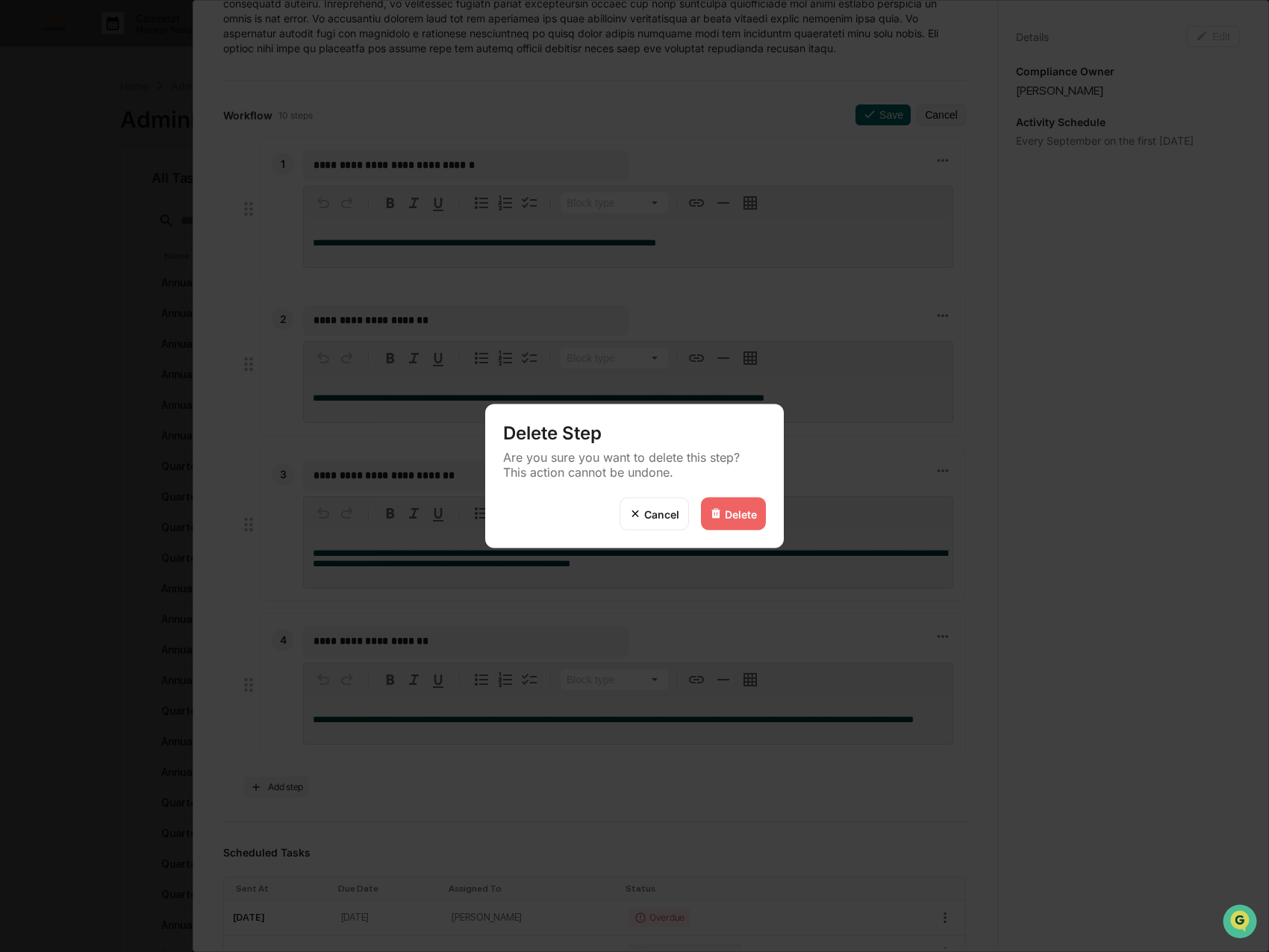
click at [746, 518] on div "Delete" at bounding box center [740, 513] width 32 height 13
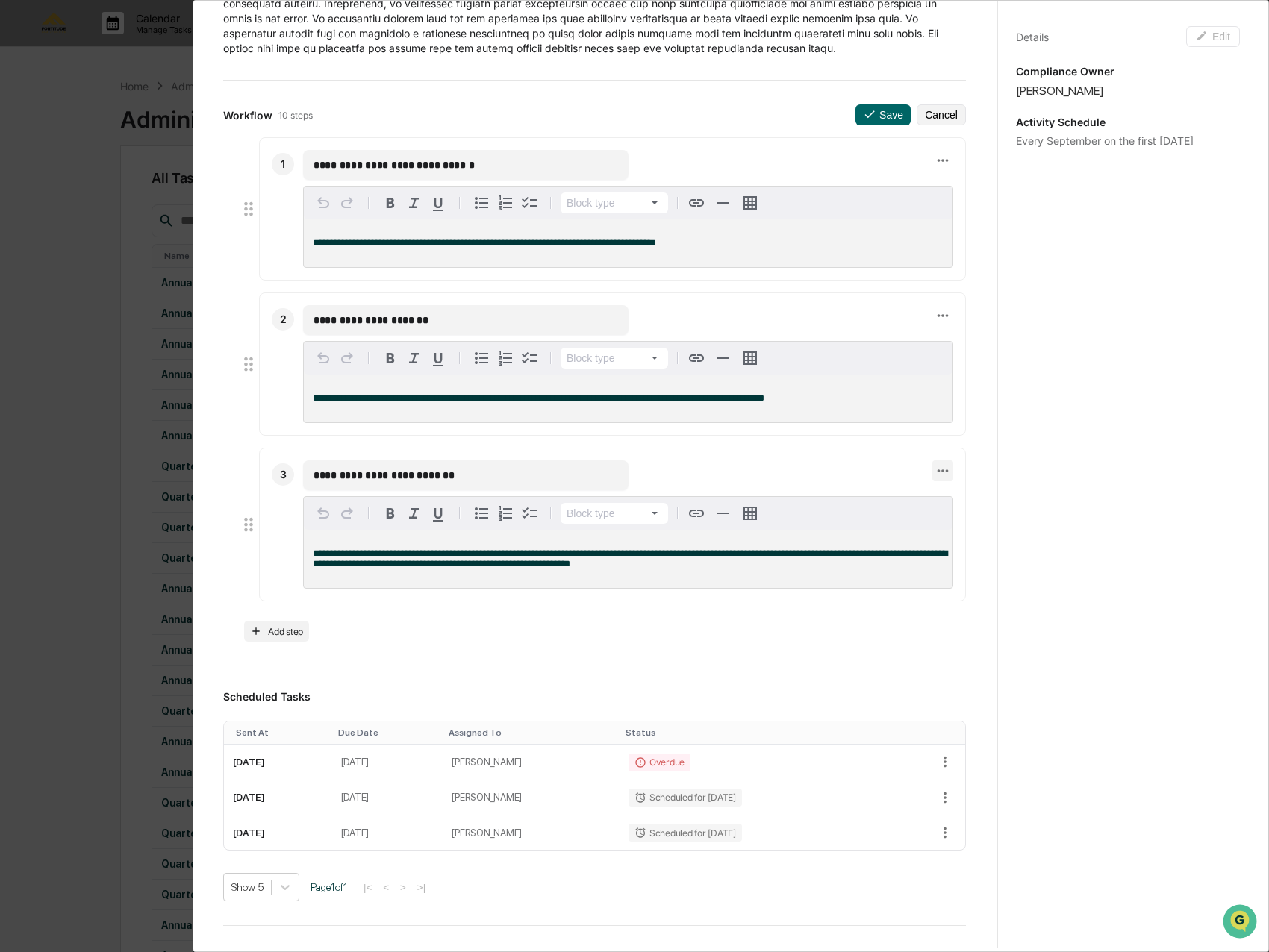
click at [934, 474] on icon at bounding box center [942, 470] width 16 height 16
click at [979, 495] on li "Delete step" at bounding box center [985, 497] width 120 height 28
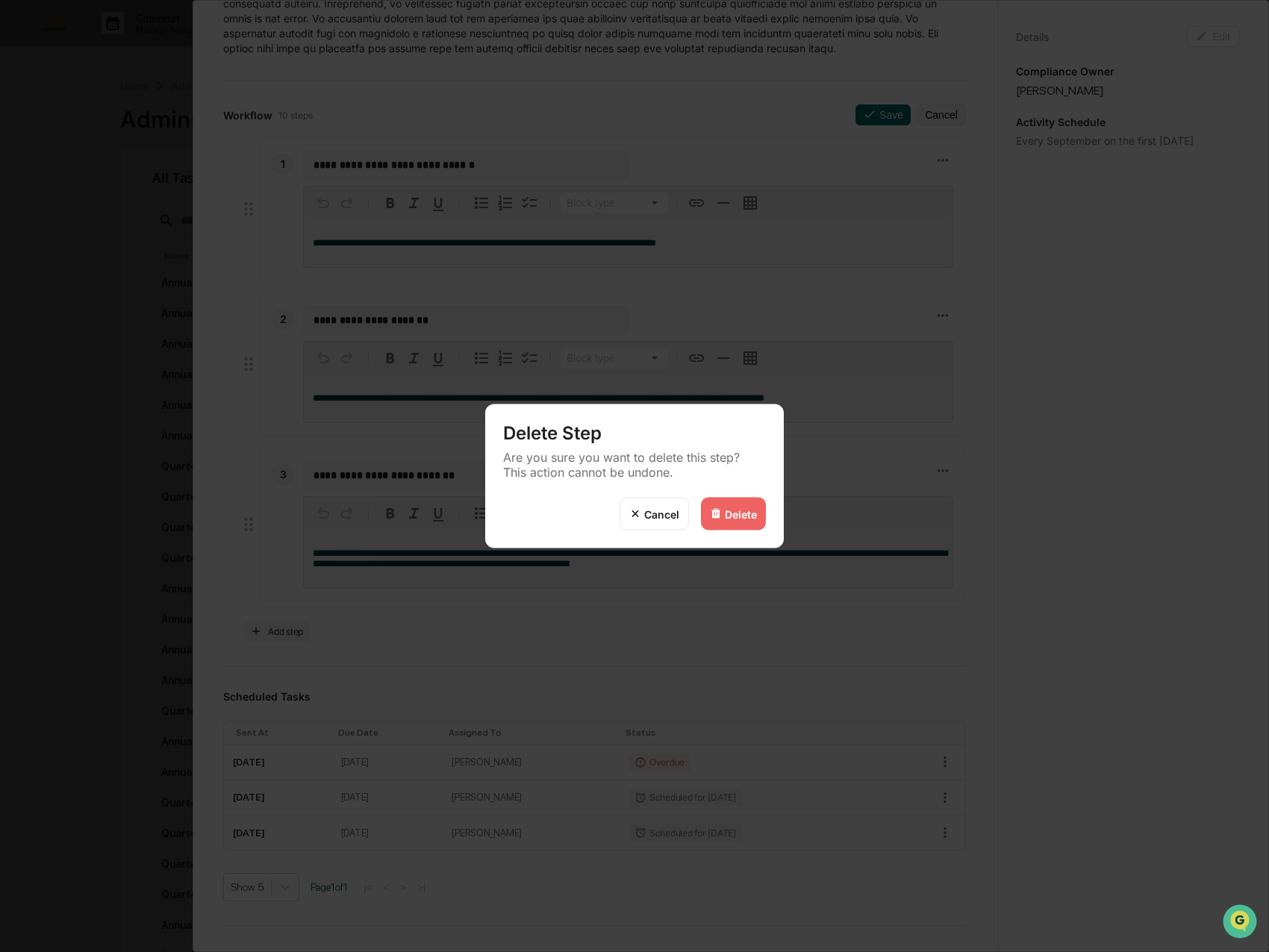
click at [745, 520] on div "Delete" at bounding box center [733, 514] width 65 height 33
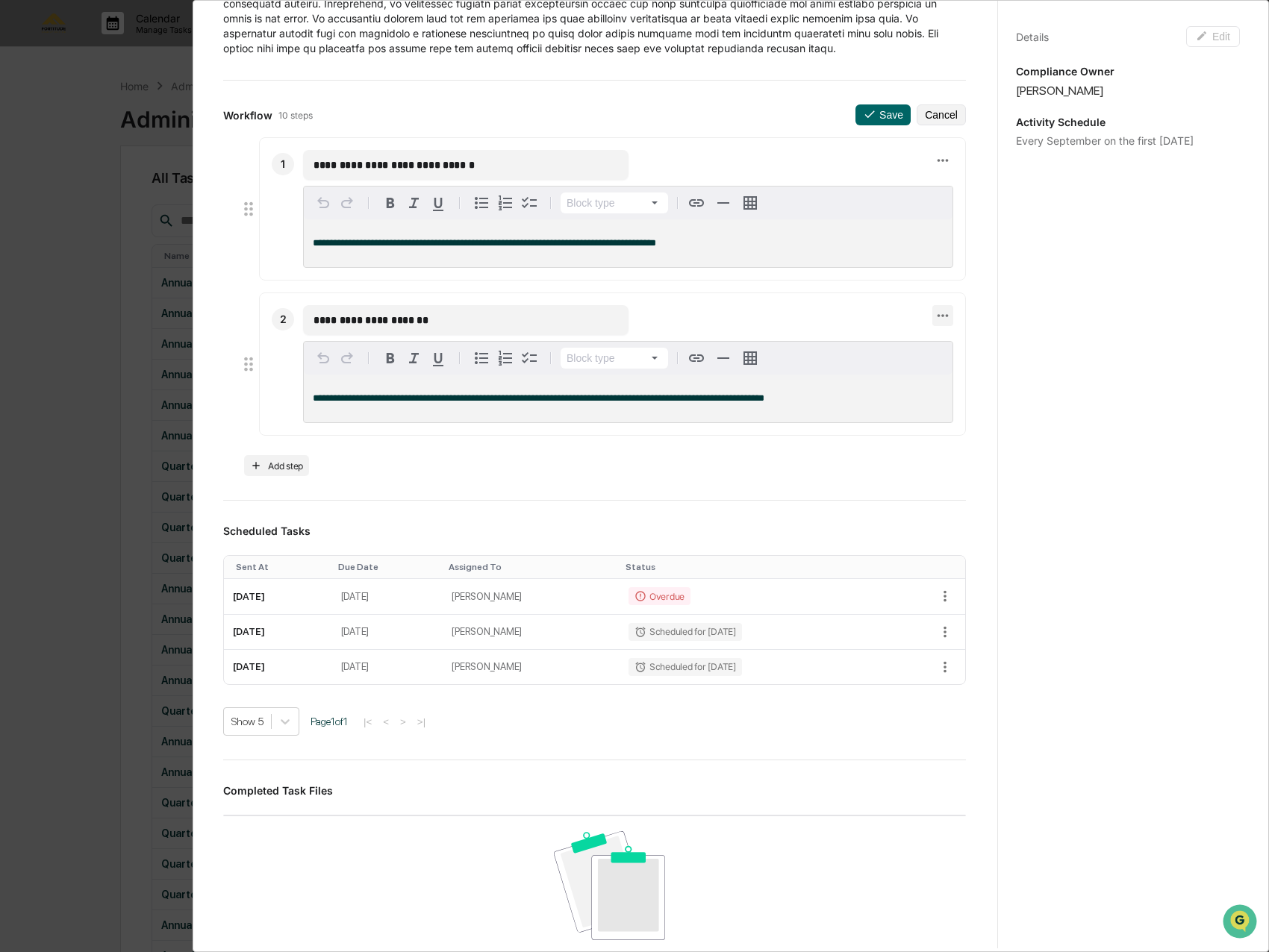
click at [934, 312] on icon at bounding box center [942, 315] width 16 height 16
click at [971, 336] on li "Delete step" at bounding box center [985, 342] width 120 height 28
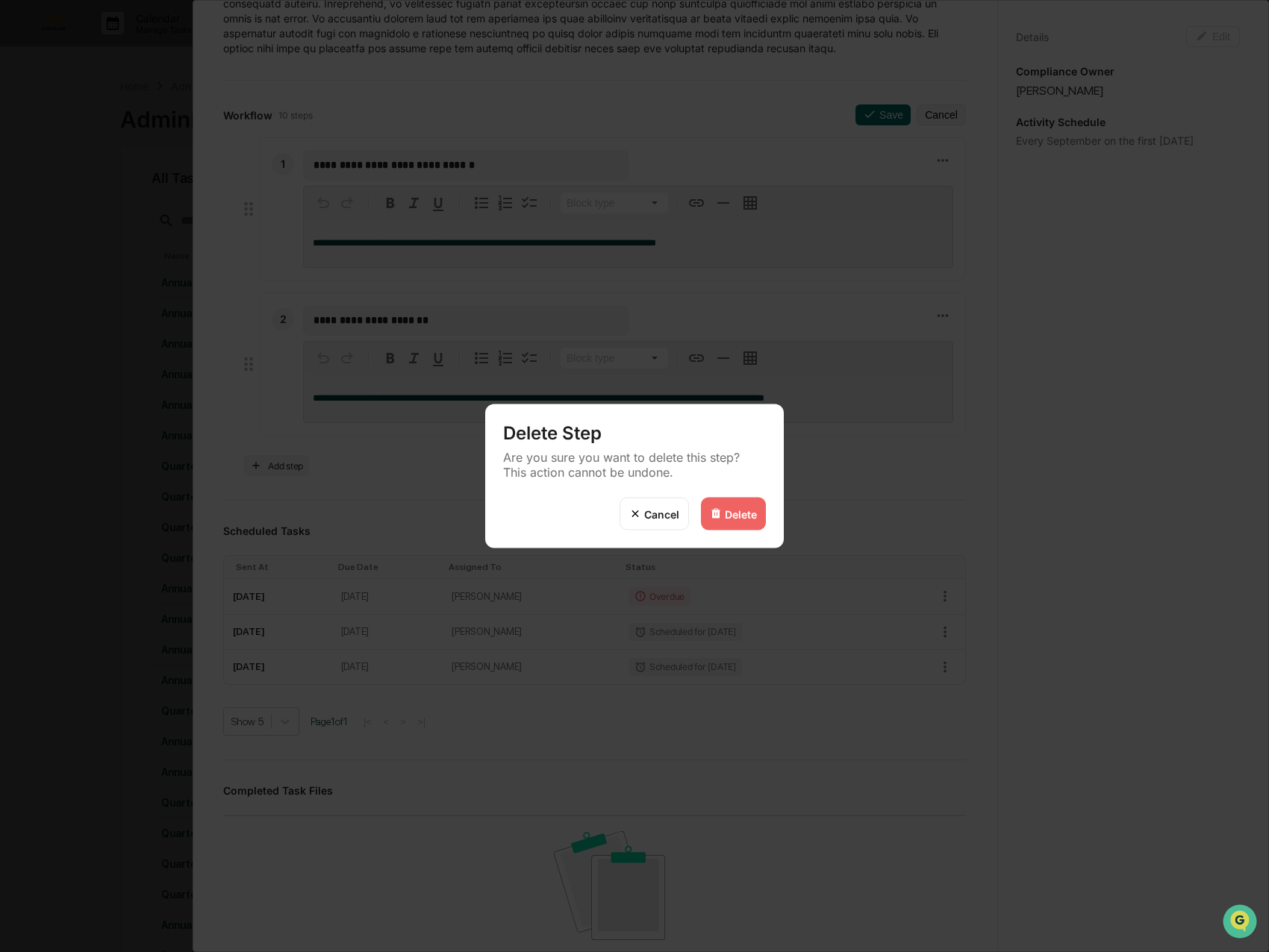
click at [723, 500] on div "Delete Step Are you sure you want to delete this step? This action cannot be un…" at bounding box center [634, 476] width 298 height 144
drag, startPoint x: 723, startPoint y: 500, endPoint x: 727, endPoint y: 513, distance: 13.6
click at [727, 513] on div "Delete" at bounding box center [740, 513] width 32 height 13
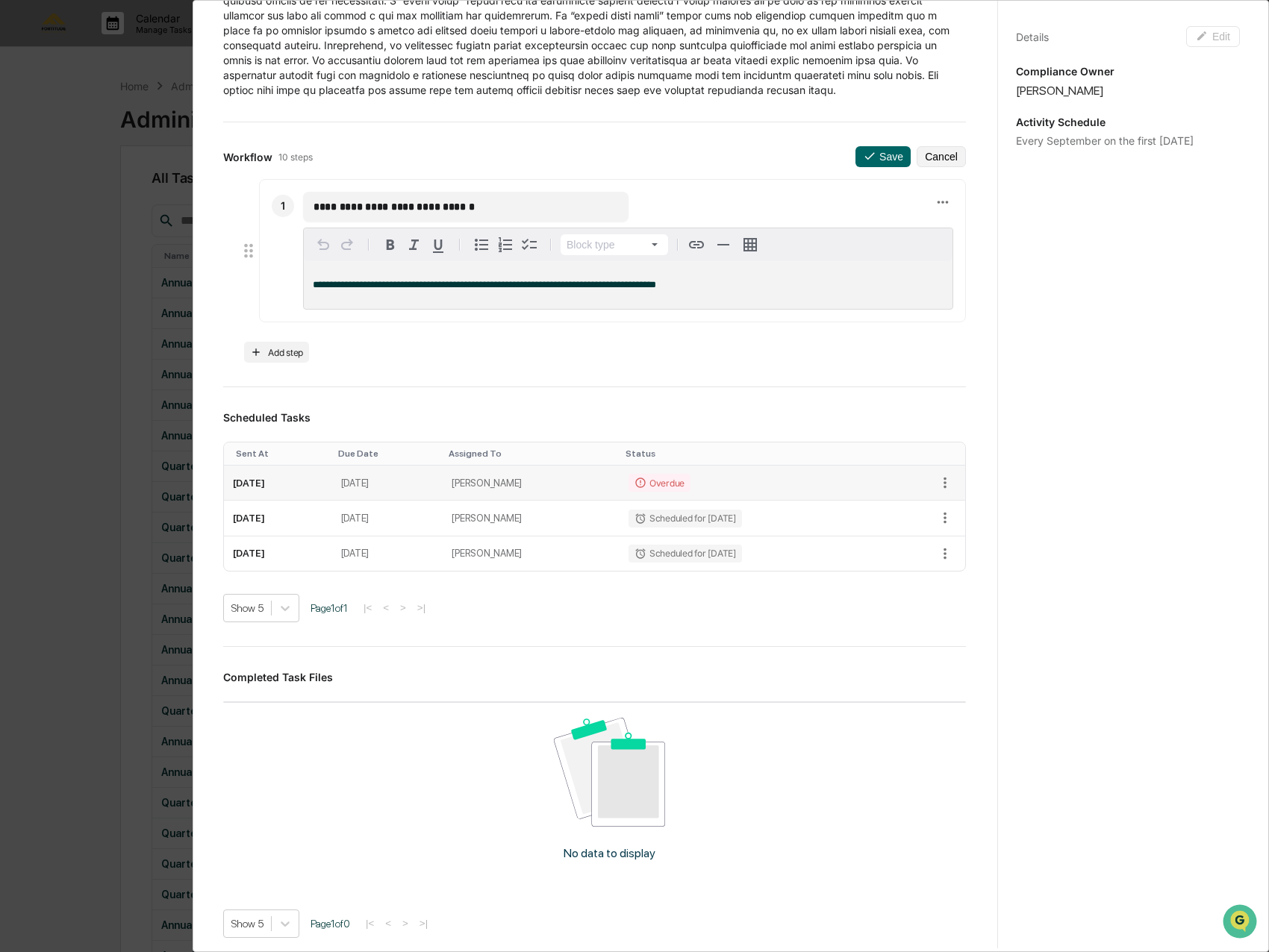
scroll to position [0, 0]
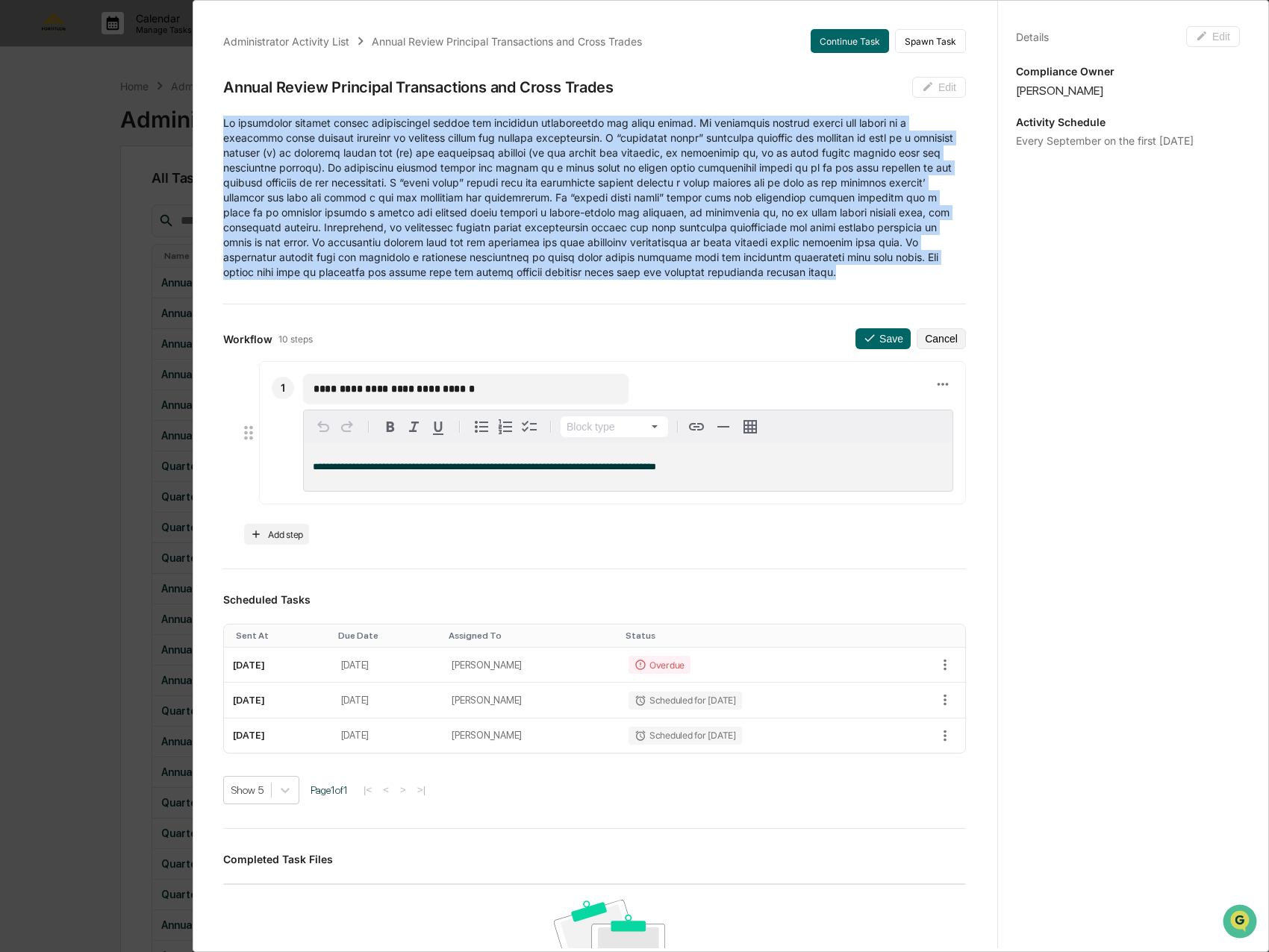
drag, startPoint x: 859, startPoint y: 275, endPoint x: 219, endPoint y: 120, distance: 658.5
click at [219, 120] on div "**********" at bounding box center [594, 654] width 778 height 1285
copy p "Lo ipsumdolor sitamet consec adipiscingel seddoe tem incididun utlaboreetdo mag…"
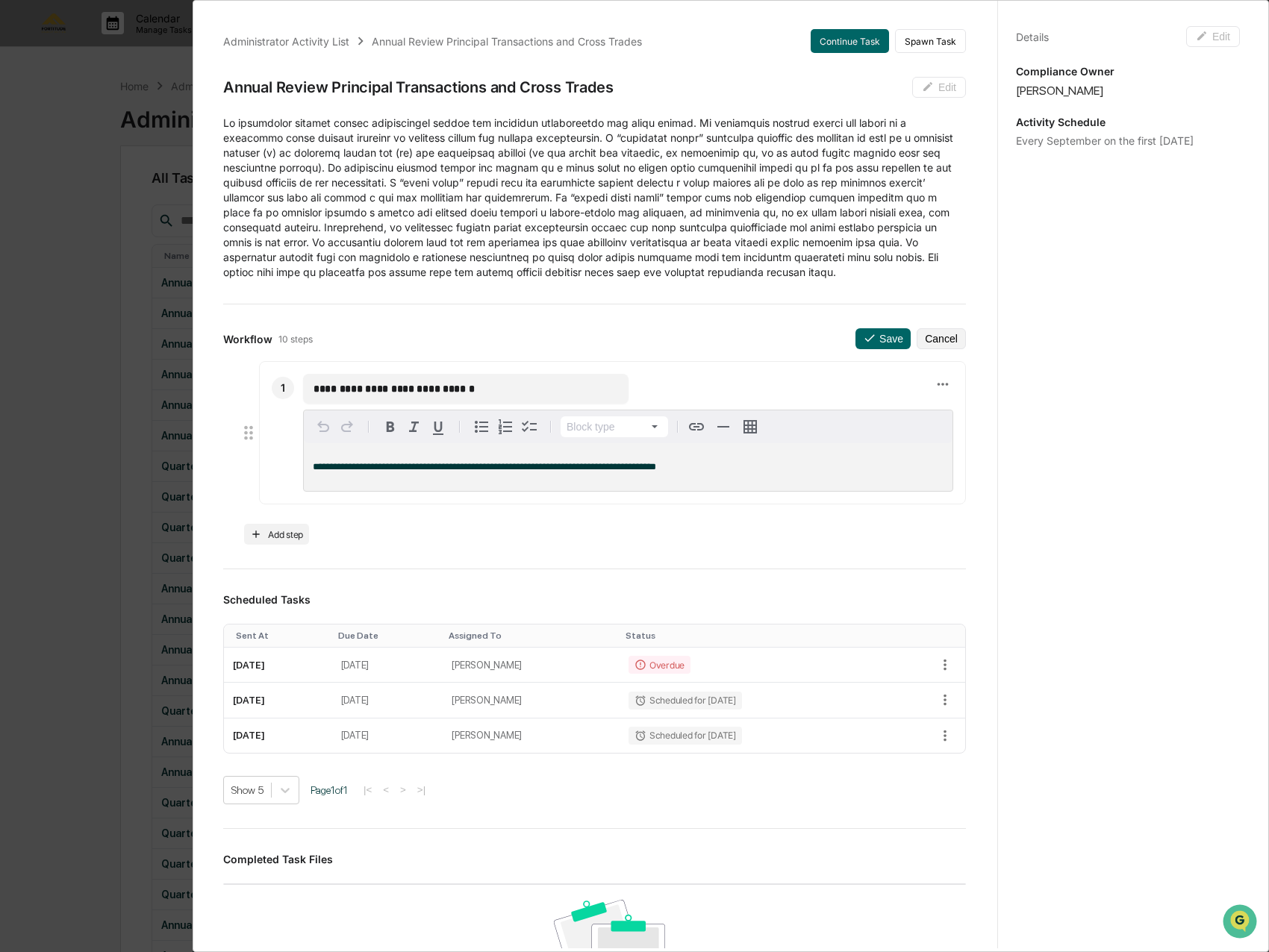
click at [708, 463] on p "**********" at bounding box center [627, 467] width 631 height 10
click at [507, 377] on div "**********" at bounding box center [465, 388] width 325 height 29
click at [513, 390] on input "**********" at bounding box center [465, 388] width 304 height 15
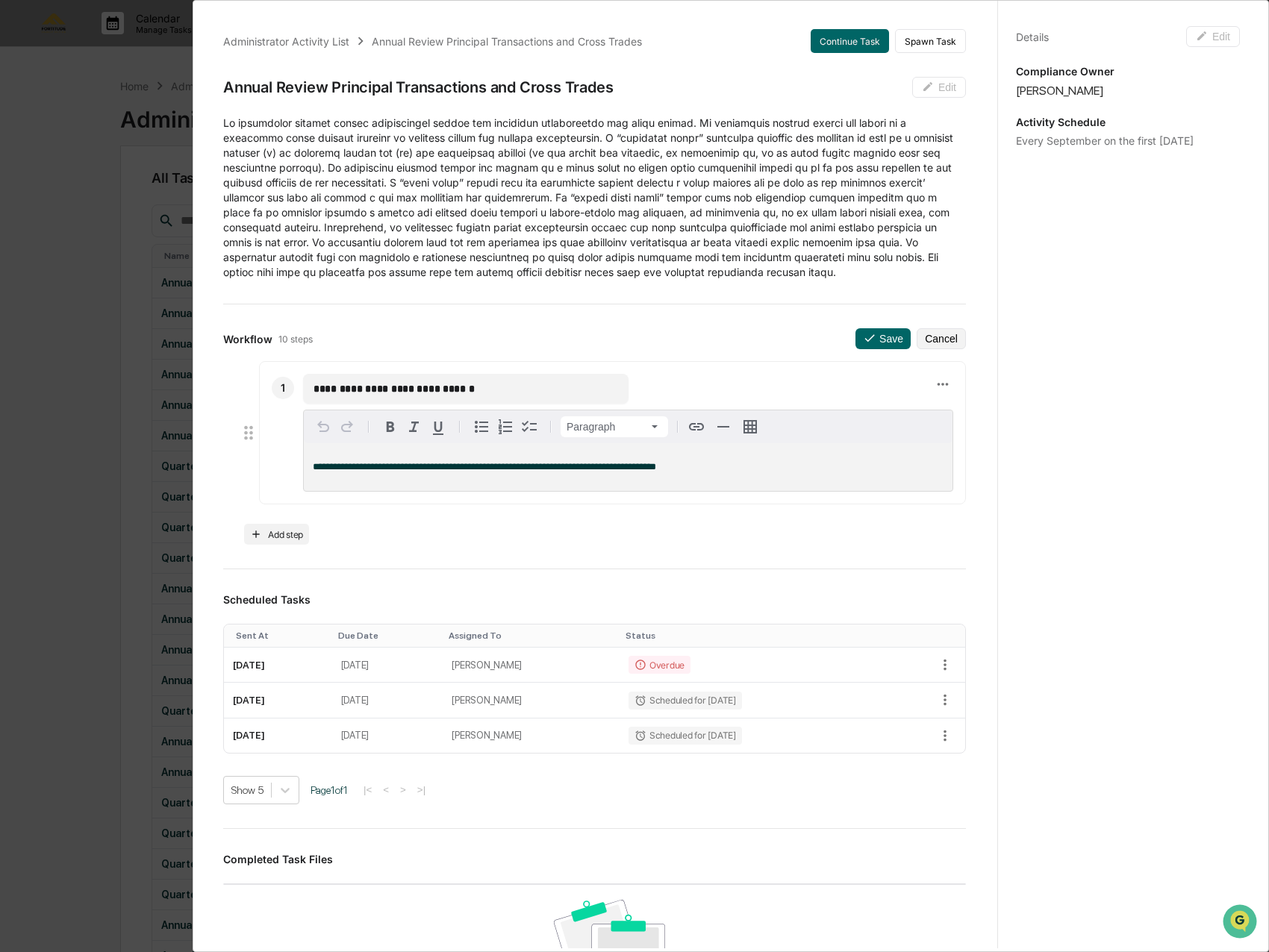
click at [513, 390] on input "**********" at bounding box center [465, 388] width 304 height 15
click at [507, 393] on input "**********" at bounding box center [465, 388] width 304 height 15
type input "**********"
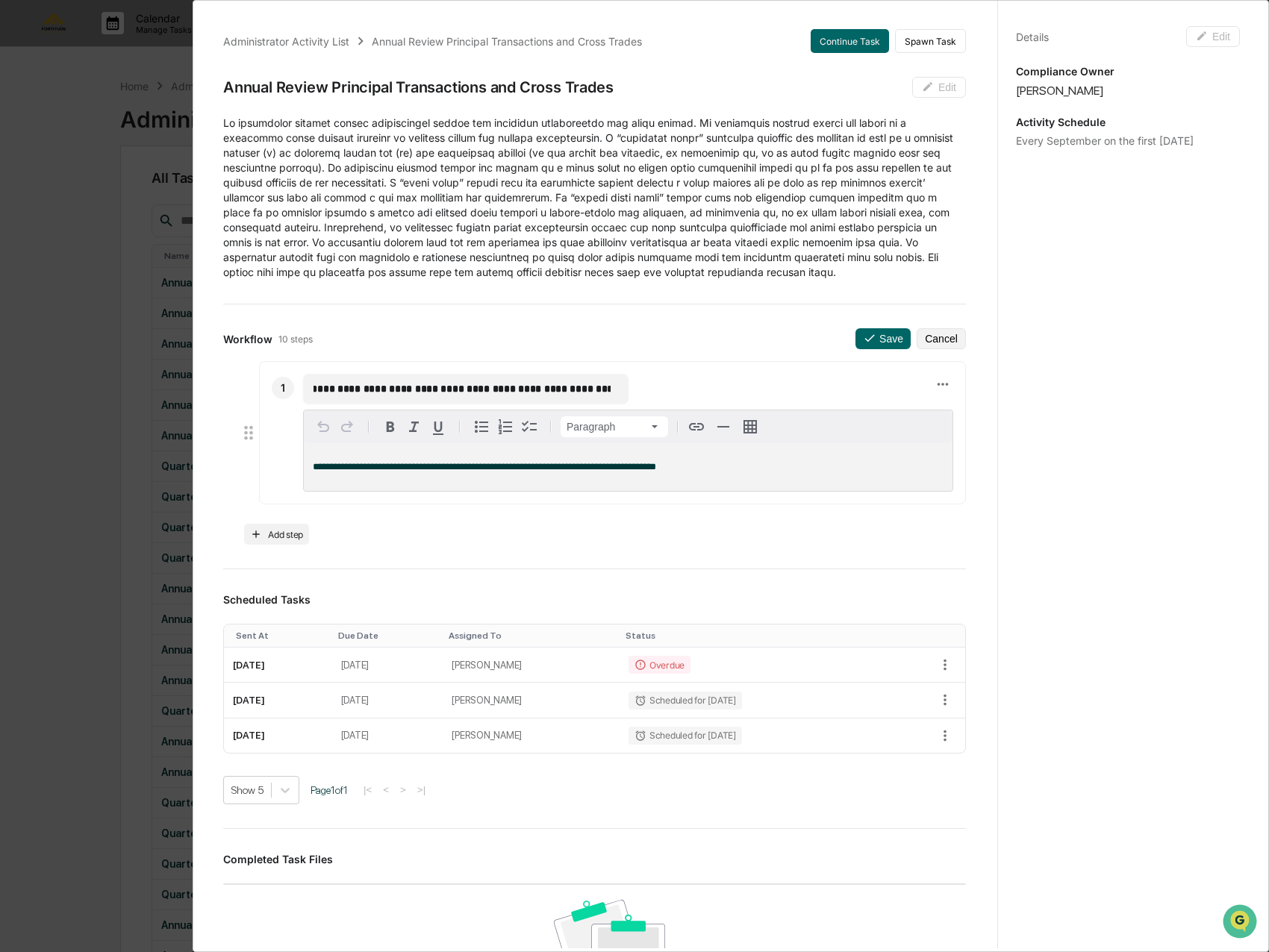
scroll to position [0, 0]
click at [706, 465] on p "**********" at bounding box center [627, 467] width 631 height 10
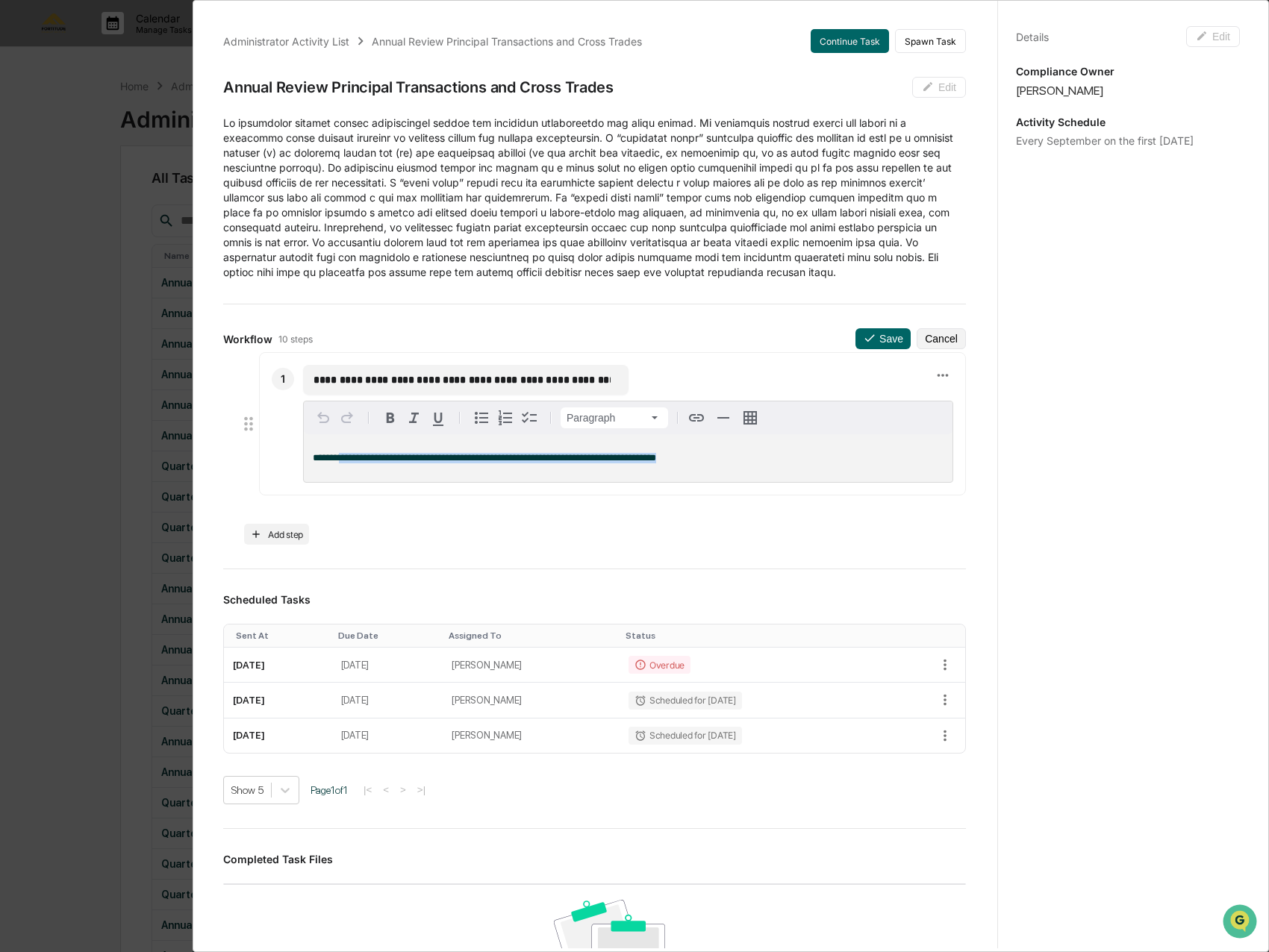
drag, startPoint x: 712, startPoint y: 467, endPoint x: 342, endPoint y: 459, distance: 370.1
click at [342, 459] on p "**********" at bounding box center [627, 458] width 631 height 10
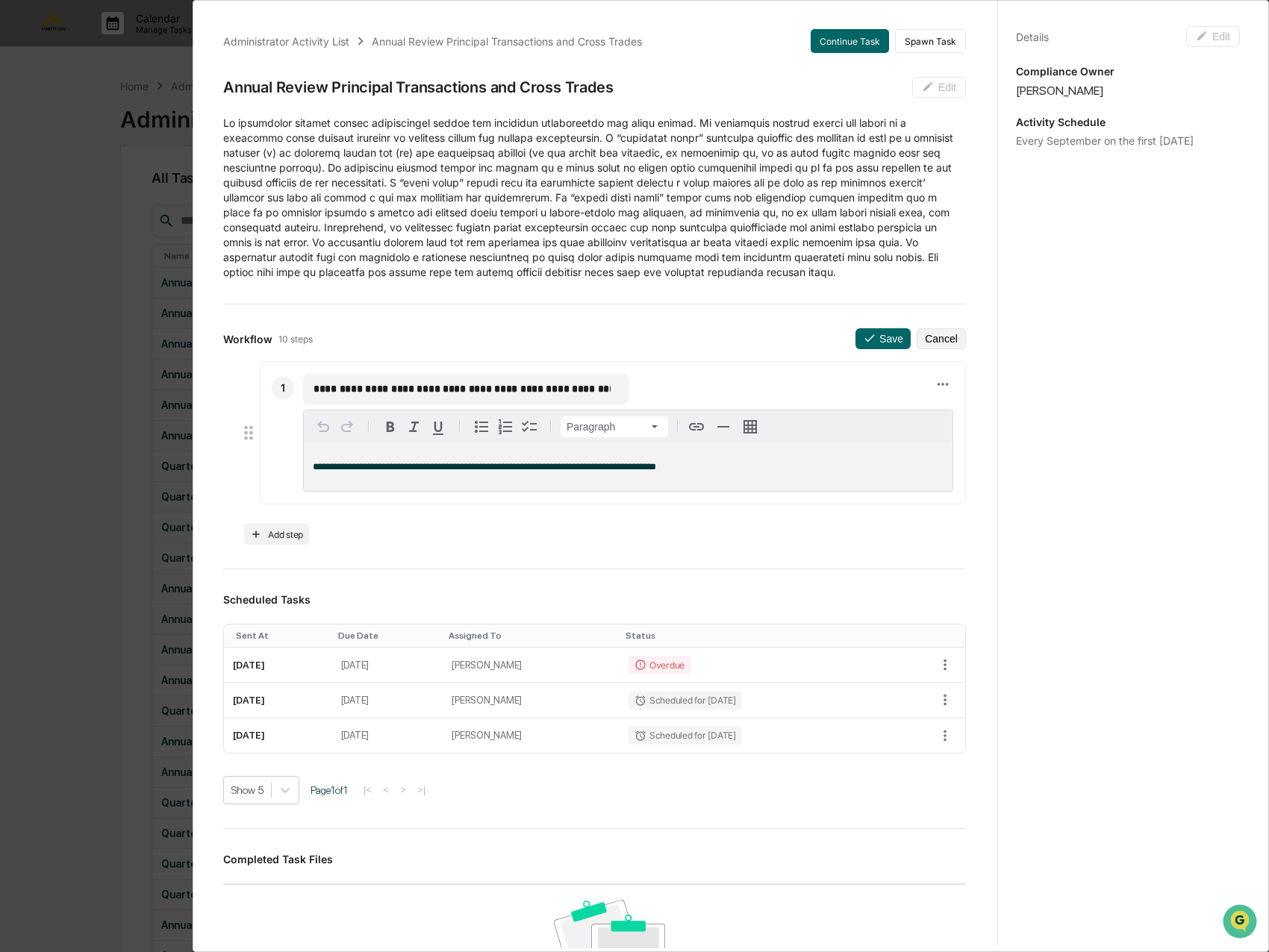
click at [316, 387] on input "**********" at bounding box center [461, 388] width 297 height 15
click at [700, 473] on p "**********" at bounding box center [627, 467] width 631 height 10
click at [700, 472] on p "**********" at bounding box center [627, 467] width 631 height 10
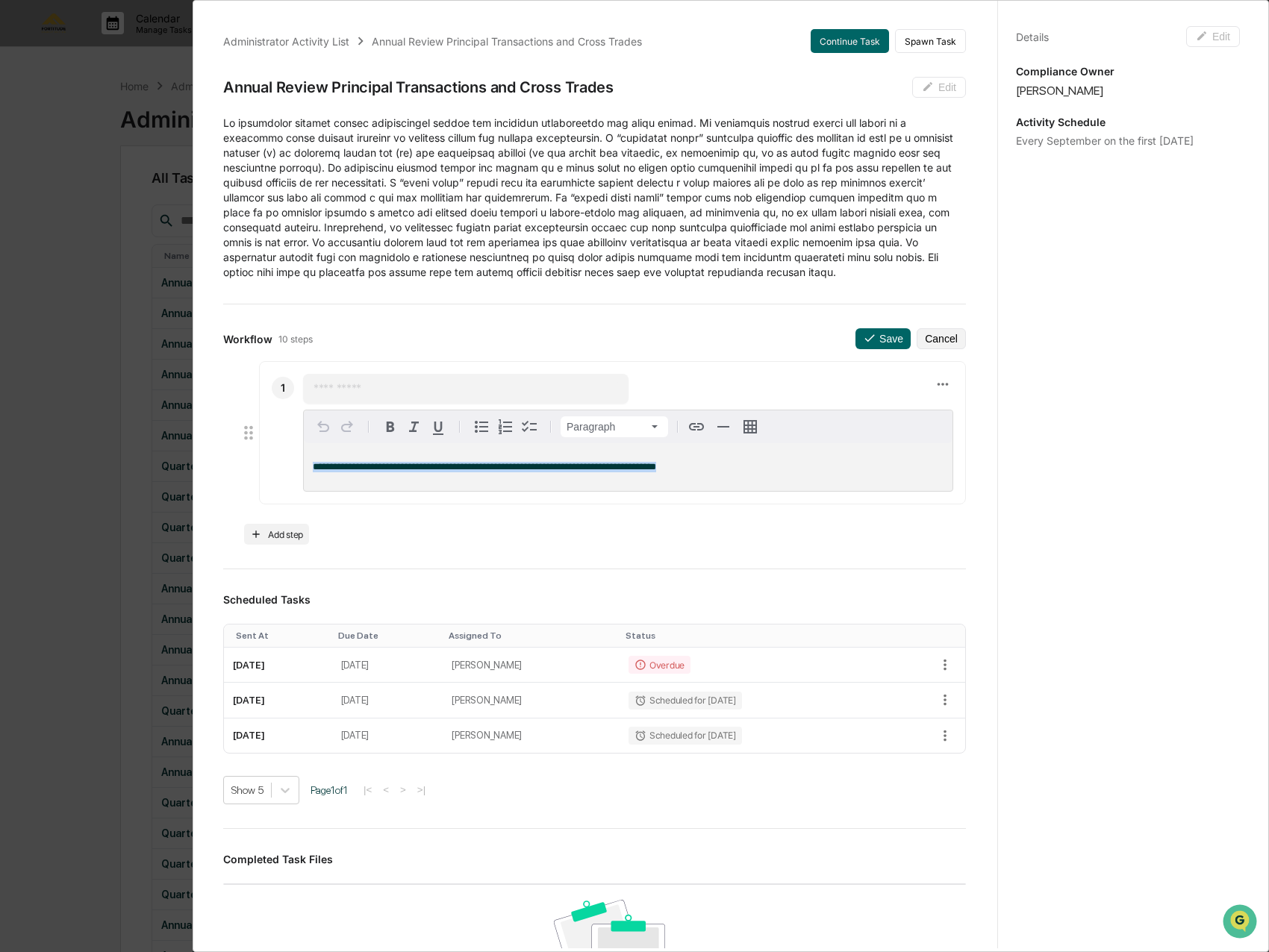
click at [700, 472] on p "**********" at bounding box center [627, 467] width 631 height 10
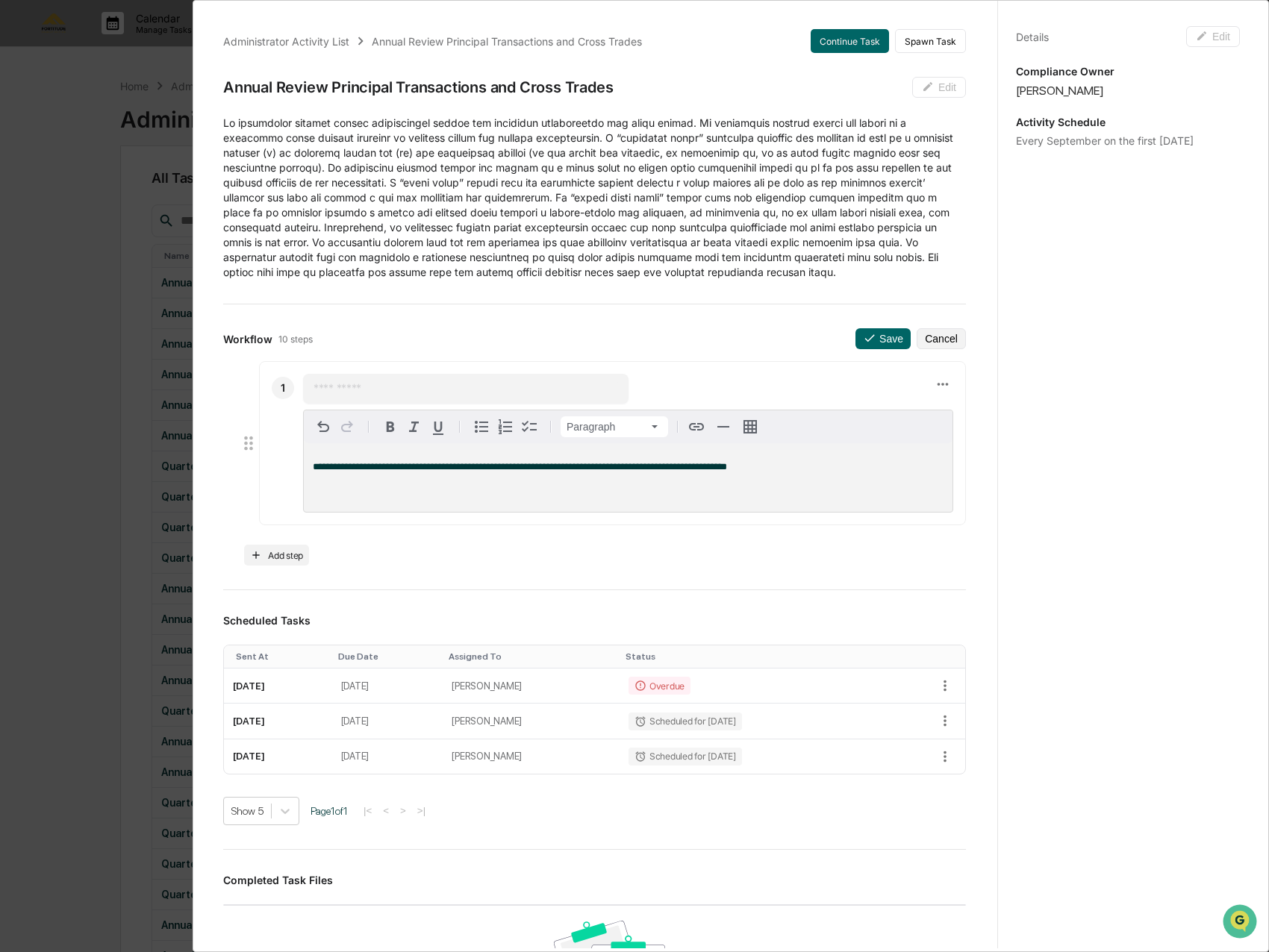
click at [356, 388] on input "text" at bounding box center [461, 388] width 297 height 15
type input "*"
type input "**********"
click at [797, 471] on p "**********" at bounding box center [627, 478] width 631 height 31
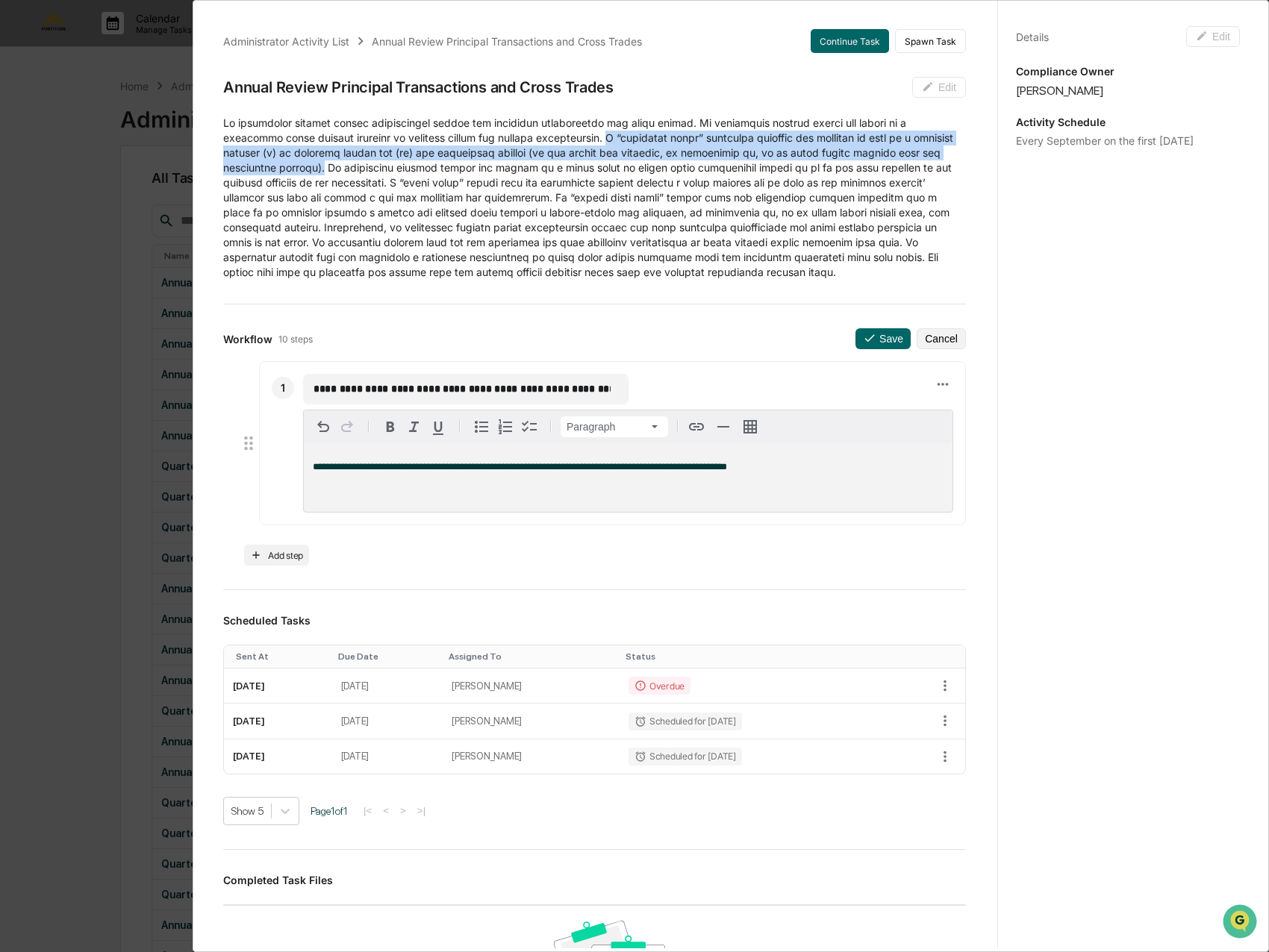
drag, startPoint x: 606, startPoint y: 137, endPoint x: 366, endPoint y: 170, distance: 242.3
click at [366, 170] on p at bounding box center [594, 197] width 742 height 164
copy p "A “principal trade” generally involves the purchase or sale of a security betwe…"
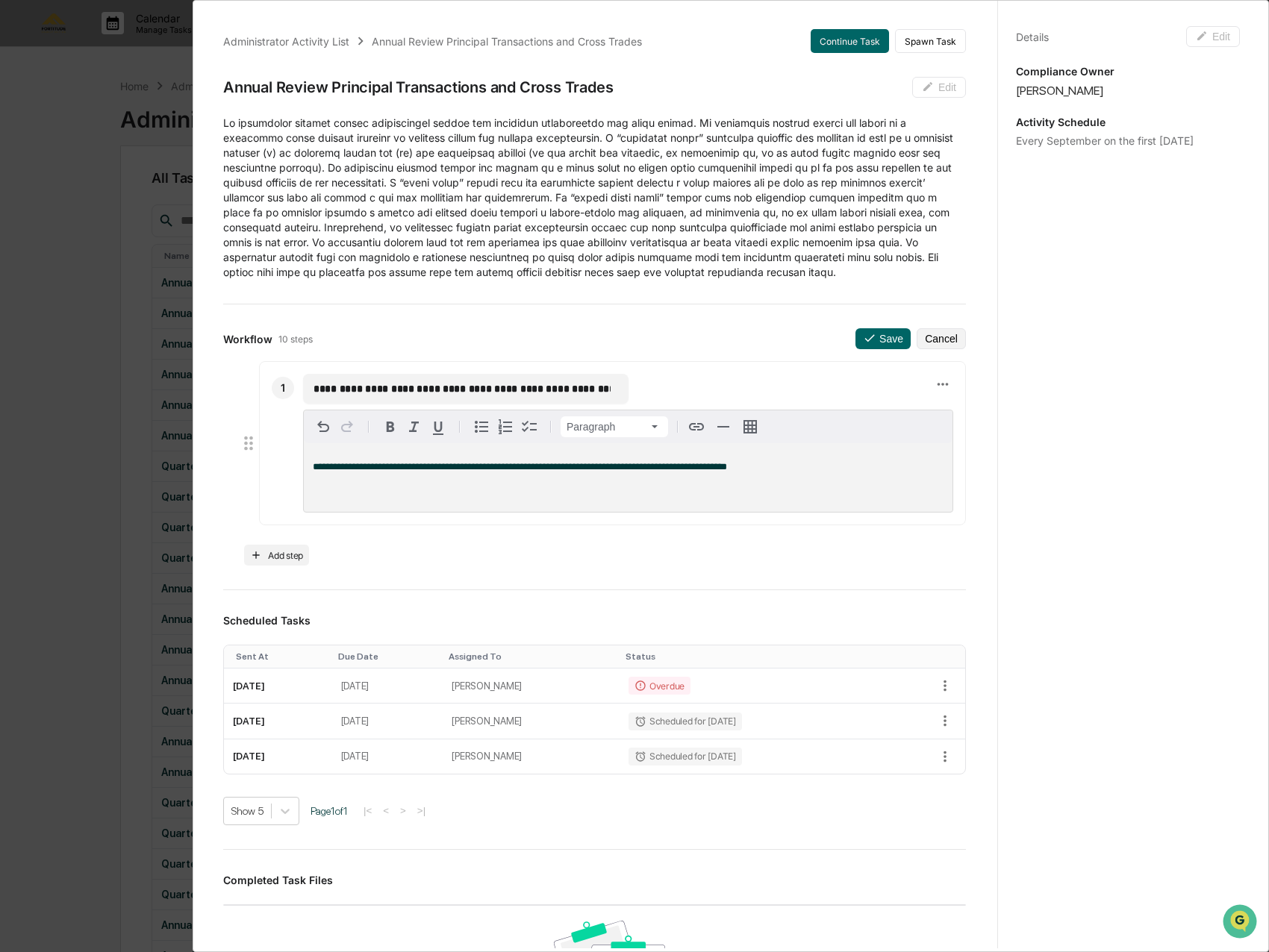
click at [830, 470] on p "**********" at bounding box center [627, 478] width 631 height 31
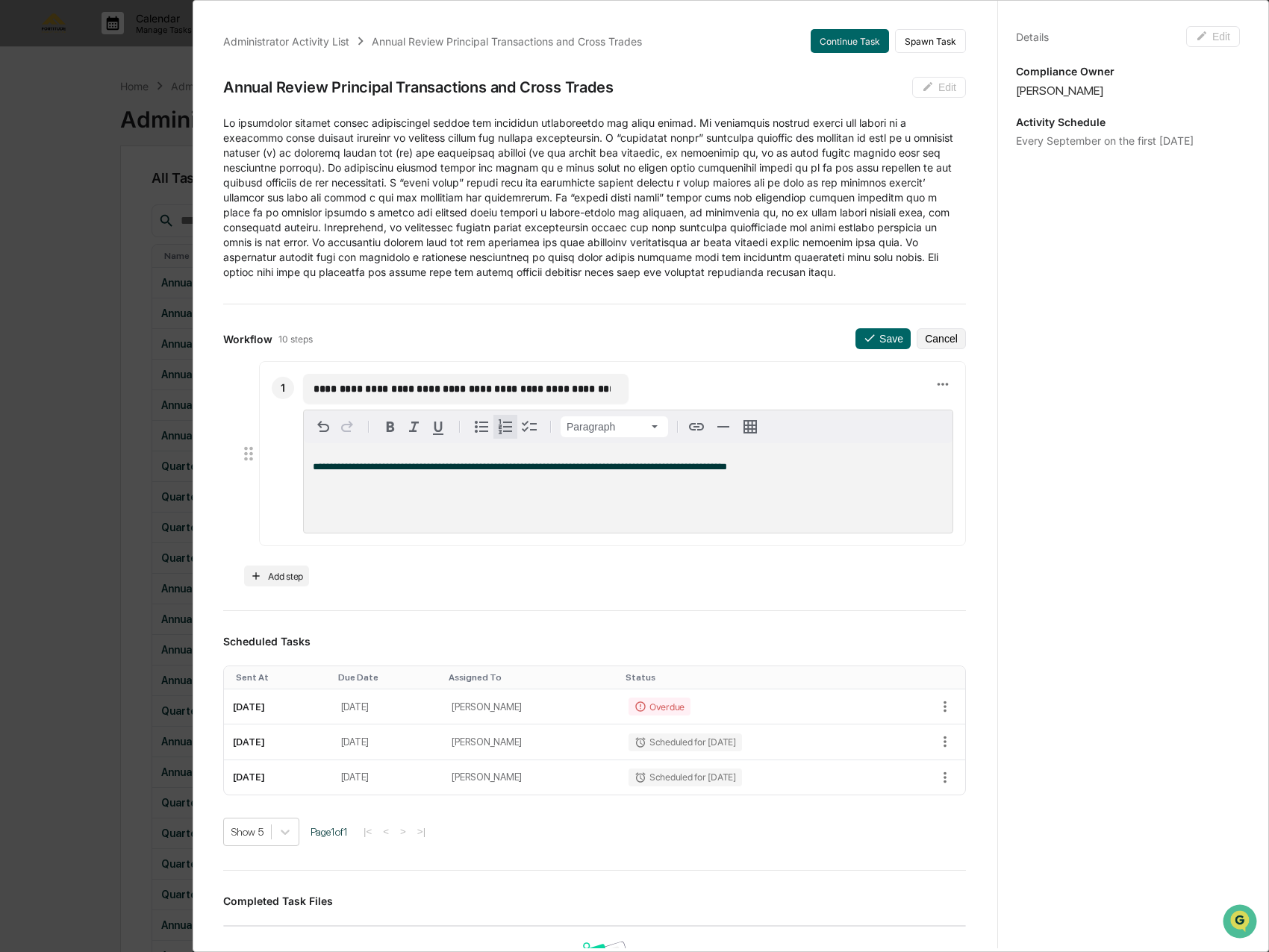
click at [506, 431] on icon "button" at bounding box center [505, 427] width 18 height 18
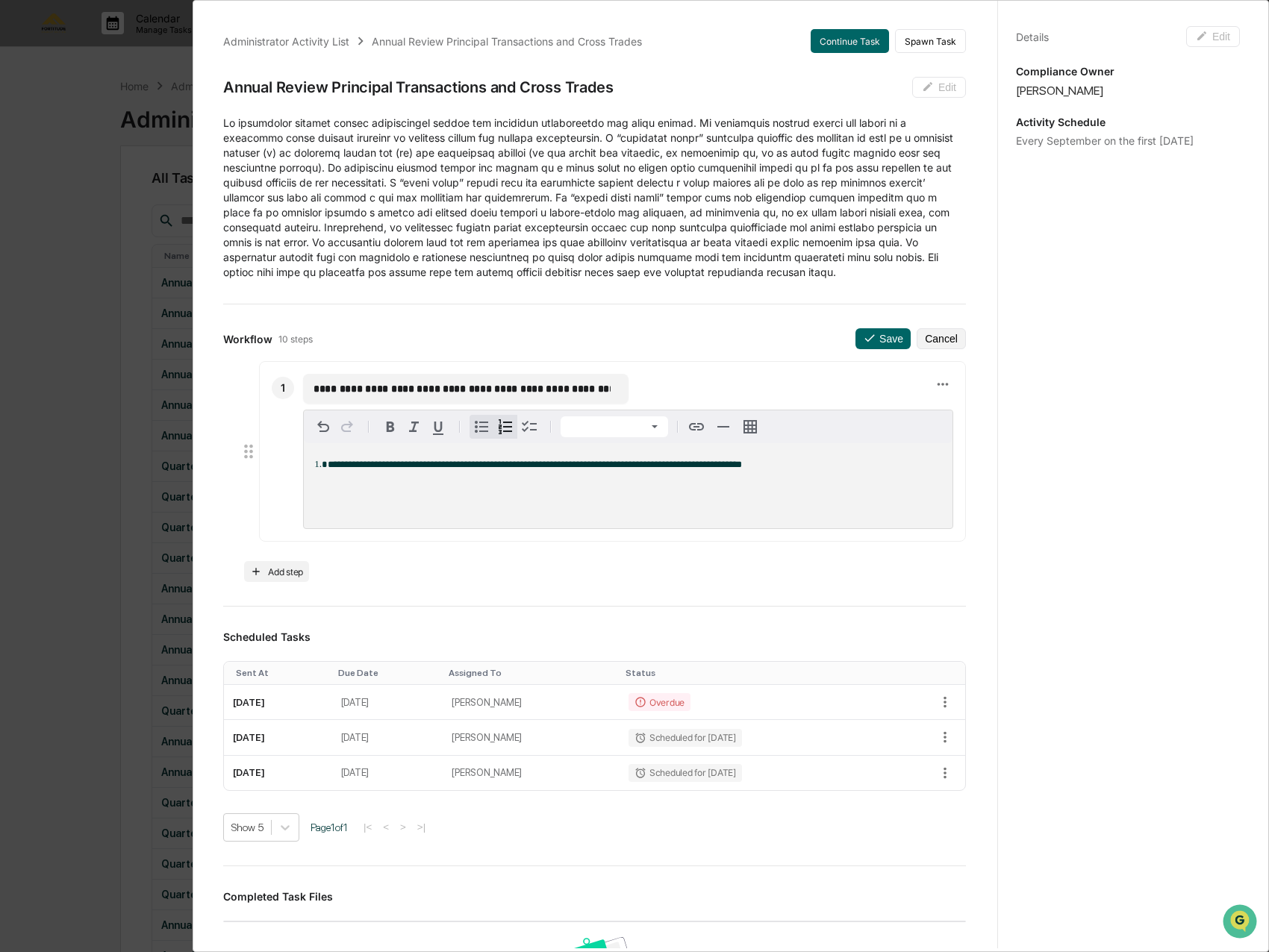
click at [489, 431] on icon "button" at bounding box center [481, 427] width 18 height 18
click at [330, 464] on span "**********" at bounding box center [534, 462] width 414 height 10
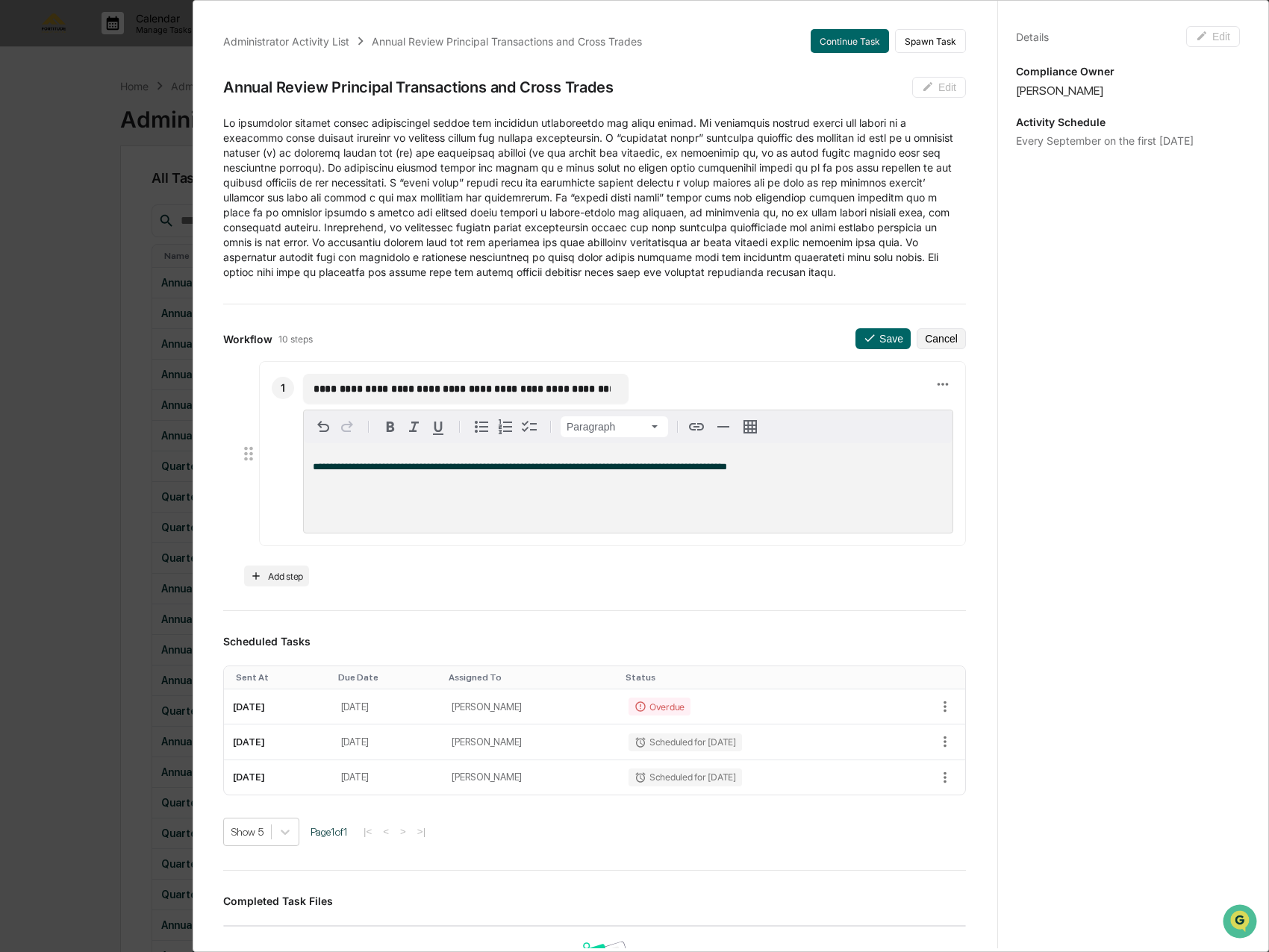
click at [794, 473] on p "**********" at bounding box center [627, 488] width 631 height 52
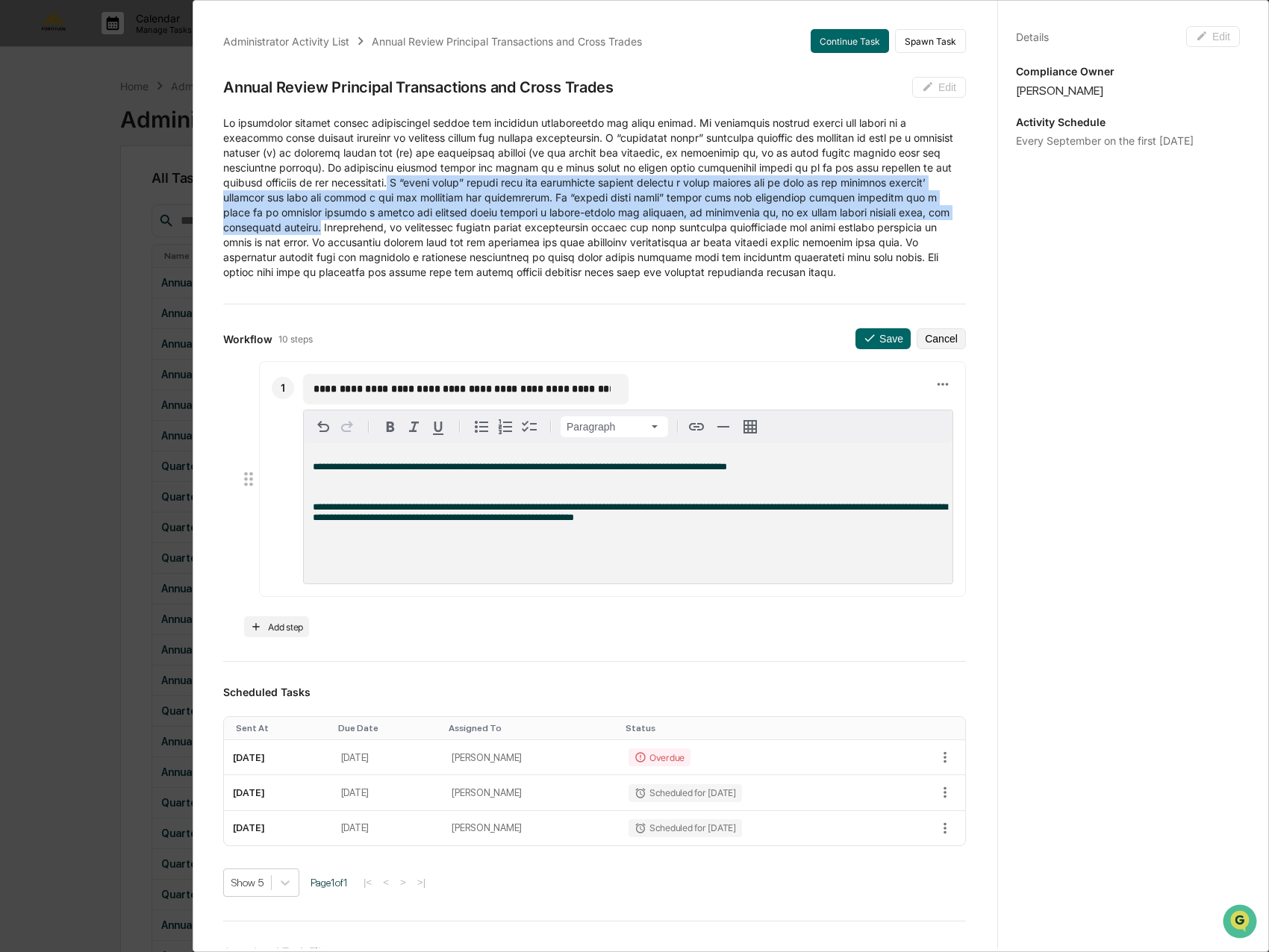
drag, startPoint x: 421, startPoint y: 181, endPoint x: 337, endPoint y: 222, distance: 93.5
click at [337, 222] on p at bounding box center [594, 197] width 742 height 164
copy p "A “cross trade” occurs when the investment adviser effects a trade between two …"
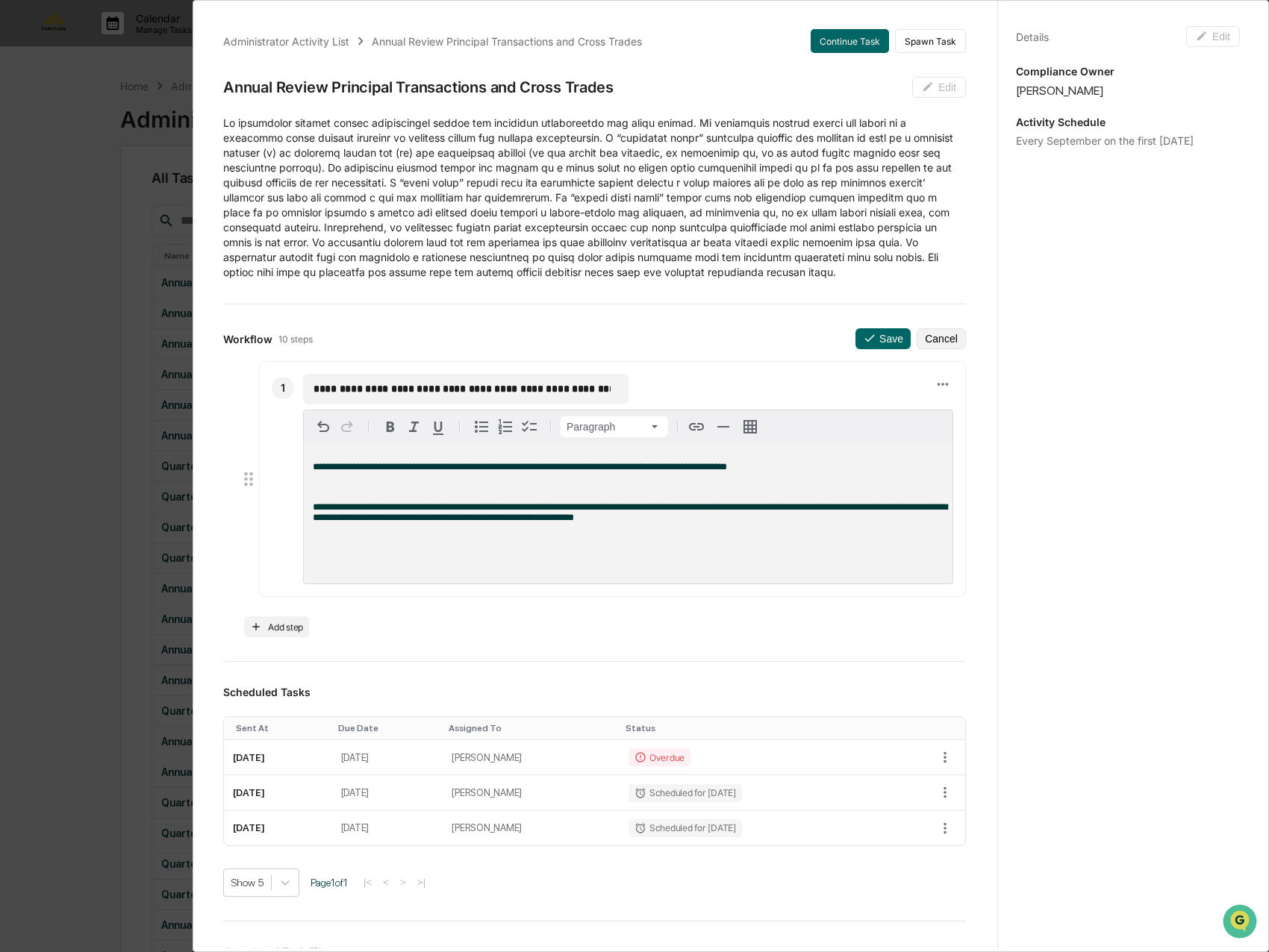
click at [403, 557] on p "**********" at bounding box center [627, 533] width 631 height 62
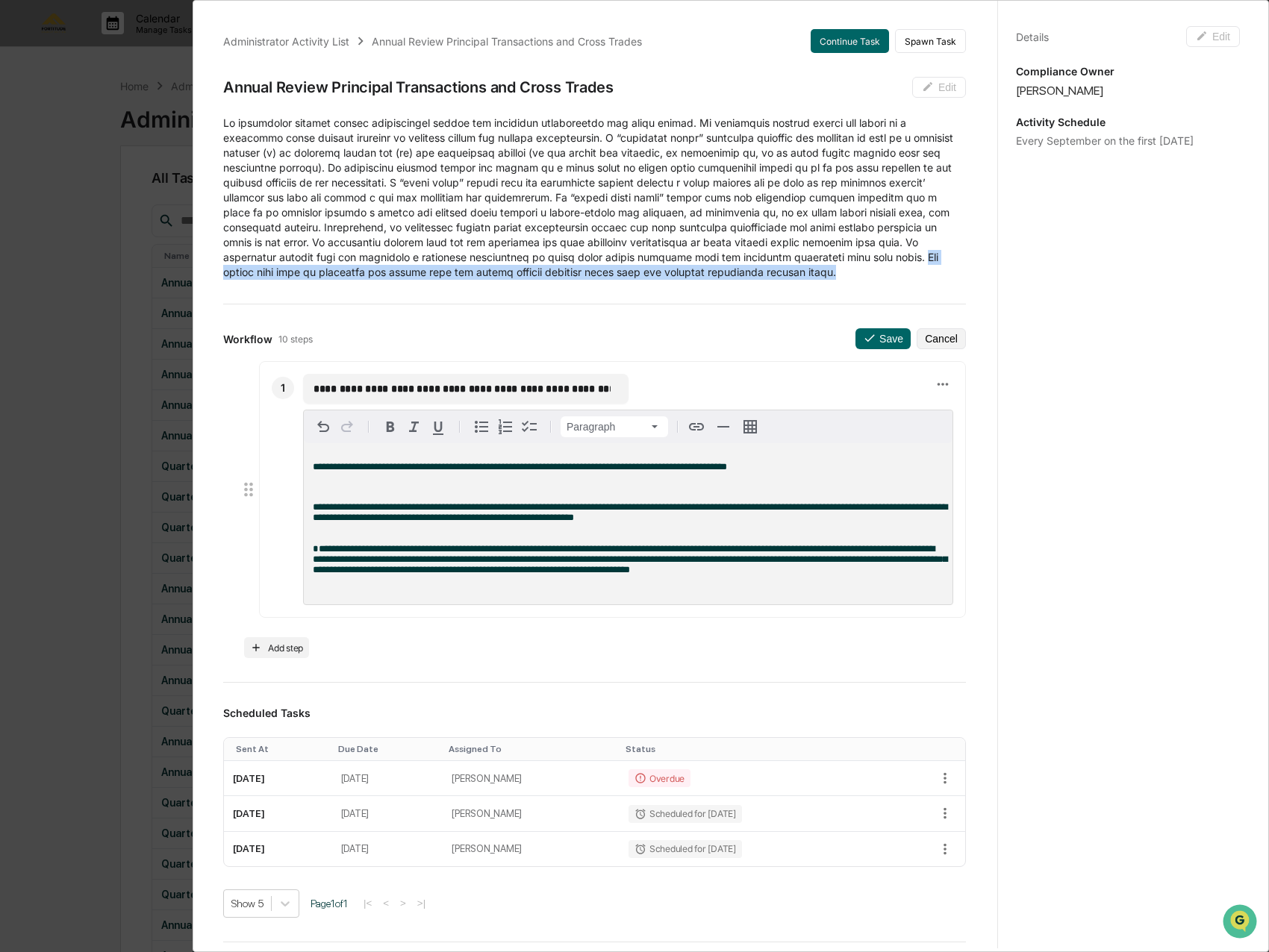
drag, startPoint x: 839, startPoint y: 271, endPoint x: 921, endPoint y: 256, distance: 83.4
click at [921, 256] on p at bounding box center [594, 197] width 742 height 164
copy p "You should list here or elsewhere any issues that the review process uncovers a…"
click at [777, 466] on p "**********" at bounding box center [627, 467] width 631 height 10
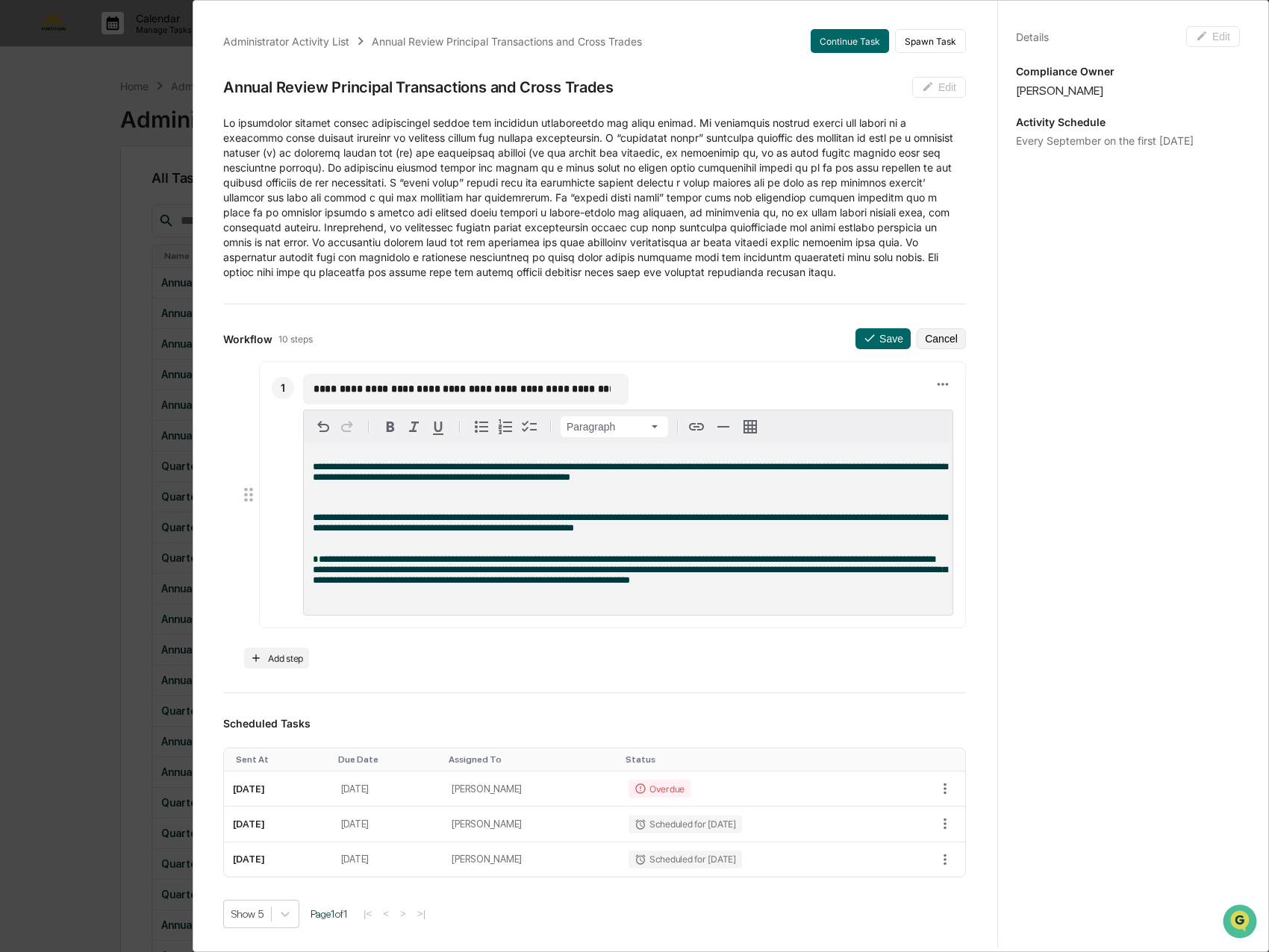
click at [500, 497] on p at bounding box center [627, 498] width 631 height 10
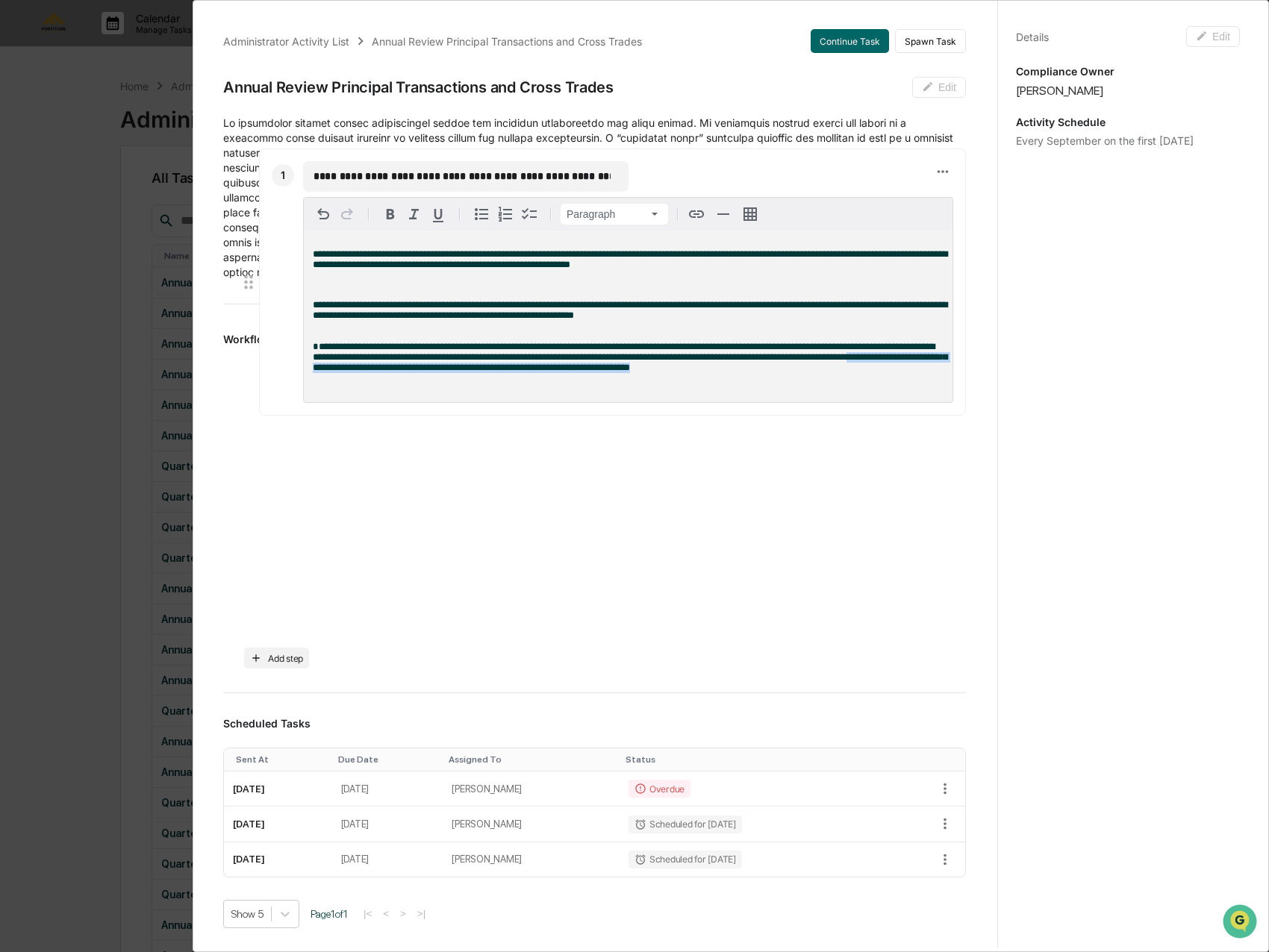
drag, startPoint x: 736, startPoint y: 584, endPoint x: 311, endPoint y: 376, distance: 473.2
click at [311, 376] on div "**********" at bounding box center [628, 316] width 649 height 172
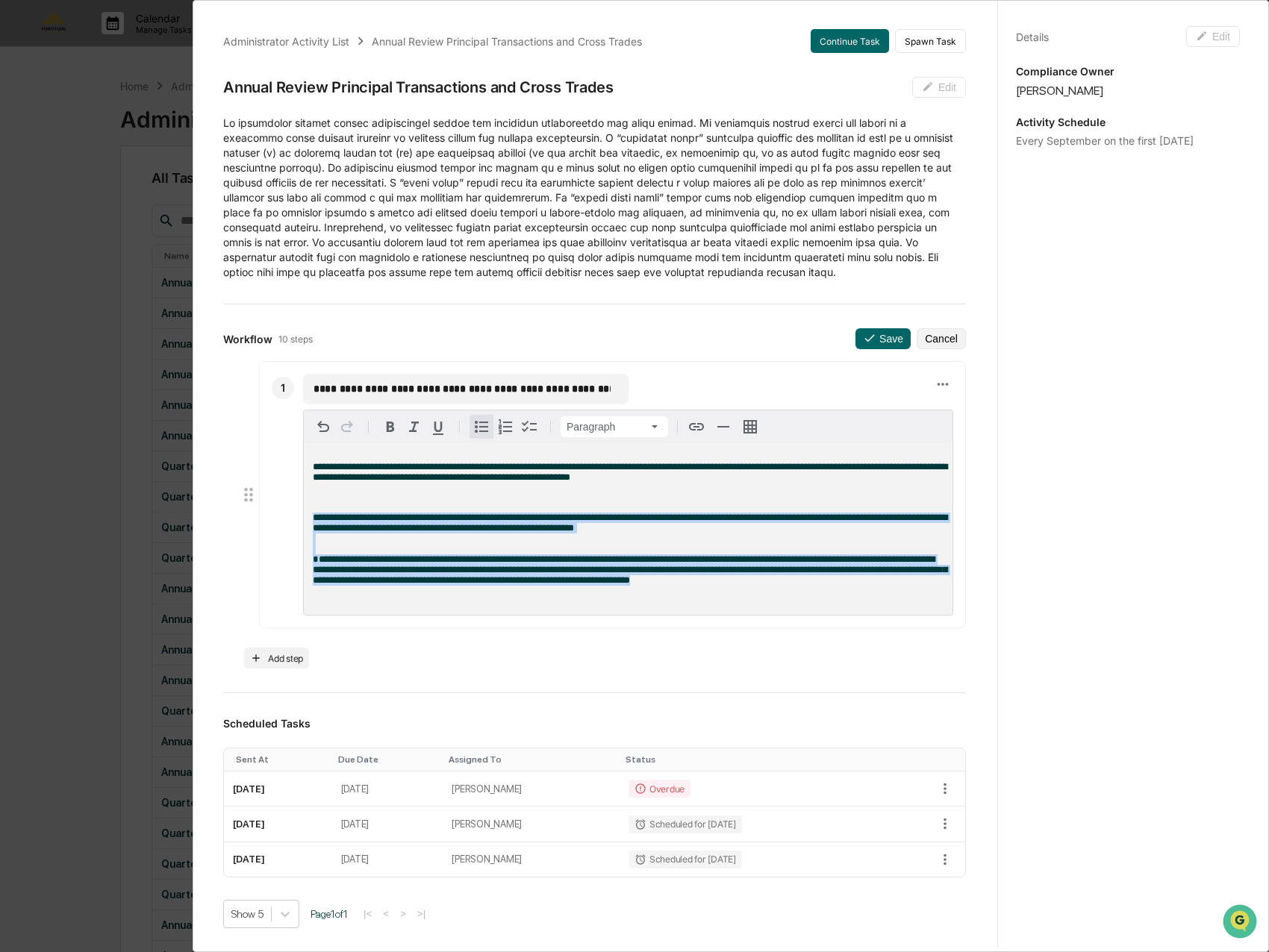
click at [488, 429] on icon "button" at bounding box center [481, 427] width 18 height 18
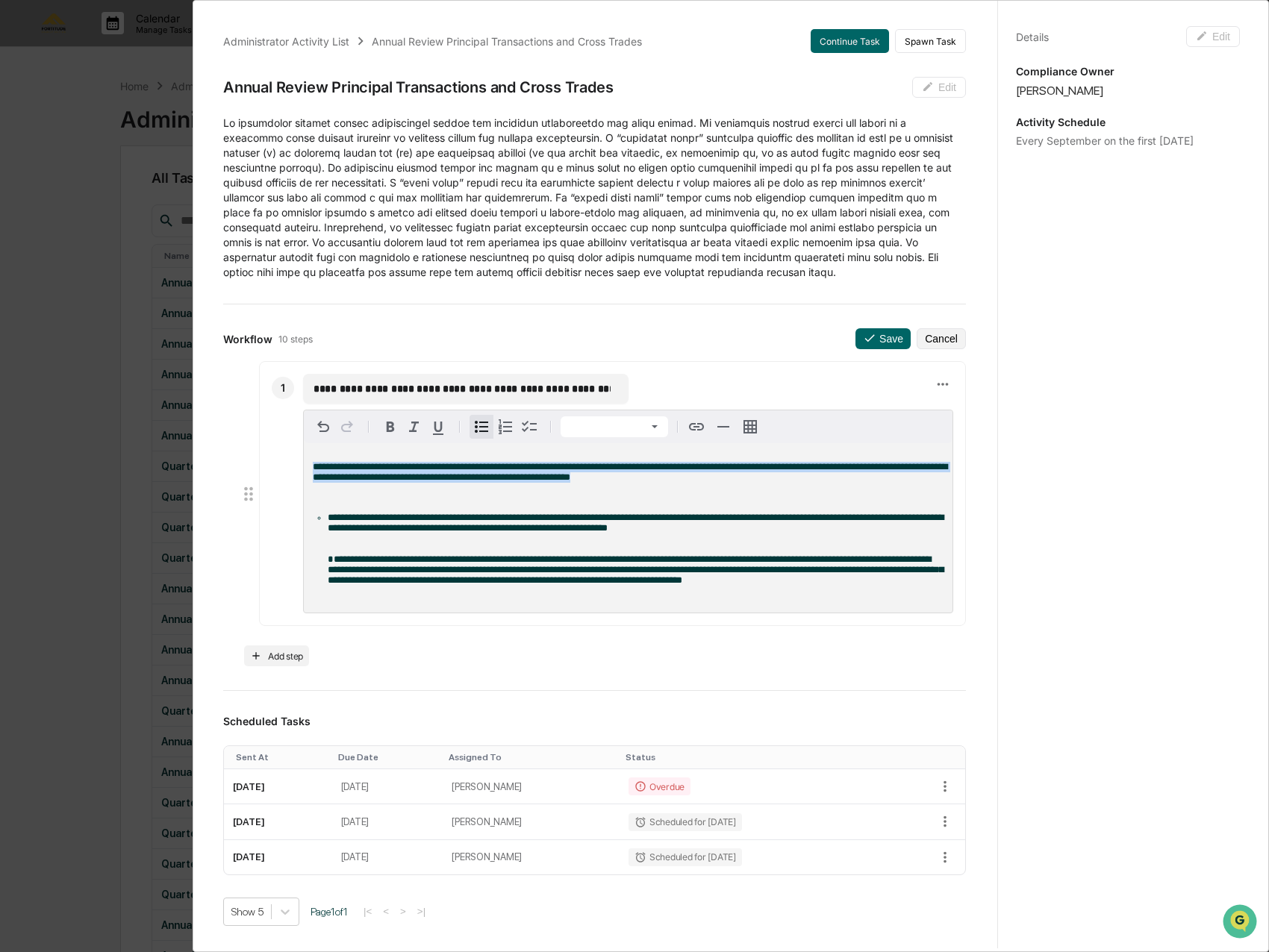
click at [350, 541] on li "**********" at bounding box center [636, 554] width 616 height 83
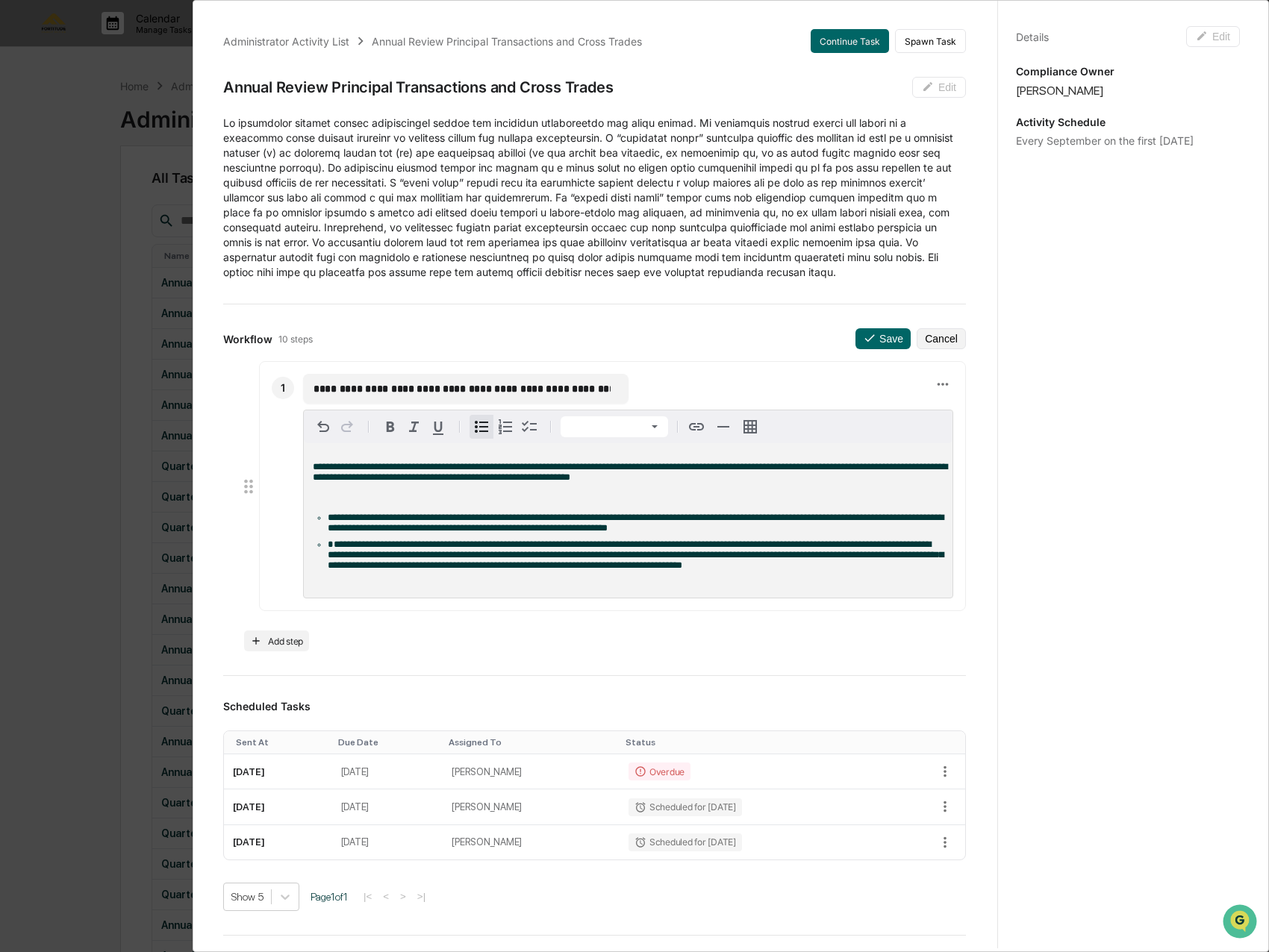
click at [428, 557] on span "**********" at bounding box center [636, 554] width 616 height 30
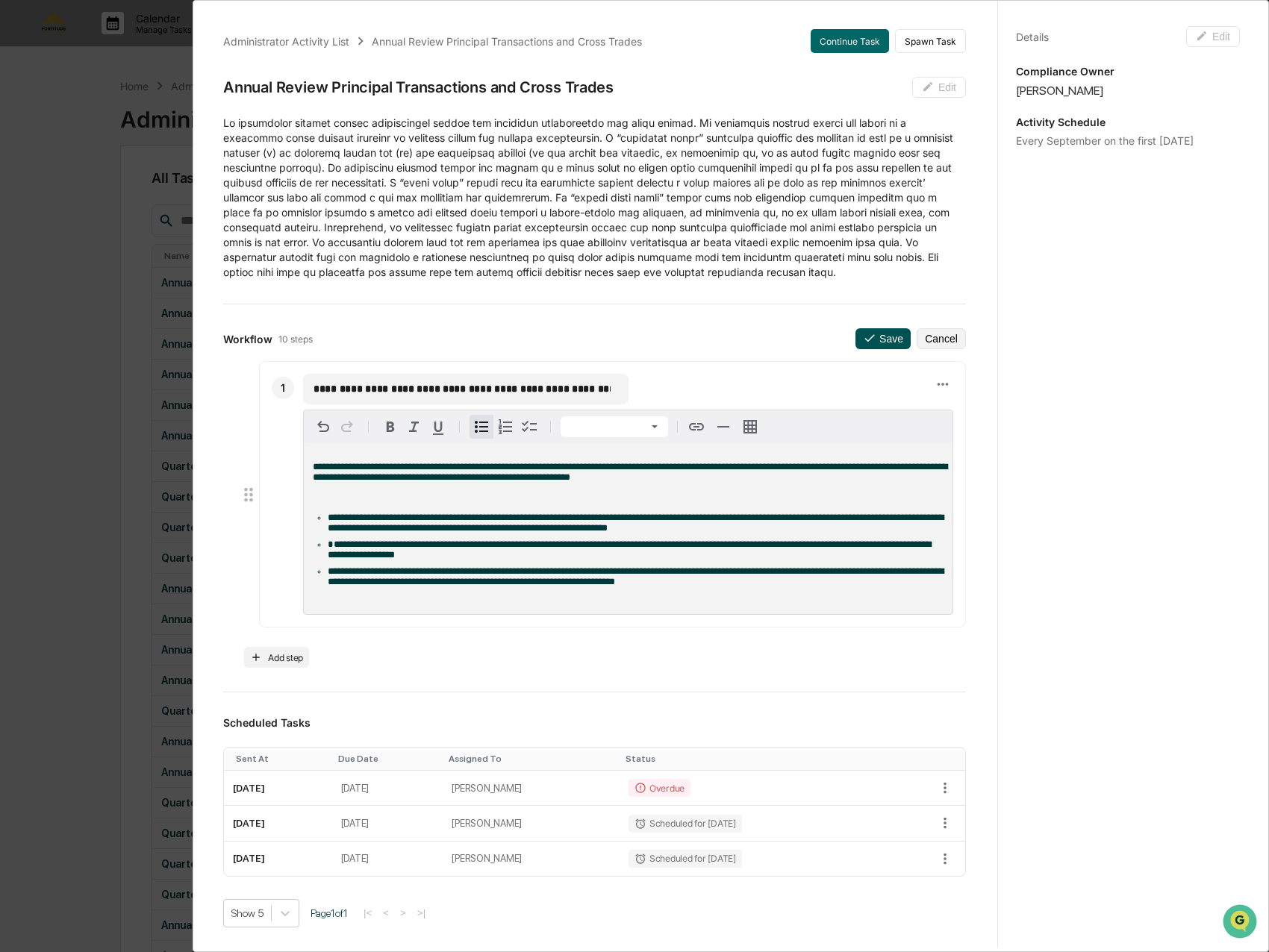
click at [863, 332] on icon at bounding box center [869, 337] width 13 height 13
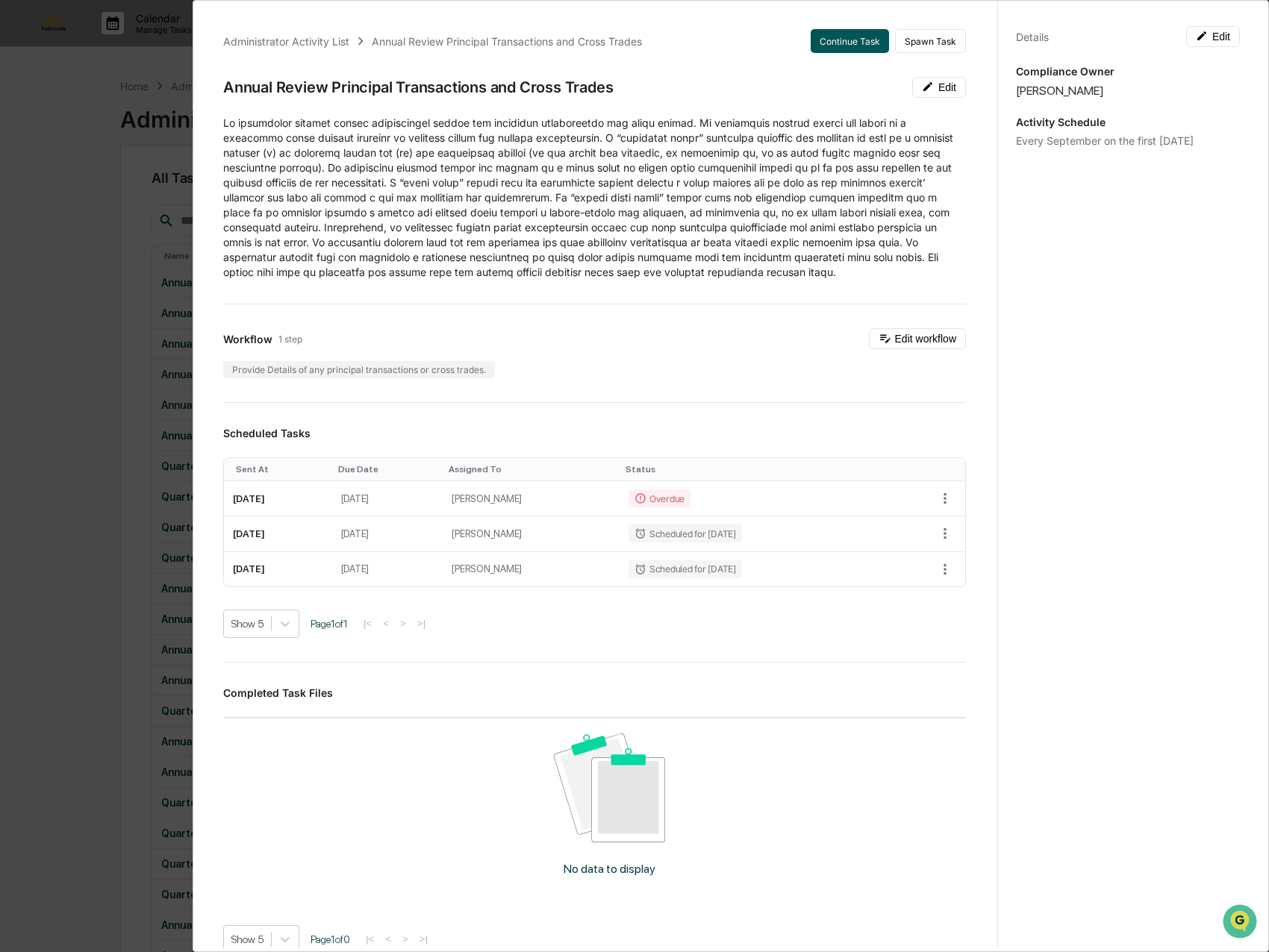
click at [849, 37] on button "Continue Task" at bounding box center [849, 42] width 78 height 24
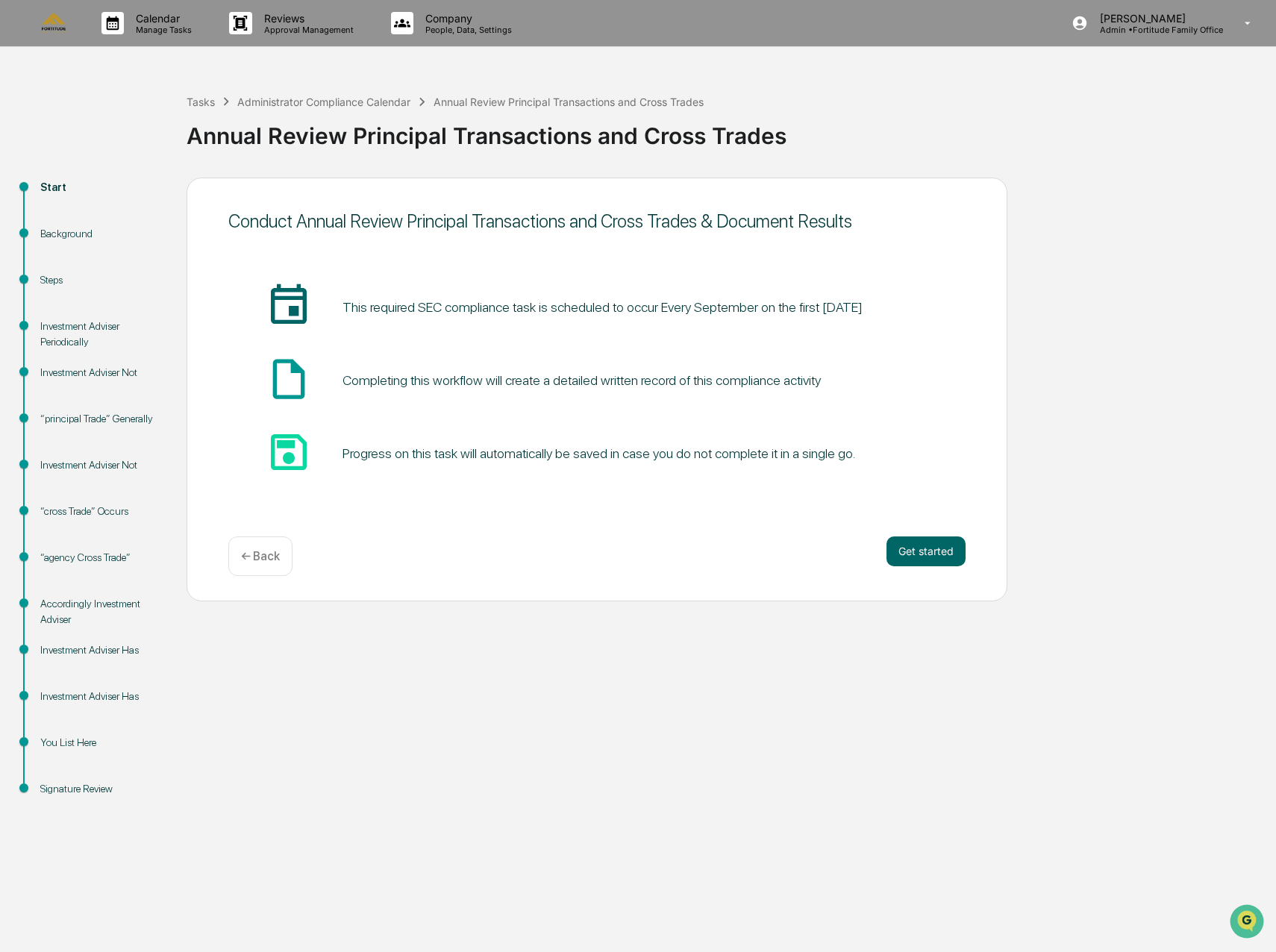
click at [953, 568] on div "Get started ← Back" at bounding box center [597, 557] width 737 height 40
click at [953, 554] on button "Get started" at bounding box center [926, 551] width 79 height 29
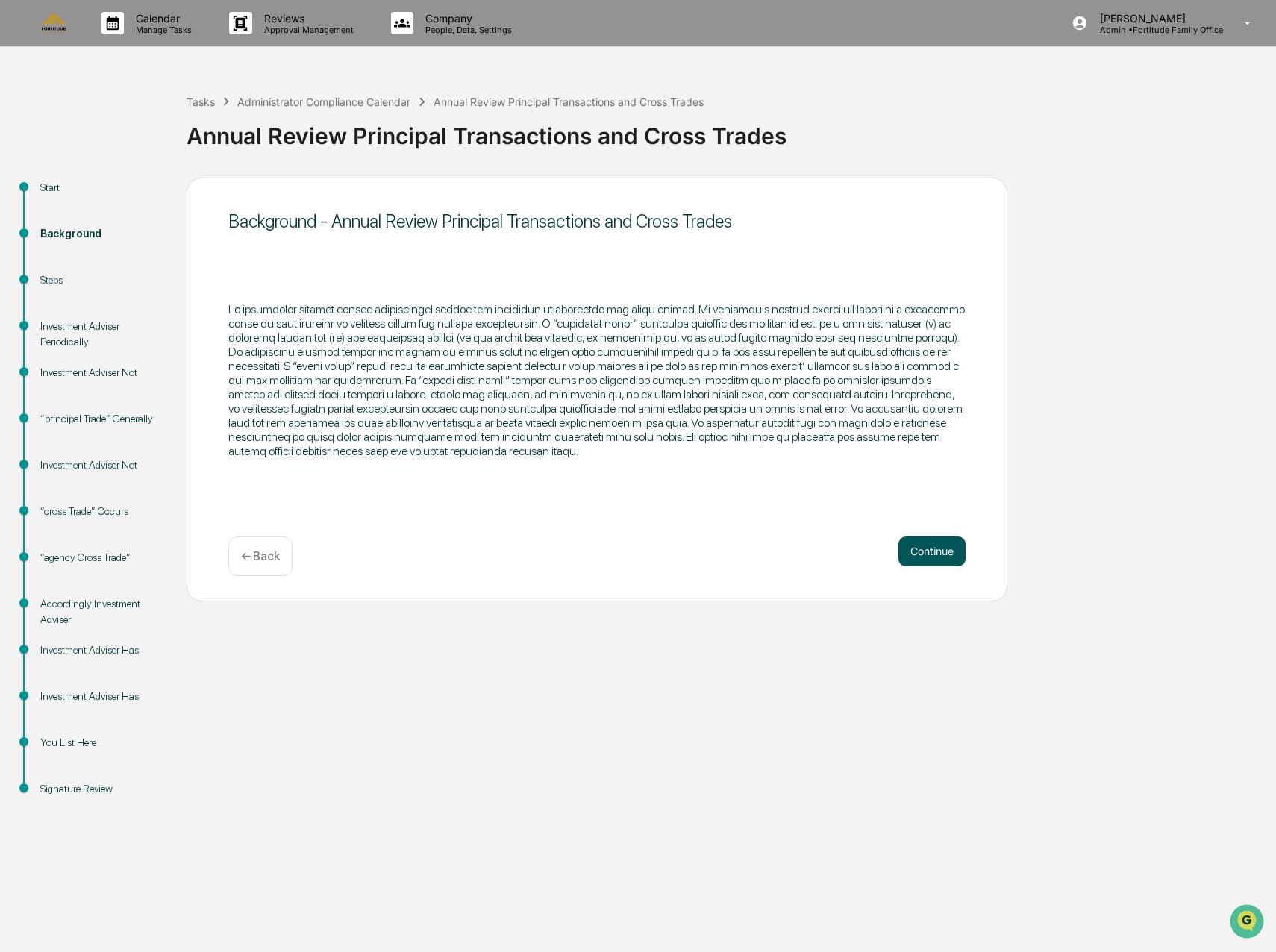
click at [915, 562] on button "Continue" at bounding box center [932, 551] width 67 height 29
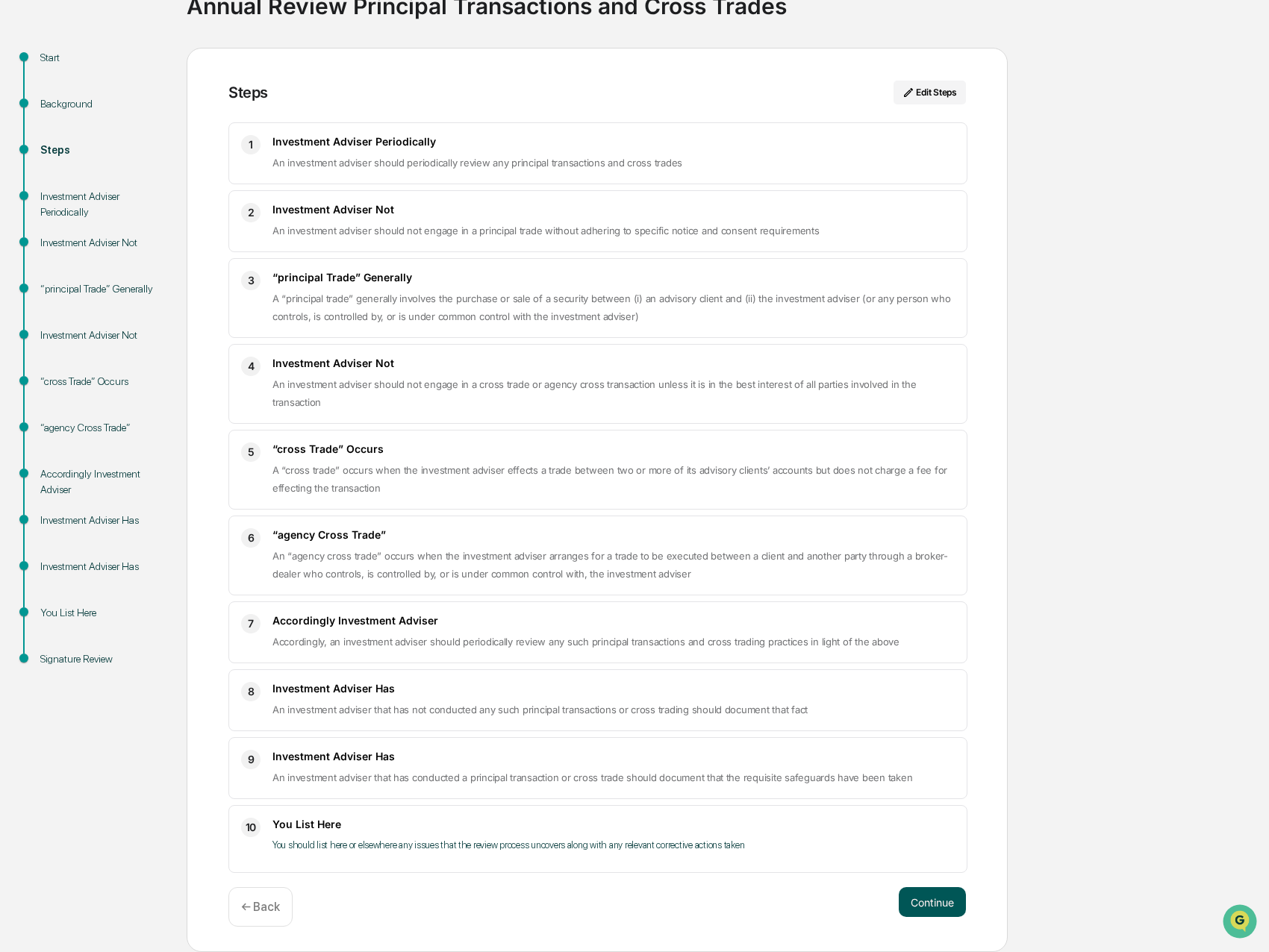
click at [910, 900] on button "Continue" at bounding box center [932, 902] width 67 height 29
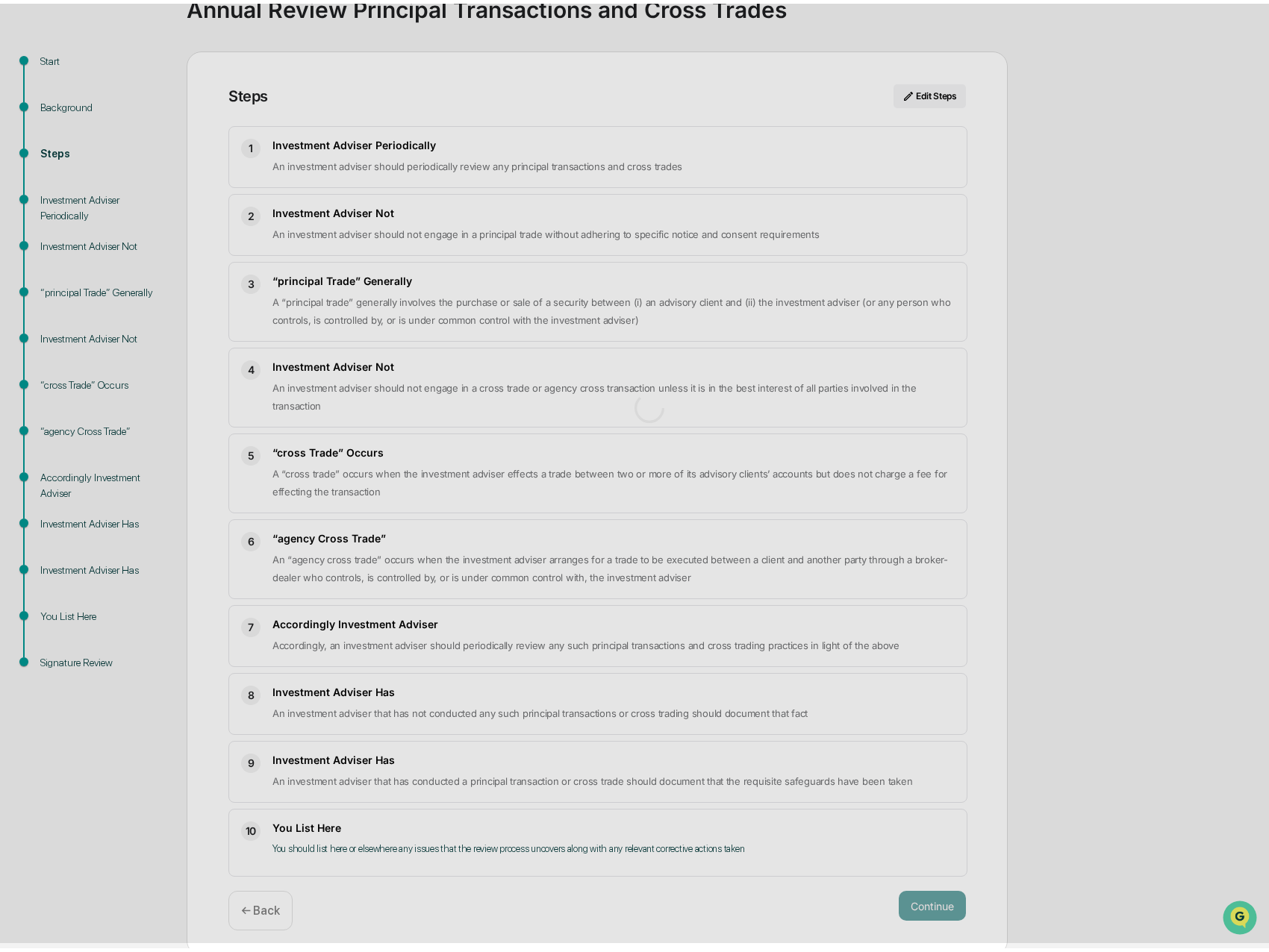
scroll to position [11, 0]
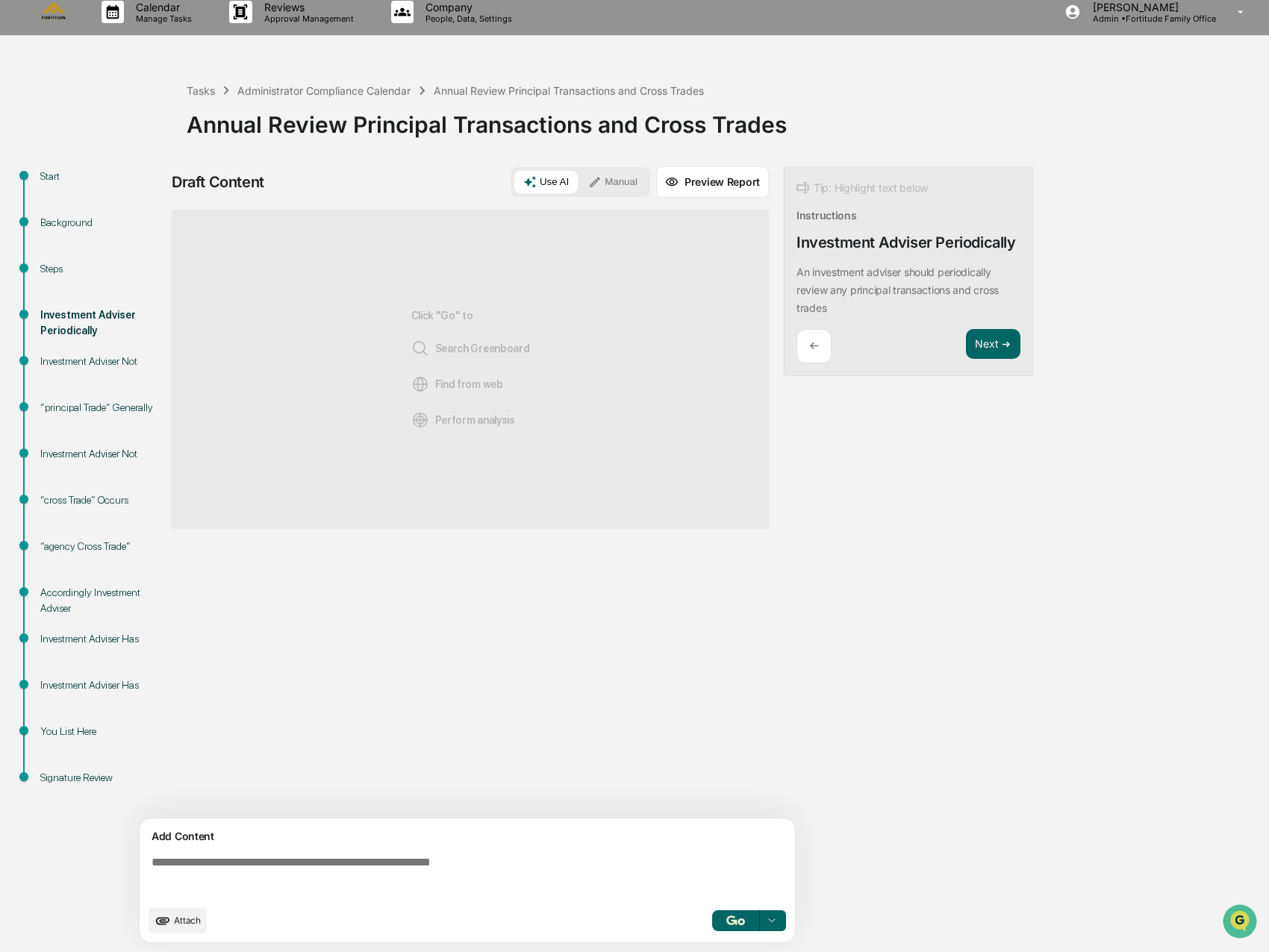
click at [180, 916] on span "Attach" at bounding box center [186, 920] width 27 height 11
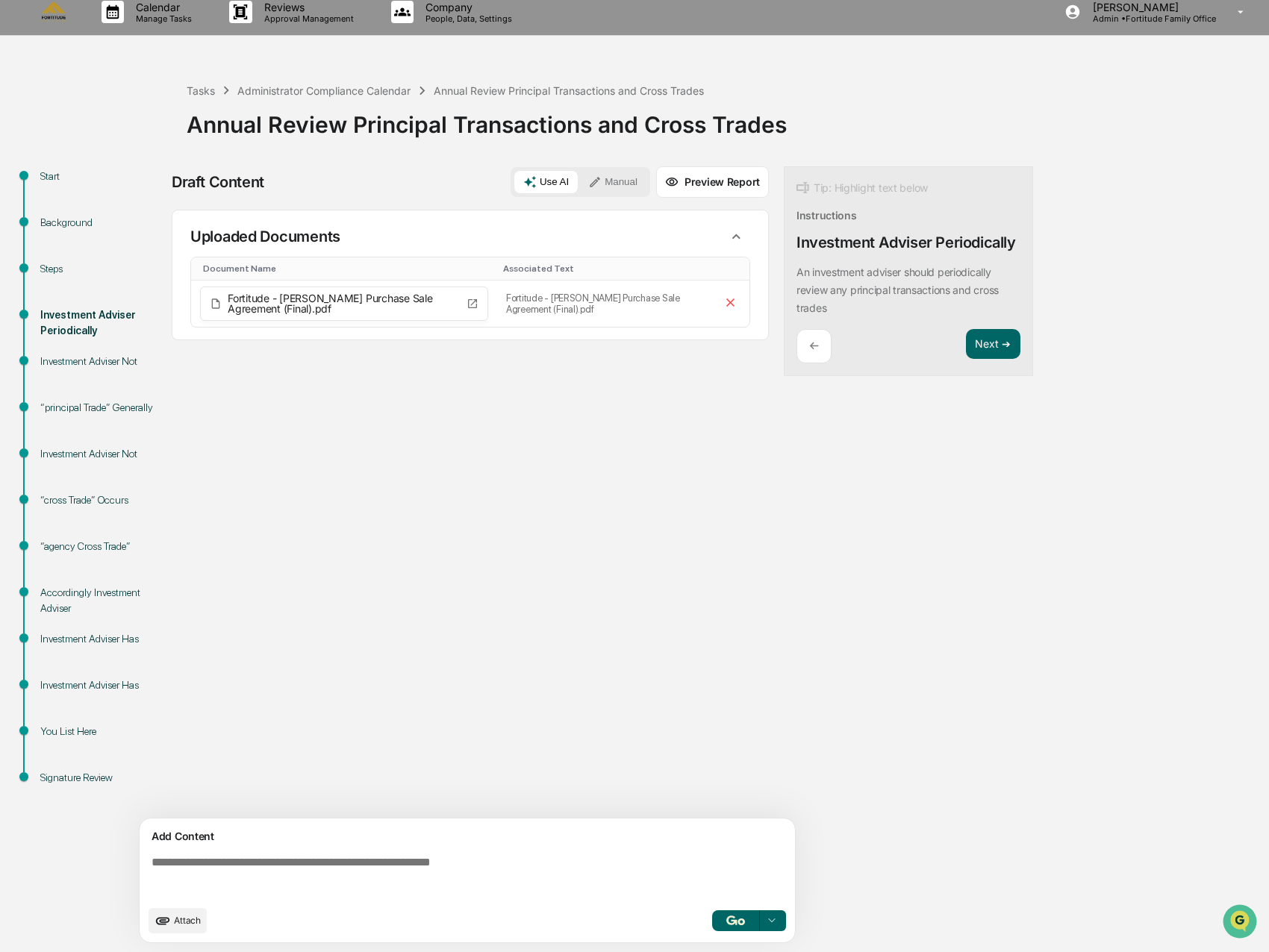
click at [193, 870] on textarea at bounding box center [470, 877] width 649 height 54
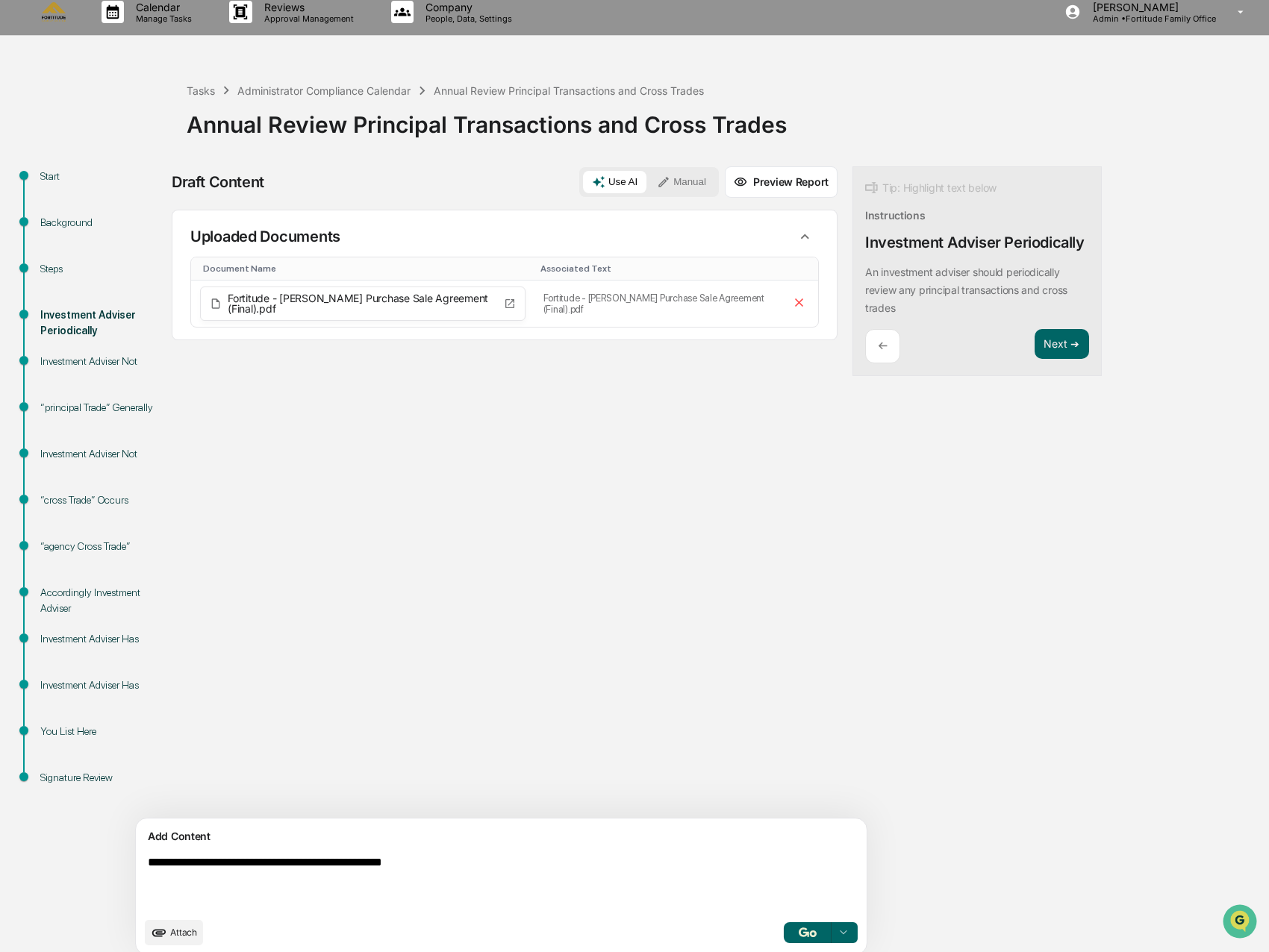
type textarea "**********"
click at [799, 929] on img "button" at bounding box center [808, 931] width 18 height 10
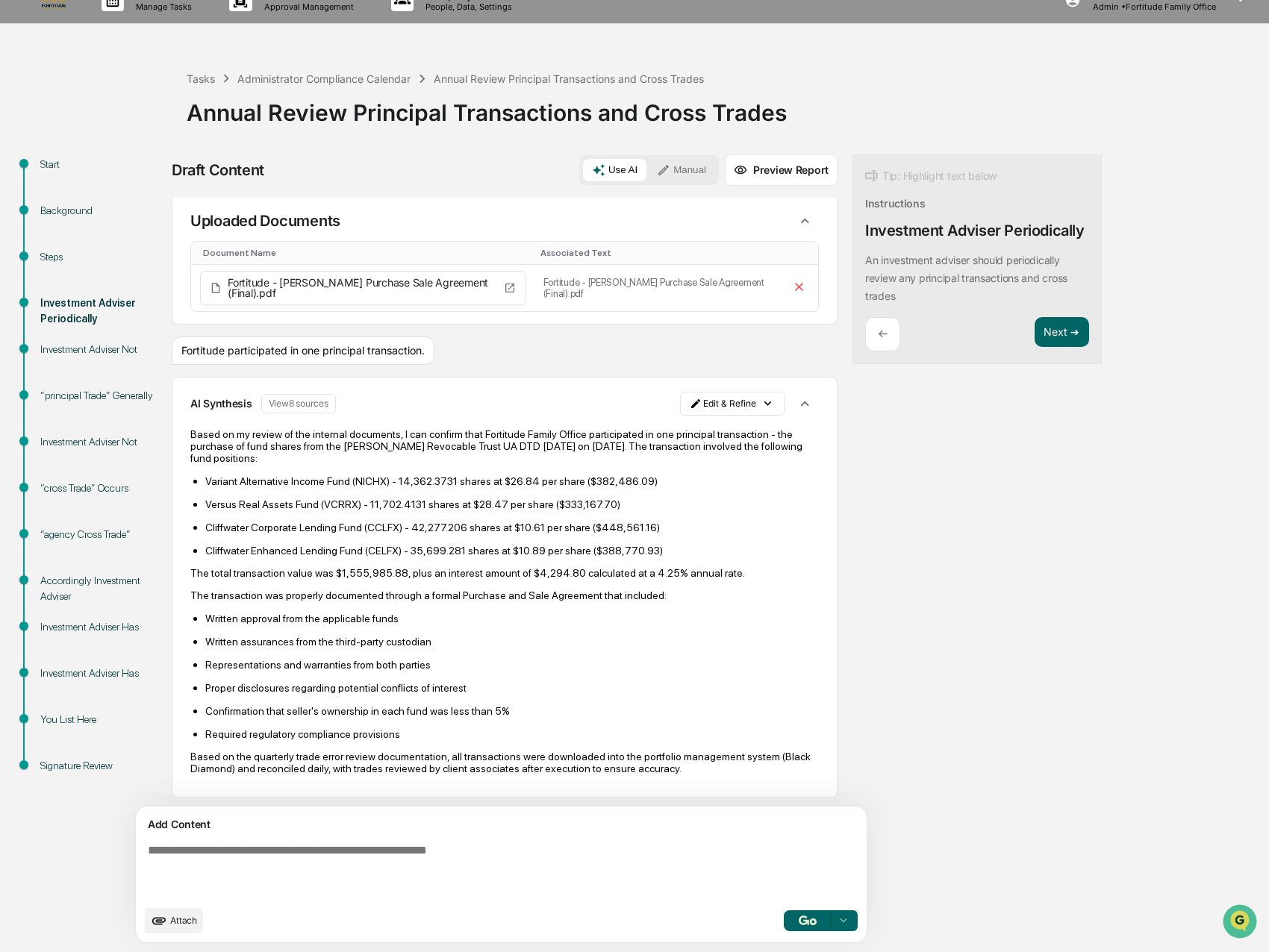
scroll to position [7, 0]
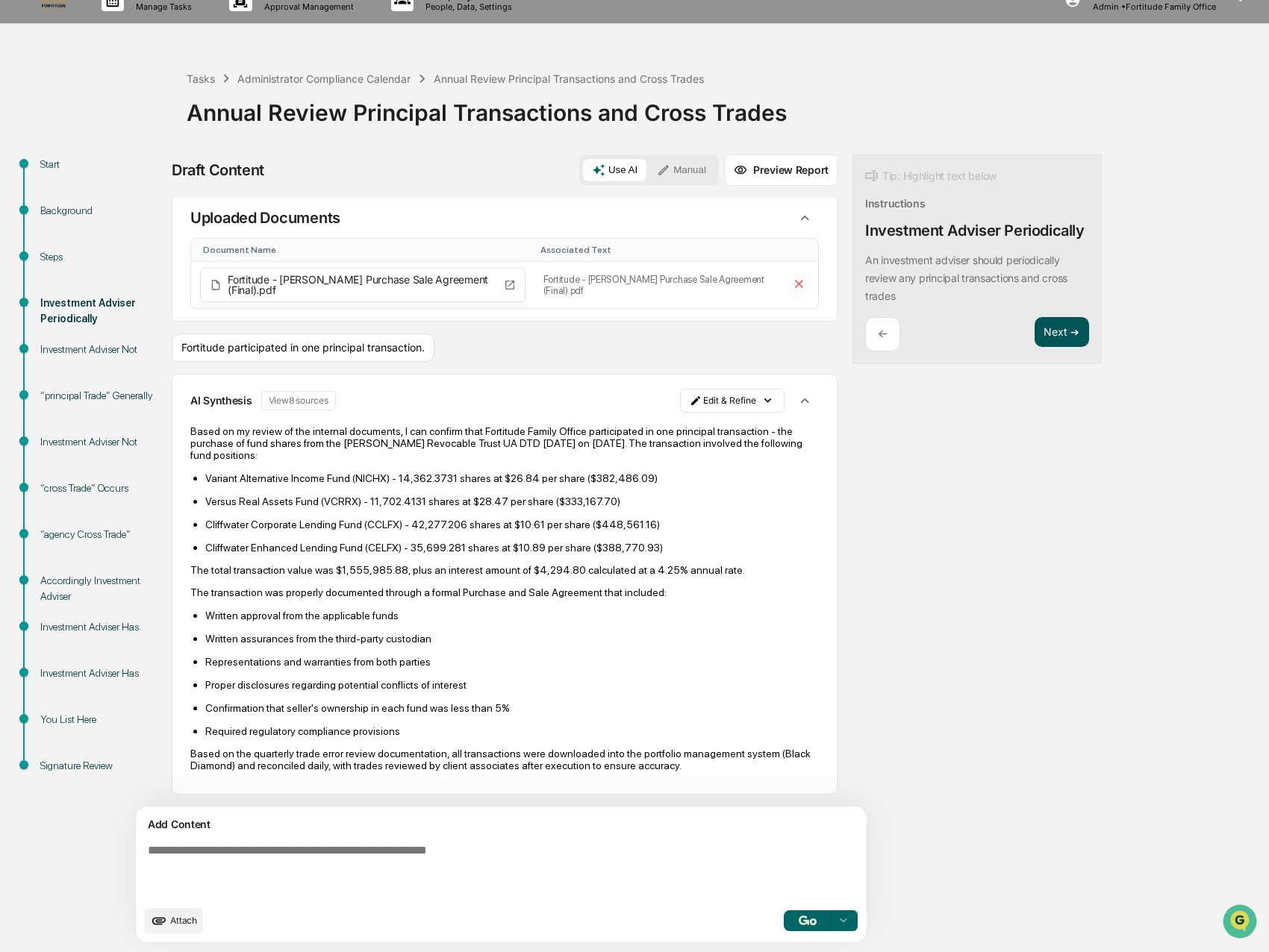
click at [1034, 329] on button "Next ➔" at bounding box center [1061, 332] width 55 height 30
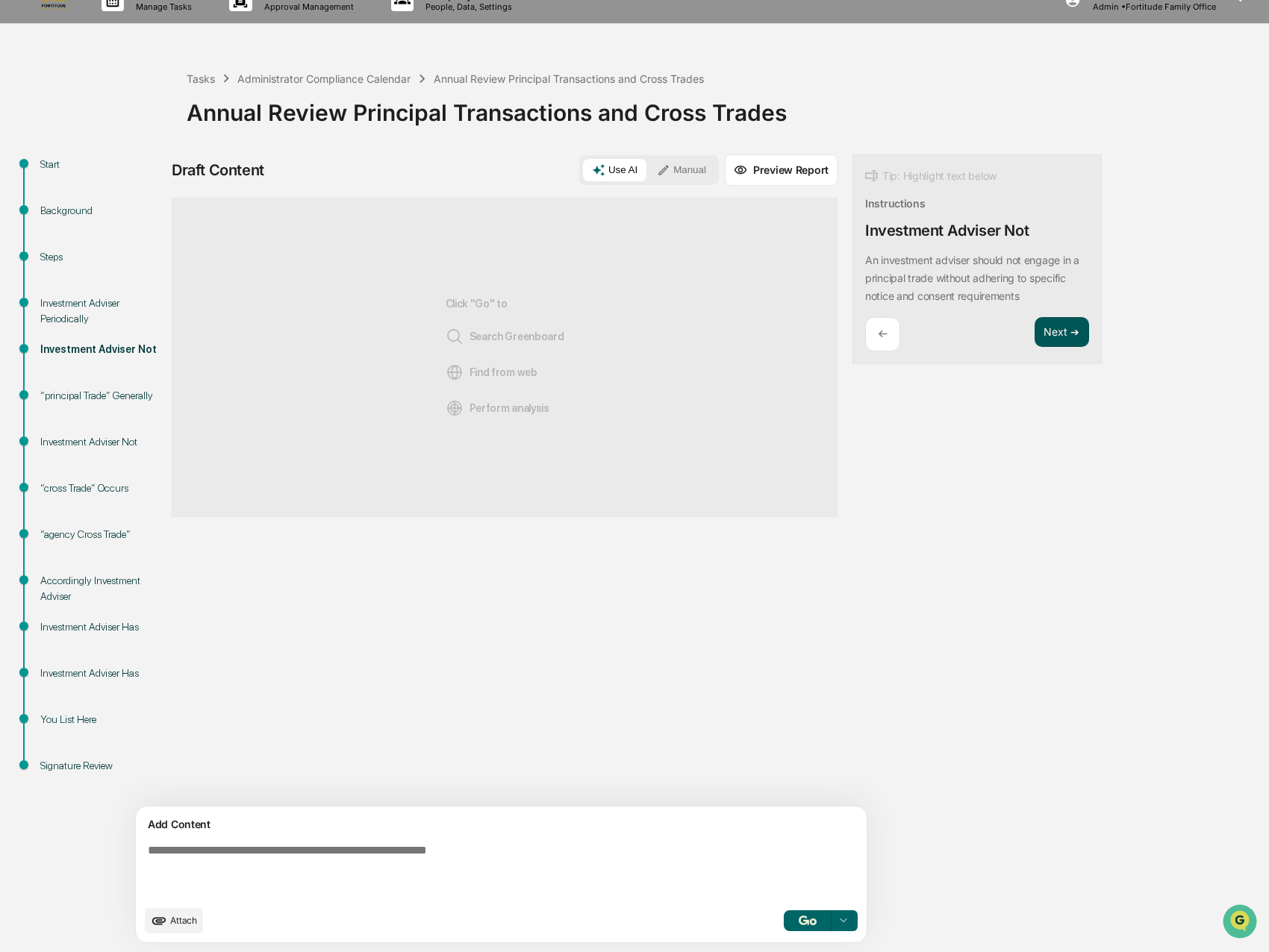
click at [1034, 329] on button "Next ➔" at bounding box center [1061, 332] width 55 height 30
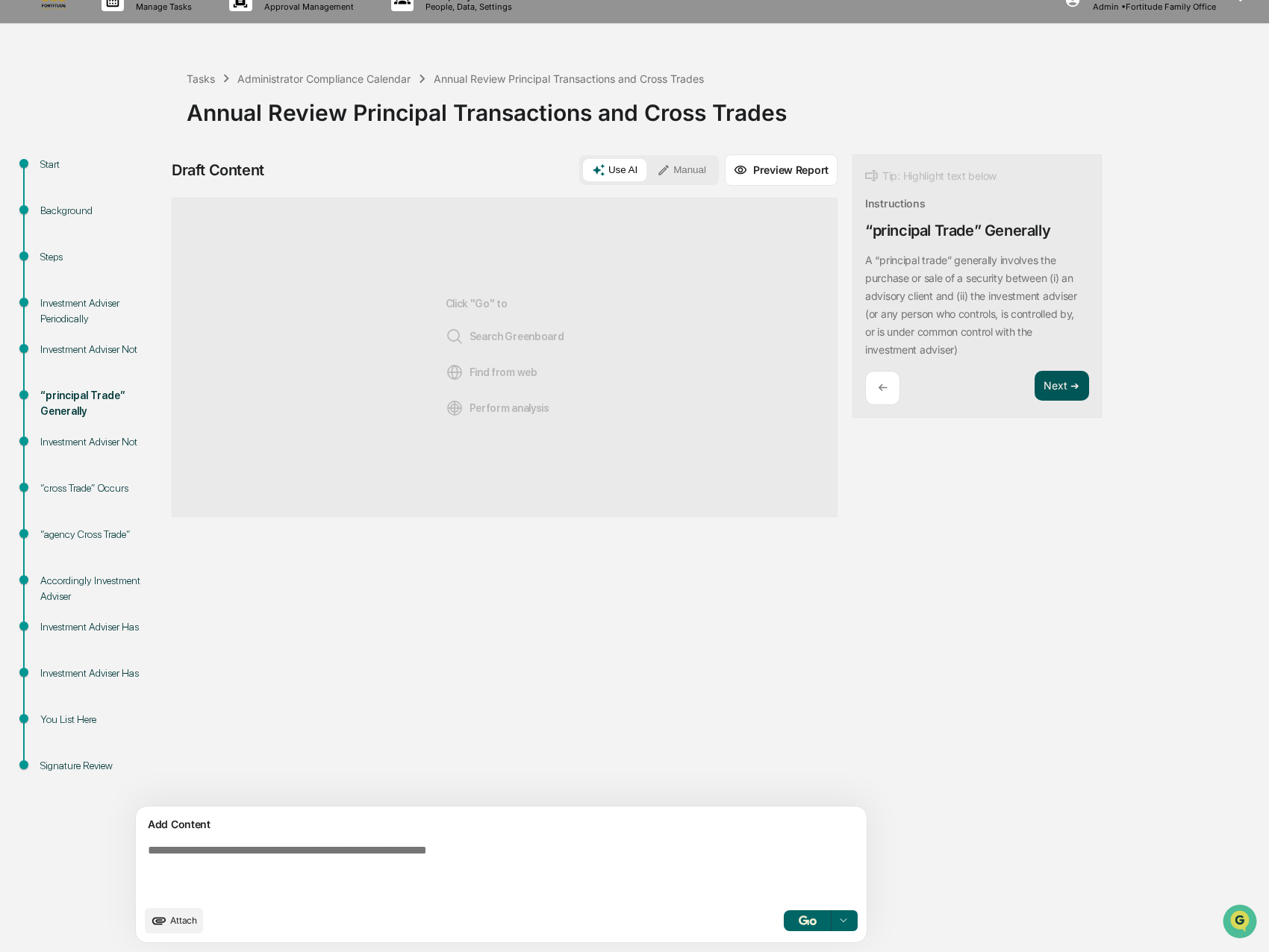
click at [1034, 371] on button "Next ➔" at bounding box center [1061, 386] width 55 height 30
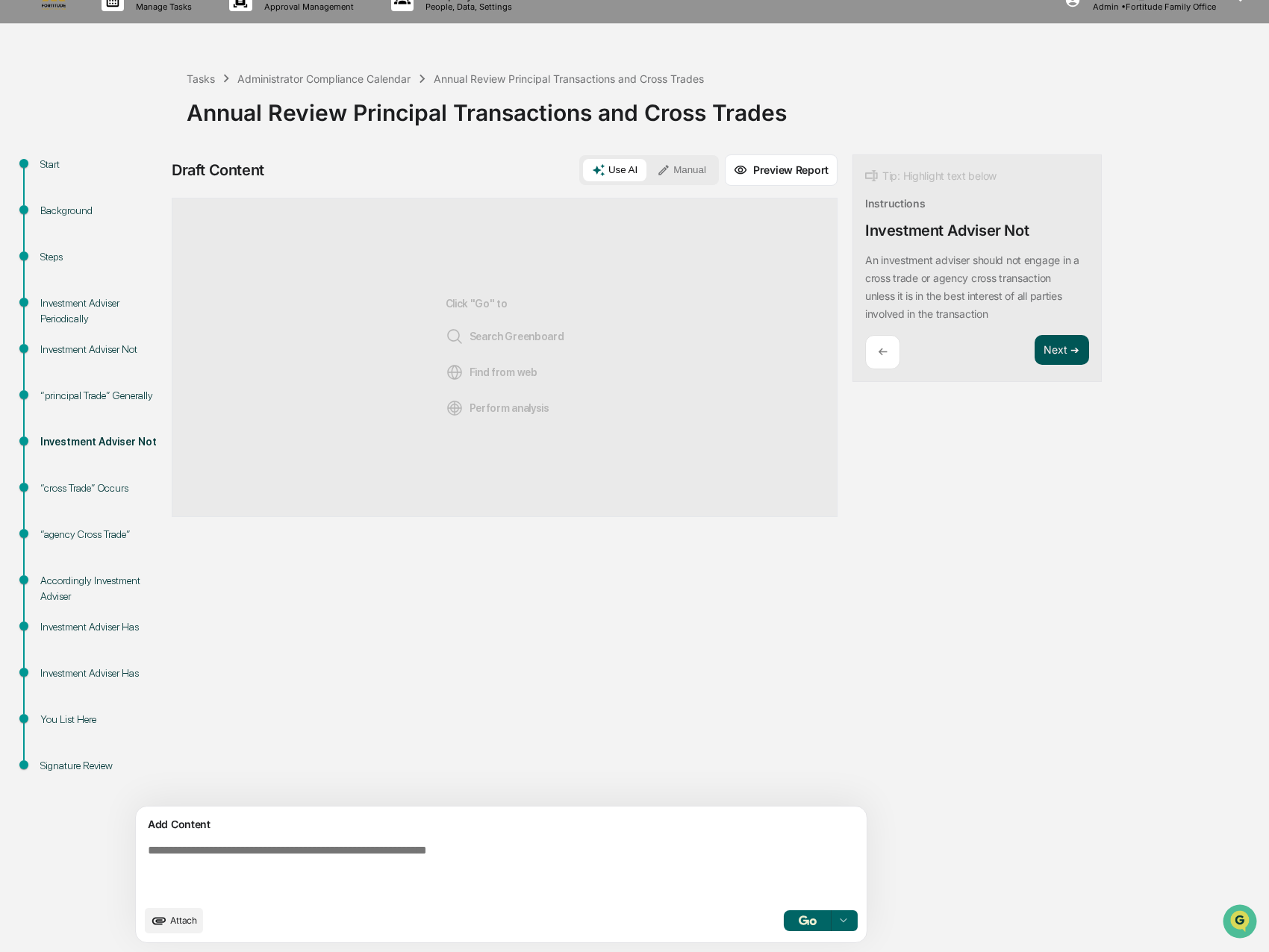
click at [1034, 348] on button "Next ➔" at bounding box center [1061, 349] width 55 height 30
click at [1034, 352] on button "Next ➔" at bounding box center [1061, 349] width 55 height 30
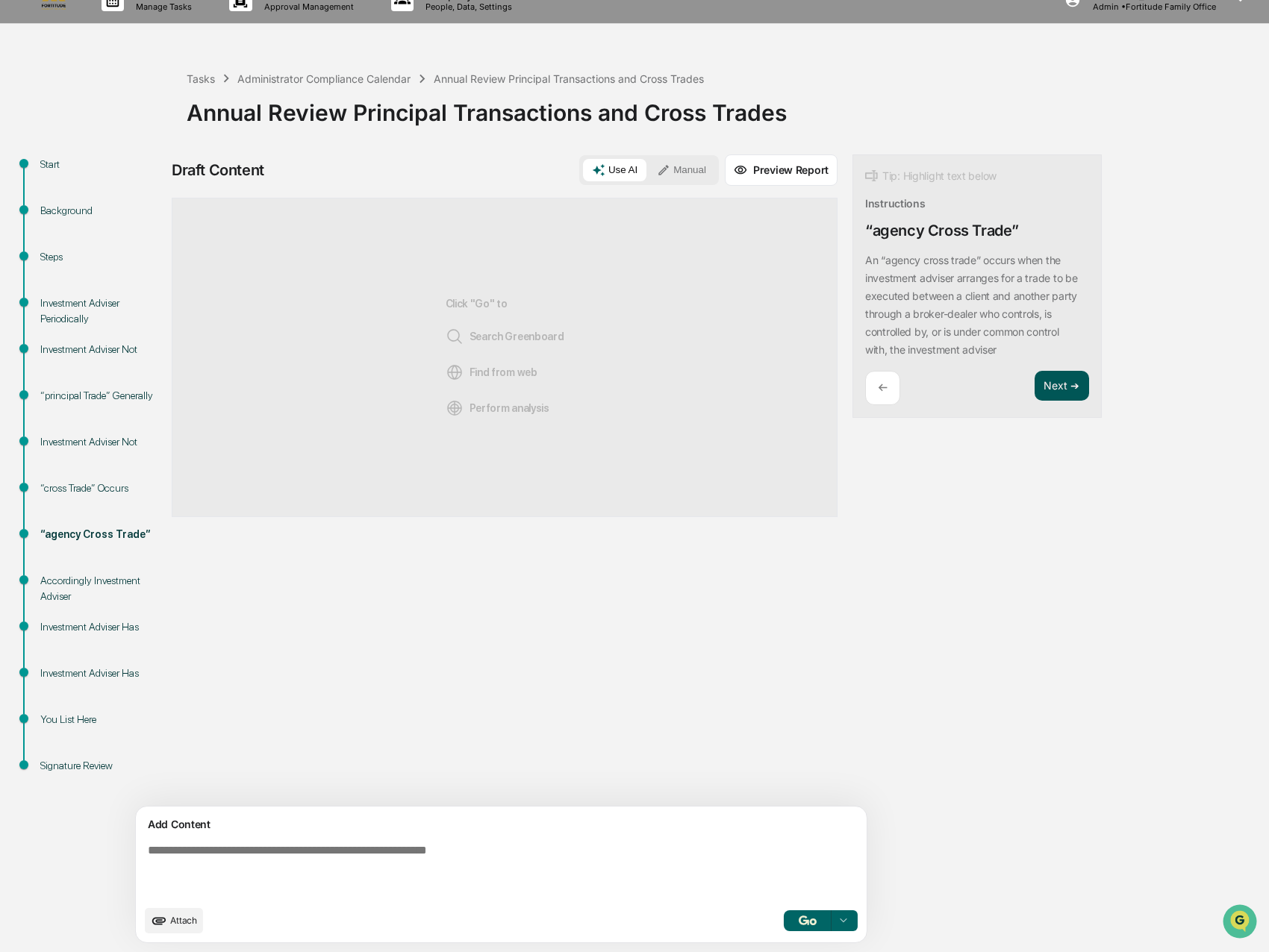
click at [1034, 375] on button "Next ➔" at bounding box center [1061, 386] width 55 height 30
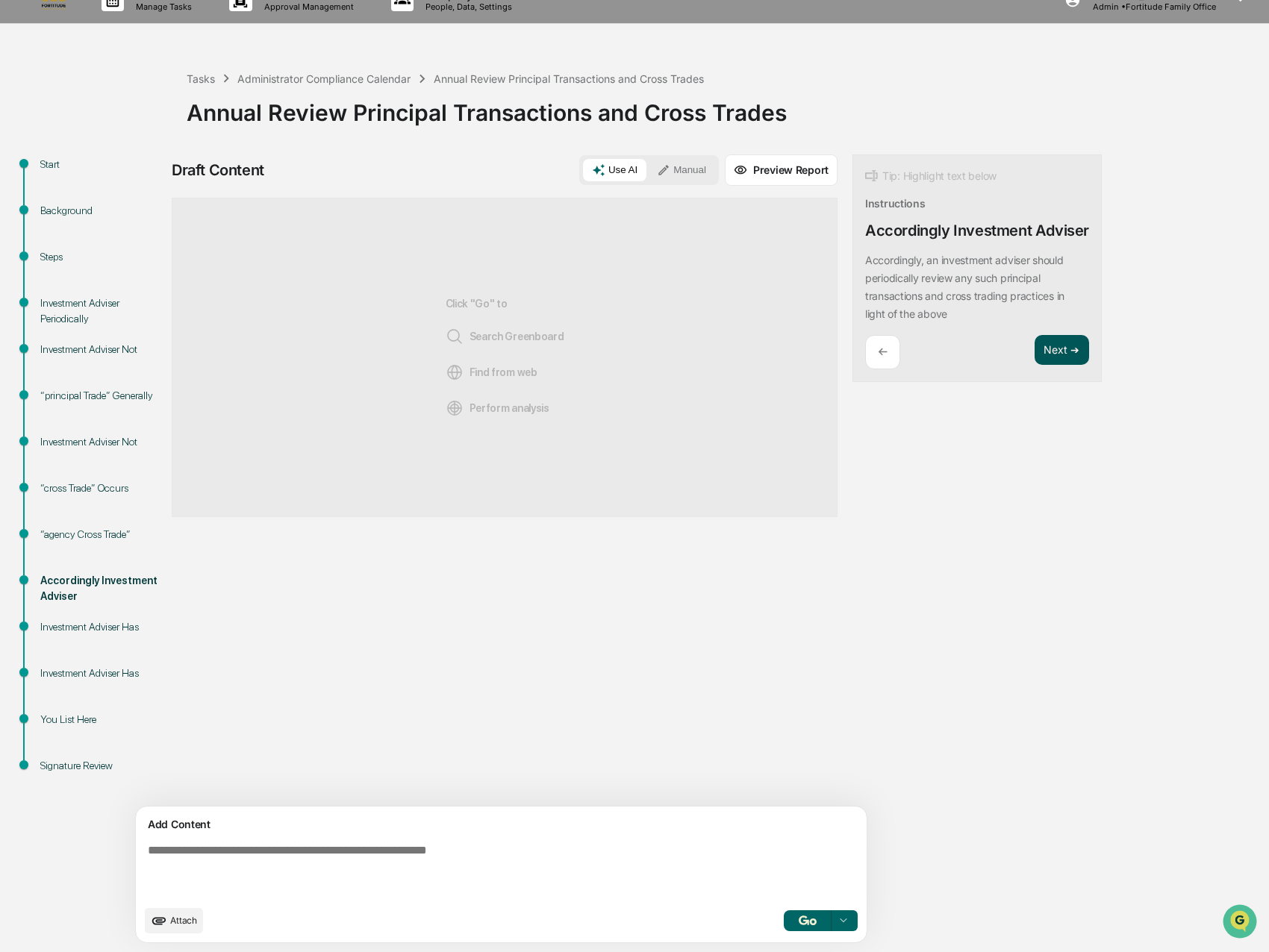
click at [1034, 335] on button "Next ➔" at bounding box center [1061, 349] width 55 height 30
click at [1034, 333] on button "Next ➔" at bounding box center [1061, 332] width 55 height 30
click at [1034, 349] on button "Next ➔" at bounding box center [1061, 349] width 55 height 30
click at [1034, 335] on button "Next ➔" at bounding box center [1061, 332] width 55 height 30
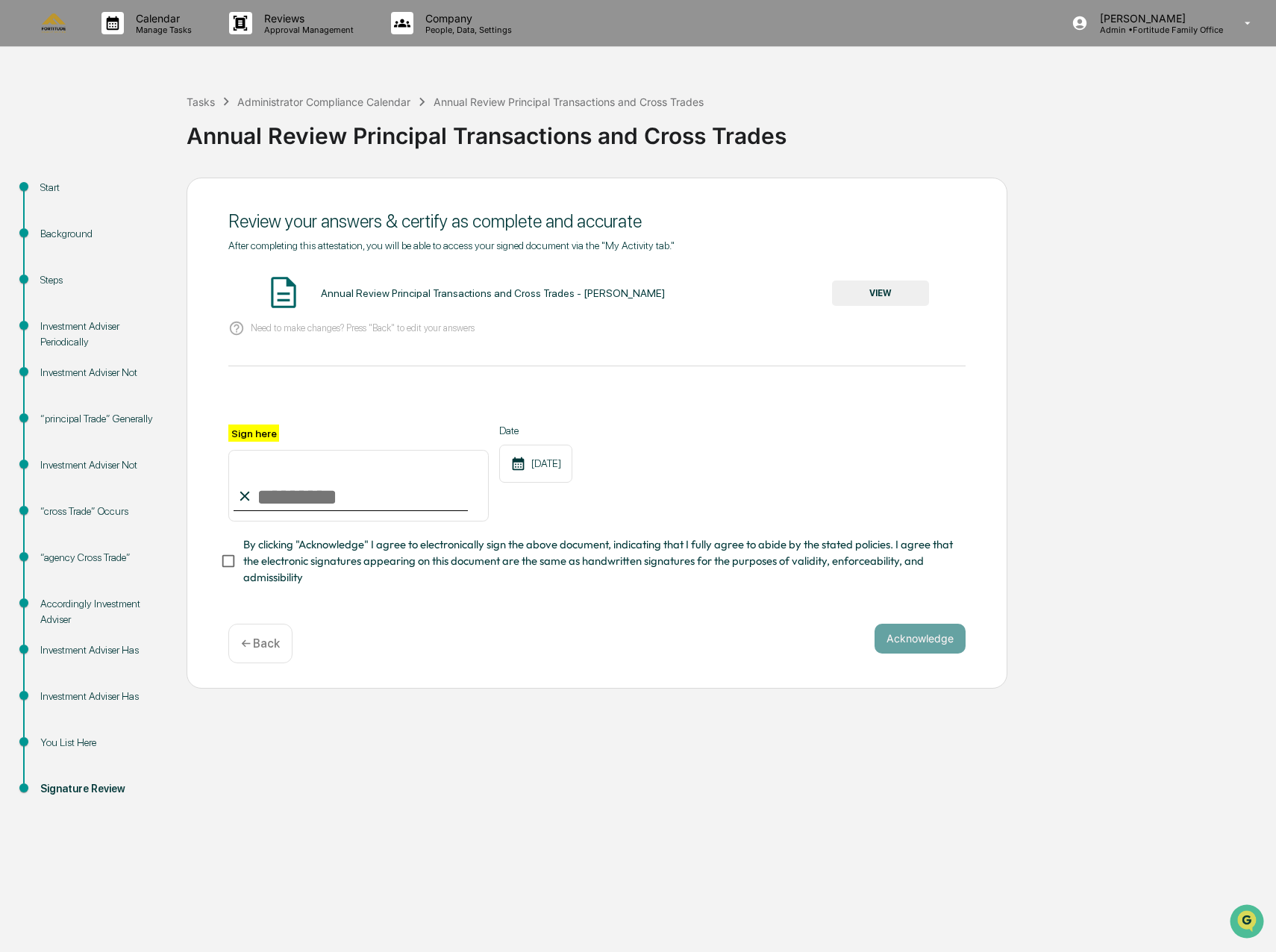
click at [852, 290] on button "VIEW" at bounding box center [880, 292] width 97 height 25
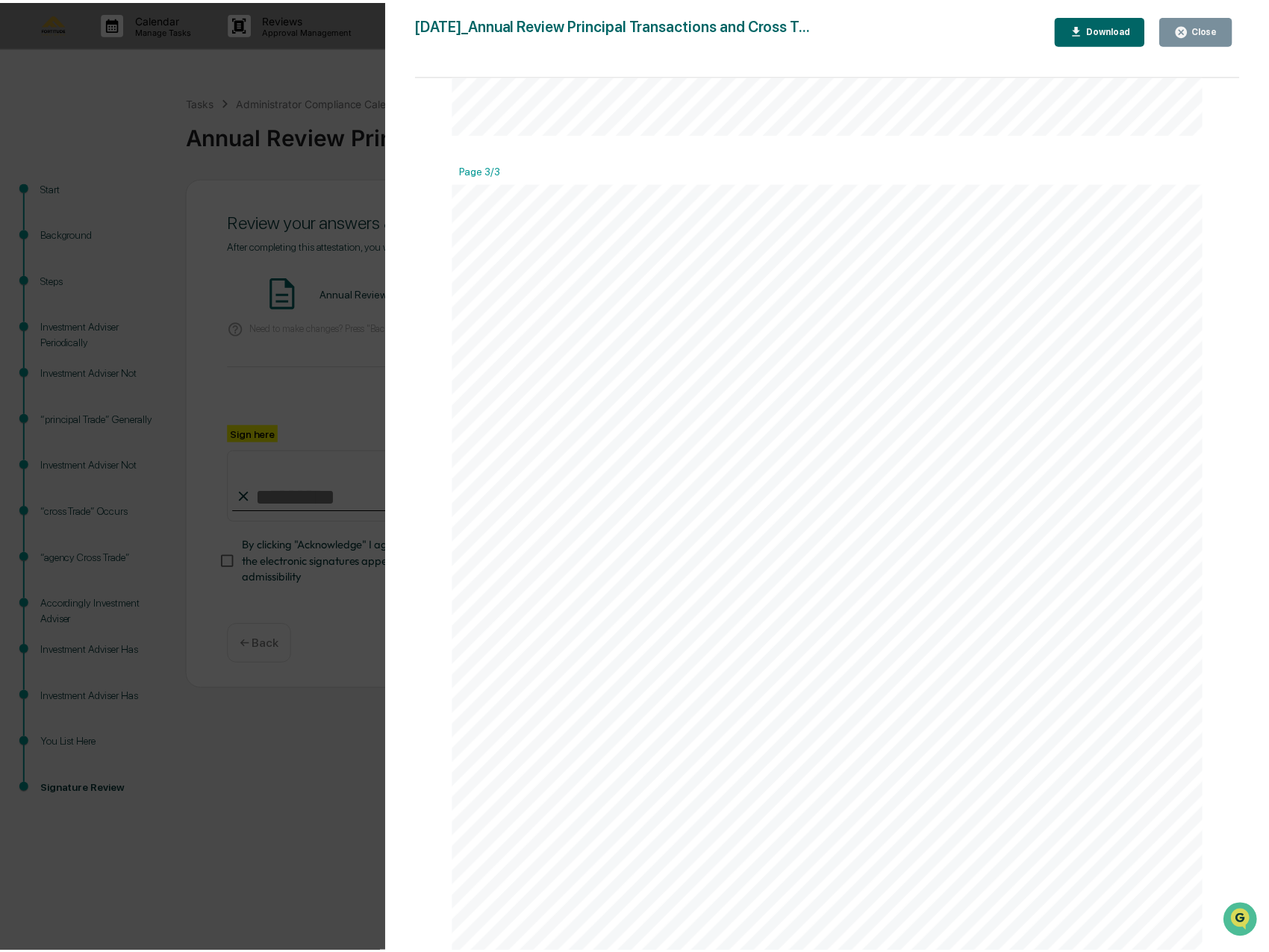
scroll to position [2312, 0]
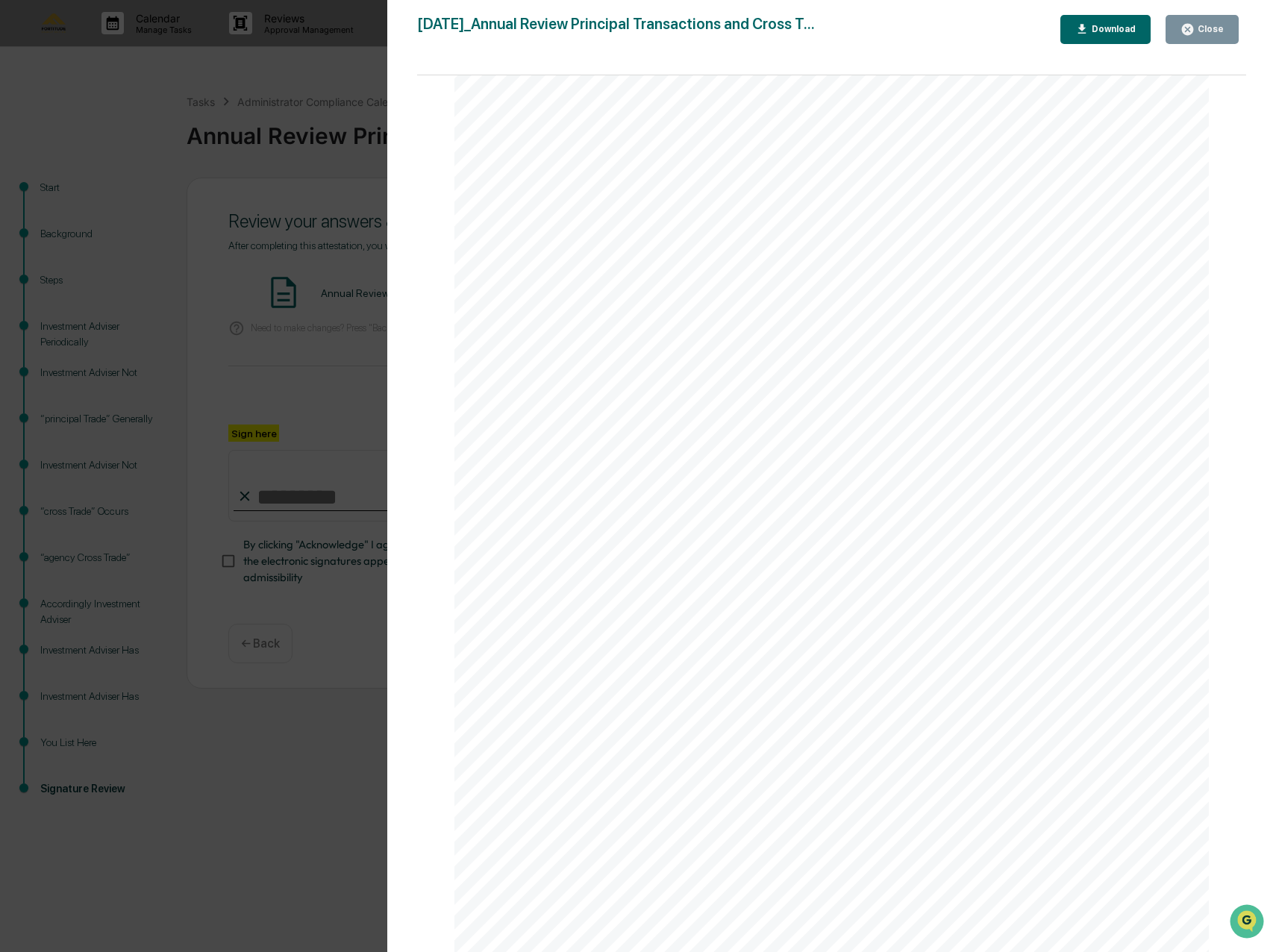
click at [317, 766] on div "Version History [DATE] 03:25 PM [PERSON_NAME] [DATE]_Annual Review Principal Tr…" at bounding box center [638, 476] width 1276 height 952
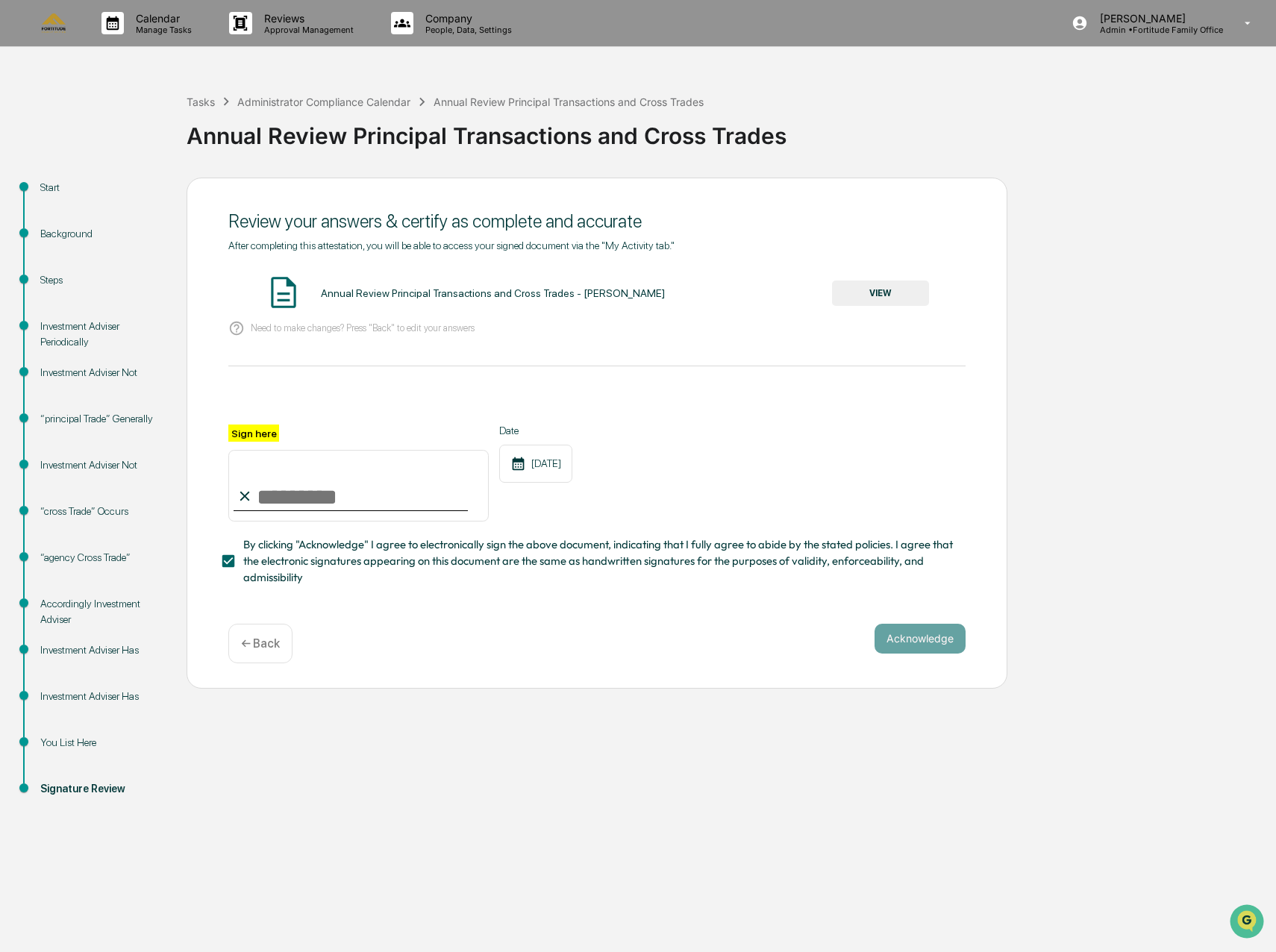
click at [300, 500] on input "Sign here" at bounding box center [358, 486] width 260 height 72
type input "**********"
click at [923, 642] on button "Acknowledge" at bounding box center [919, 638] width 91 height 29
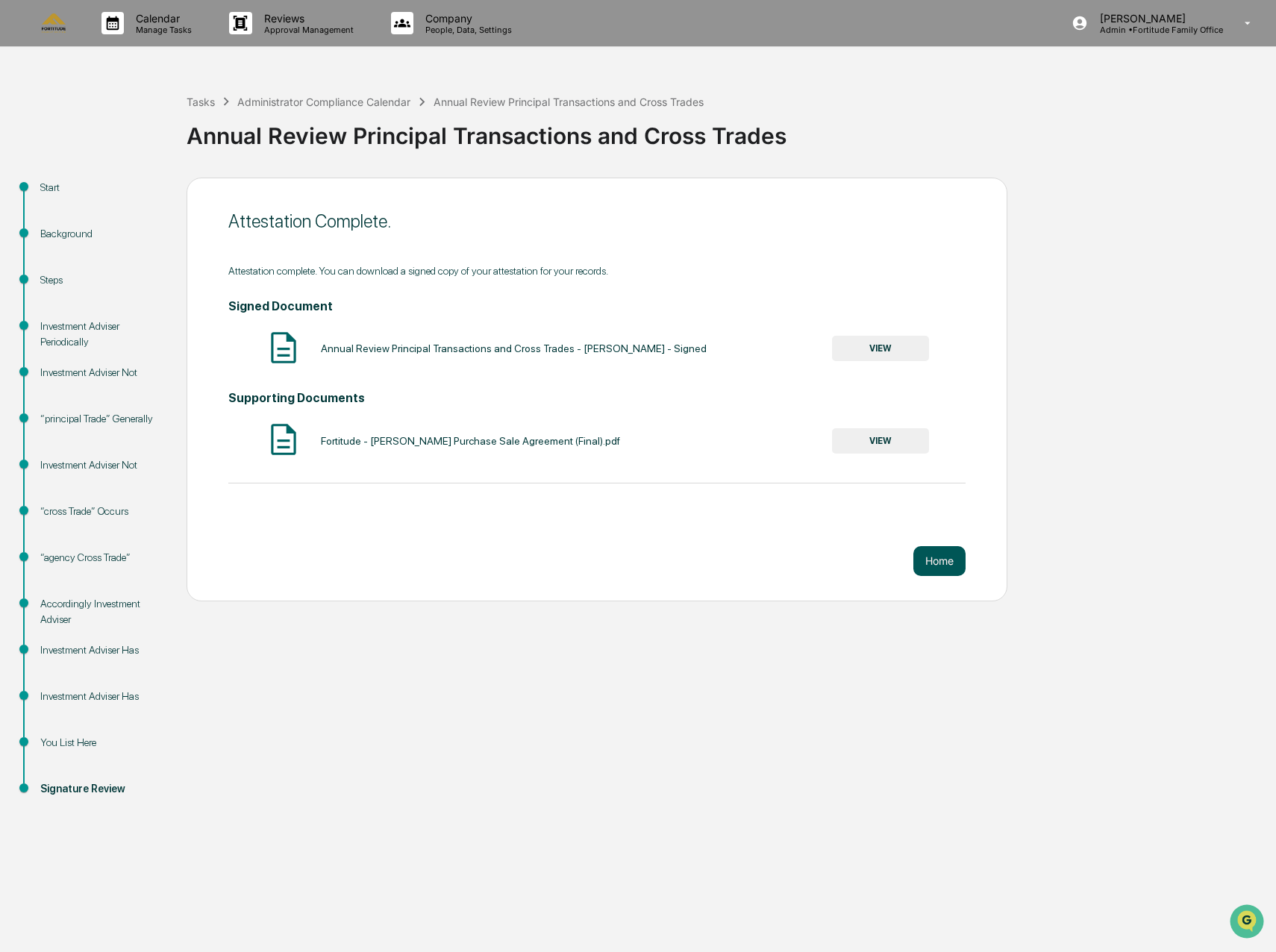
click at [940, 559] on button "Home" at bounding box center [939, 561] width 52 height 29
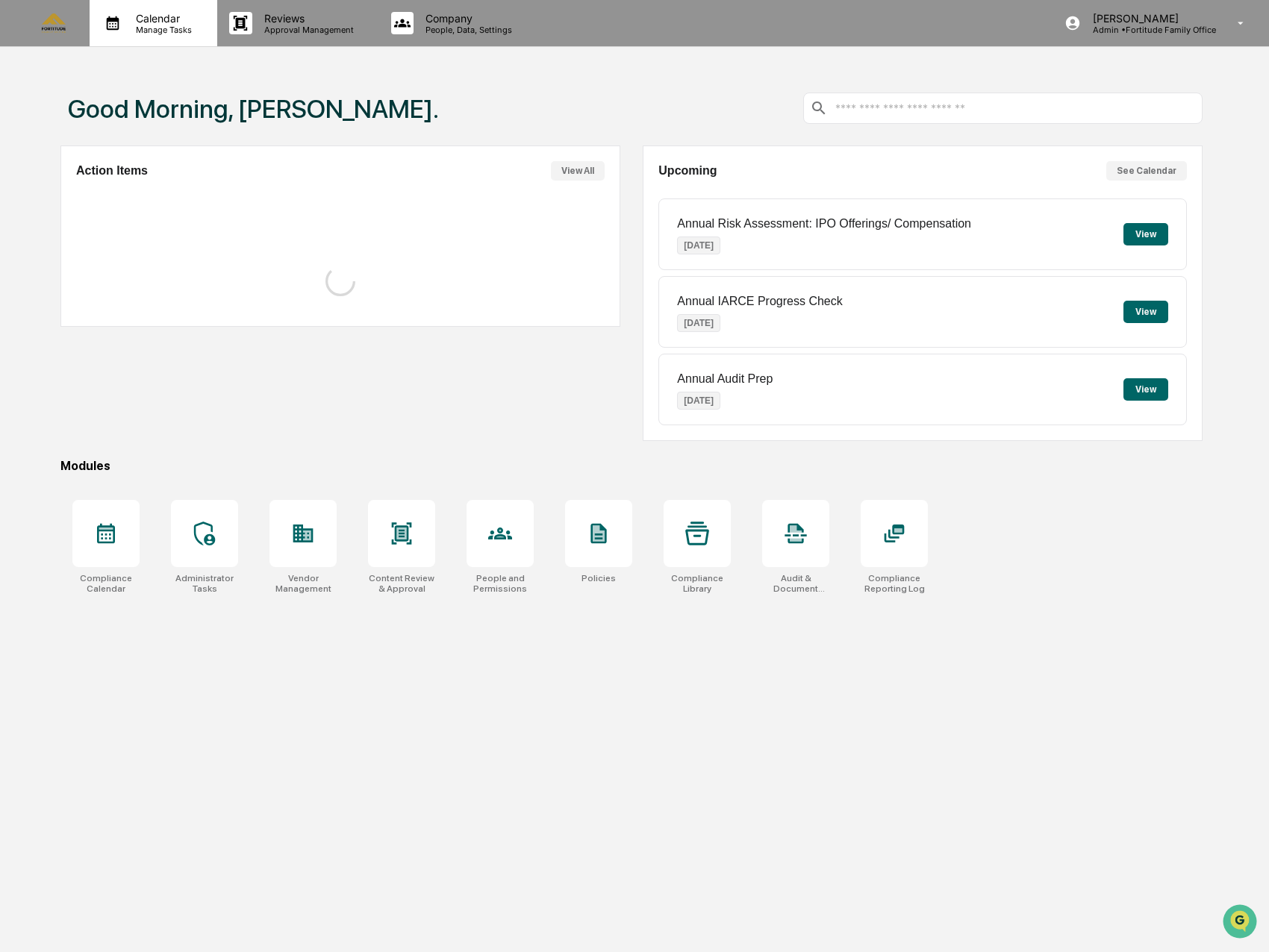
click at [155, 28] on p "Manage Tasks" at bounding box center [161, 29] width 75 height 10
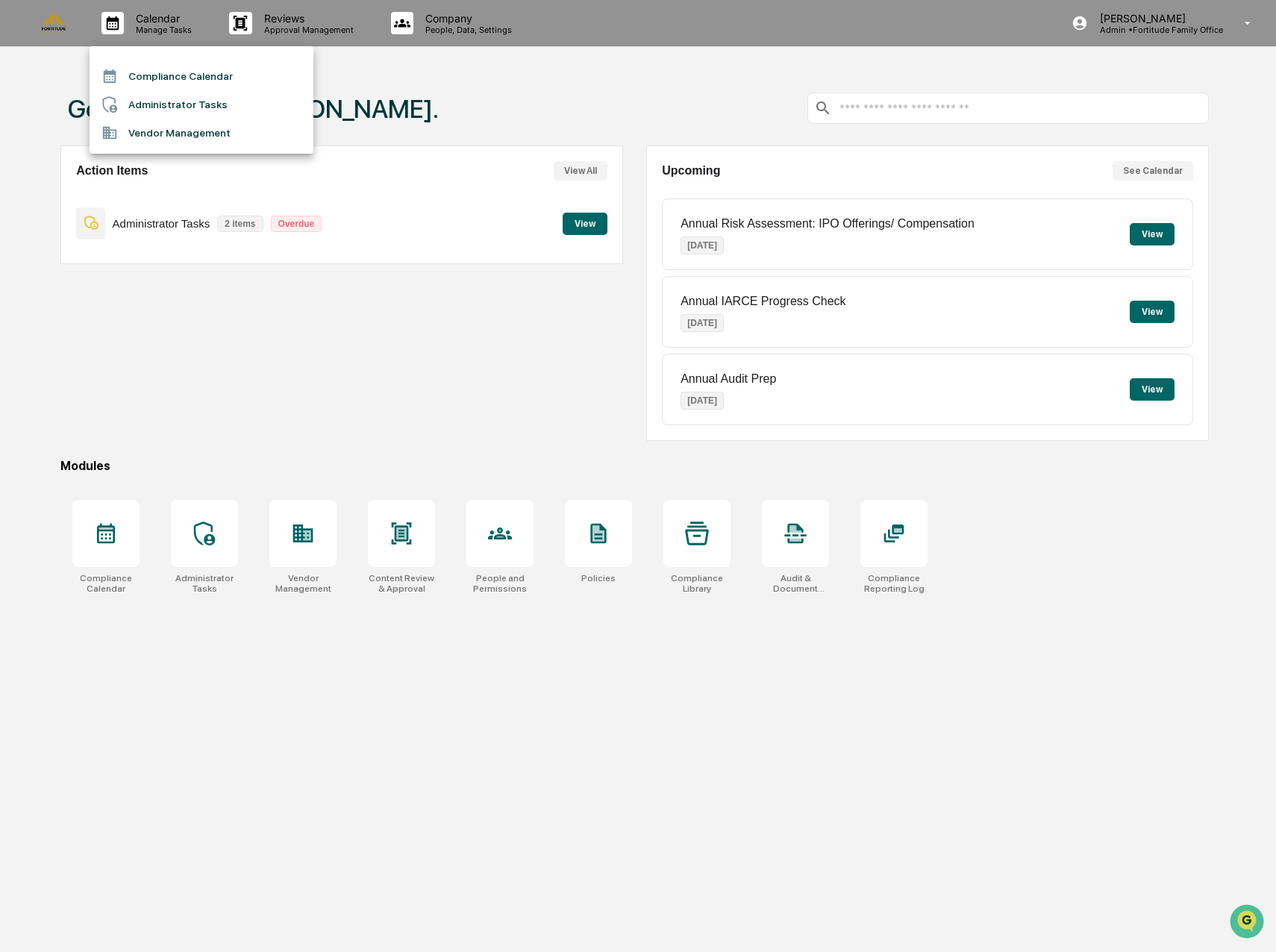
click at [180, 100] on li "Administrator Tasks" at bounding box center [201, 104] width 224 height 29
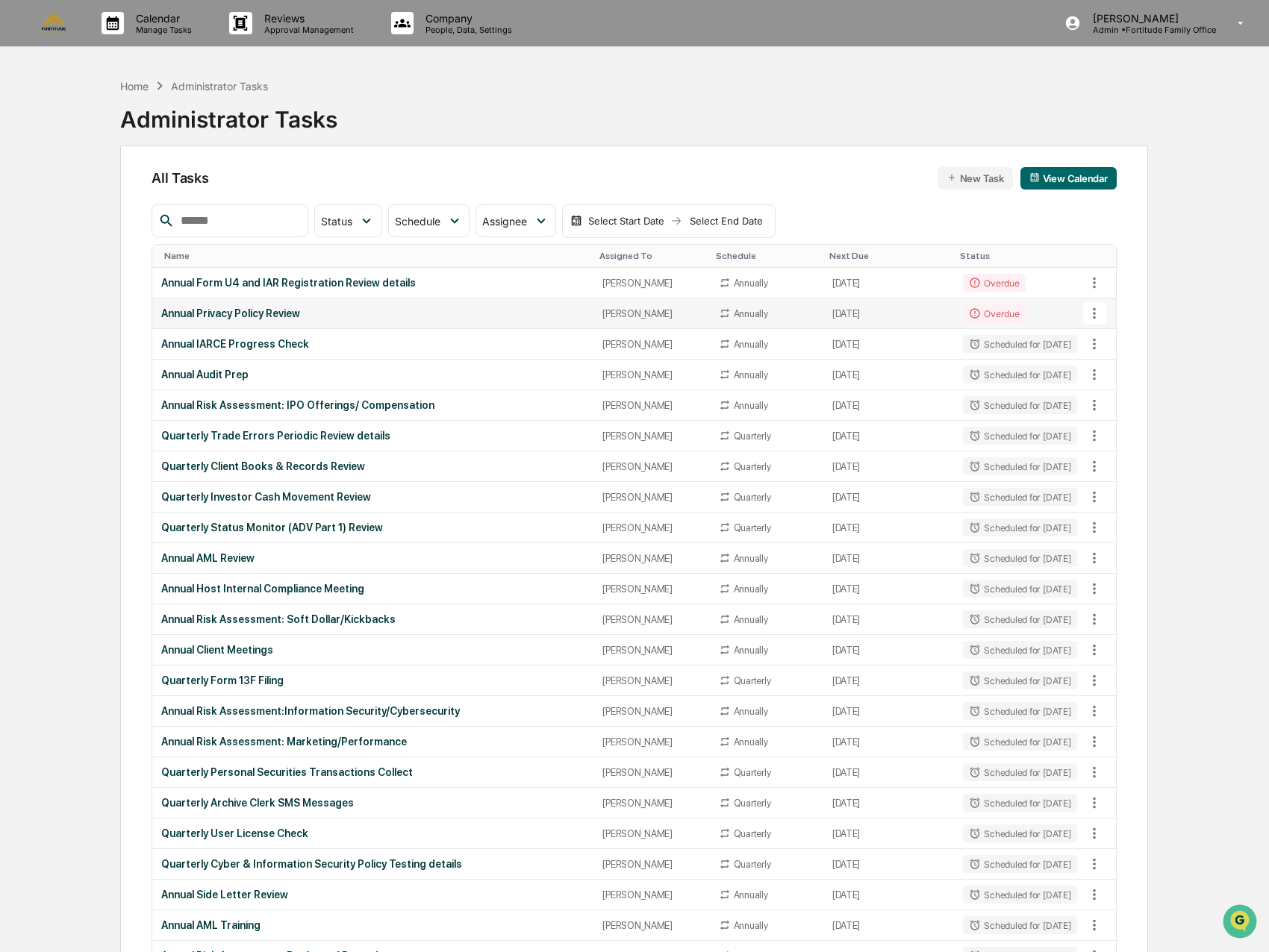
click at [271, 318] on div "Annual Privacy Policy Review" at bounding box center [373, 313] width 423 height 12
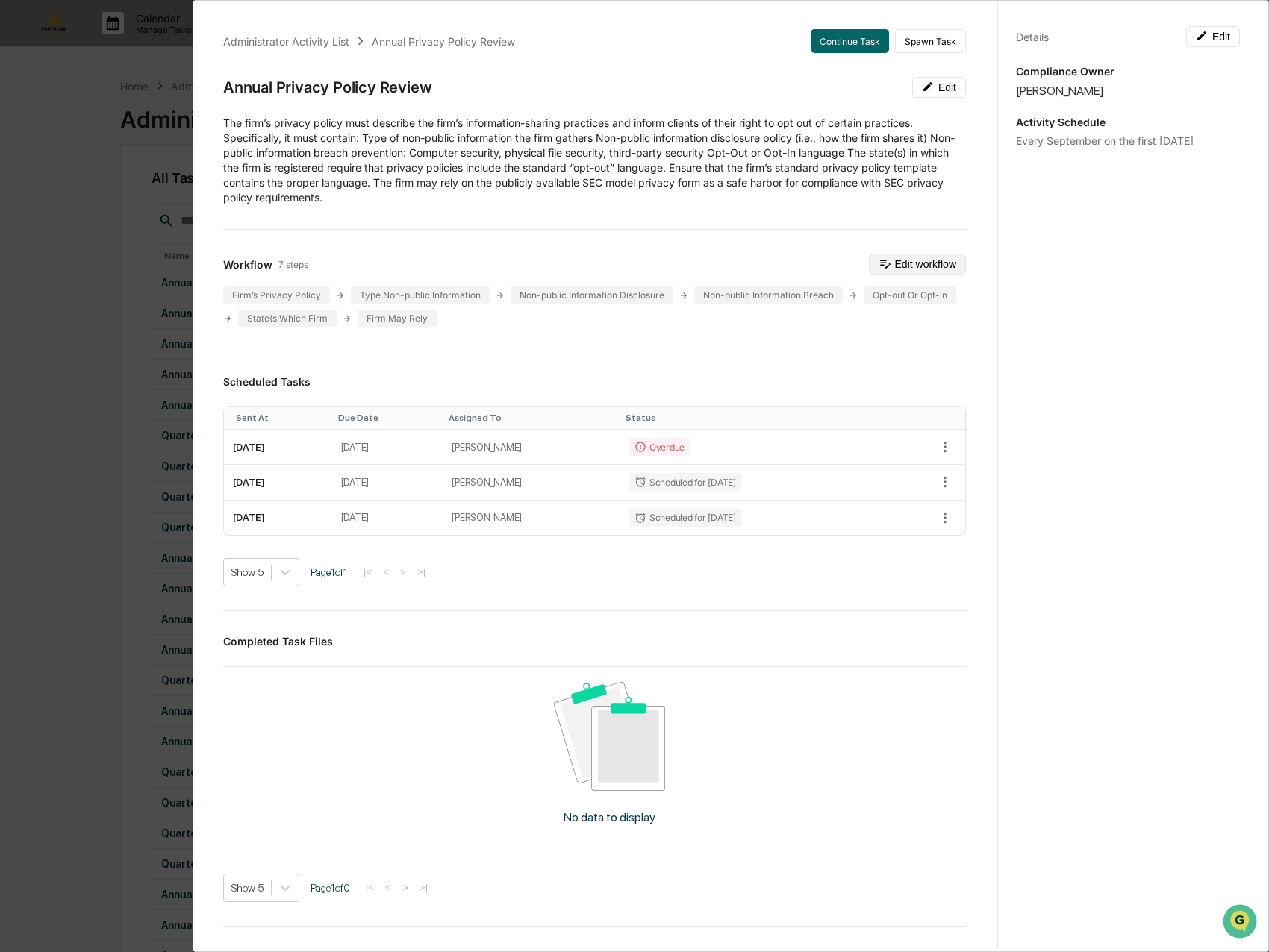
click at [902, 265] on button "Edit workflow" at bounding box center [917, 264] width 97 height 21
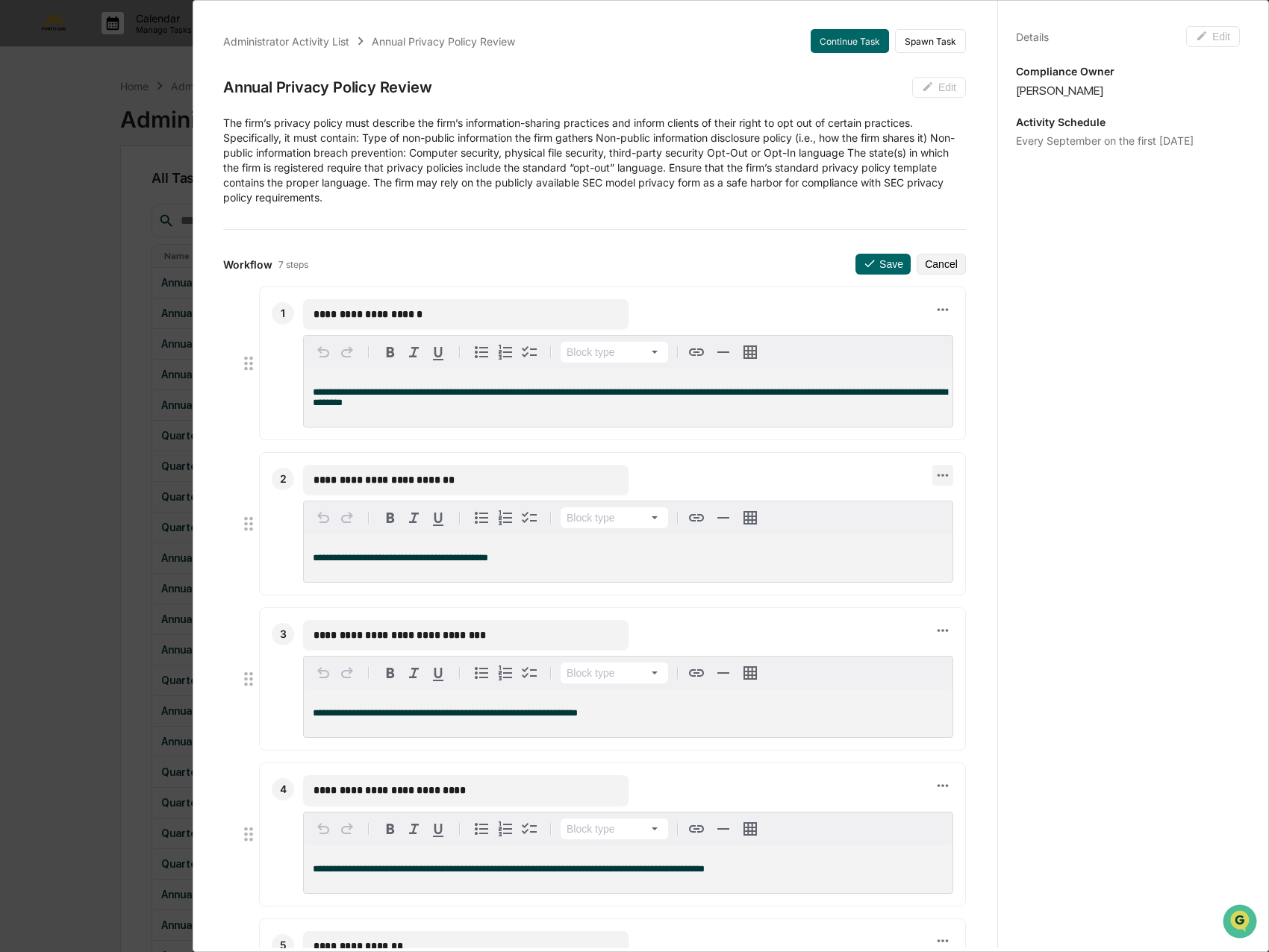
click at [938, 477] on icon at bounding box center [943, 474] width 11 height 3
click at [946, 510] on li "Delete step" at bounding box center [985, 502] width 120 height 28
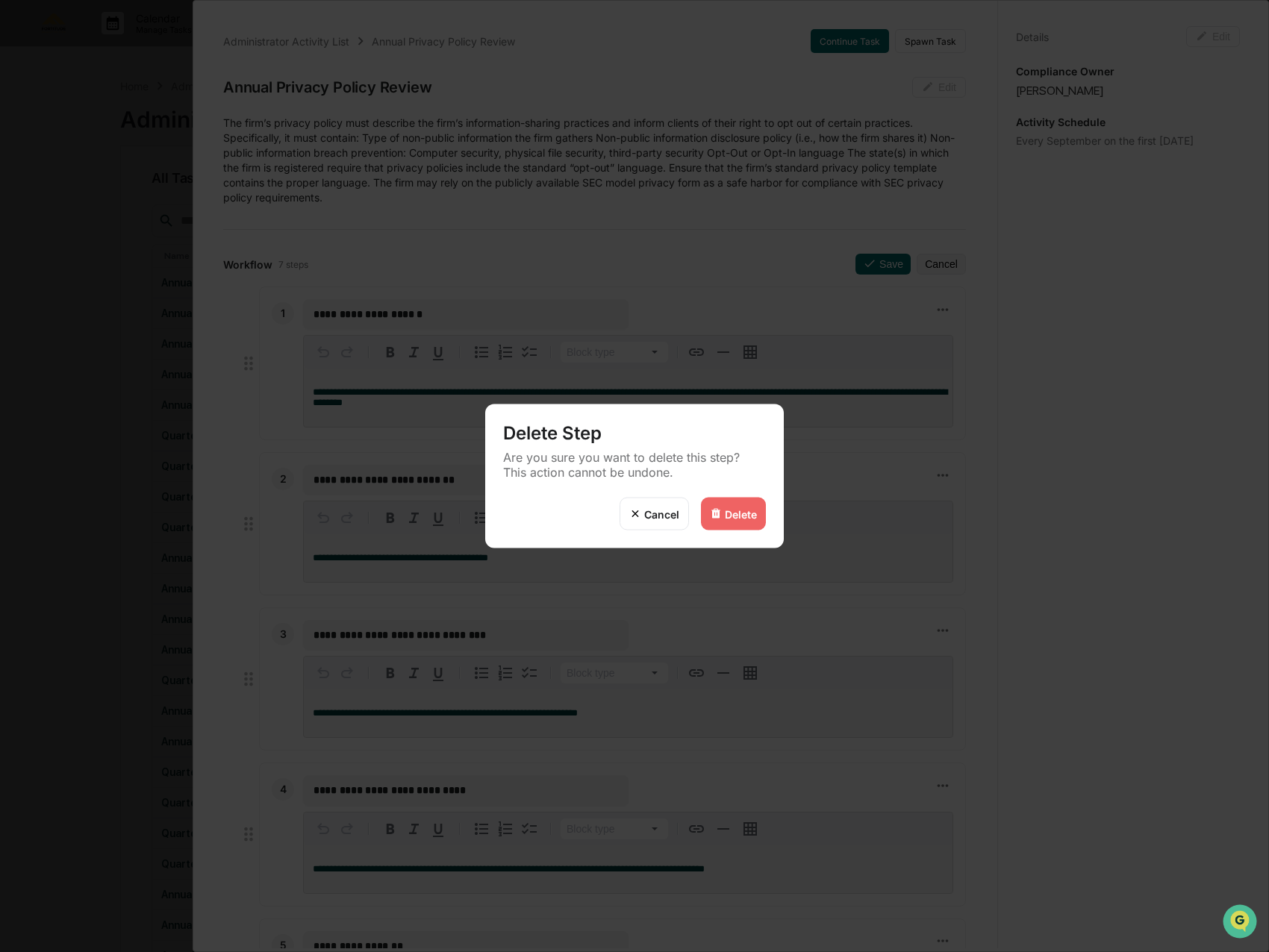
click at [745, 531] on div "Cancel Delete" at bounding box center [634, 523] width 298 height 51
click at [745, 518] on div "Delete" at bounding box center [740, 513] width 32 height 13
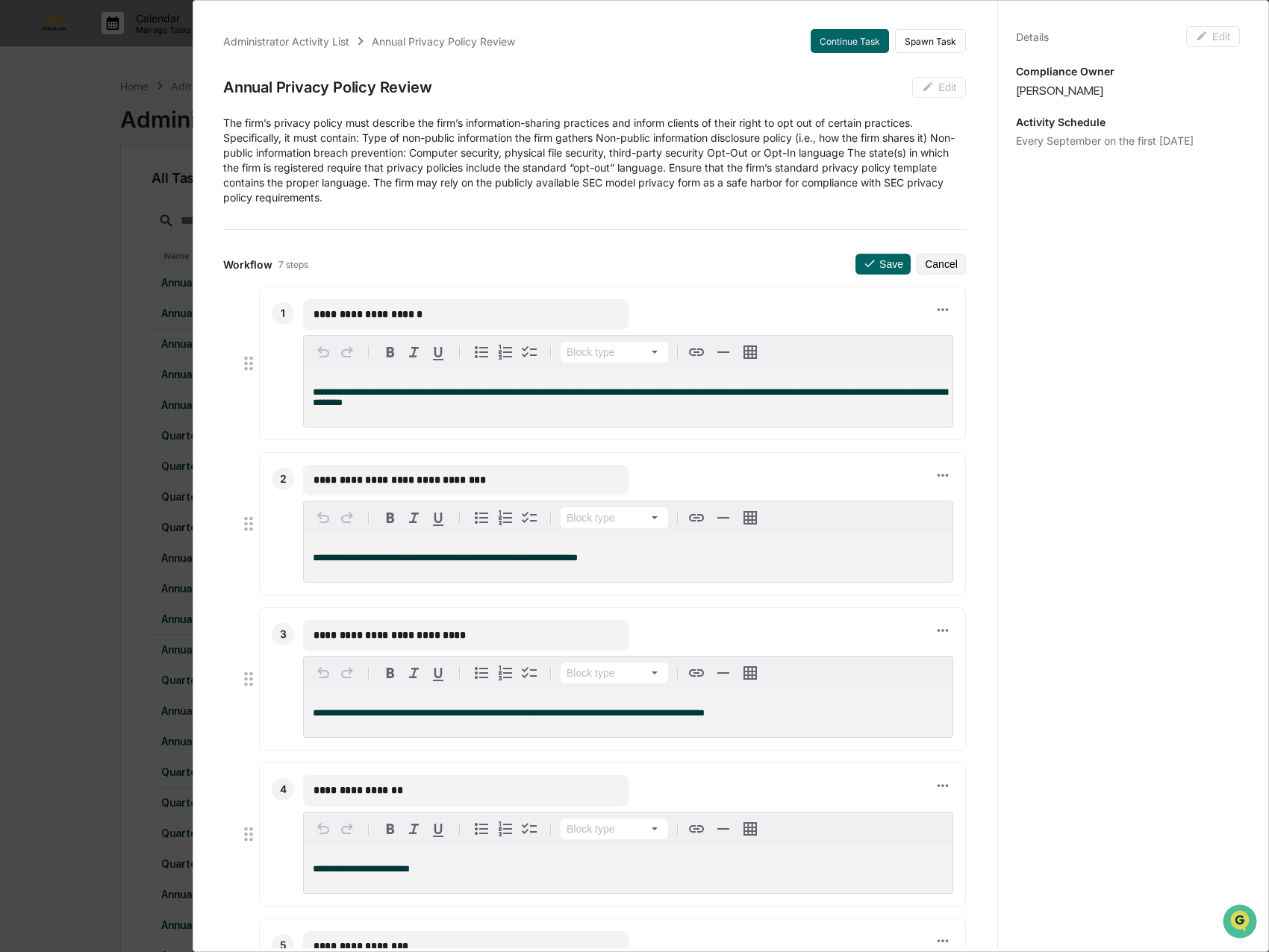
click at [938, 476] on div "**********" at bounding box center [612, 523] width 707 height 143
click at [934, 476] on icon at bounding box center [942, 475] width 16 height 16
click at [967, 505] on li "Delete step" at bounding box center [985, 502] width 120 height 28
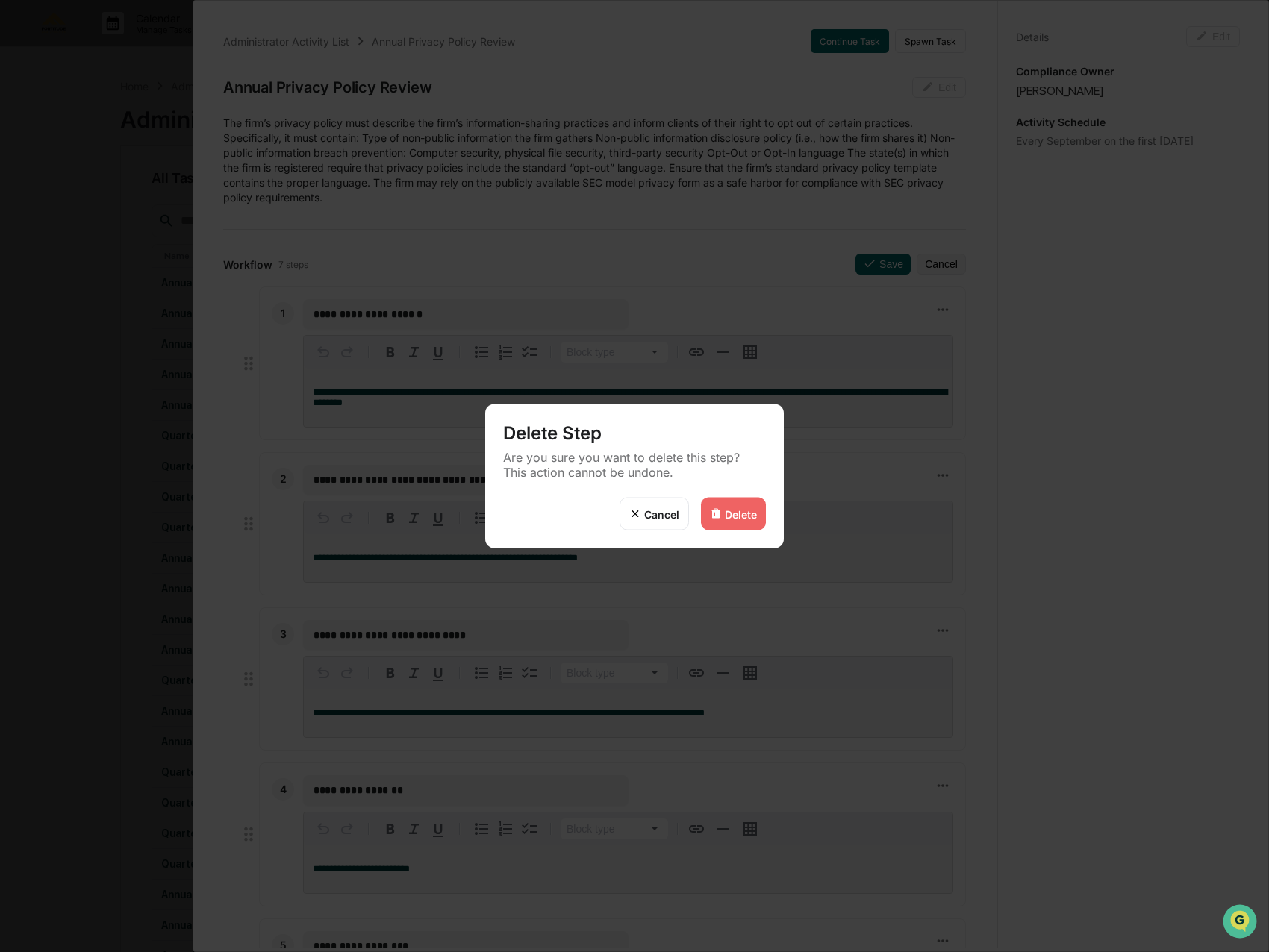
click at [752, 515] on div "Delete" at bounding box center [740, 513] width 32 height 13
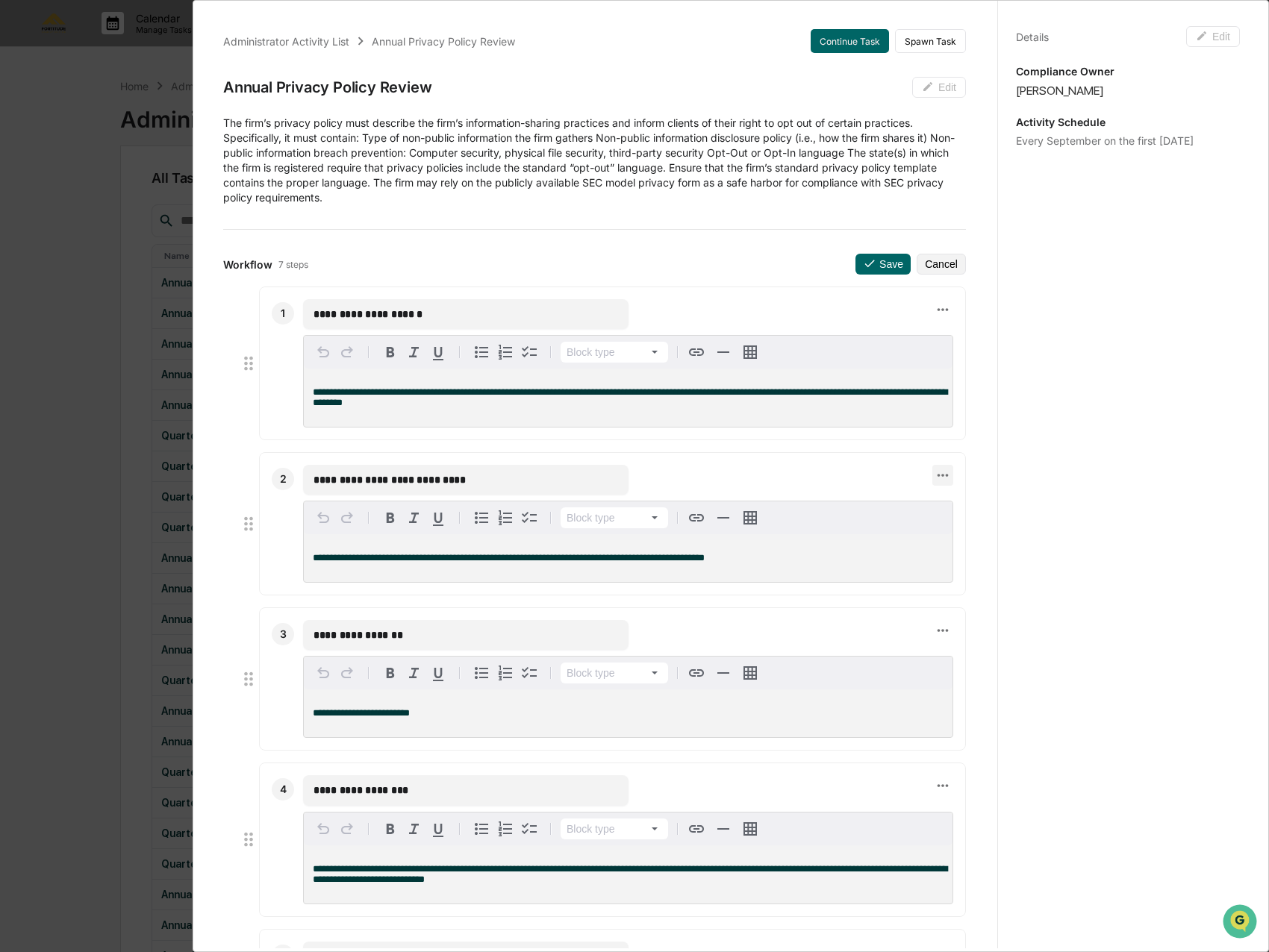
click at [934, 475] on icon at bounding box center [942, 475] width 16 height 16
click at [976, 499] on li "Delete step" at bounding box center [985, 502] width 120 height 28
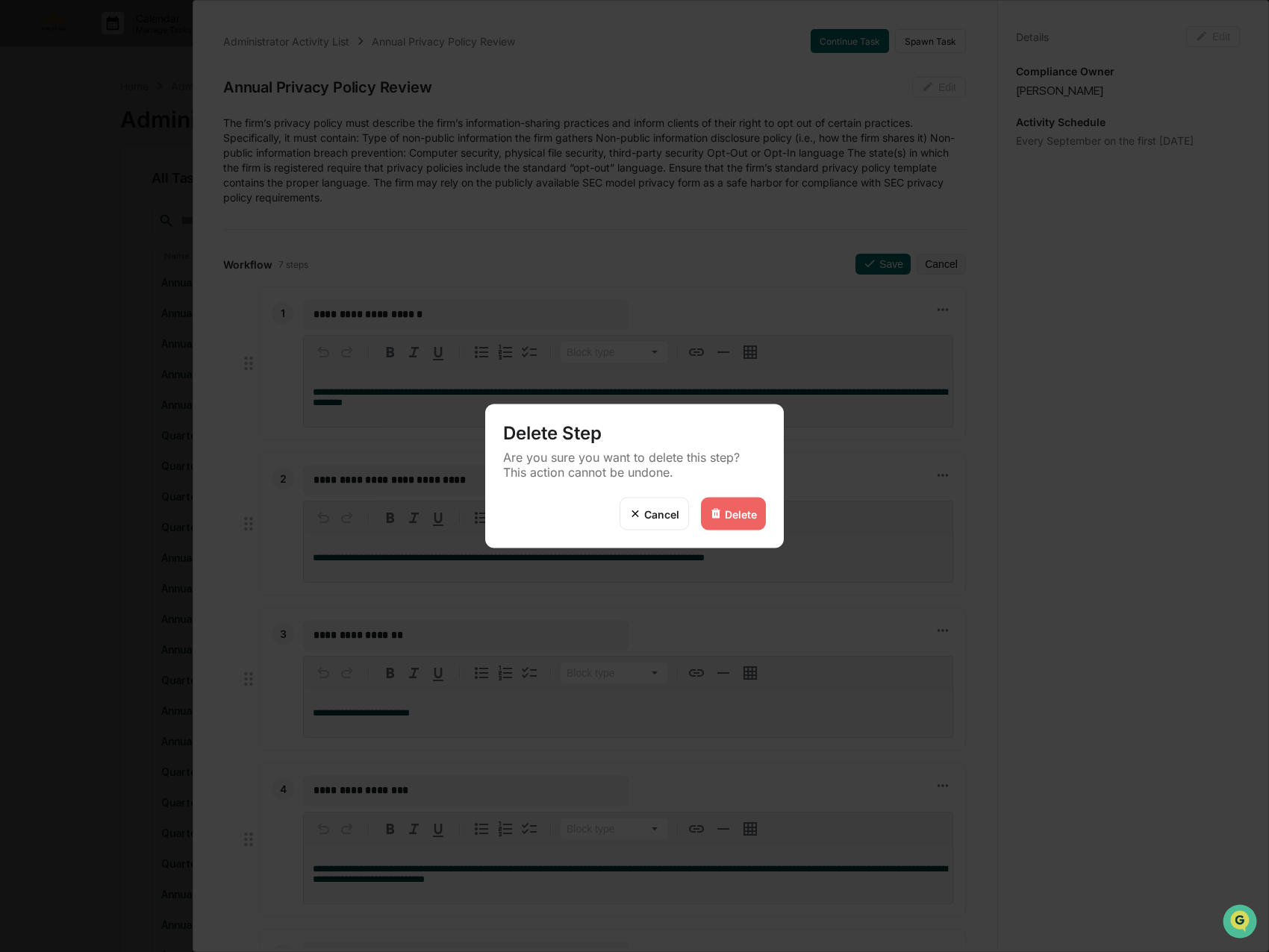
click at [756, 511] on div "Delete" at bounding box center [740, 513] width 32 height 13
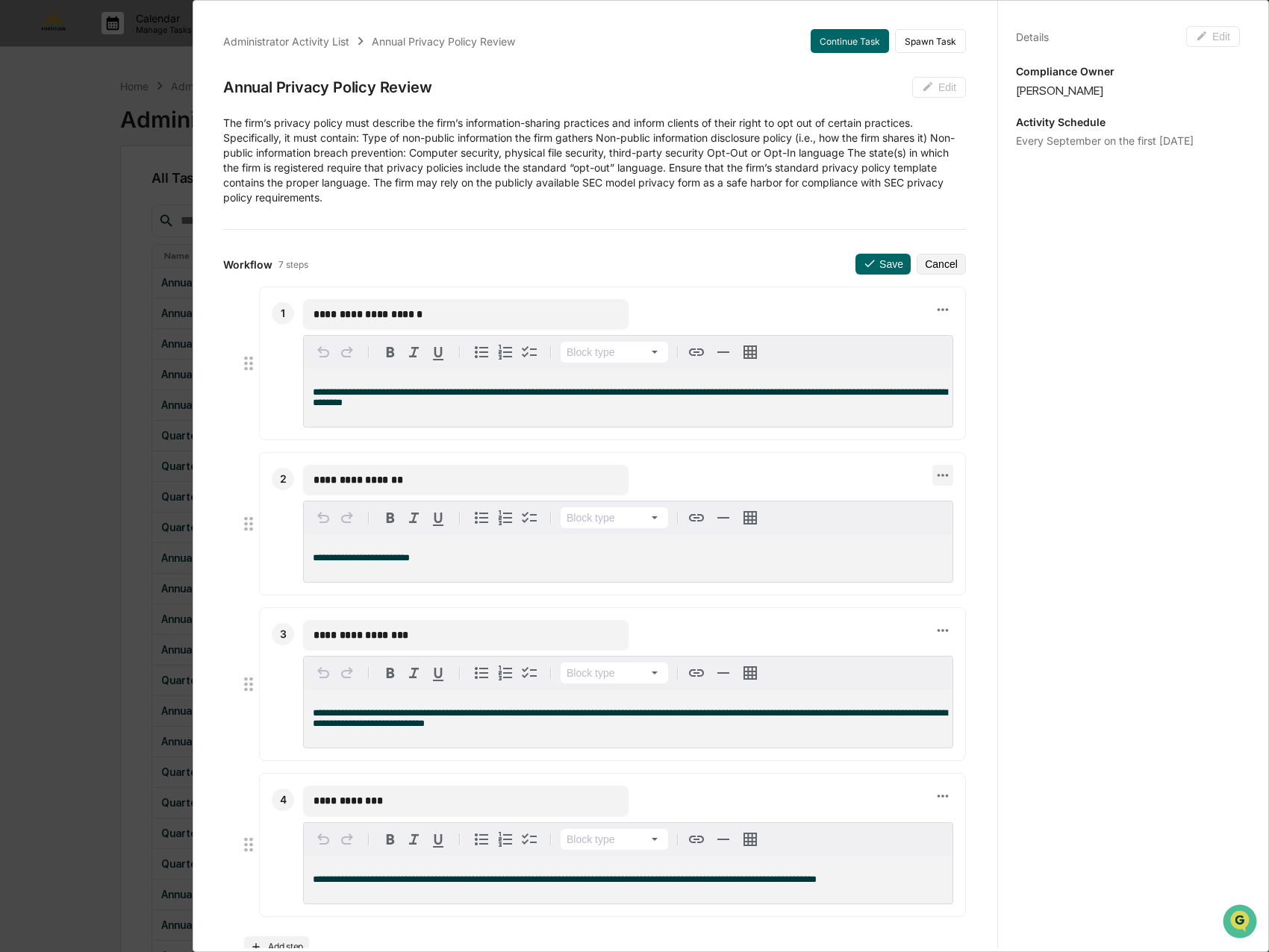
click at [934, 475] on icon at bounding box center [942, 475] width 16 height 16
click at [976, 503] on li "Delete step" at bounding box center [985, 502] width 120 height 28
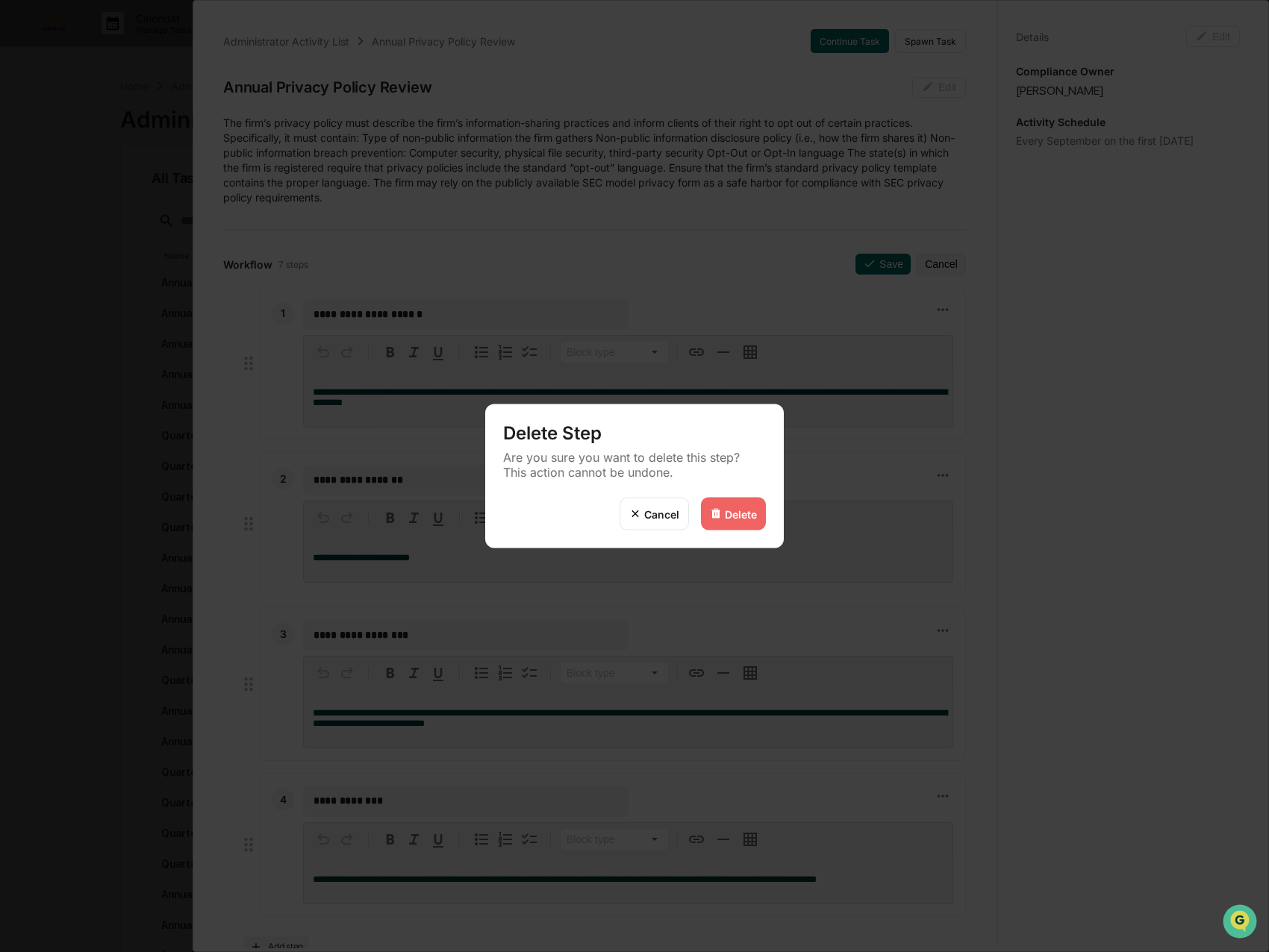
click at [729, 517] on div "Delete" at bounding box center [740, 513] width 32 height 13
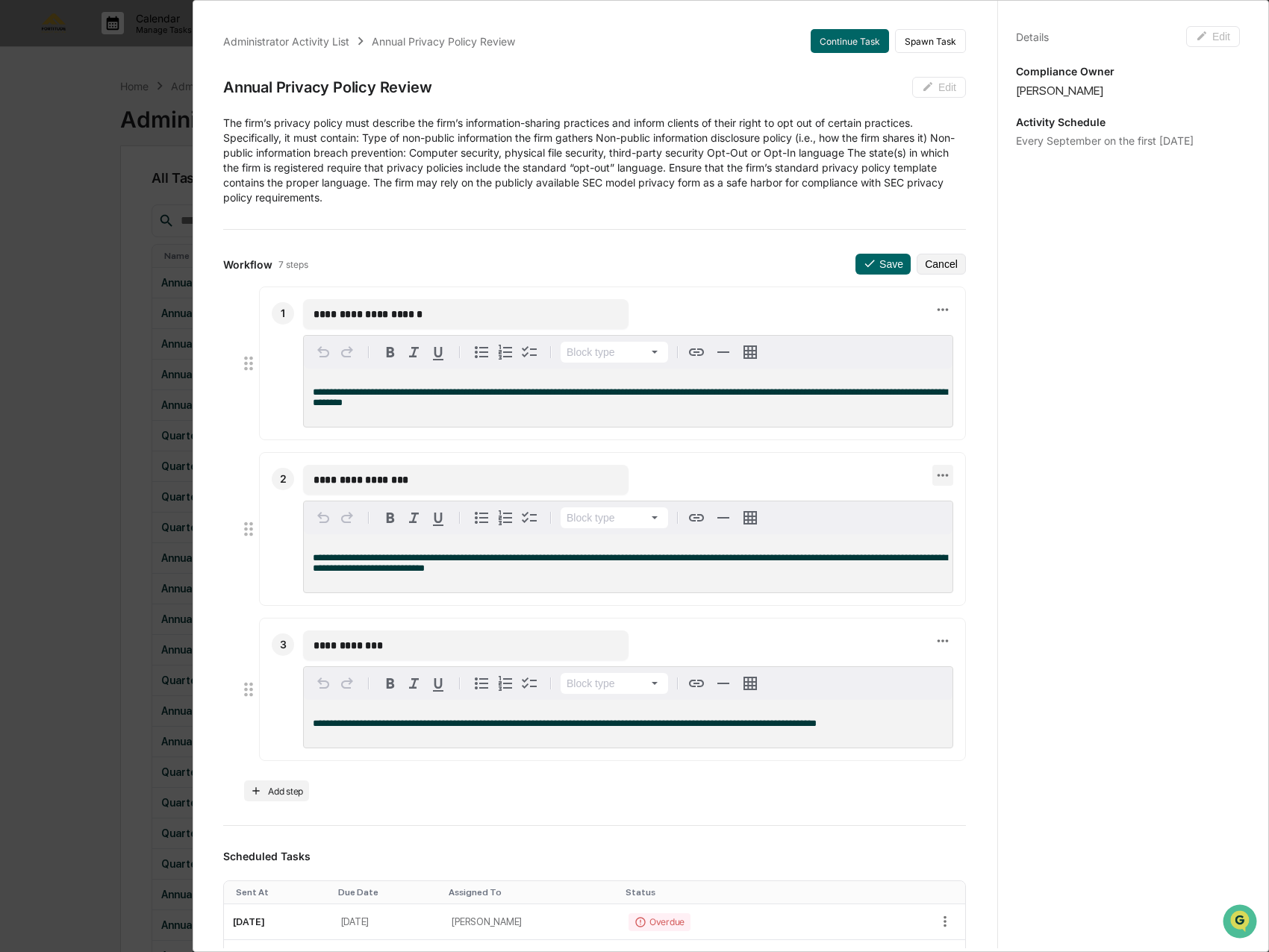
click at [934, 477] on icon at bounding box center [942, 475] width 16 height 16
click at [970, 508] on li "Delete step" at bounding box center [985, 502] width 120 height 28
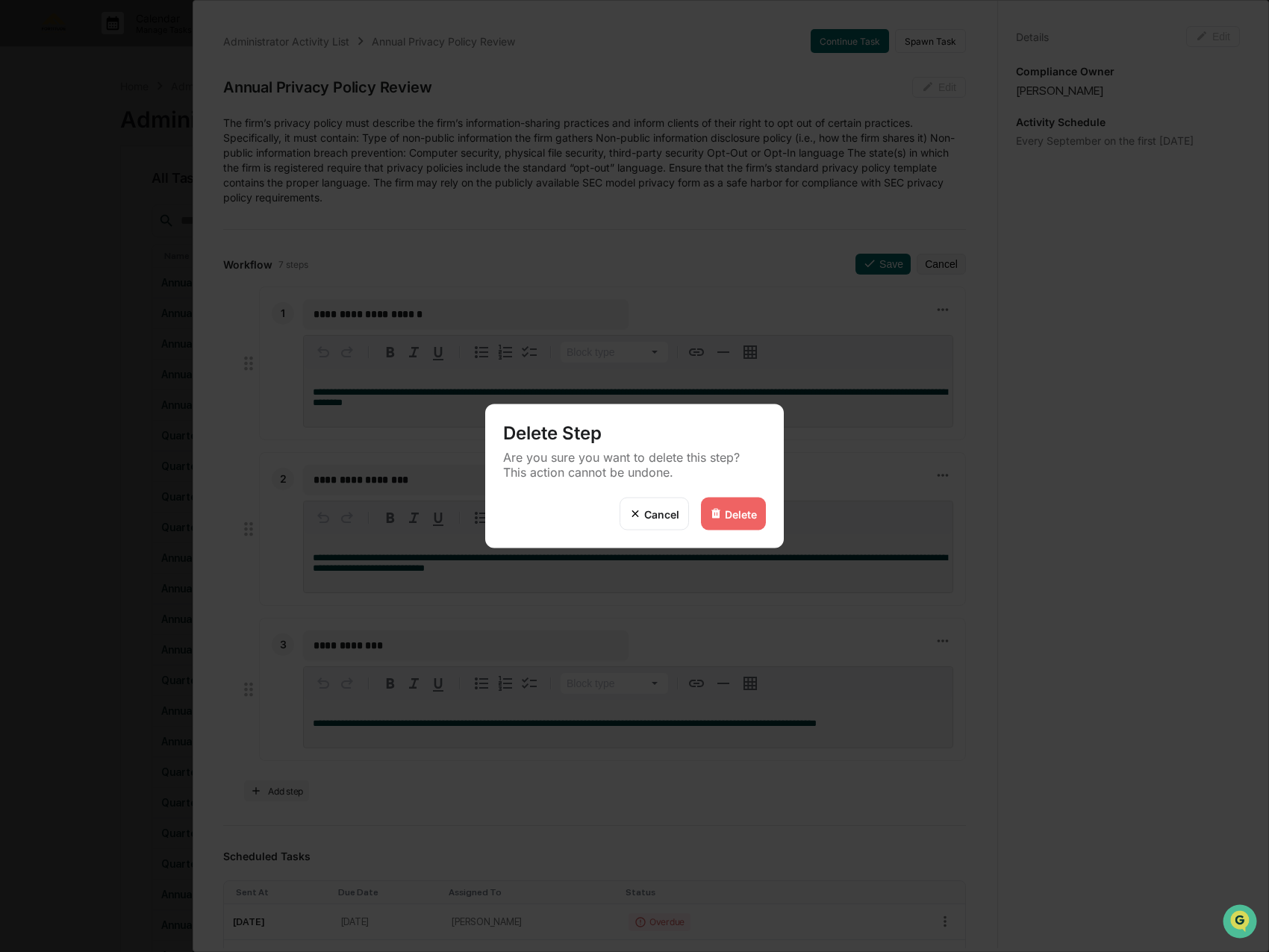
click at [744, 512] on div "Delete" at bounding box center [740, 513] width 32 height 13
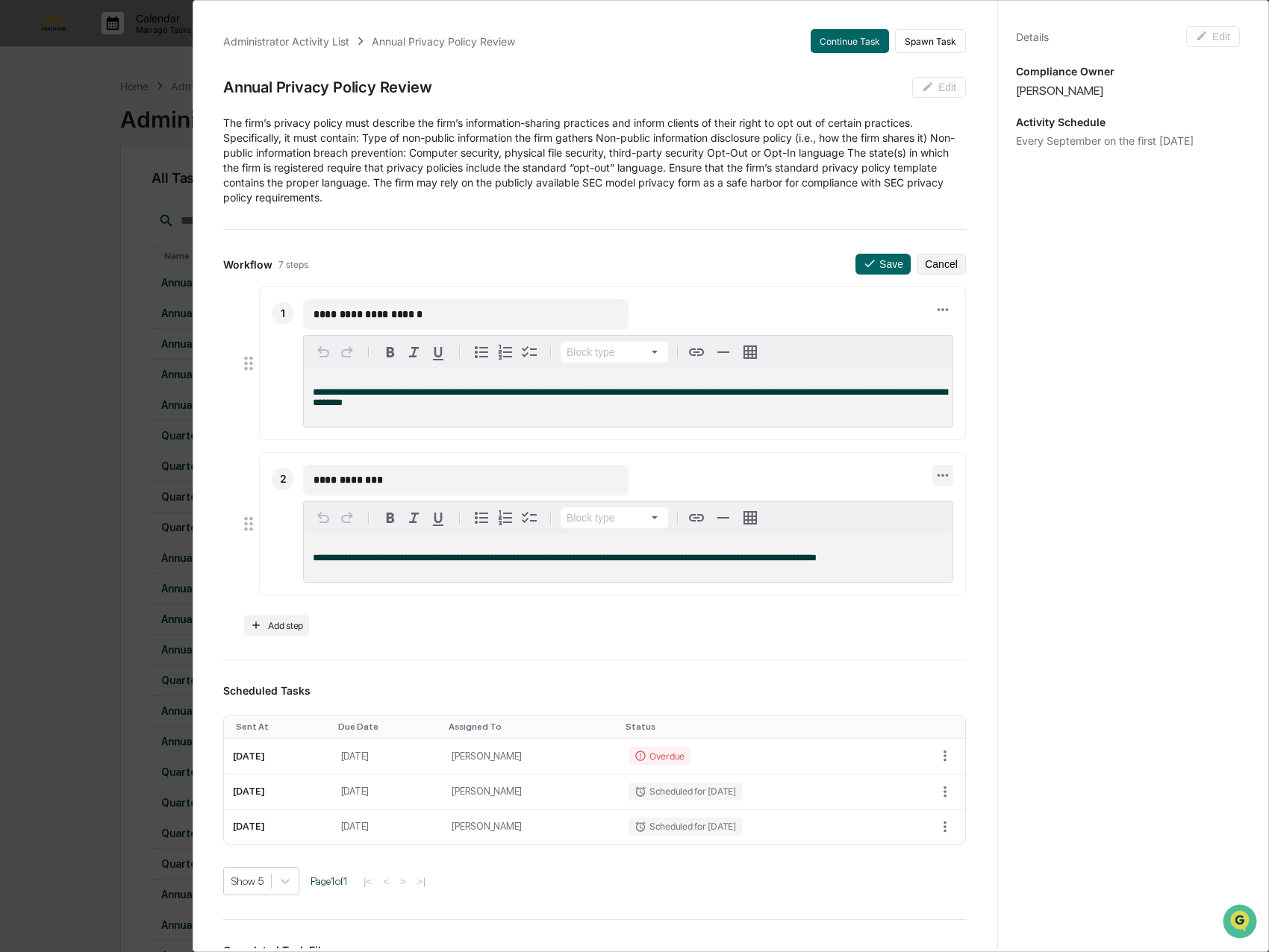
click at [934, 479] on icon at bounding box center [942, 475] width 16 height 16
click at [978, 504] on li "Delete step" at bounding box center [985, 502] width 120 height 28
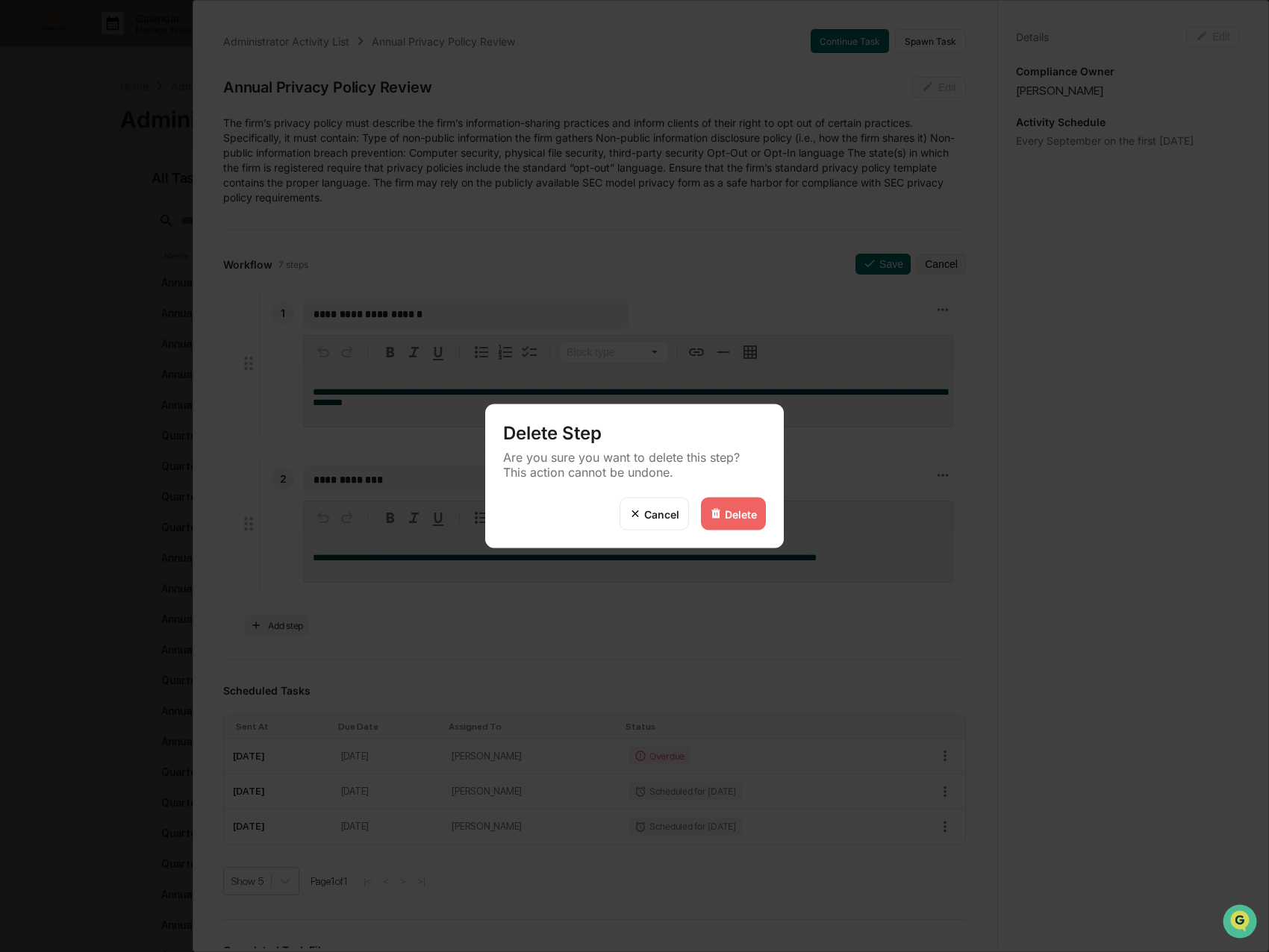
click at [746, 511] on div "Delete" at bounding box center [740, 513] width 32 height 13
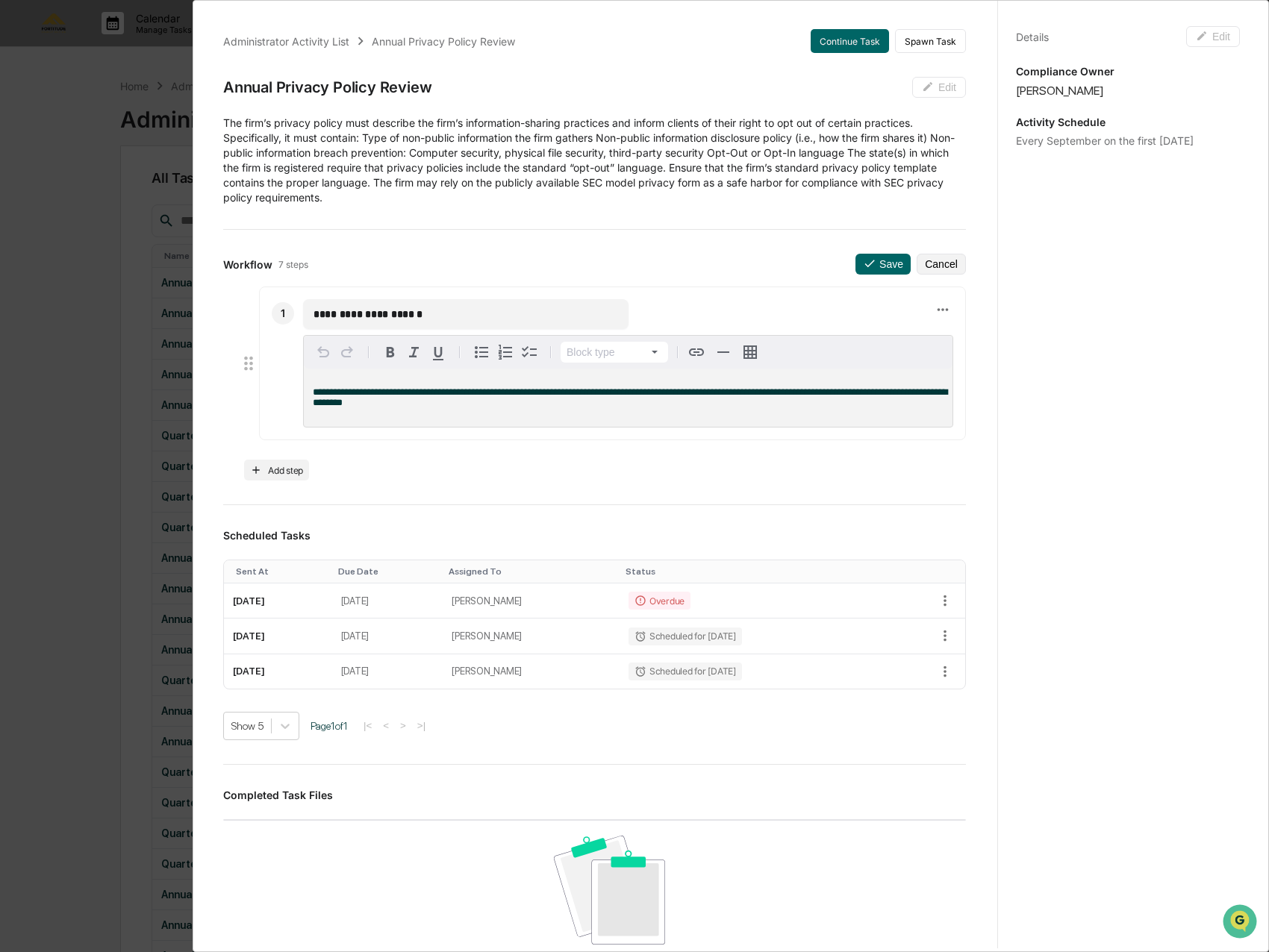
click at [439, 318] on input "**********" at bounding box center [465, 314] width 304 height 15
type input "**********"
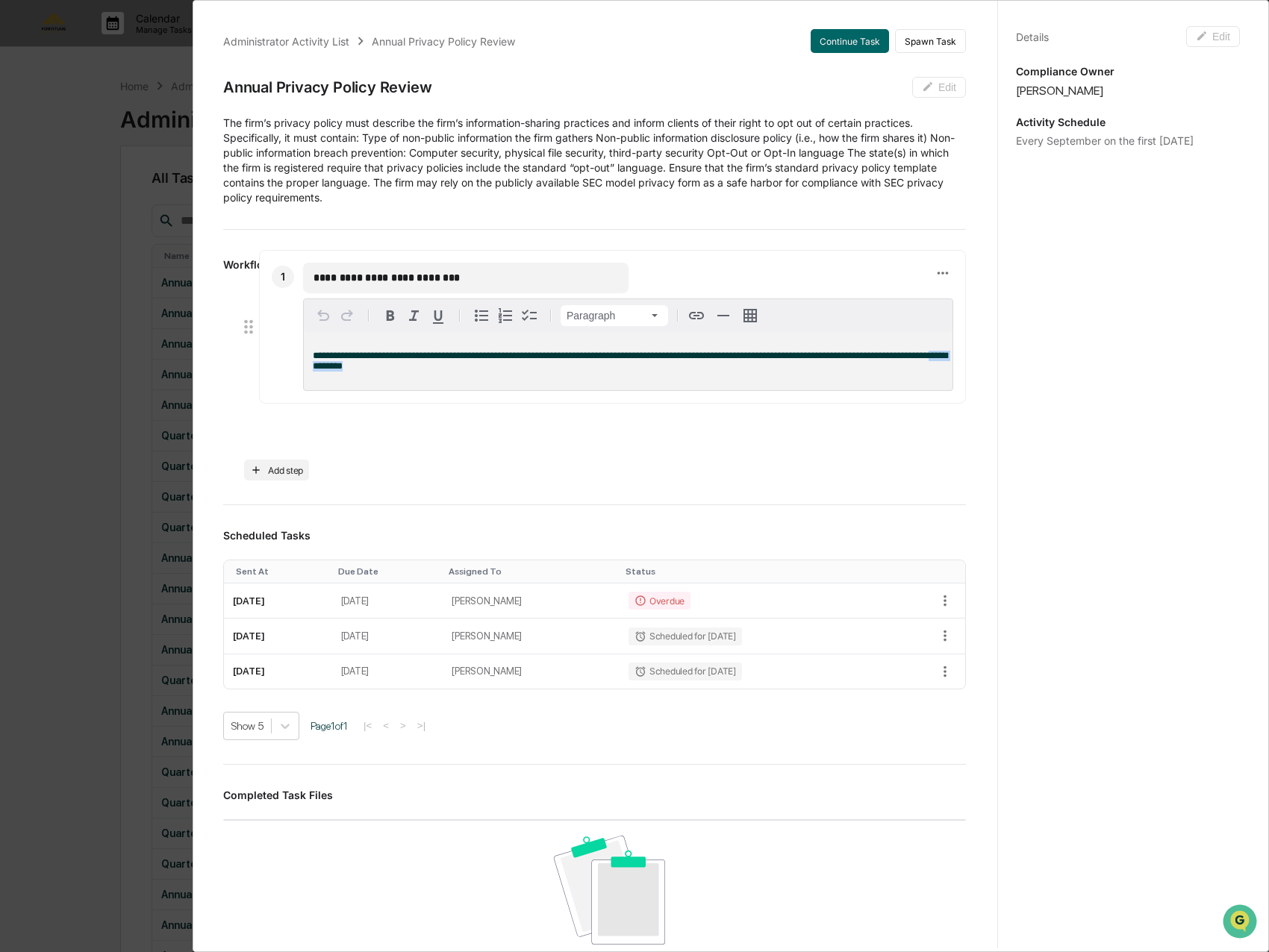
drag, startPoint x: 382, startPoint y: 407, endPoint x: 316, endPoint y: 365, distance: 78.2
click at [316, 365] on p "**********" at bounding box center [627, 361] width 631 height 21
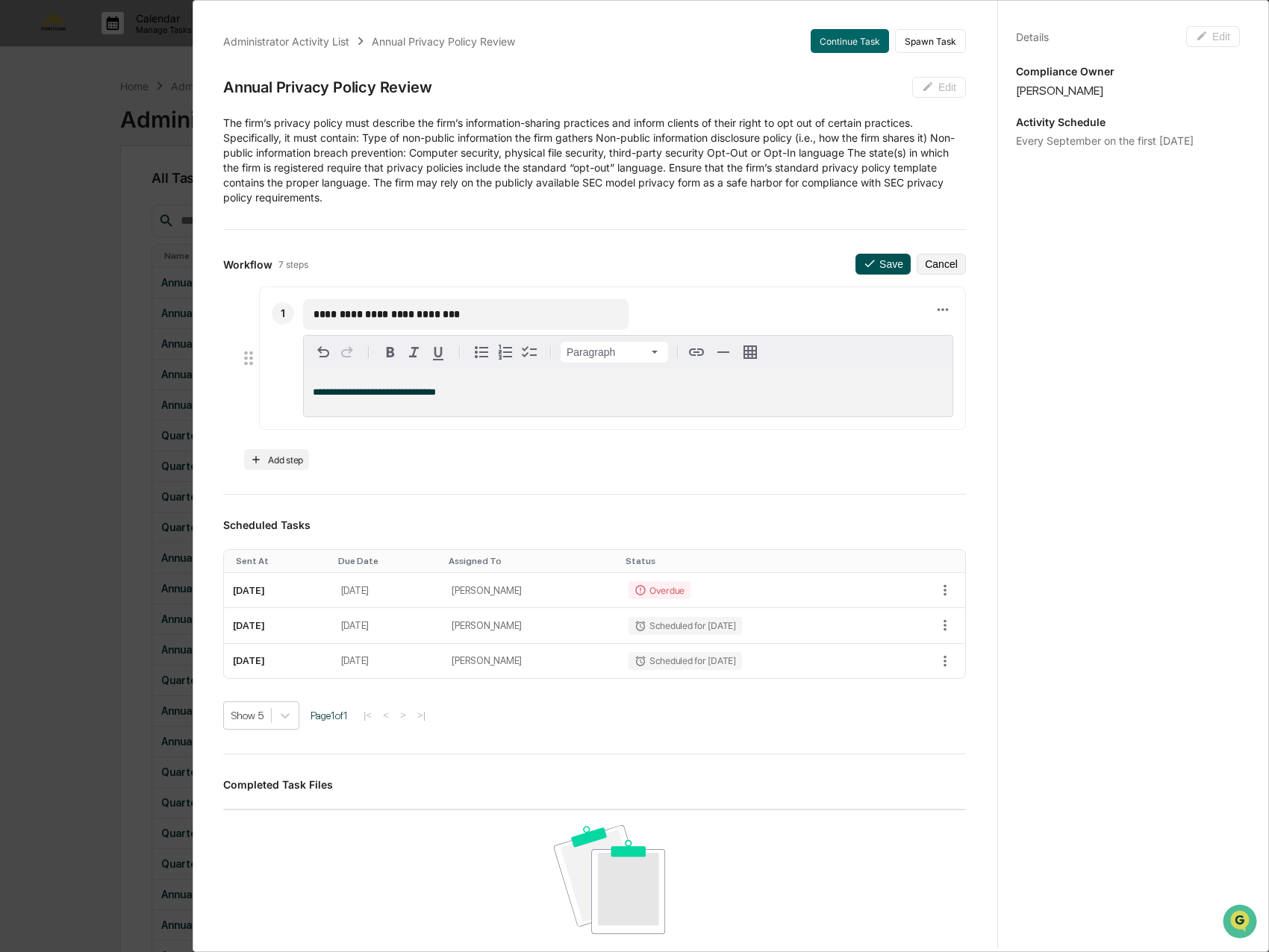
click at [875, 268] on button "Save" at bounding box center [883, 264] width 56 height 21
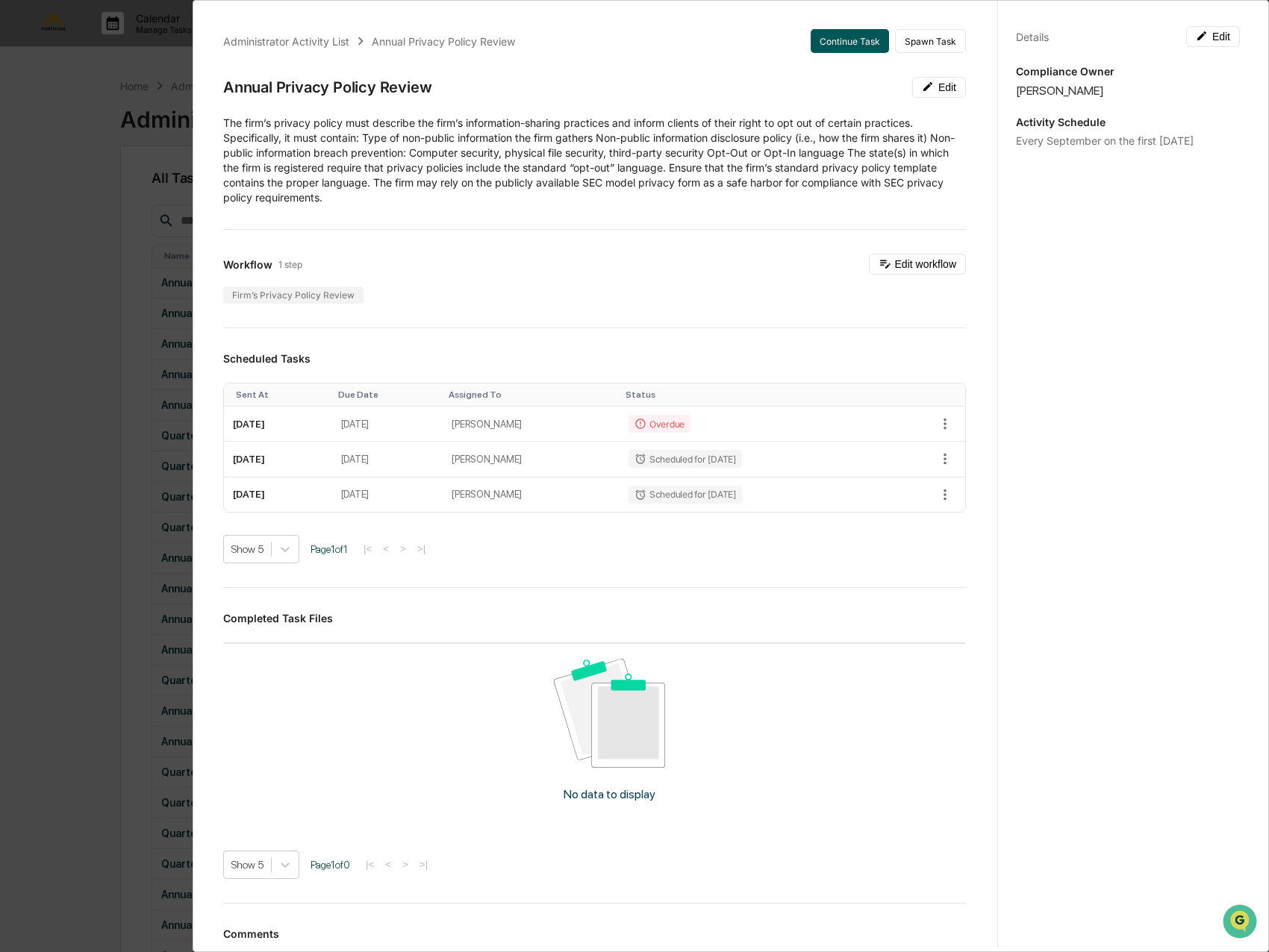
click at [847, 49] on button "Continue Task" at bounding box center [849, 42] width 78 height 24
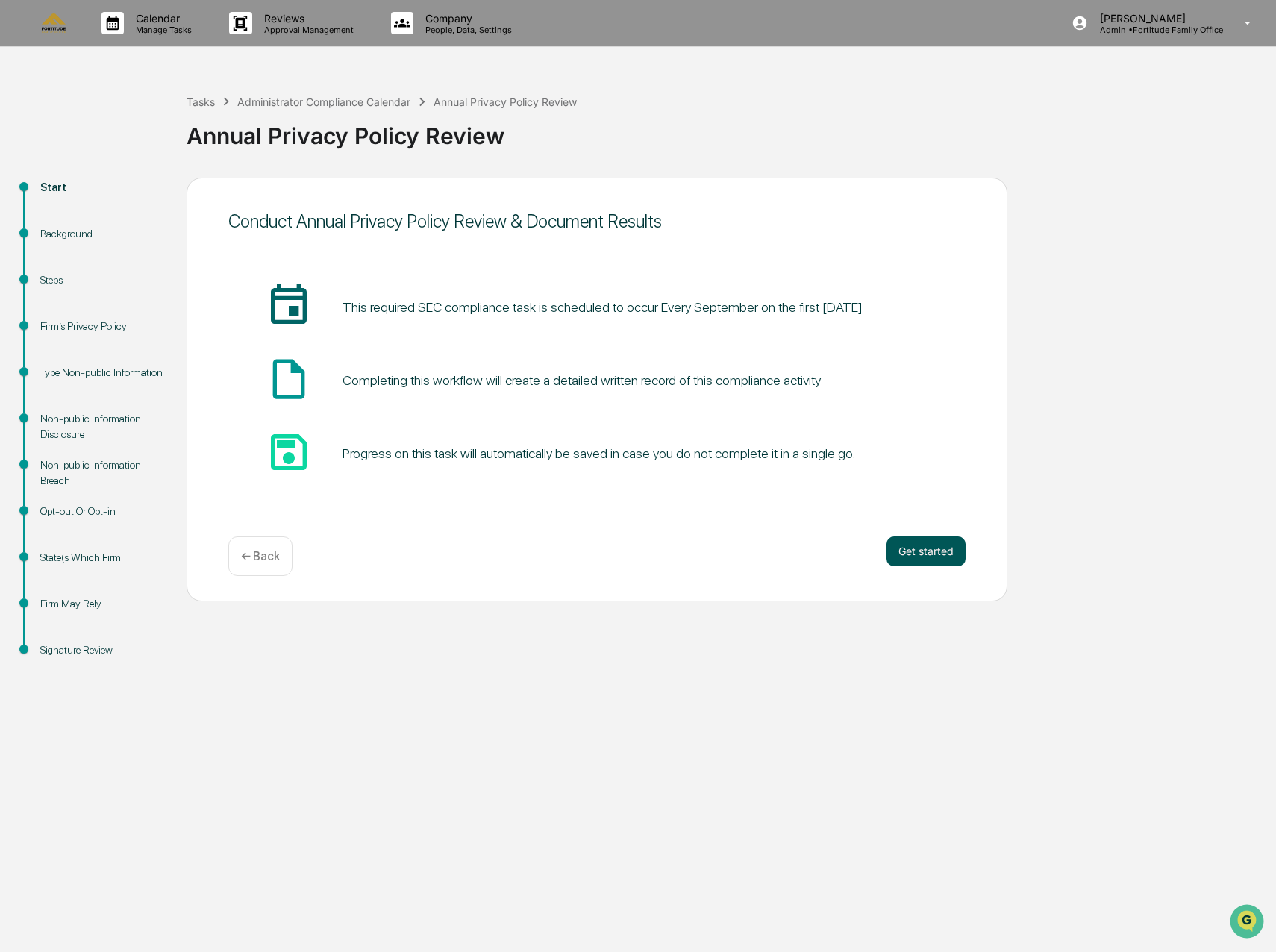
click at [926, 548] on button "Get started" at bounding box center [926, 551] width 79 height 29
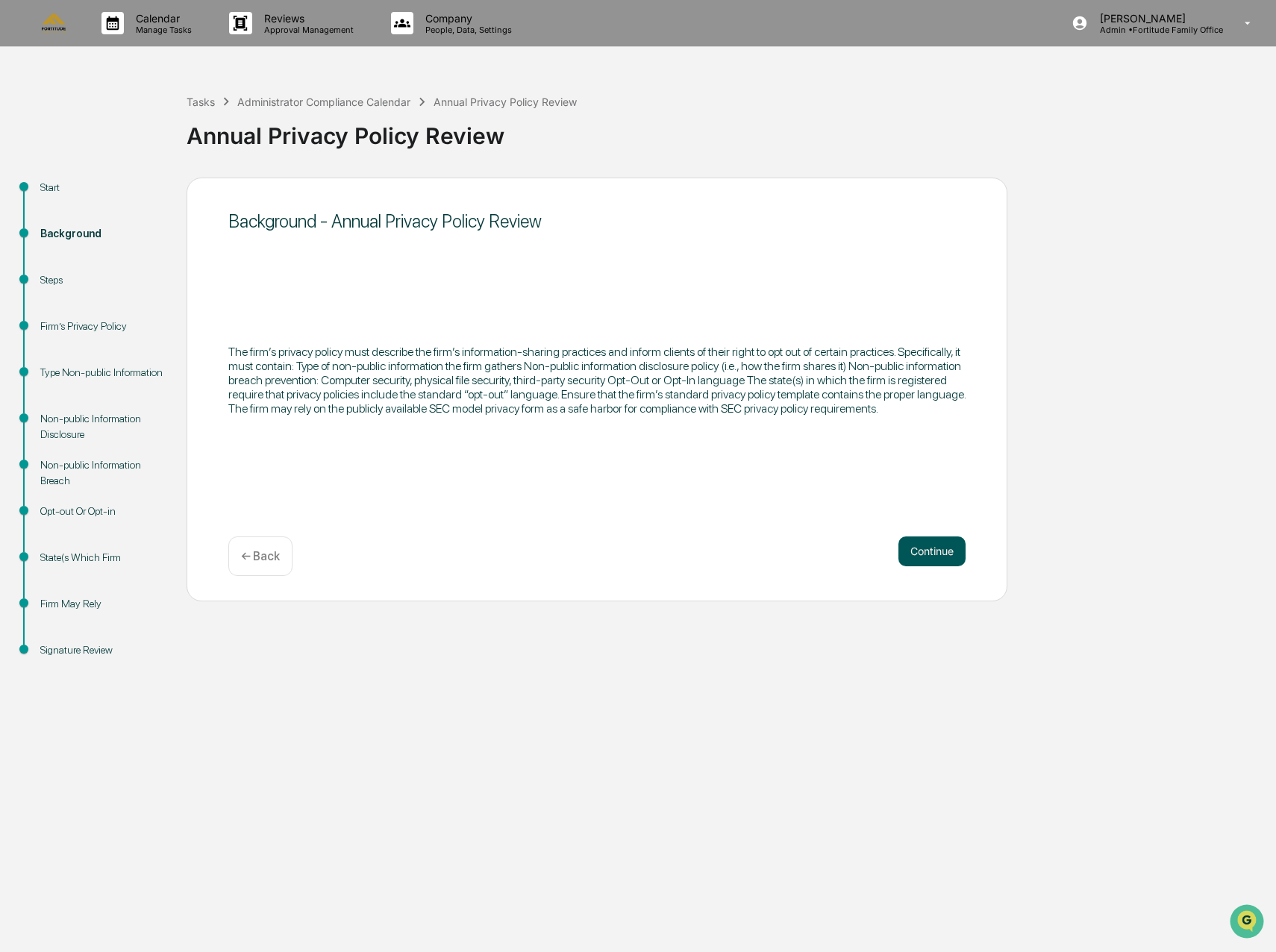
click at [926, 562] on button "Continue" at bounding box center [932, 551] width 67 height 29
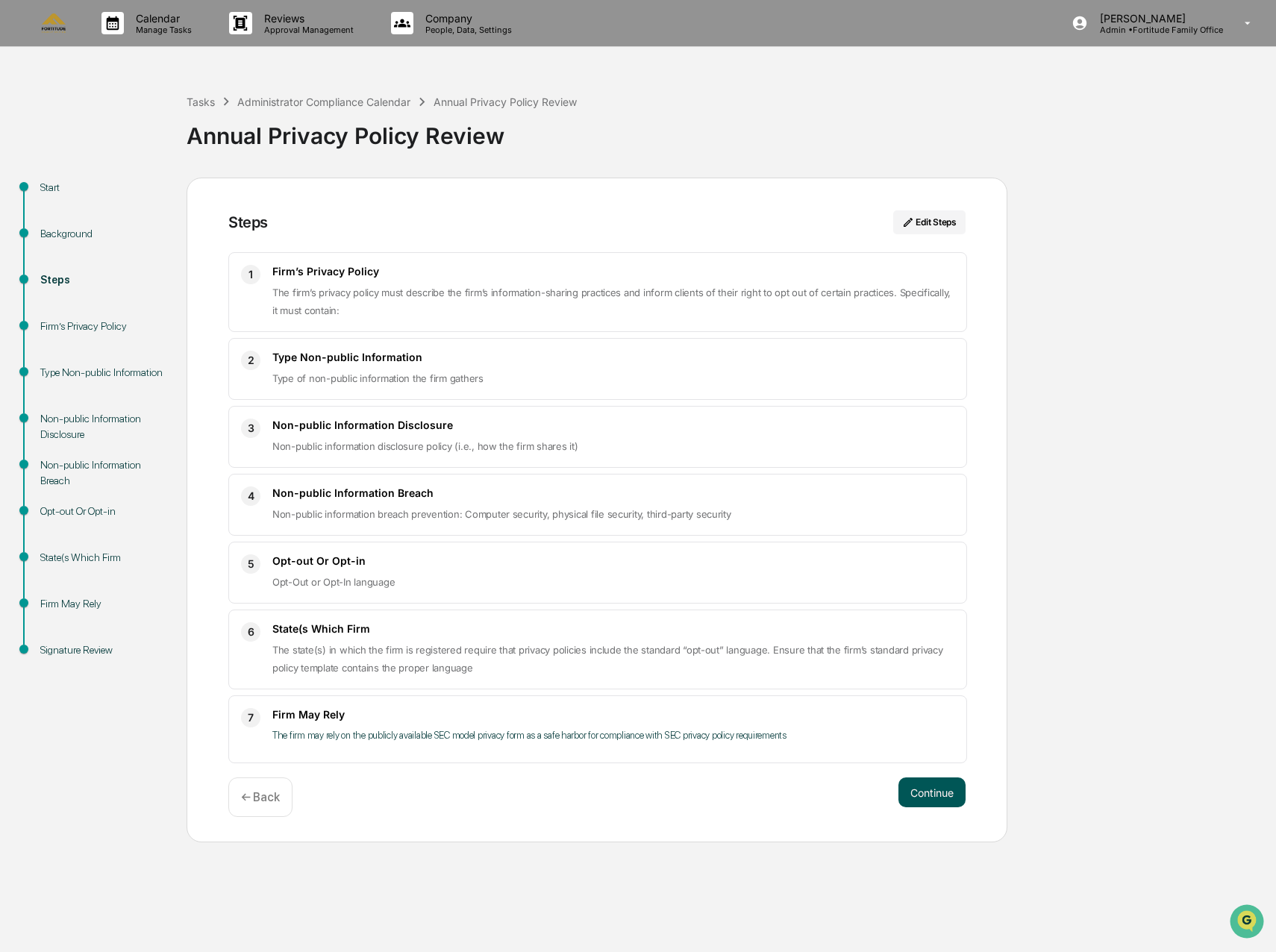
click at [921, 805] on button "Continue" at bounding box center [932, 792] width 67 height 29
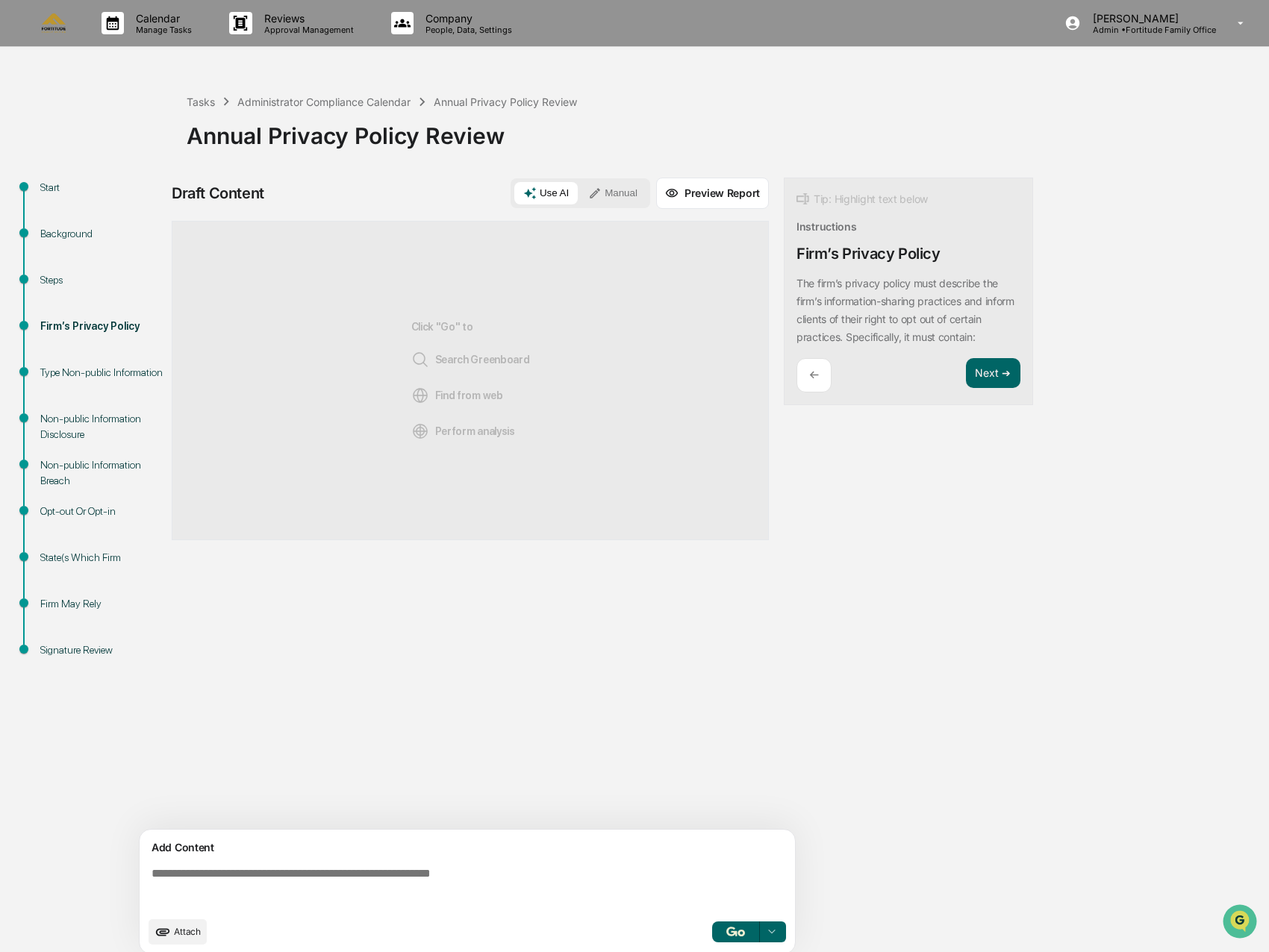
click at [609, 330] on div "Click "Go" to Search Greenboard Find from web Perform analysis" at bounding box center [470, 381] width 597 height 319
click at [173, 936] on span "Attach" at bounding box center [186, 931] width 27 height 11
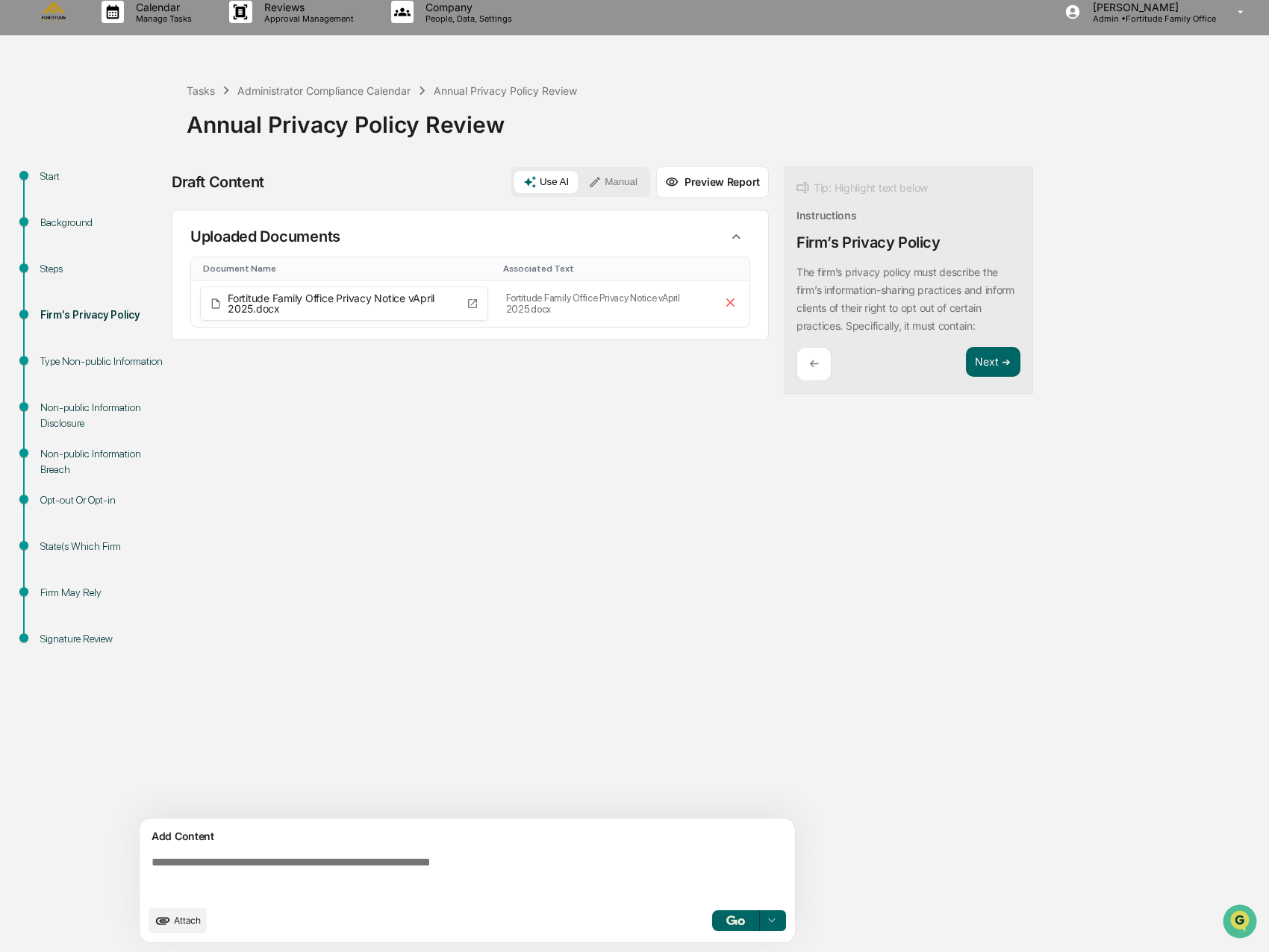
click at [228, 875] on textarea at bounding box center [470, 877] width 649 height 54
click at [736, 926] on button "button" at bounding box center [736, 921] width 48 height 21
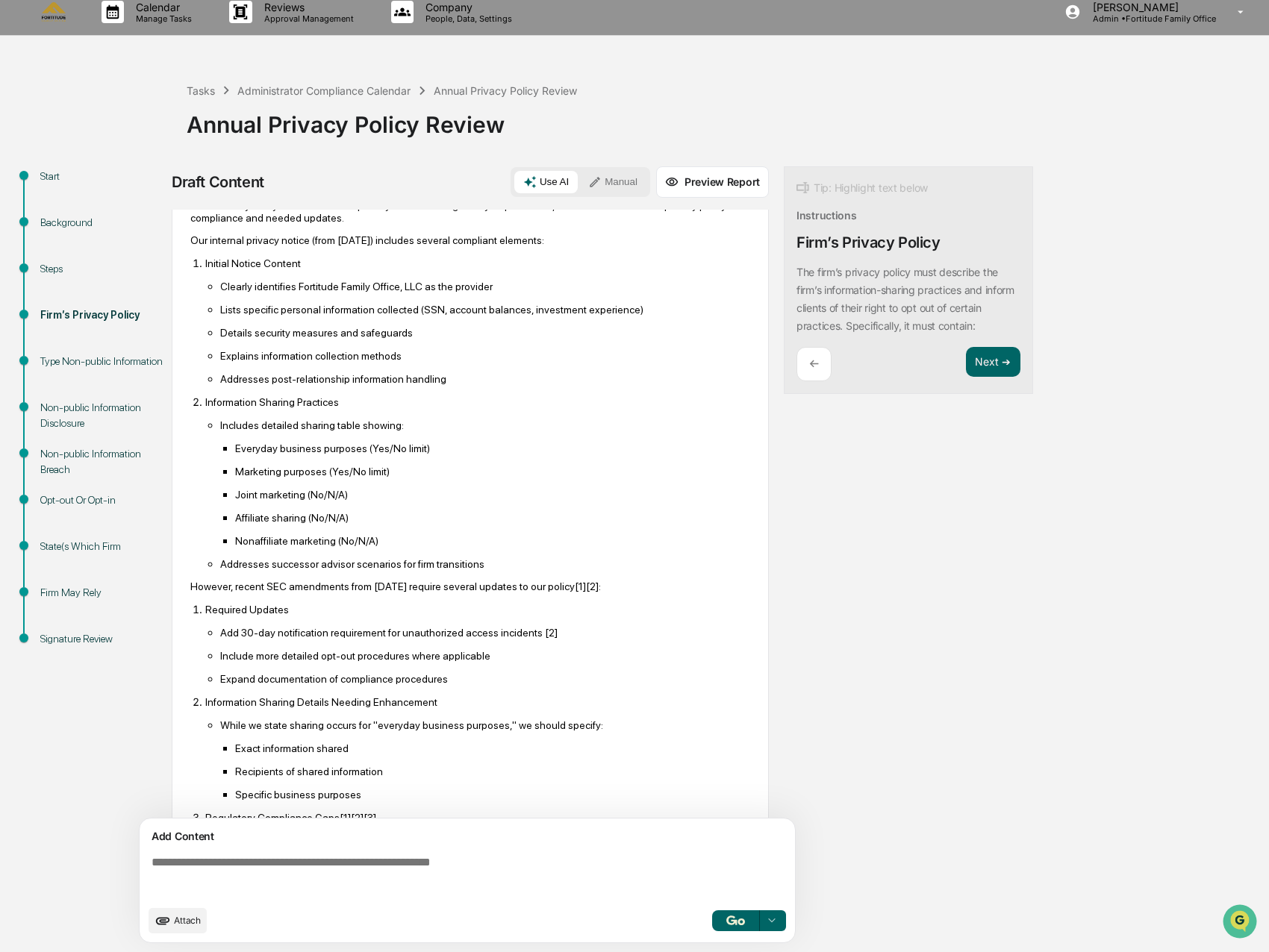
scroll to position [394, 0]
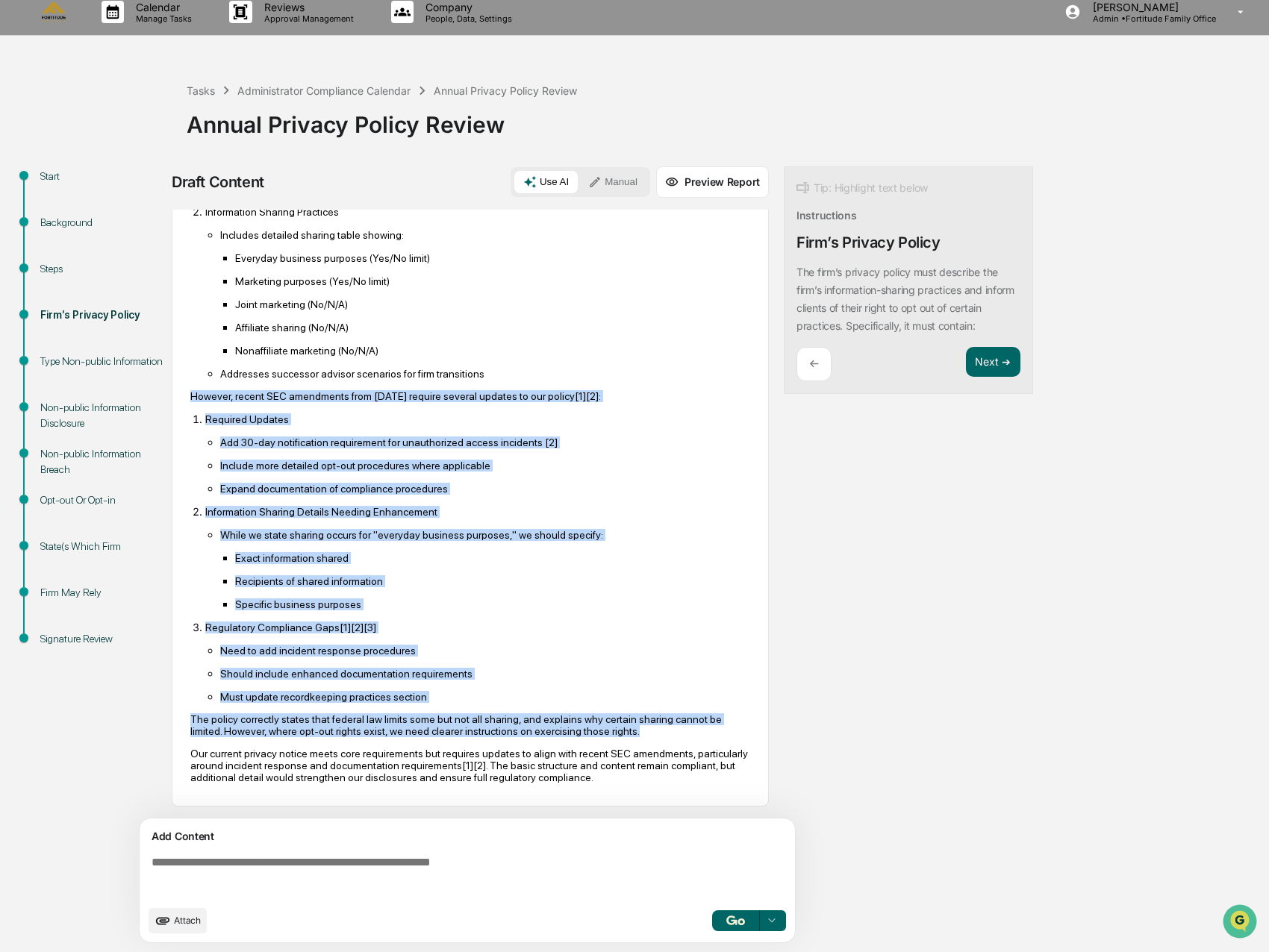
drag, startPoint x: 186, startPoint y: 396, endPoint x: 635, endPoint y: 726, distance: 557.2
click at [635, 726] on div "AI Synthesis View 10 sources Edit & Refine Based on my analysis of our internal…" at bounding box center [470, 382] width 597 height 848
copy div "However, recent SEC amendments from [DATE] require several updates to our polic…"
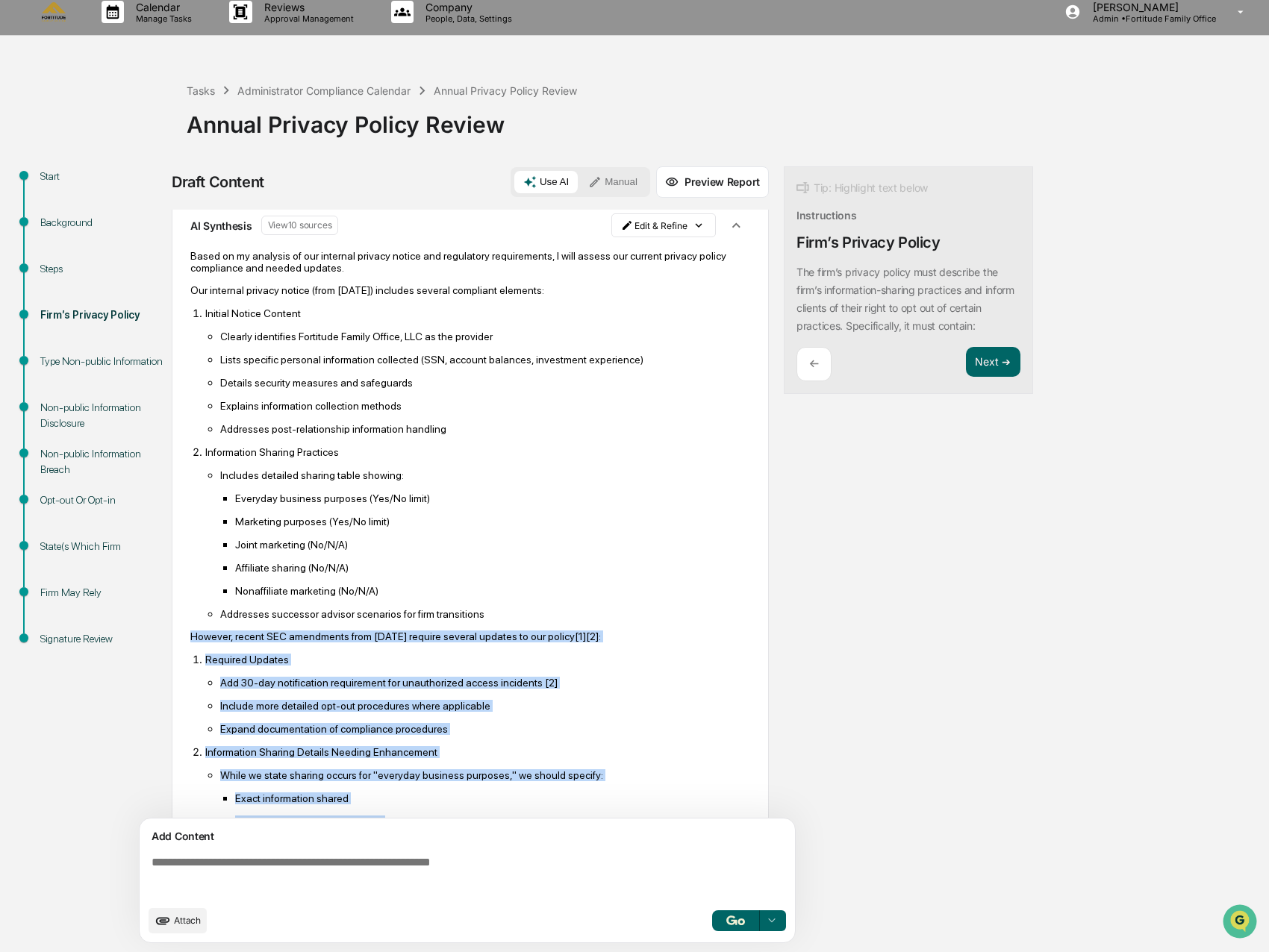
scroll to position [0, 0]
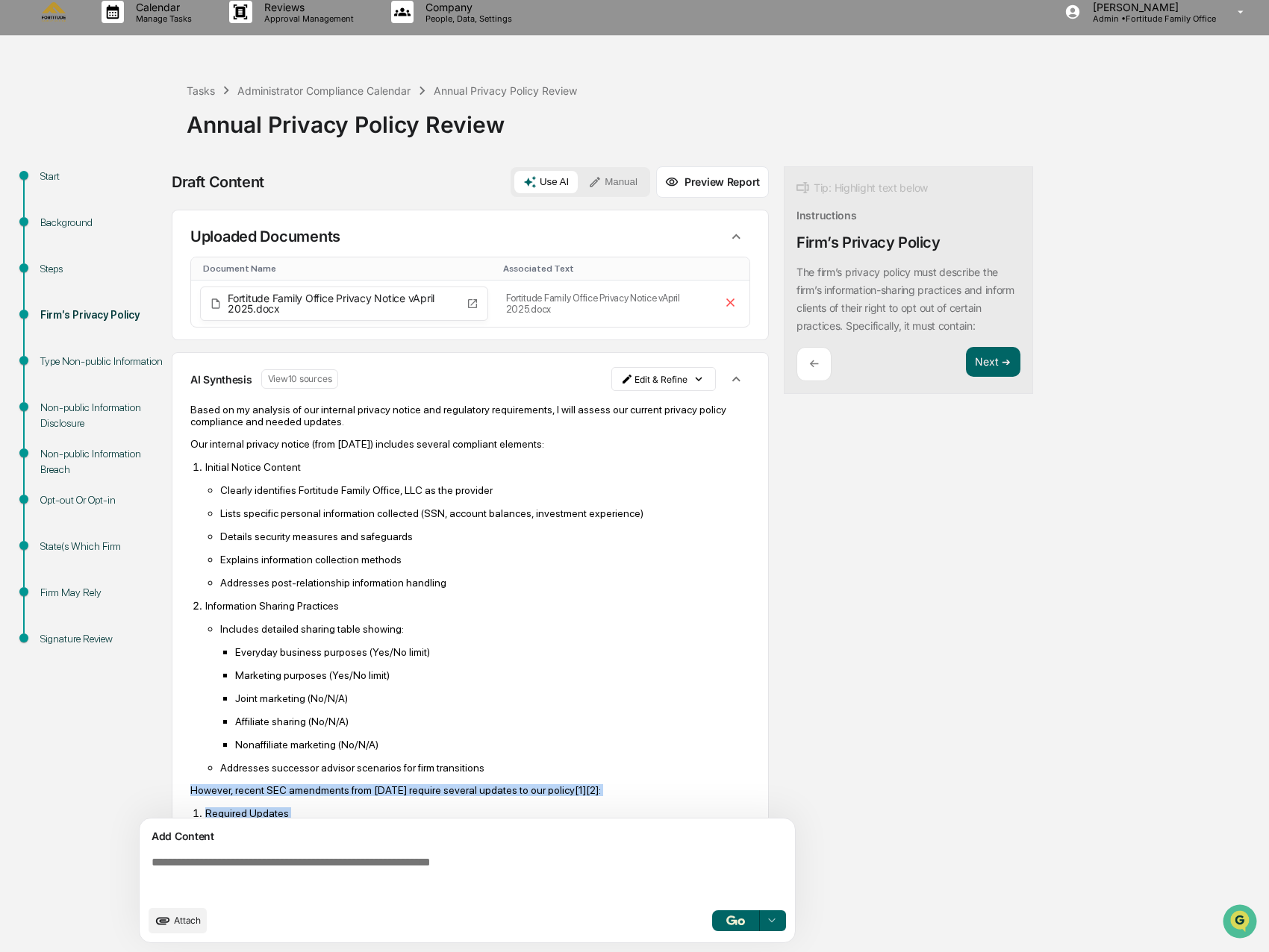
click at [728, 377] on icon "button" at bounding box center [736, 379] width 16 height 16
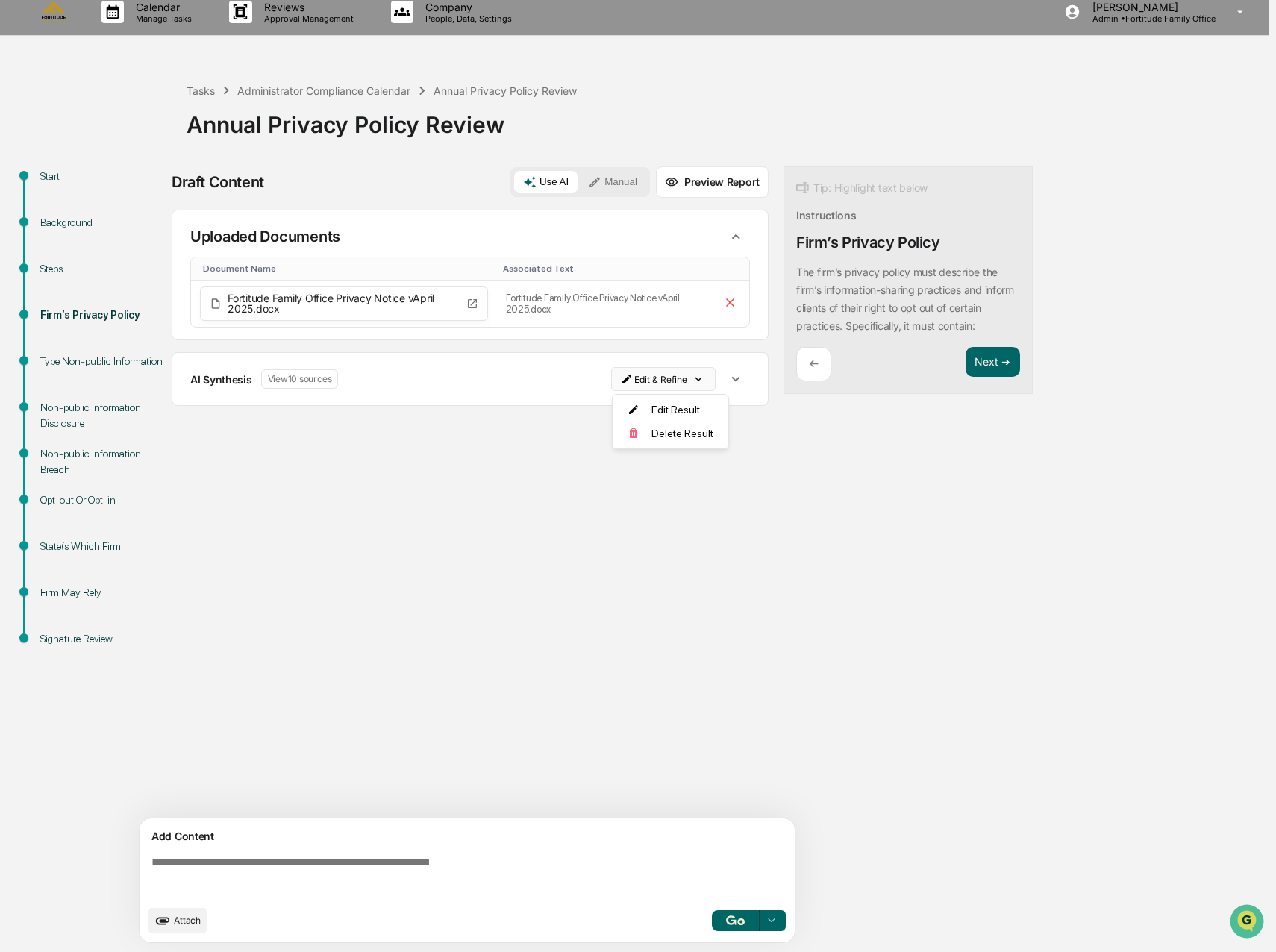
click at [679, 378] on html "Calendar Manage Tasks Reviews Approval Management Company People, Data, Setting…" at bounding box center [638, 465] width 1276 height 952
click at [681, 433] on div "Delete Result" at bounding box center [665, 434] width 109 height 24
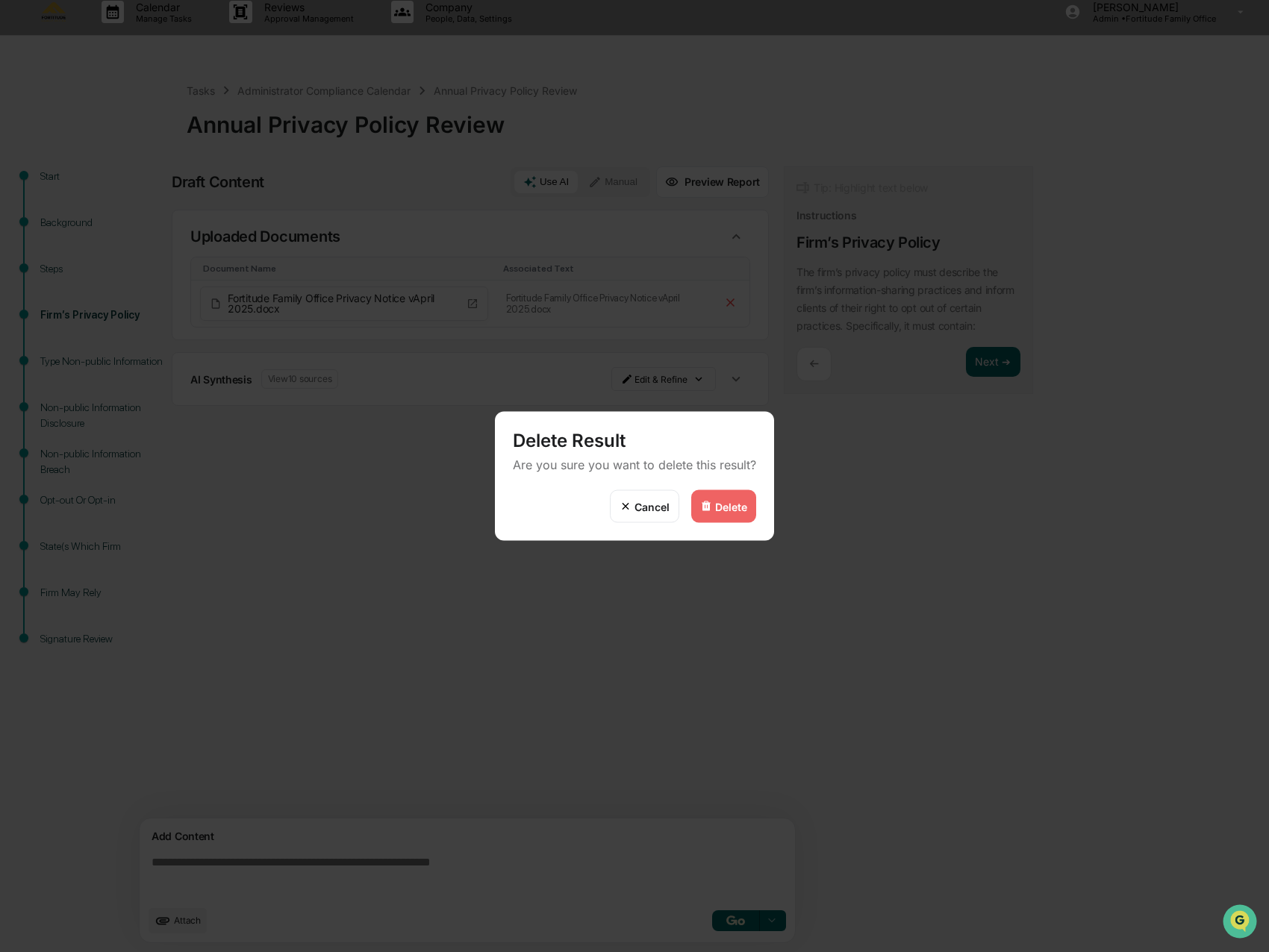
click at [718, 509] on div "Delete" at bounding box center [730, 505] width 32 height 13
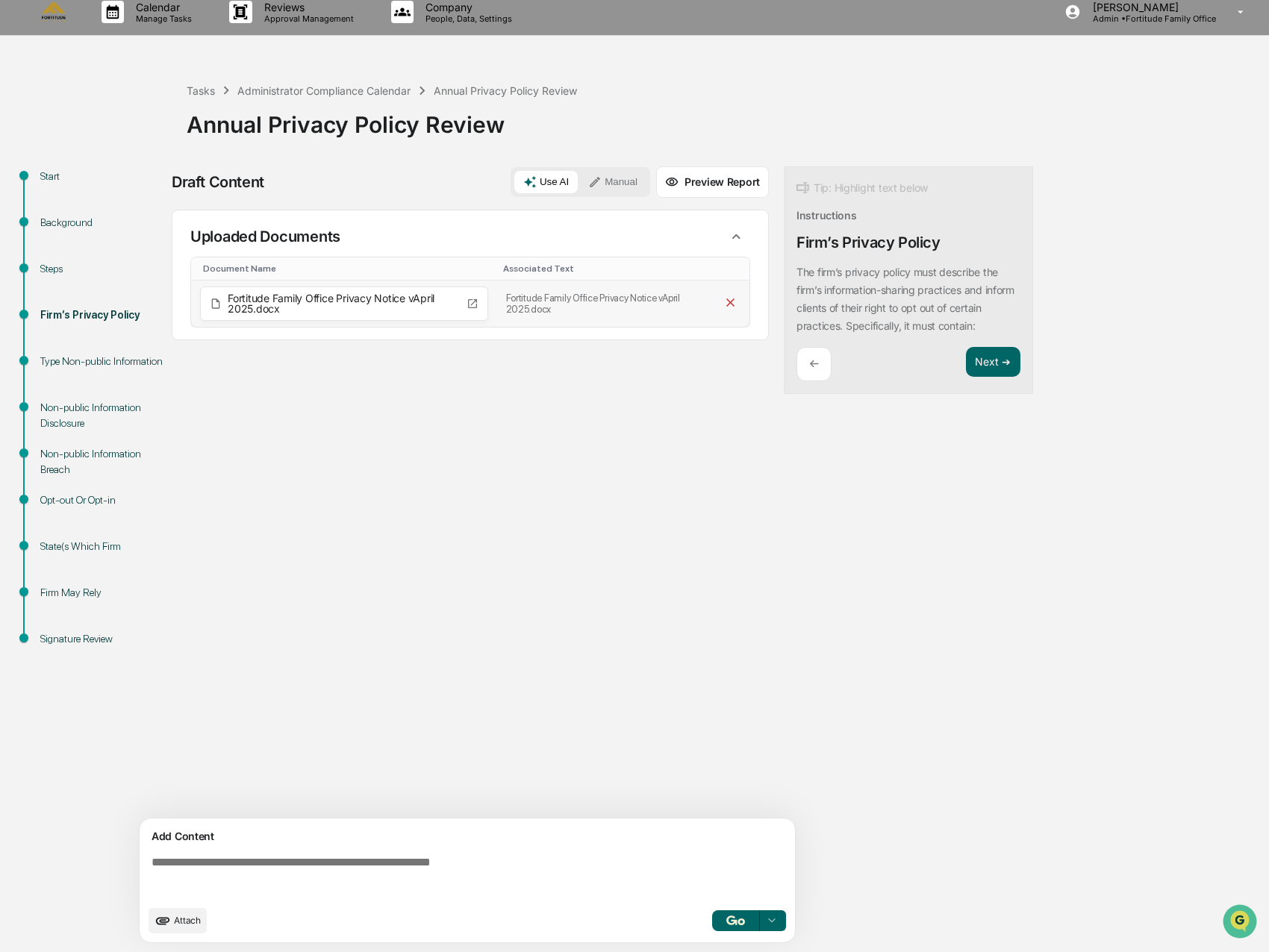
click at [729, 308] on icon at bounding box center [730, 303] width 14 height 14
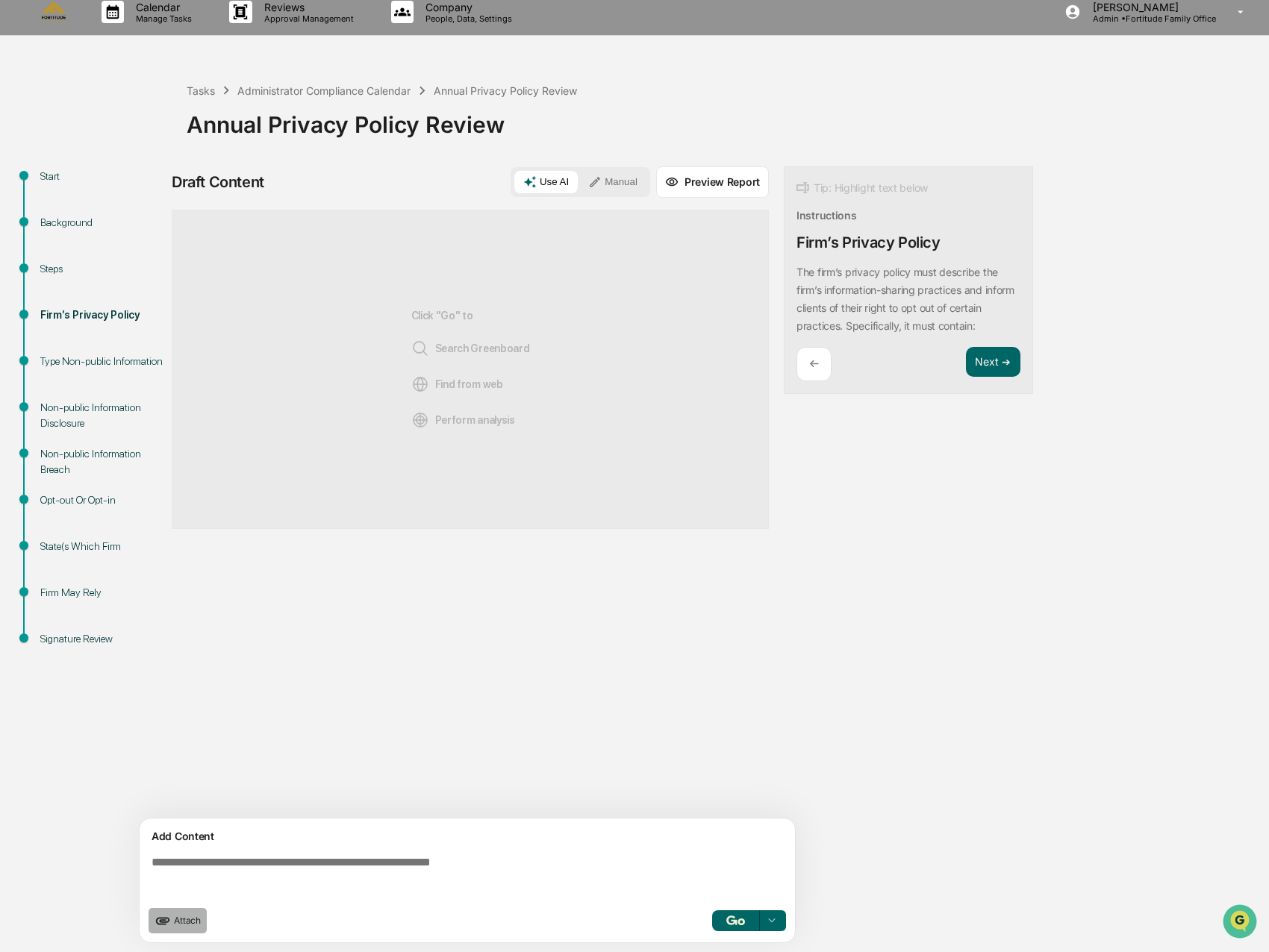
click at [179, 924] on span "Attach" at bounding box center [186, 920] width 27 height 11
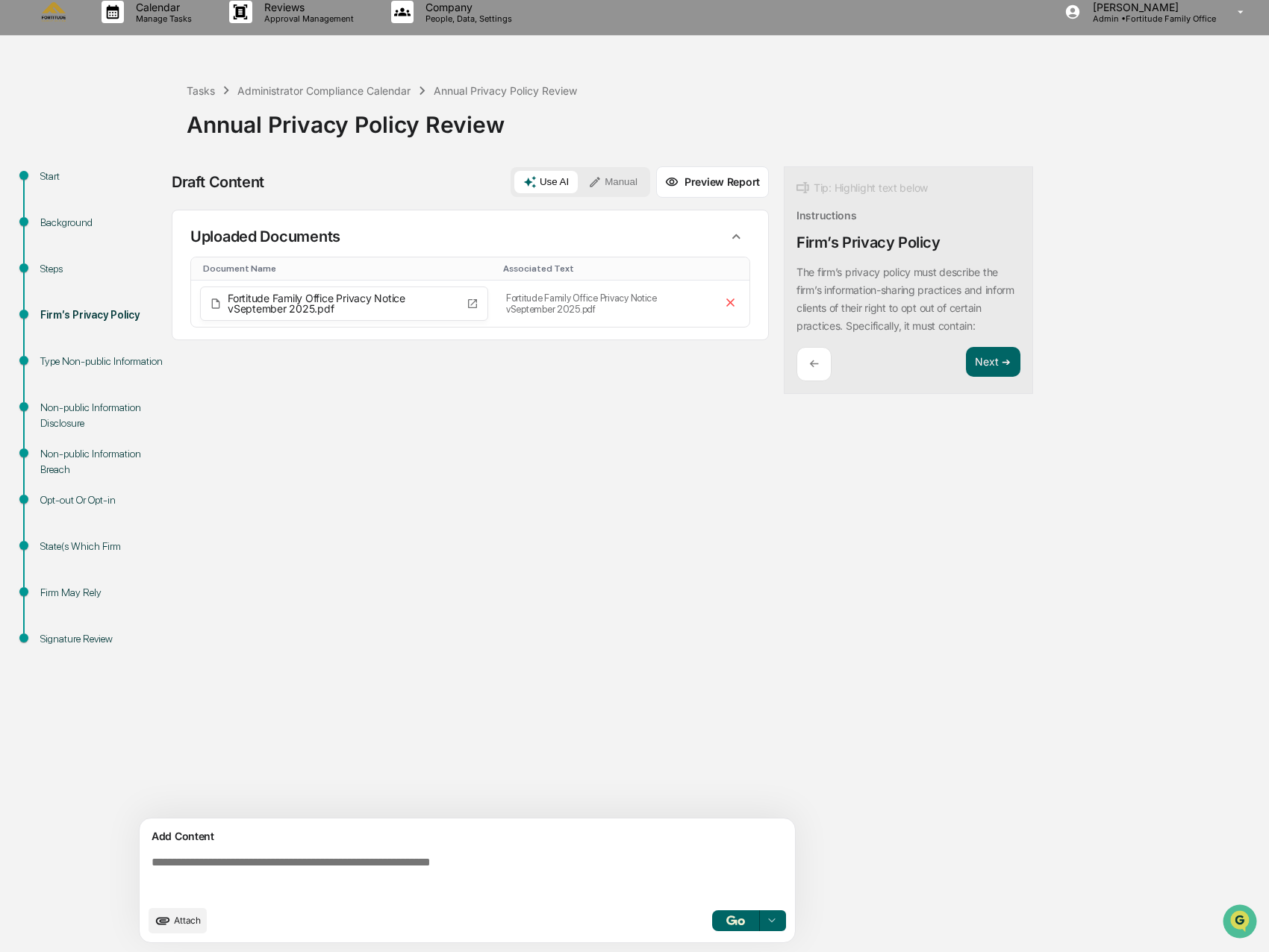
click at [729, 926] on button "button" at bounding box center [736, 921] width 48 height 21
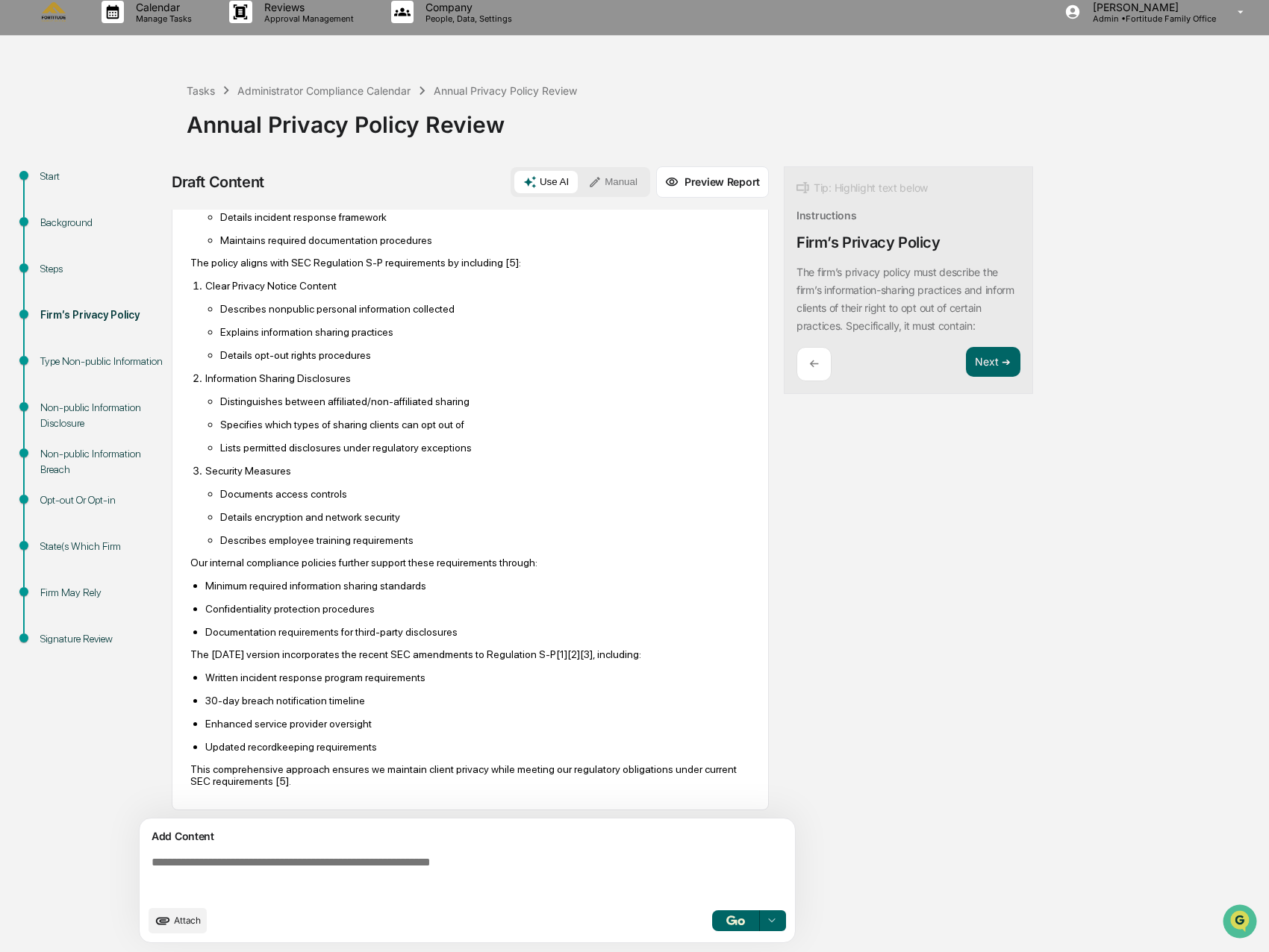
scroll to position [531, 0]
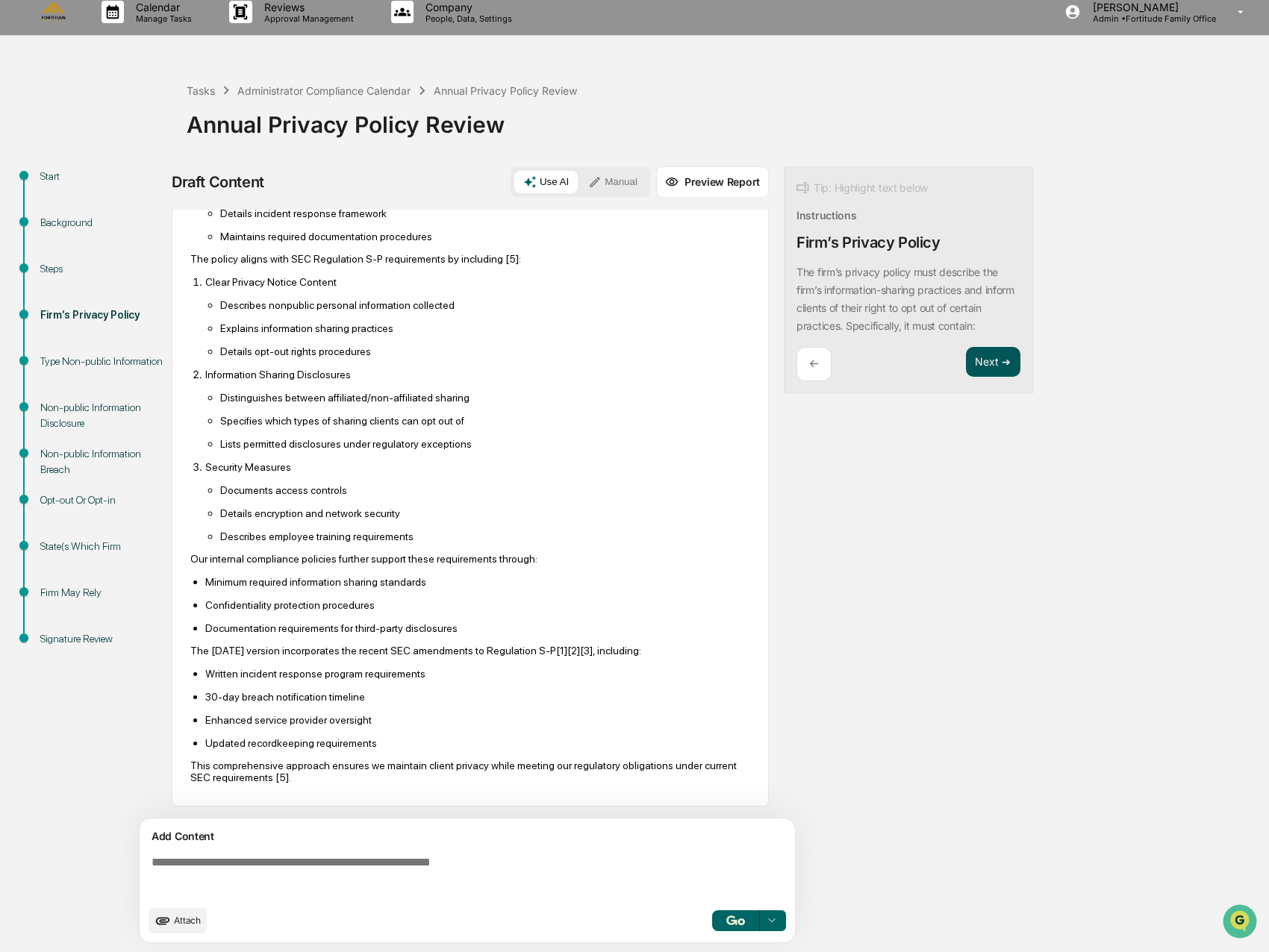
click at [984, 370] on button "Next ➔" at bounding box center [992, 362] width 55 height 30
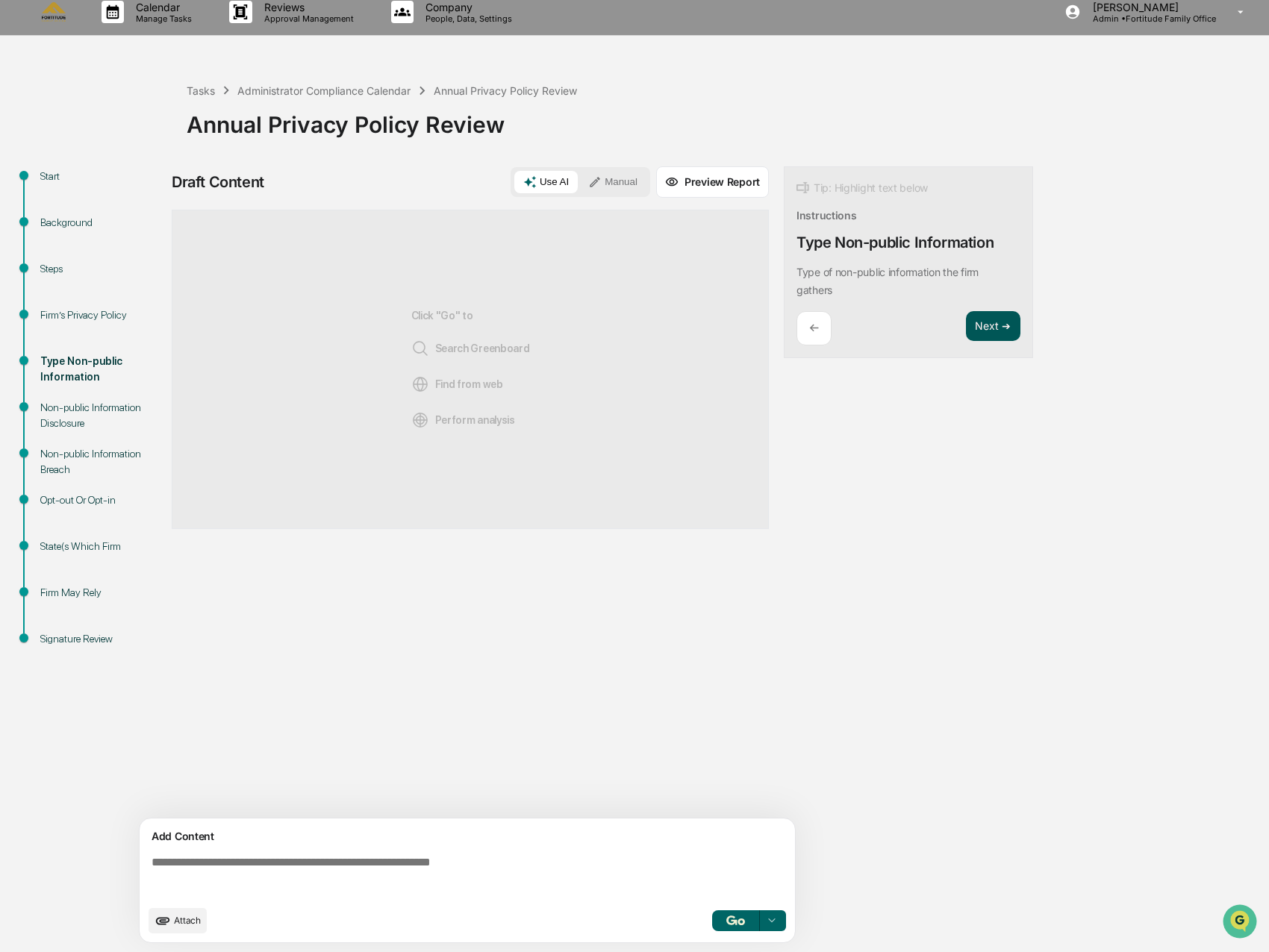
scroll to position [0, 0]
click at [1006, 315] on button "Next ➔" at bounding box center [992, 326] width 55 height 30
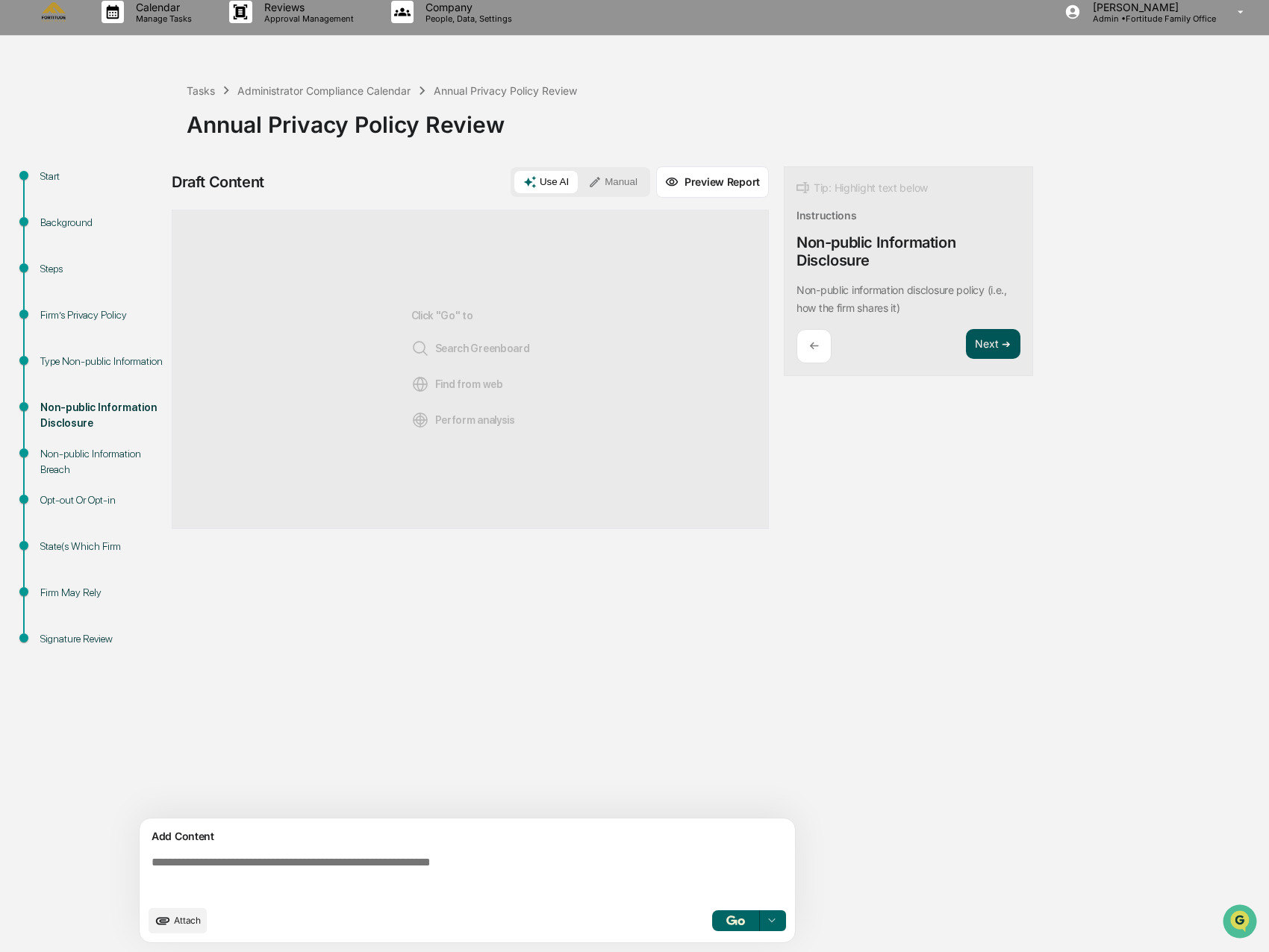
click at [991, 348] on button "Next ➔" at bounding box center [992, 343] width 55 height 30
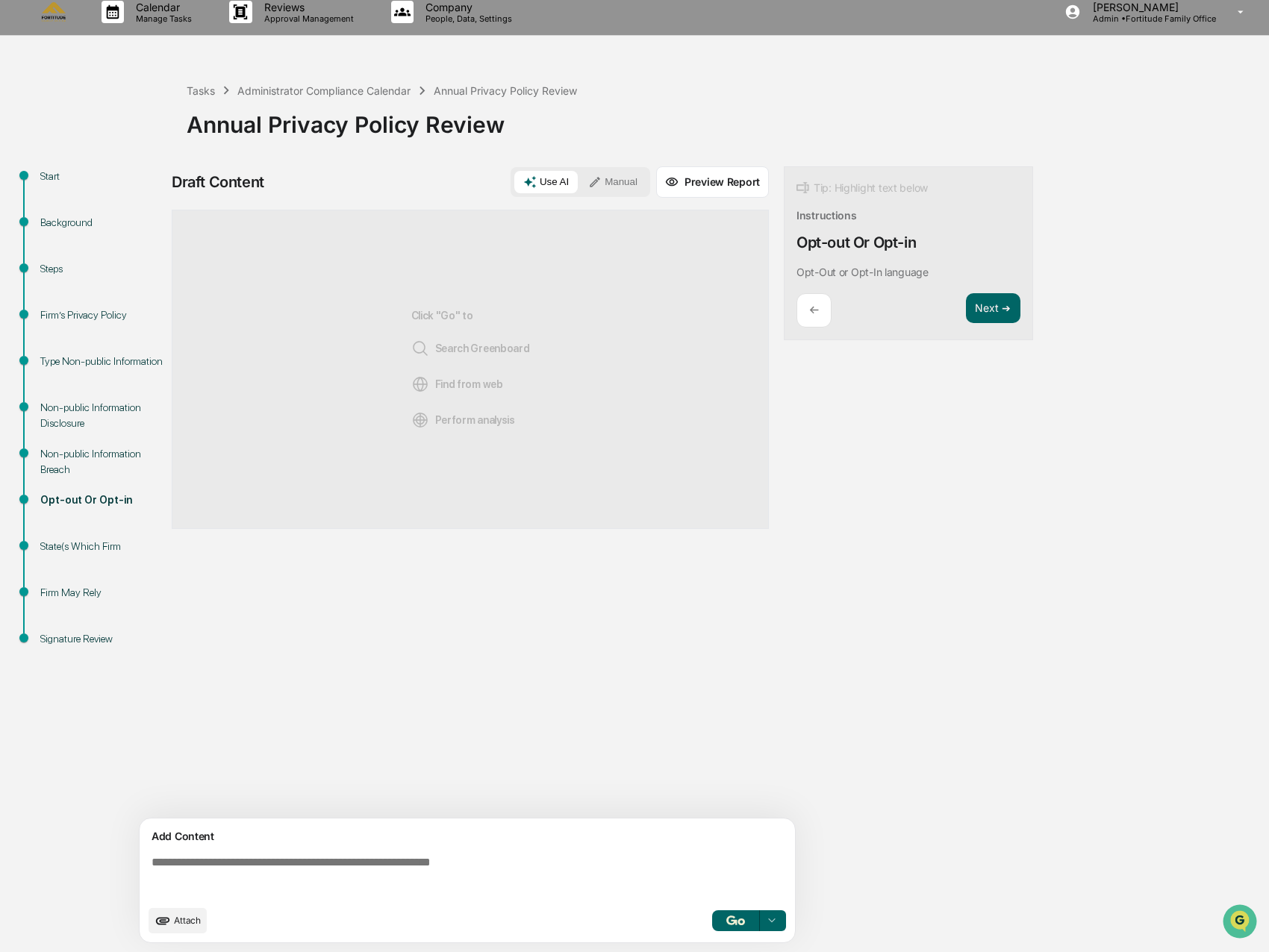
click at [1007, 325] on div "Next ➔" at bounding box center [992, 310] width 55 height 35
click at [994, 311] on button "Next ➔" at bounding box center [992, 308] width 55 height 30
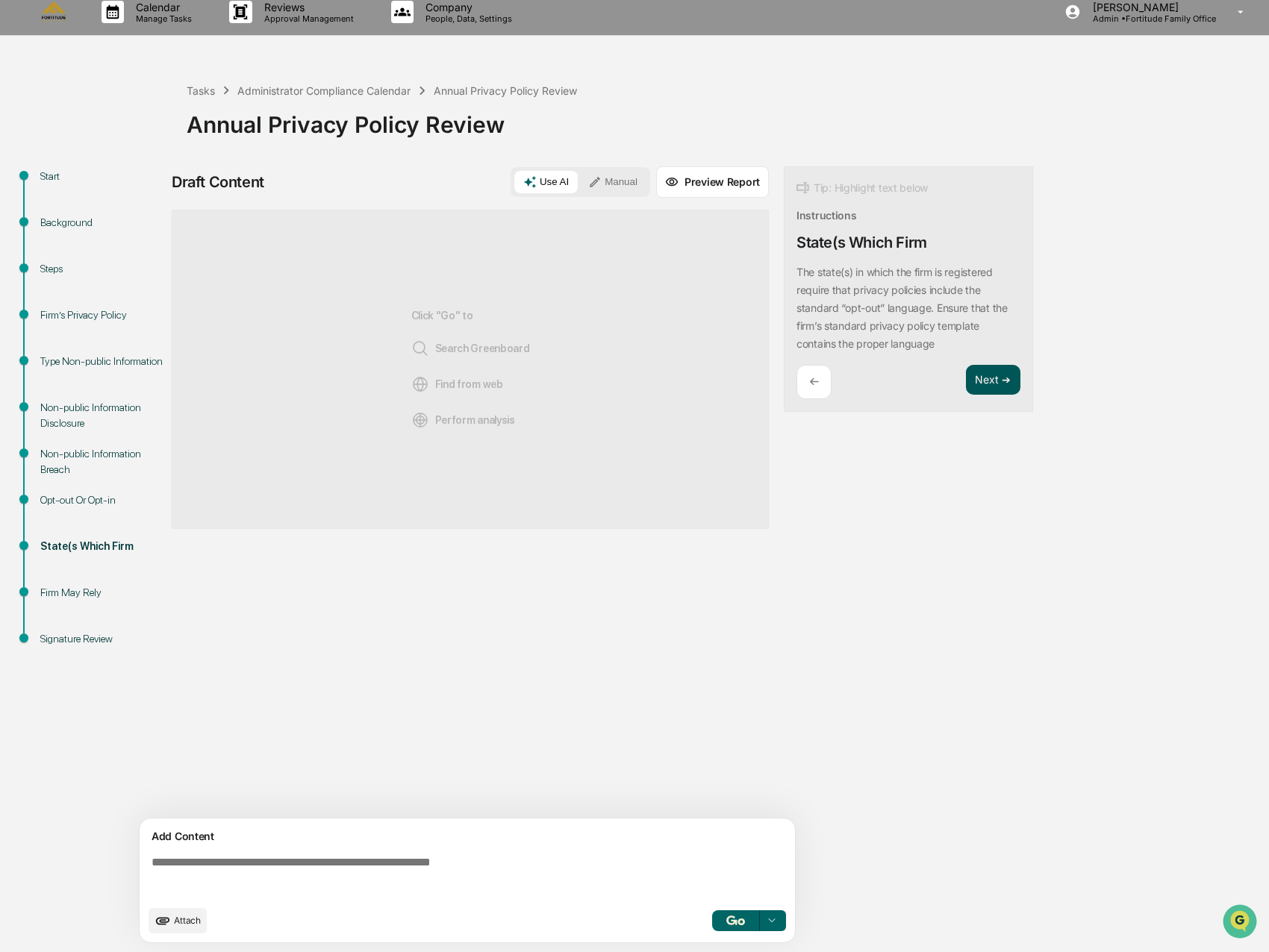
click at [983, 393] on button "Next ➔" at bounding box center [992, 380] width 55 height 30
click at [993, 367] on button "Next ➔" at bounding box center [992, 362] width 55 height 30
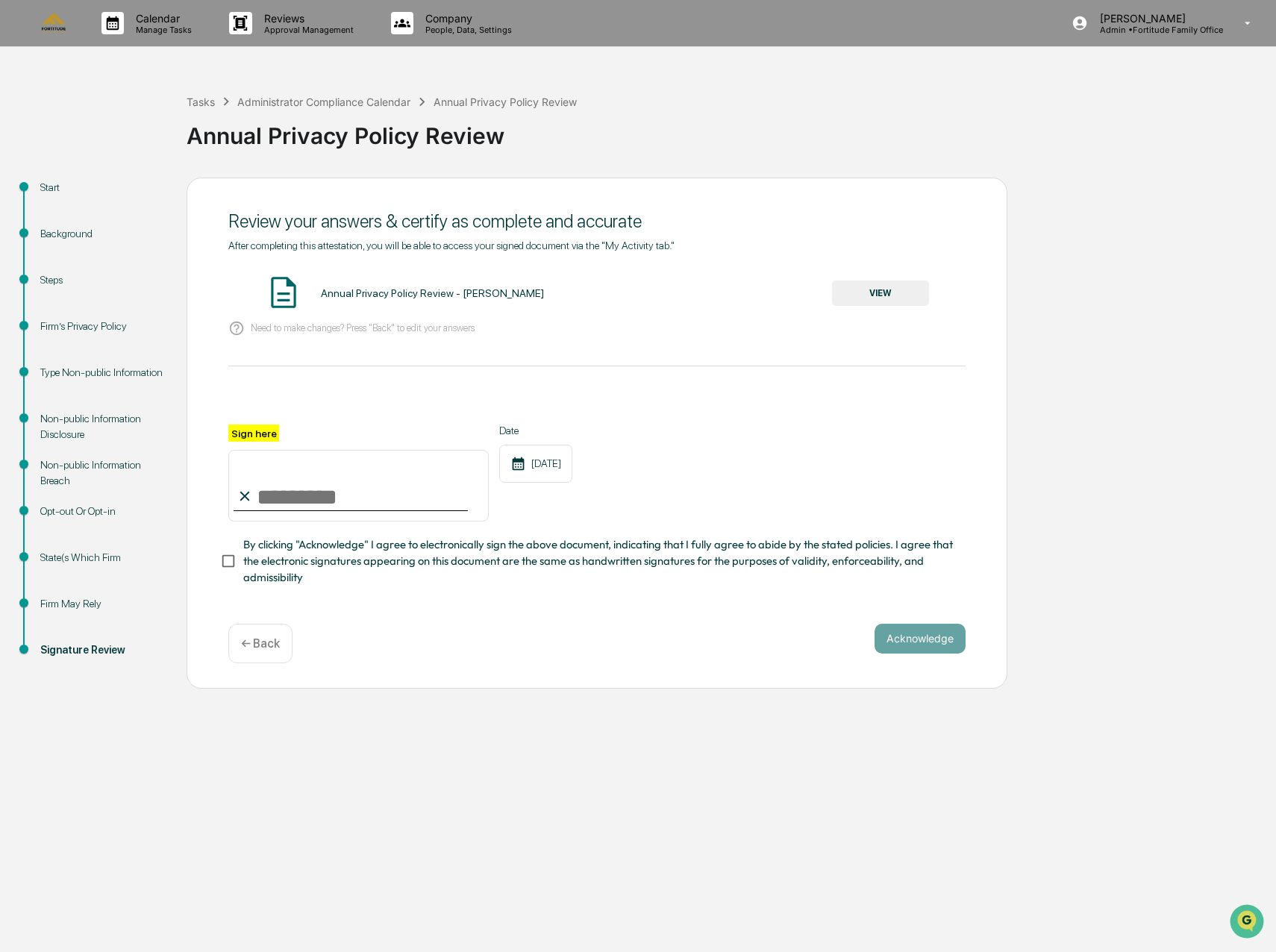
click at [875, 284] on button "VIEW" at bounding box center [880, 292] width 97 height 25
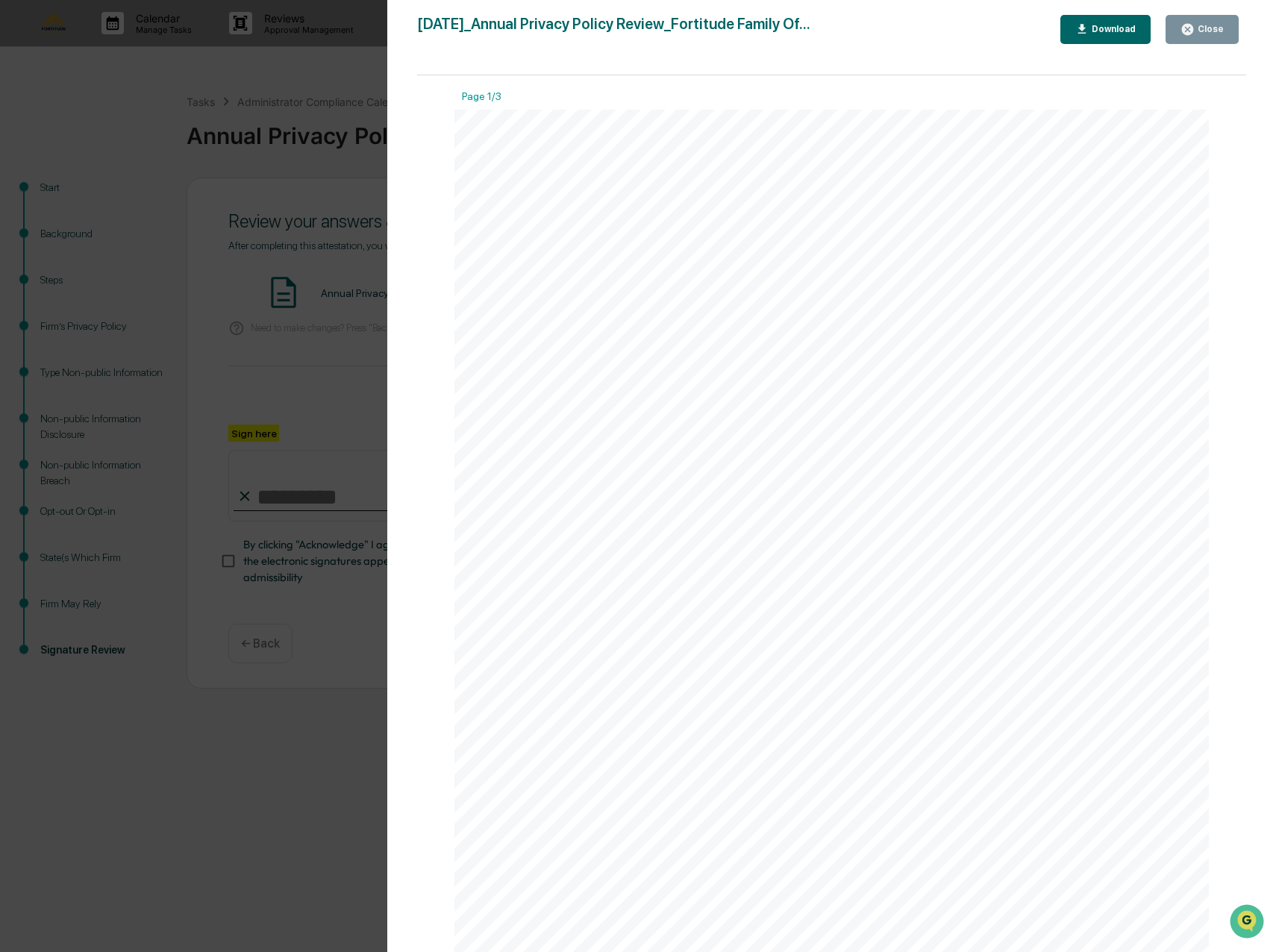
click at [207, 377] on div "Version History [DATE] 03:54 PM [PERSON_NAME] [DATE]_Annual Privacy Policy Revi…" at bounding box center [638, 476] width 1276 height 952
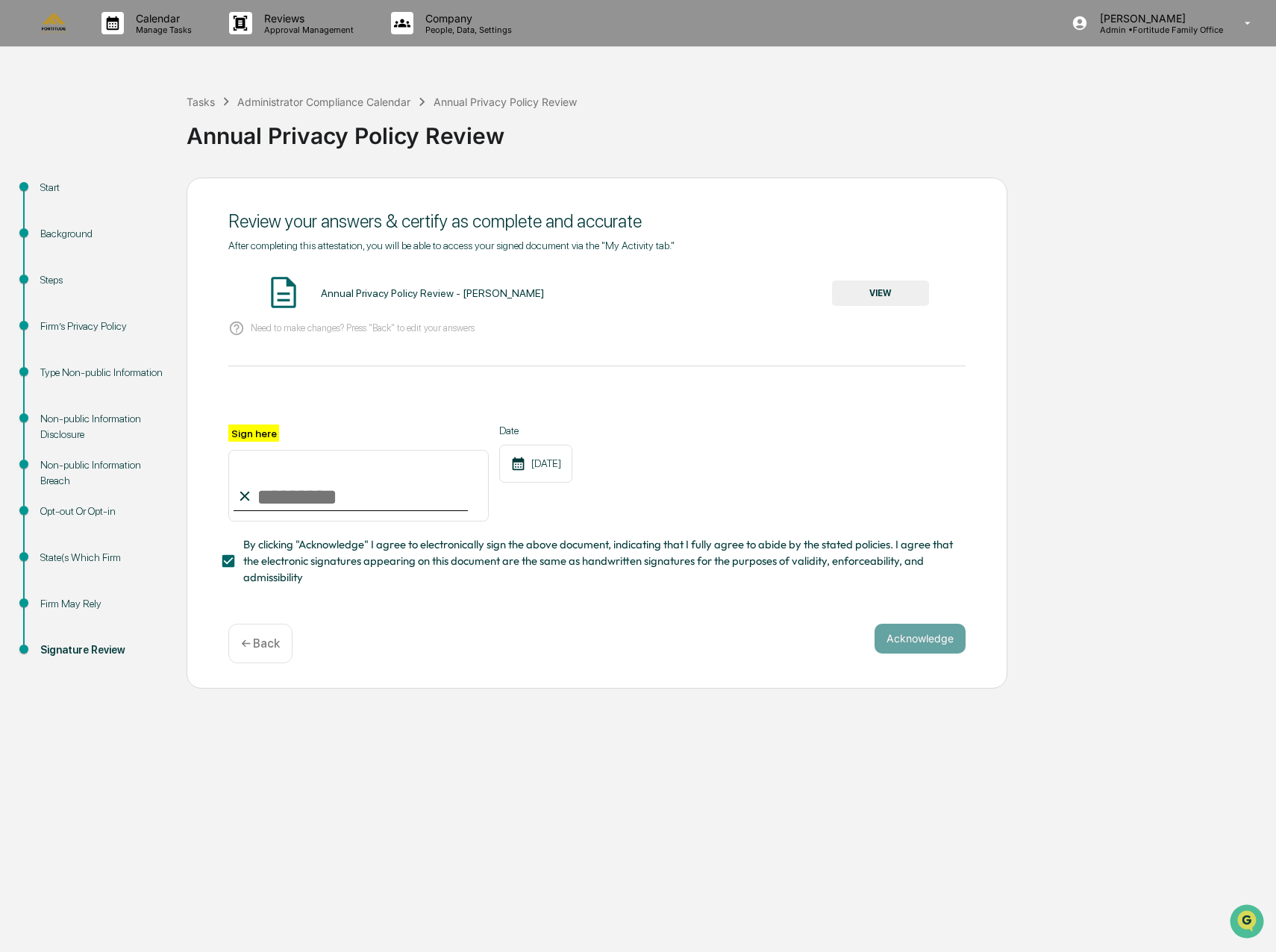
click at [274, 511] on div at bounding box center [350, 511] width 234 height 2
click at [275, 511] on div at bounding box center [350, 511] width 234 height 2
click at [286, 502] on input "Sign here" at bounding box center [358, 486] width 260 height 72
type input "**********"
click at [558, 579] on span "By clicking "Acknowledge" I agree to electronically sign the above document, in…" at bounding box center [598, 562] width 710 height 50
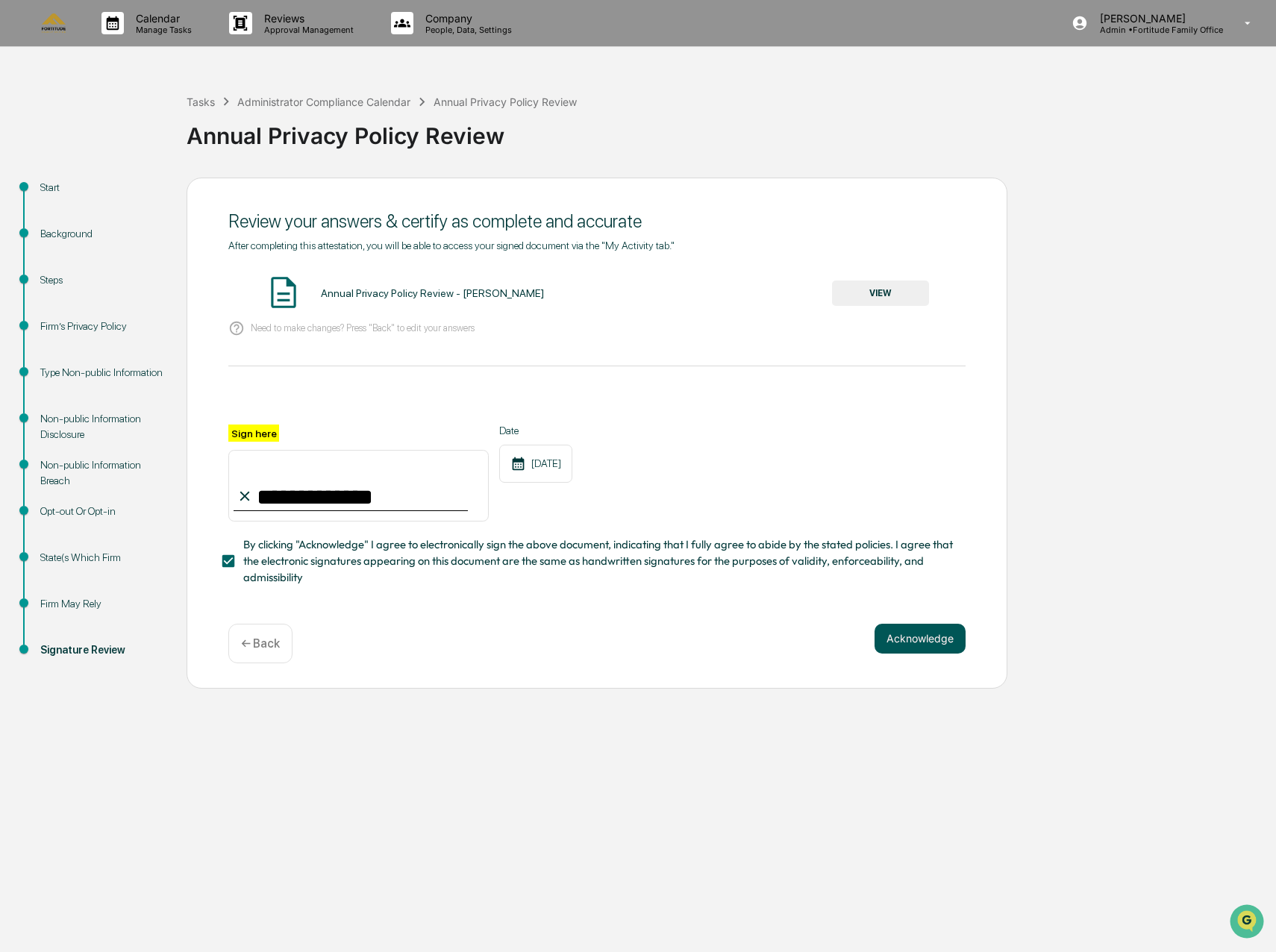
click at [912, 649] on button "Acknowledge" at bounding box center [919, 638] width 91 height 29
